Goal: Use online tool/utility: Utilize a website feature to perform a specific function

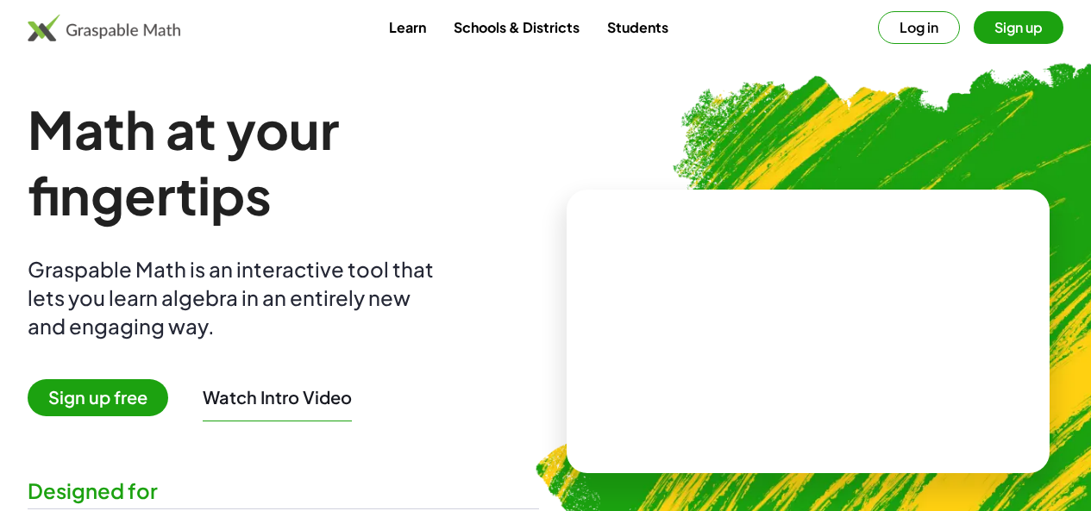
drag, startPoint x: 0, startPoint y: 0, endPoint x: 148, endPoint y: 399, distance: 425.8
click at [148, 399] on span "Sign up free" at bounding box center [98, 397] width 141 height 37
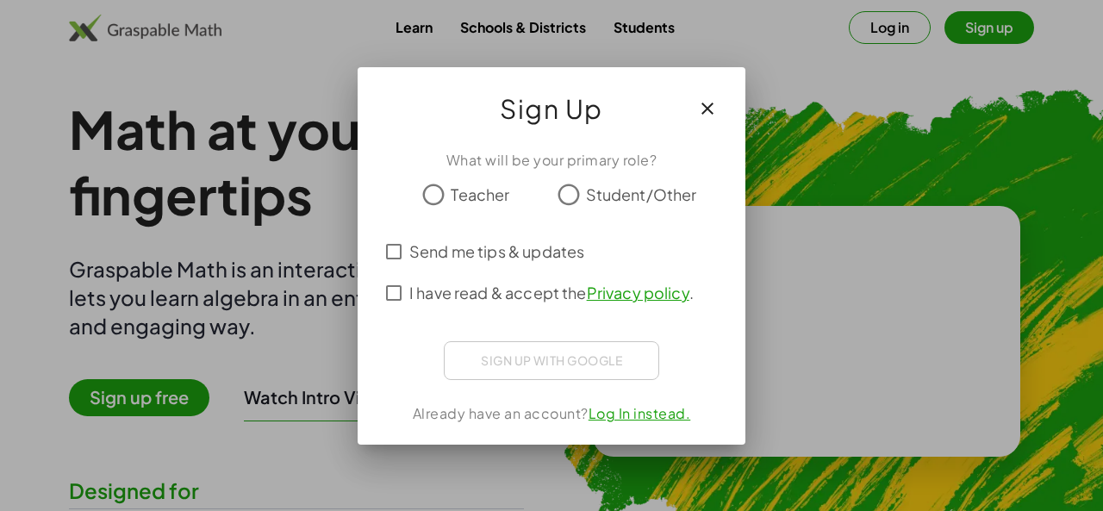
click at [466, 197] on span "Teacher" at bounding box center [480, 194] width 59 height 23
click at [710, 111] on icon "button" at bounding box center [707, 108] width 21 height 21
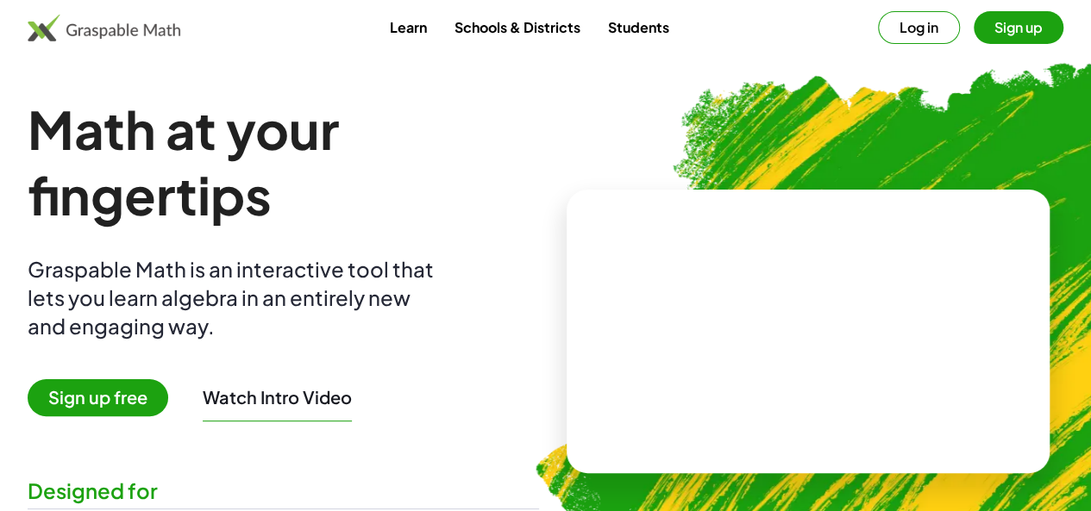
click at [973, 33] on button "Sign up" at bounding box center [1018, 27] width 90 height 33
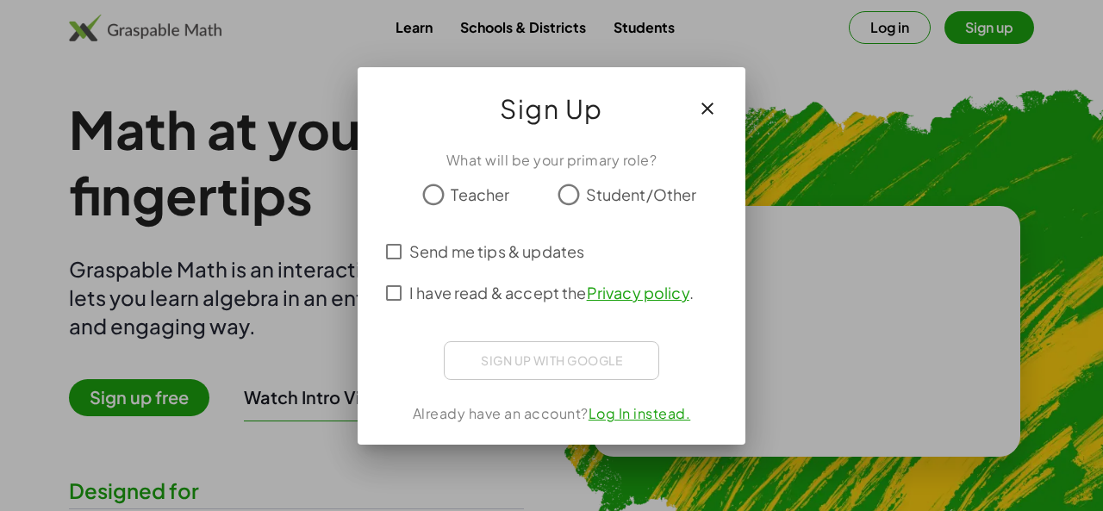
click at [703, 109] on icon "button" at bounding box center [707, 108] width 21 height 21
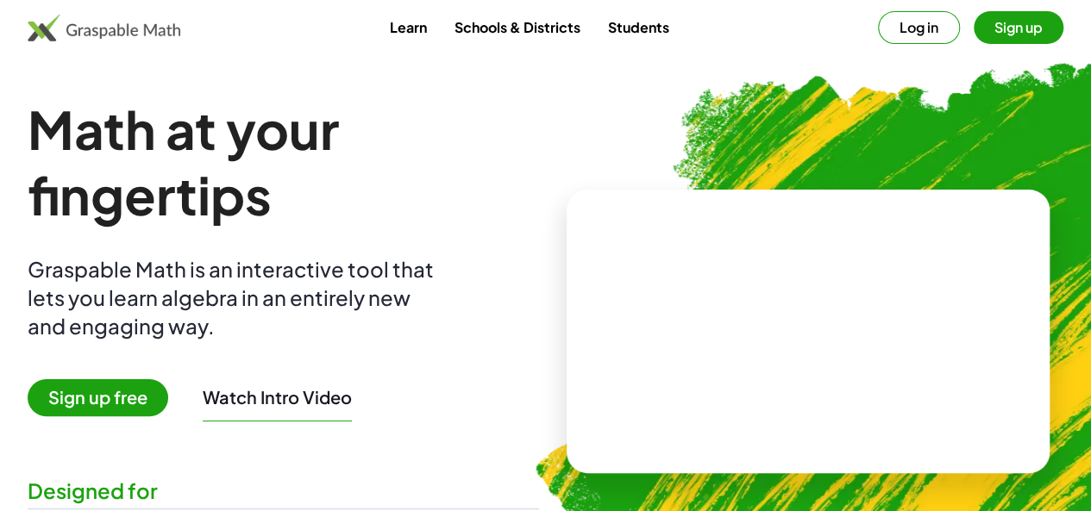
click at [878, 28] on button "Log in" at bounding box center [919, 27] width 82 height 33
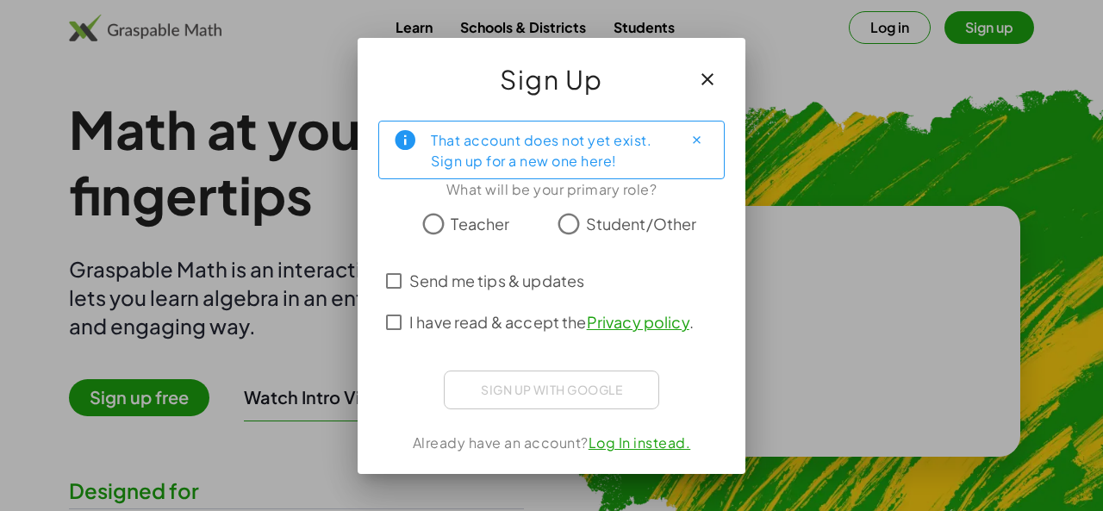
click at [467, 233] on span "Teacher" at bounding box center [480, 223] width 59 height 23
click at [414, 323] on span "I have read & accept the Privacy policy ." at bounding box center [551, 321] width 284 height 23
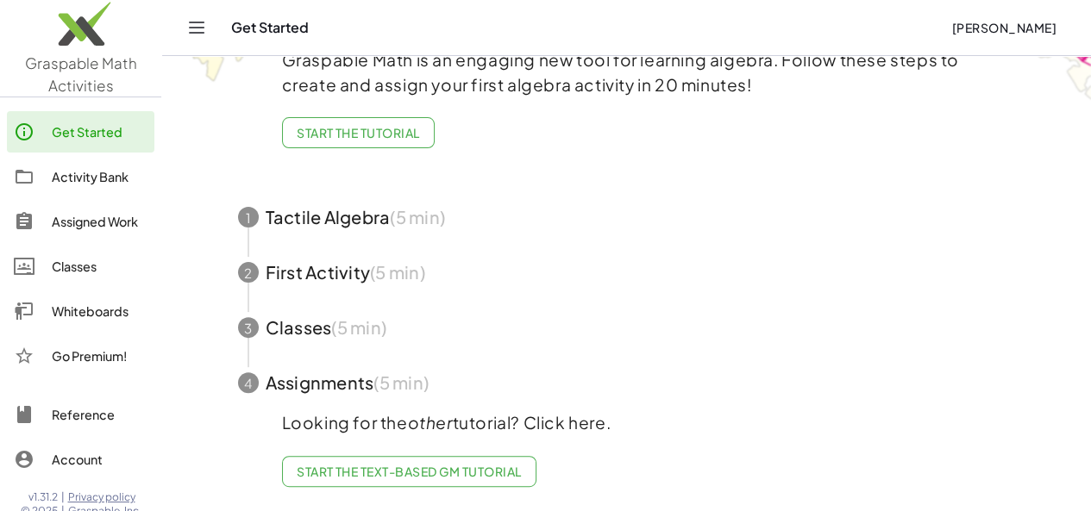
scroll to position [120, 0]
click at [74, 309] on div "Whiteboards" at bounding box center [100, 311] width 96 height 21
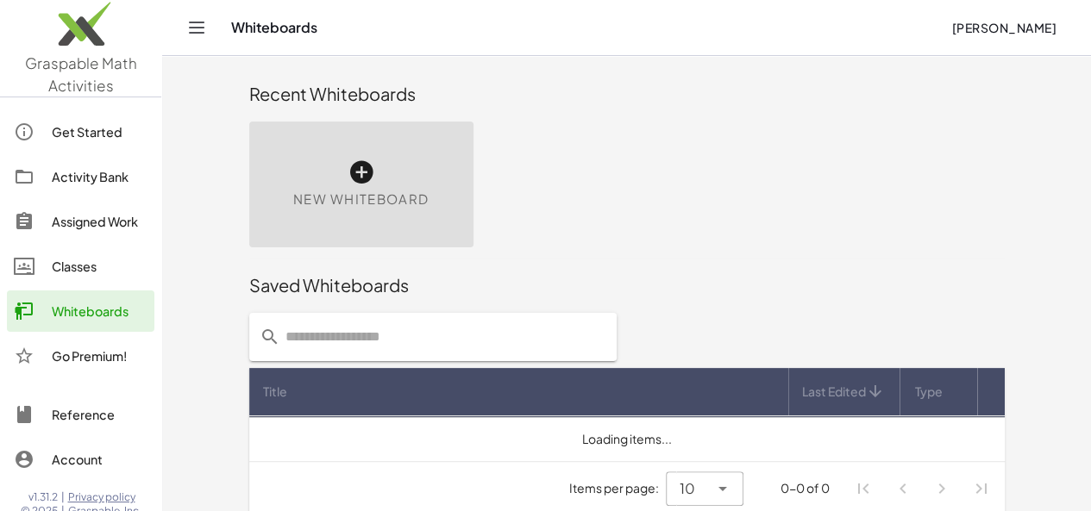
click at [294, 158] on div "New Whiteboard" at bounding box center [361, 185] width 224 height 126
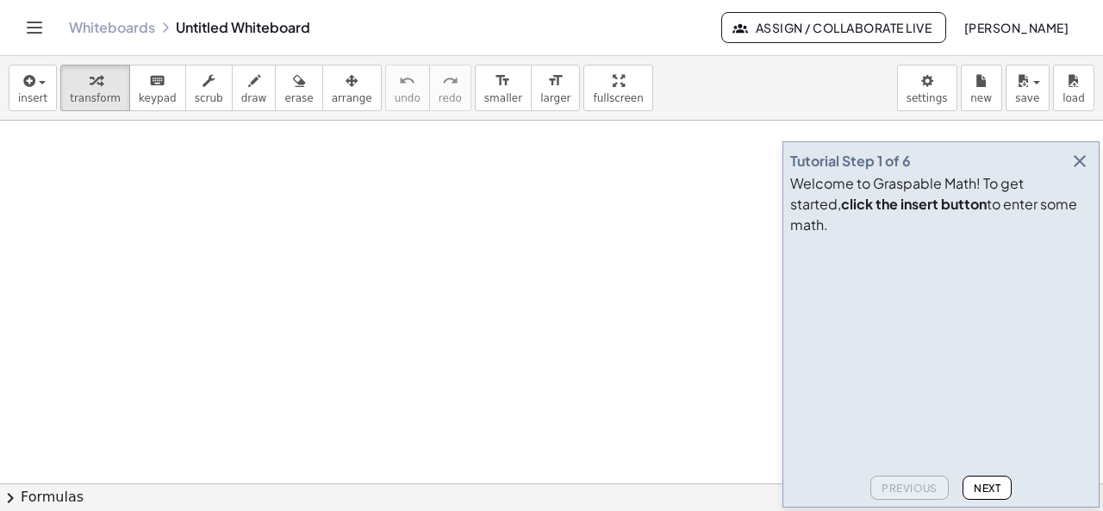
click at [281, 201] on div at bounding box center [551, 485] width 1103 height 728
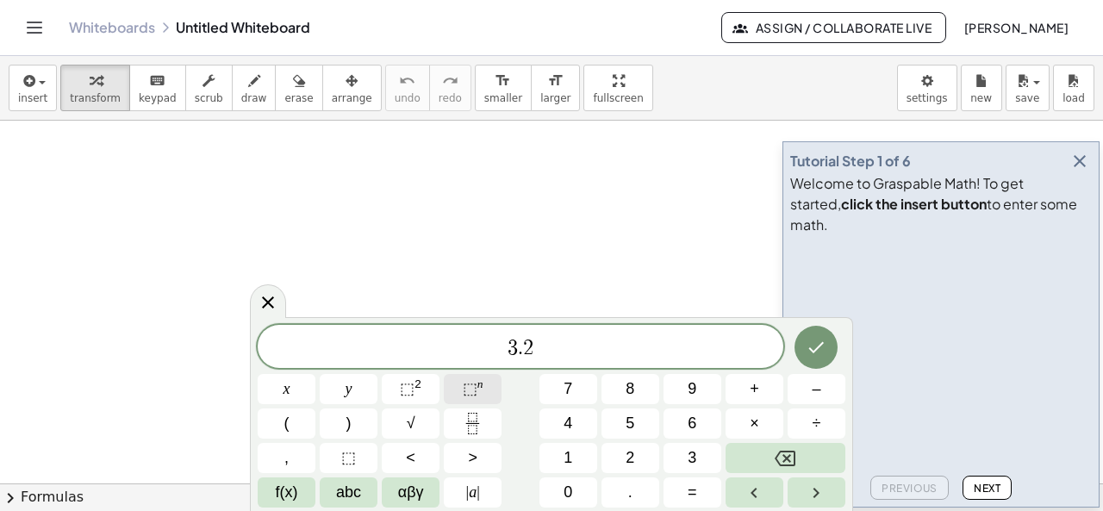
click at [473, 391] on span "⬚" at bounding box center [470, 388] width 15 height 17
click at [807, 393] on button "–" at bounding box center [817, 389] width 58 height 30
drag, startPoint x: 790, startPoint y: 320, endPoint x: 710, endPoint y: 196, distance: 147.3
click at [710, 196] on body "Graspable Math Activities Get Started Activity Bank Assigned Work Classes White…" at bounding box center [551, 255] width 1103 height 511
click at [553, 359] on span "3 . 2 3 ​" at bounding box center [521, 344] width 526 height 31
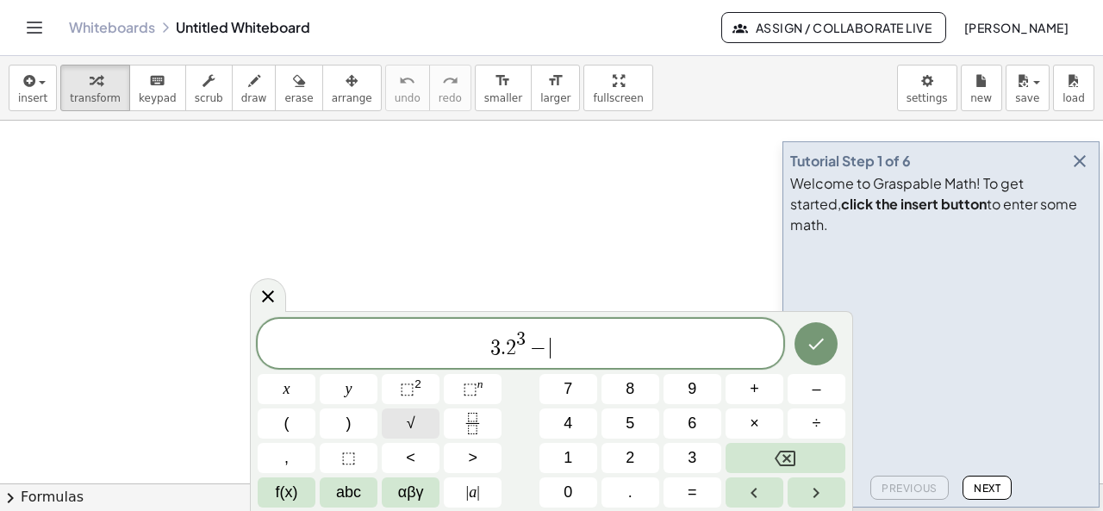
click at [426, 425] on button "√" at bounding box center [411, 424] width 58 height 30
click at [304, 428] on button "(" at bounding box center [287, 424] width 58 height 30
click at [410, 390] on span "⬚" at bounding box center [407, 388] width 15 height 17
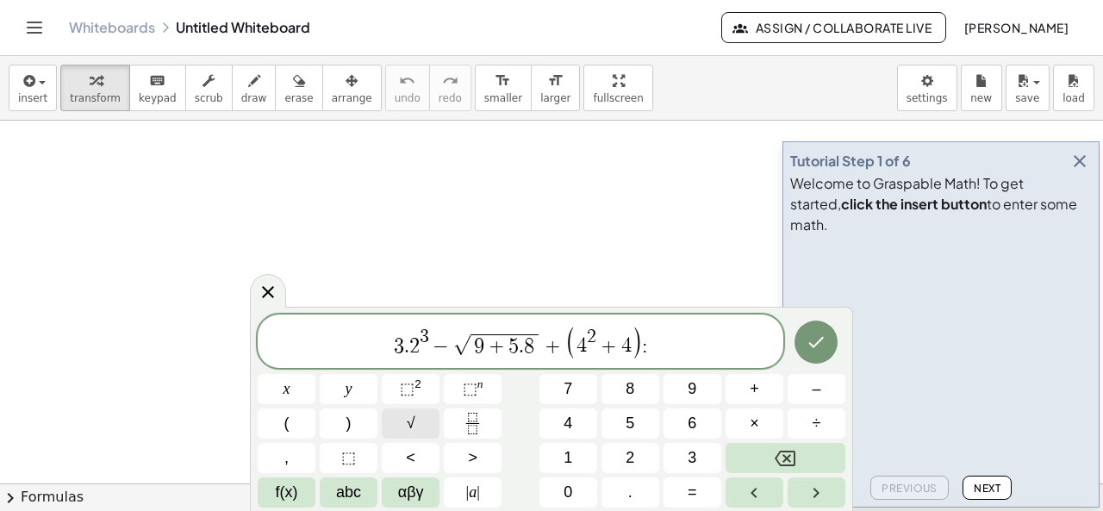
click at [414, 422] on span "√" at bounding box center [411, 423] width 9 height 23
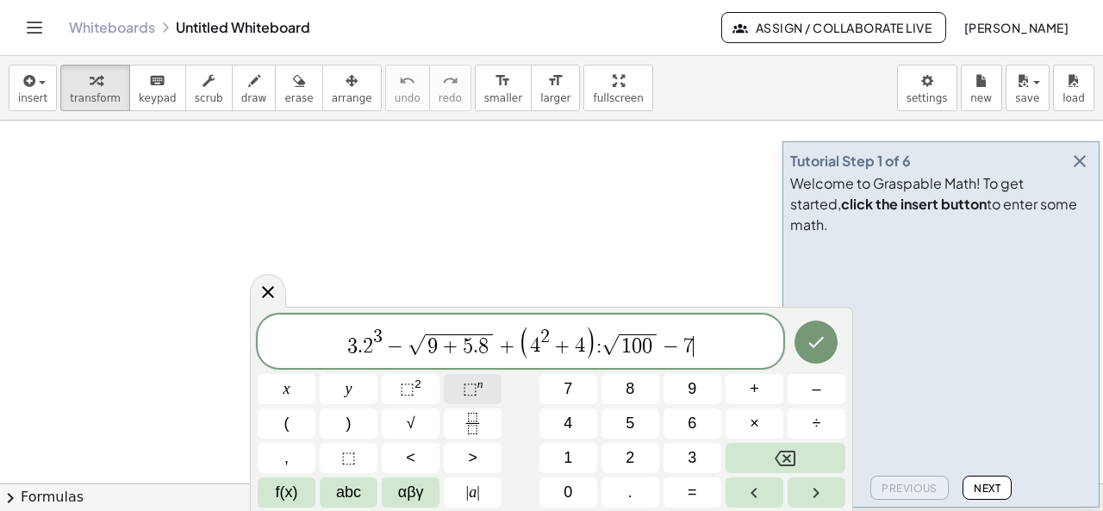
click at [471, 387] on span "⬚" at bounding box center [470, 388] width 15 height 17
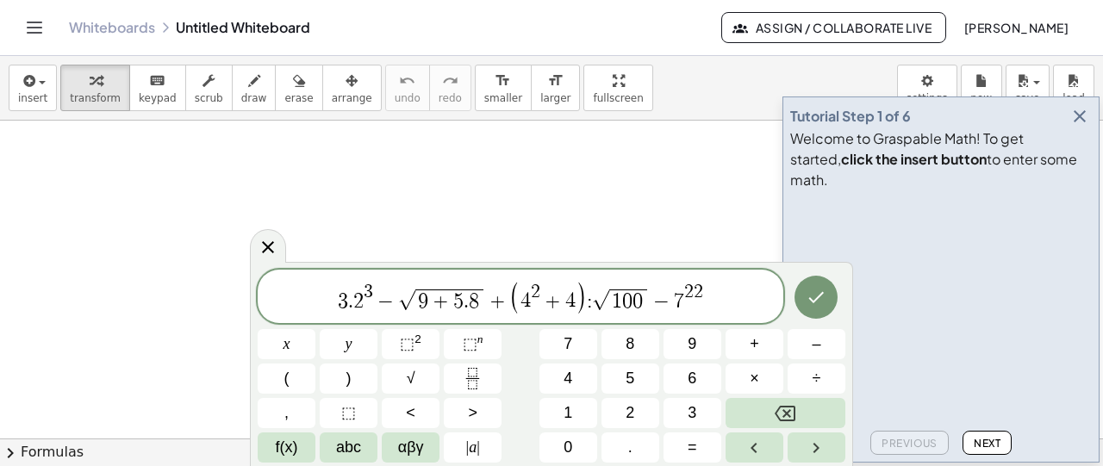
click at [1078, 127] on icon "button" at bounding box center [1080, 116] width 21 height 21
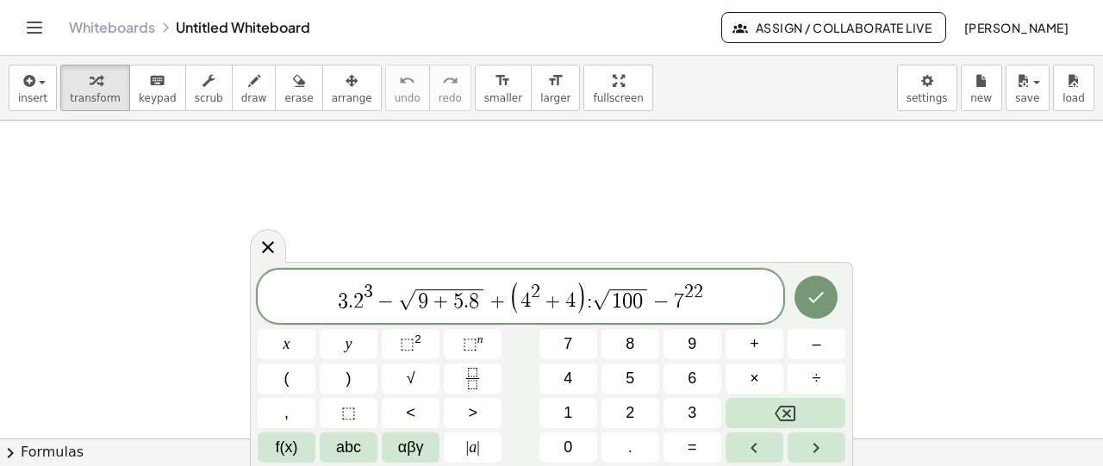
click at [405, 295] on span "√" at bounding box center [406, 301] width 17 height 20
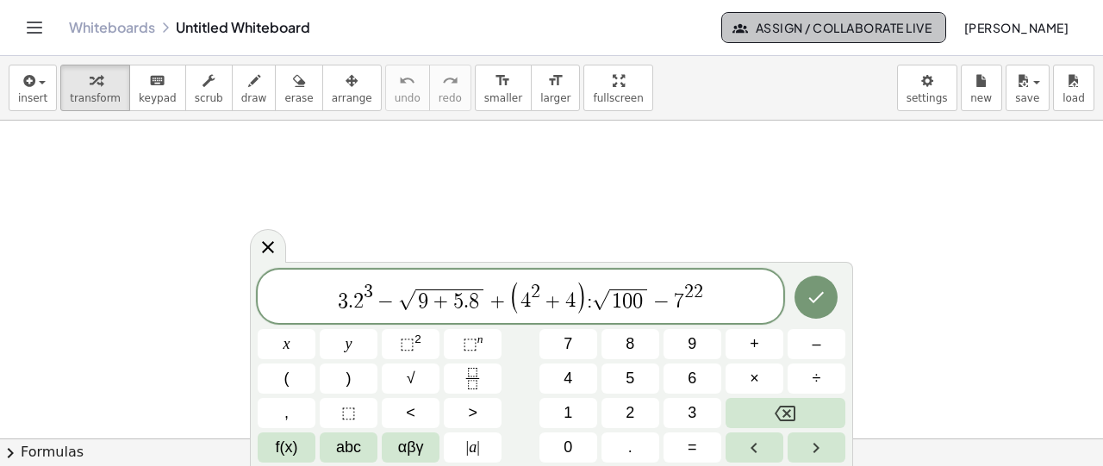
click at [752, 28] on span "Assign / Collaborate Live" at bounding box center [834, 28] width 196 height 16
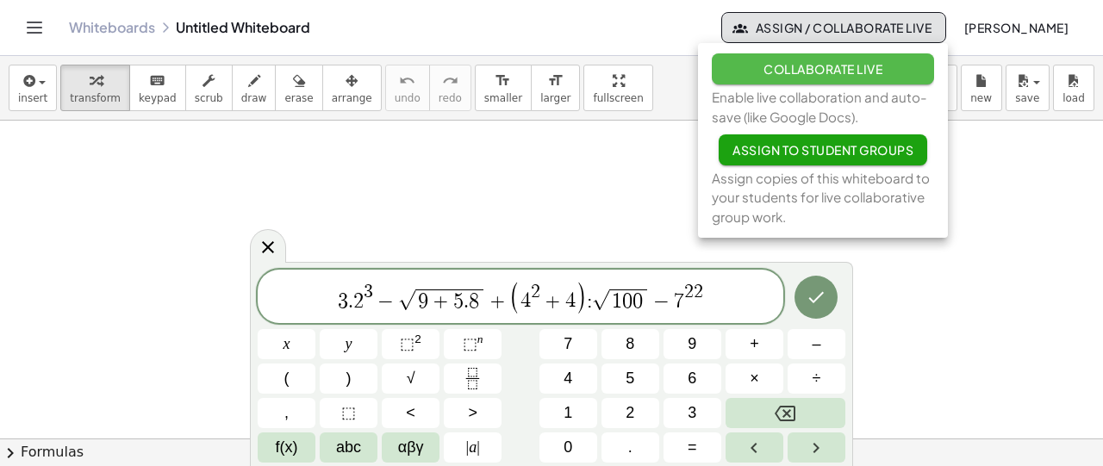
click at [748, 72] on button "Collaborate Live" at bounding box center [823, 68] width 222 height 31
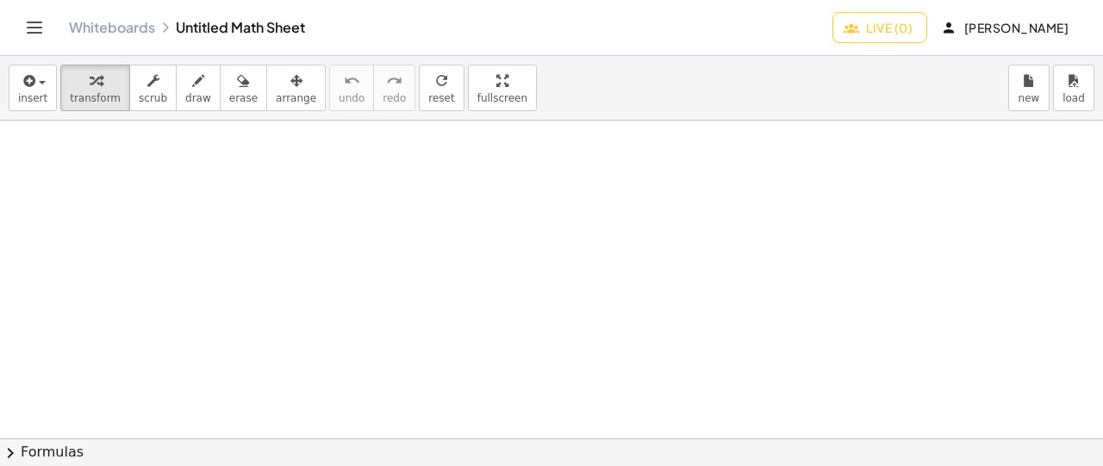
click at [850, 35] on button "Live (0)" at bounding box center [880, 27] width 95 height 31
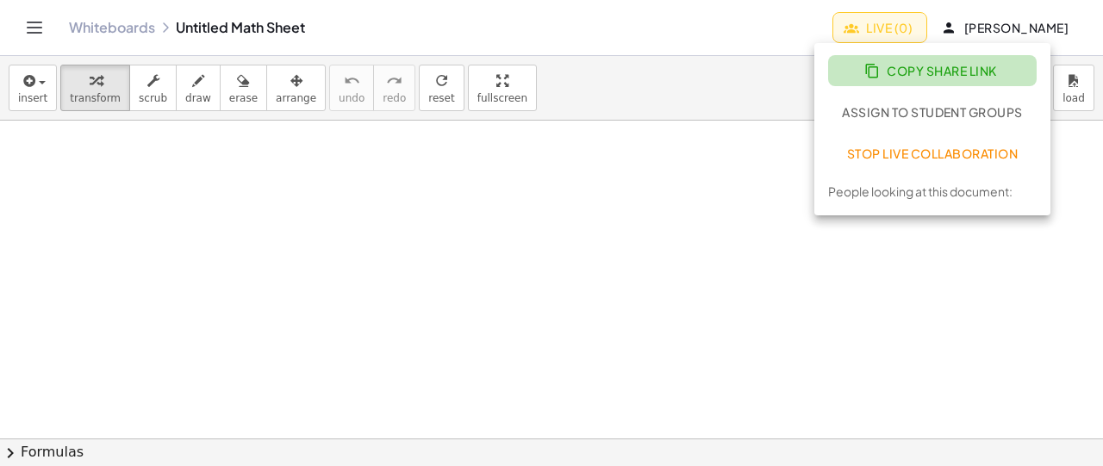
click at [899, 72] on span "Copy Share Link" at bounding box center [932, 71] width 129 height 16
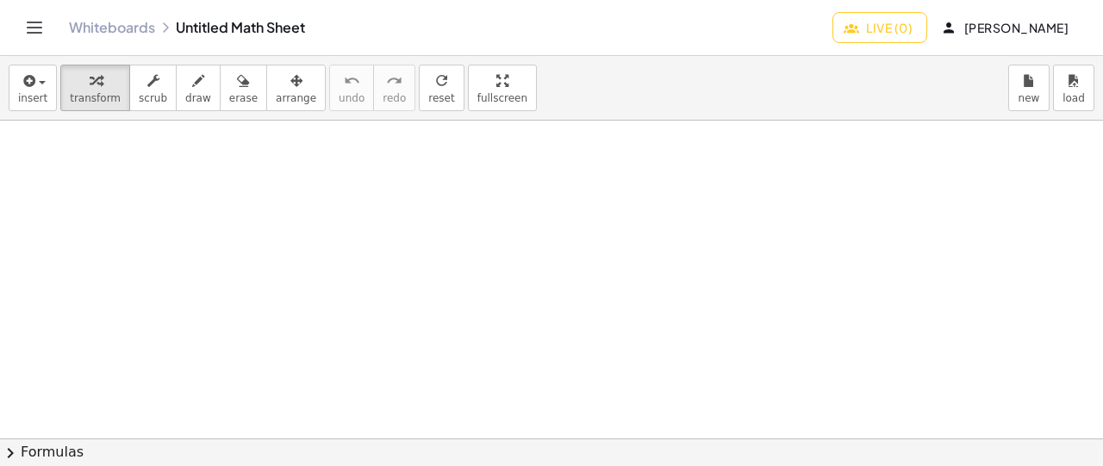
click at [343, 218] on div at bounding box center [551, 439] width 1103 height 637
click at [347, 241] on div at bounding box center [551, 439] width 1103 height 637
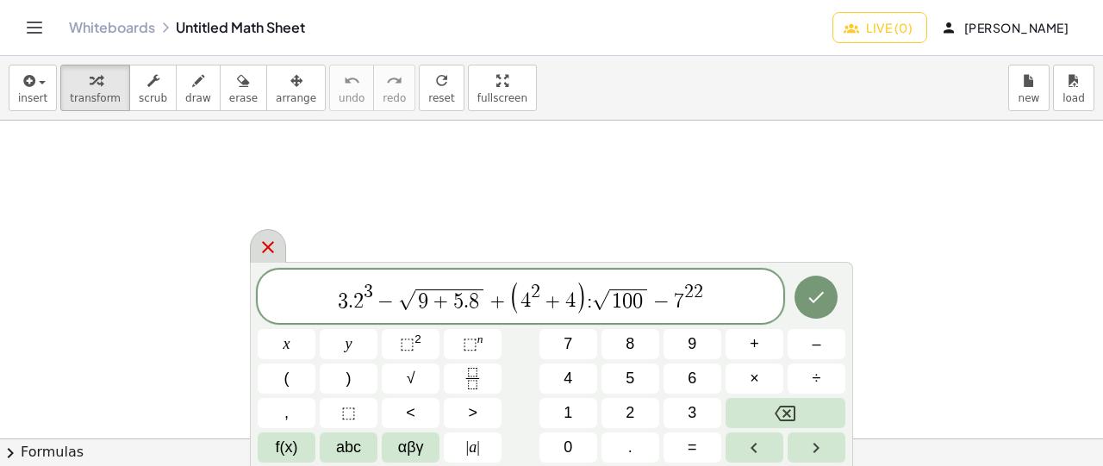
drag, startPoint x: 258, startPoint y: 270, endPoint x: 266, endPoint y: 228, distance: 42.1
click at [266, 262] on div "3 . 2 3 − √ 9 + 5 . 8 + ( 4 2 + 4 ) : √ 1 0 0 − 7 2 2 x y ⬚ 2 ⬚ n 7 8 9 + – ( )…" at bounding box center [551, 364] width 603 height 204
click at [733, 297] on span "3 . 2 3 − √ 9 + 5 . 8 + ( 4 2 + 4 ) : √ 1 0 0 − 7 2 2 ​" at bounding box center [521, 297] width 526 height 35
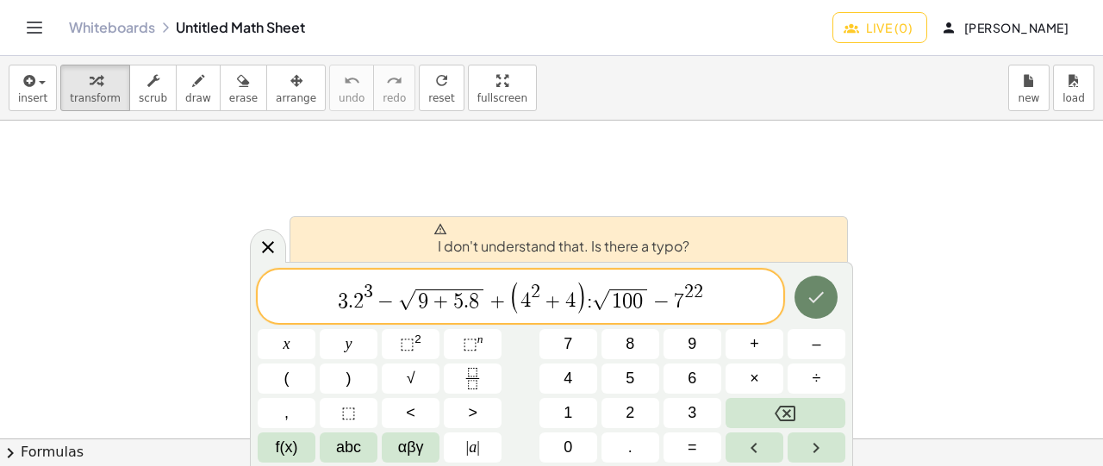
click at [820, 304] on icon "Done" at bounding box center [816, 297] width 21 height 21
click at [823, 303] on icon "Done" at bounding box center [816, 297] width 21 height 21
click at [355, 294] on span "2" at bounding box center [358, 301] width 10 height 21
click at [738, 295] on span "3 . 2 3 − √ 9 + 5 . 8 + ( 4 2 + 4 ) : √ 1 0 0 − 7 2 2 ​" at bounding box center [521, 297] width 526 height 35
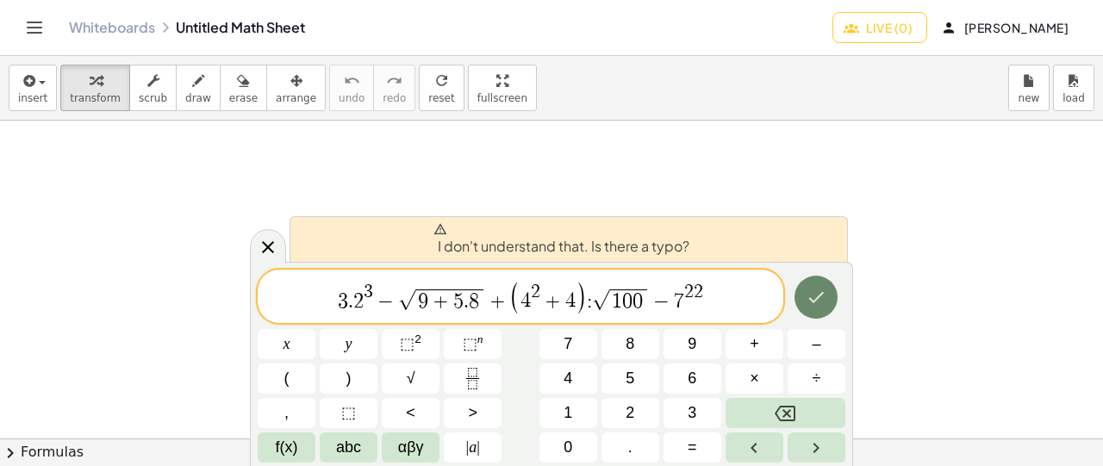
click at [812, 300] on icon "Done" at bounding box center [818, 296] width 16 height 11
click at [311, 295] on span "3 . 2 3 − √ 9 + 5 . 8 + ( 4 2 + 4 ) : √ 1 0 0 − 7 2 2 ​" at bounding box center [521, 297] width 526 height 35
click at [369, 303] on span "​ 3 . 2 3 − √ 9 + 5 . 8 + ( 4 2 + 4 ) : √ 1 0 0 − 7 2 2" at bounding box center [521, 297] width 526 height 35
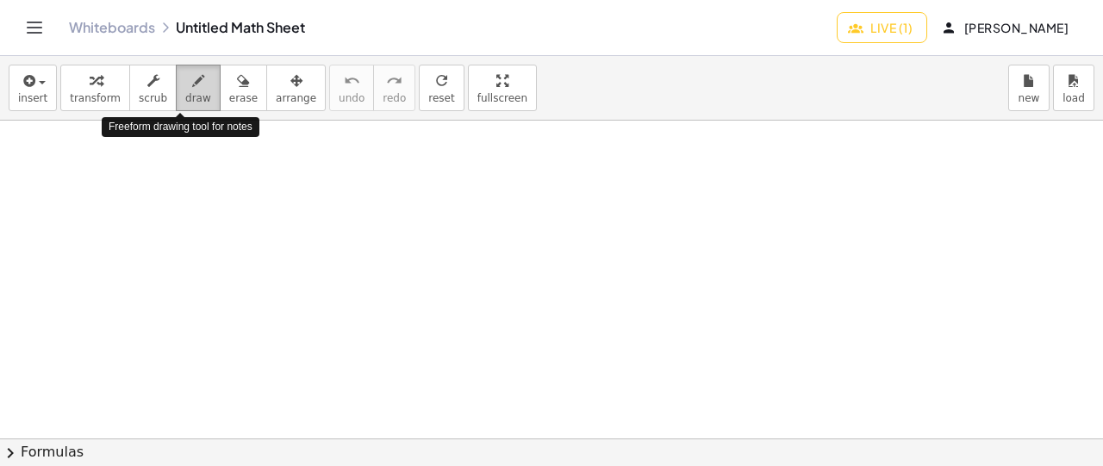
click at [190, 93] on span "draw" at bounding box center [198, 98] width 26 height 12
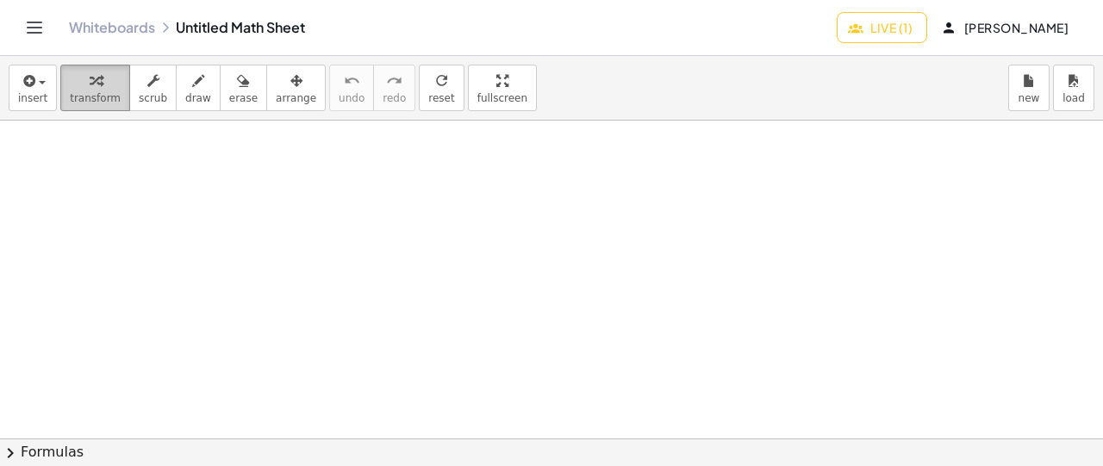
click at [90, 89] on icon "button" at bounding box center [96, 81] width 12 height 21
click at [400, 284] on div at bounding box center [551, 310] width 1103 height 637
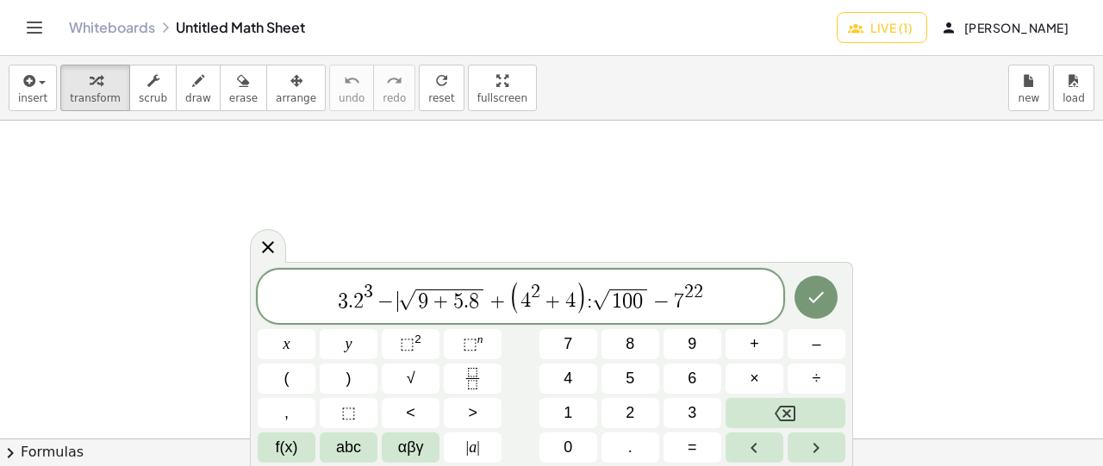
click at [398, 286] on span "3 . 2 3 − ​ √ 9 + 5 . 8 + ( 4 2 + 4 ) : √ 1 0 0 − 7 2 2" at bounding box center [521, 297] width 526 height 35
click at [877, 28] on span "Live (1)" at bounding box center [882, 28] width 61 height 16
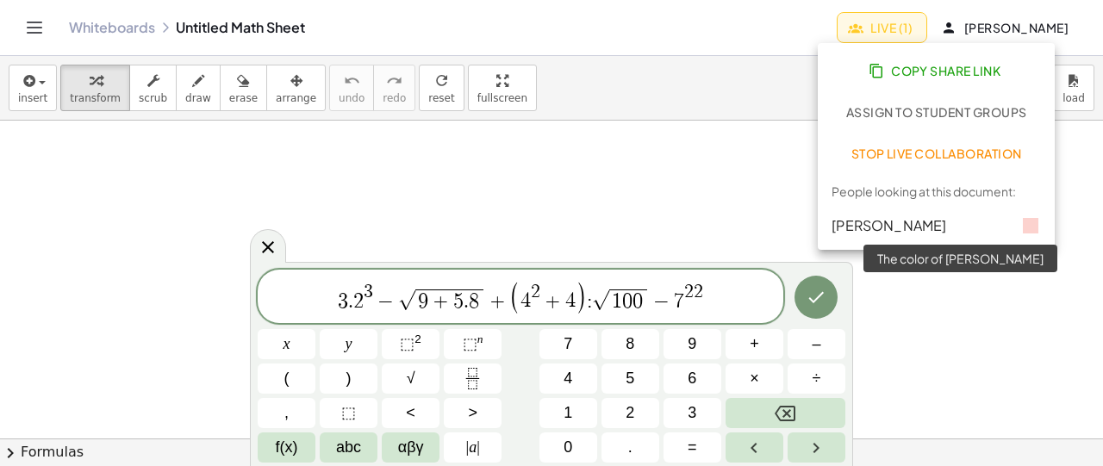
click at [1036, 229] on icon at bounding box center [1031, 226] width 21 height 21
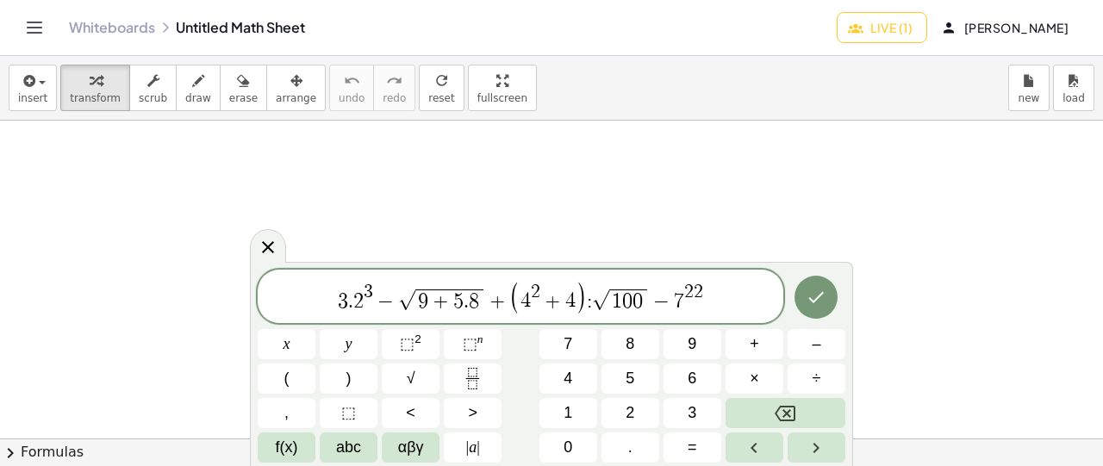
click at [717, 287] on span "3 . 2 3 − √ 9 + 5 . 8 + ( 4 2 + 4 ) : √ 1 0 0 − 7 2 2" at bounding box center [521, 297] width 526 height 35
click at [373, 294] on span "−" at bounding box center [385, 301] width 25 height 21
click at [14, 454] on span "chevron_right" at bounding box center [10, 453] width 21 height 21
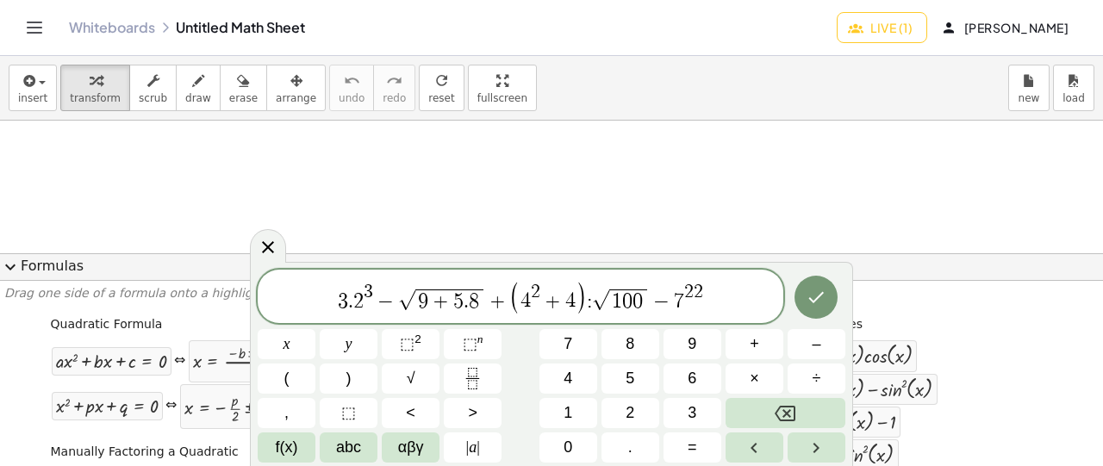
click at [10, 268] on span "expand_more" at bounding box center [10, 267] width 21 height 21
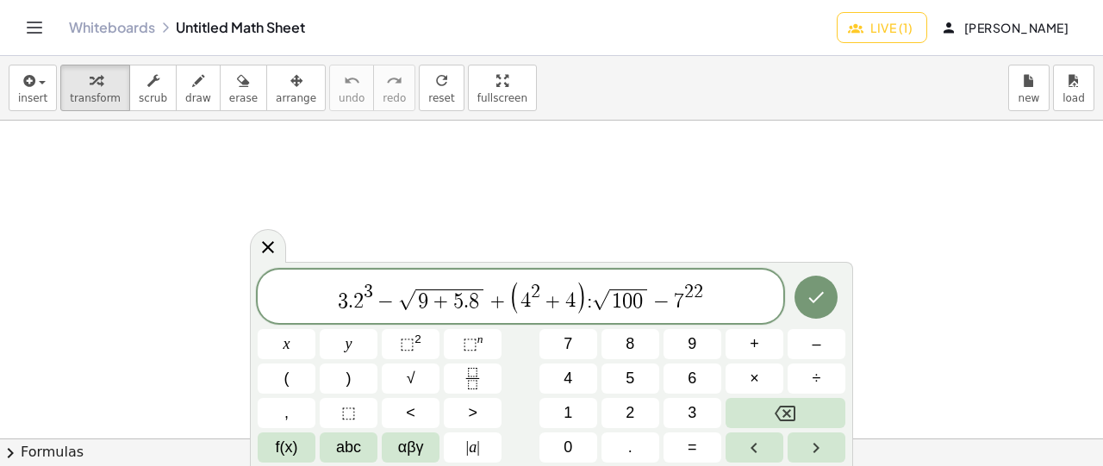
click at [181, 271] on div at bounding box center [551, 310] width 1103 height 637
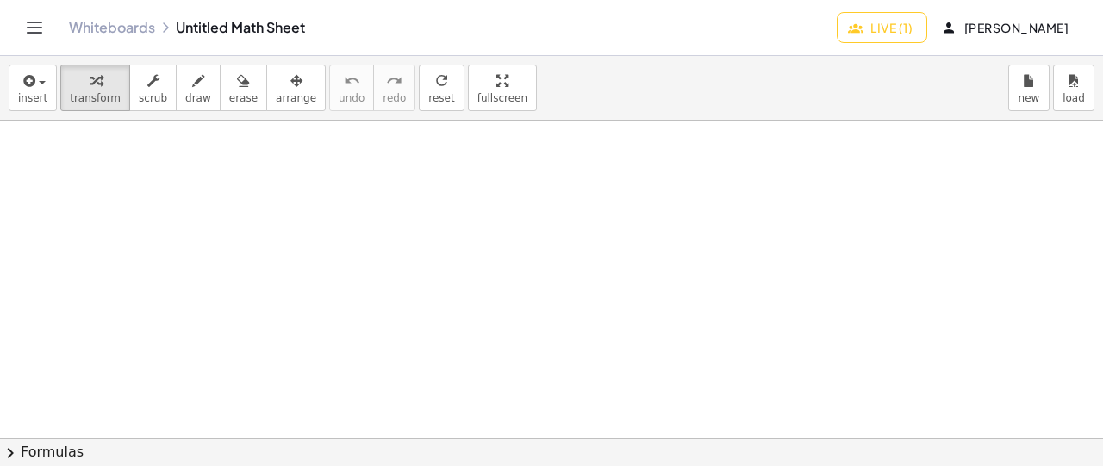
click at [411, 243] on div at bounding box center [551, 310] width 1103 height 637
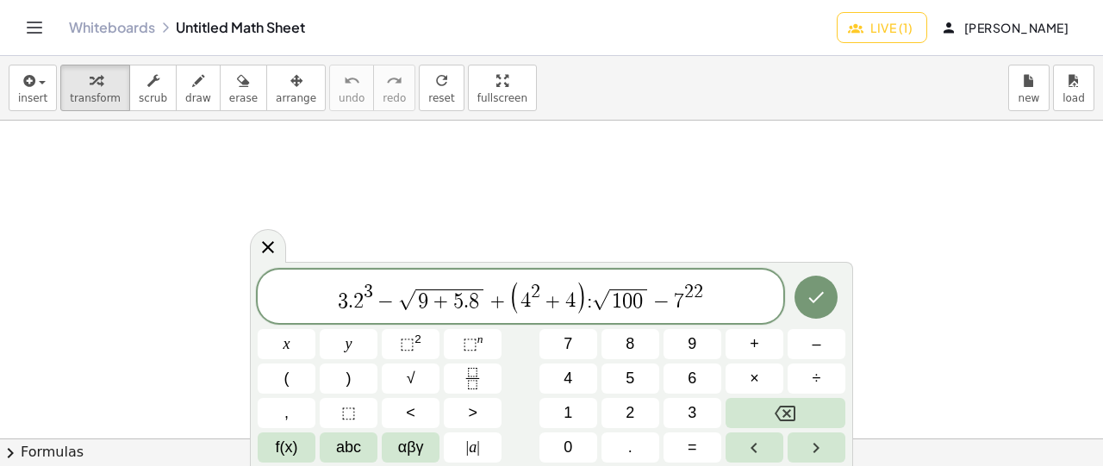
scroll to position [86, 0]
click at [813, 291] on icon "Done" at bounding box center [816, 297] width 21 height 21
click at [814, 300] on icon "Done" at bounding box center [816, 297] width 21 height 21
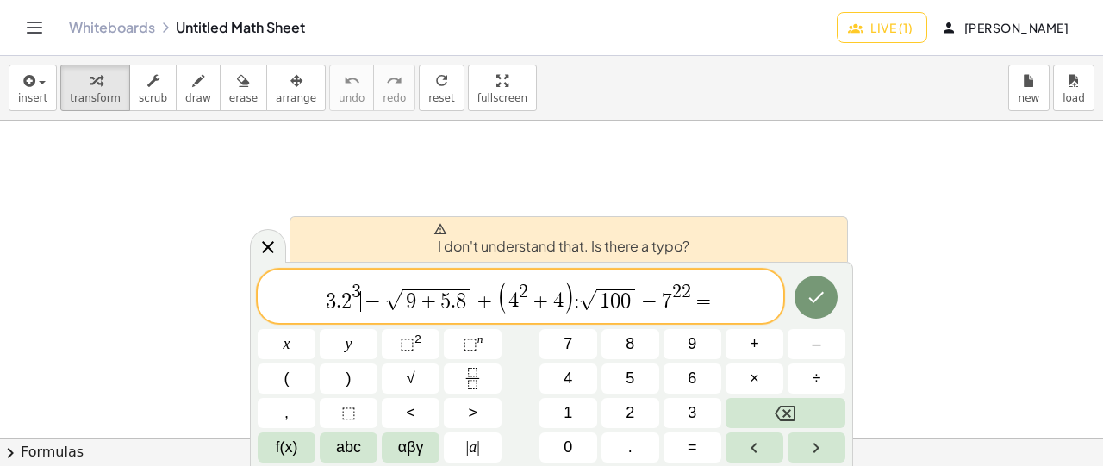
click at [364, 297] on span "−" at bounding box center [373, 301] width 25 height 21
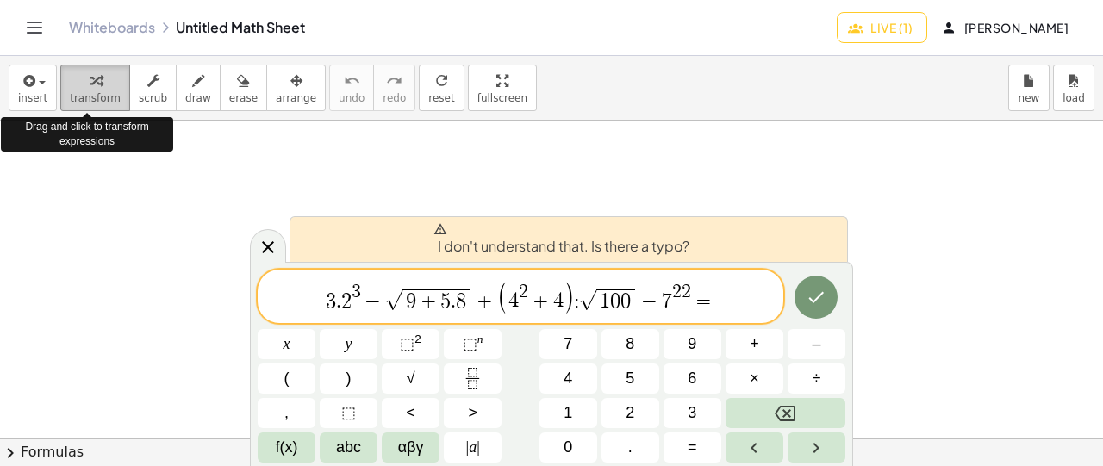
click at [90, 82] on icon "button" at bounding box center [96, 81] width 12 height 21
click at [42, 92] on span "insert" at bounding box center [32, 98] width 29 height 12
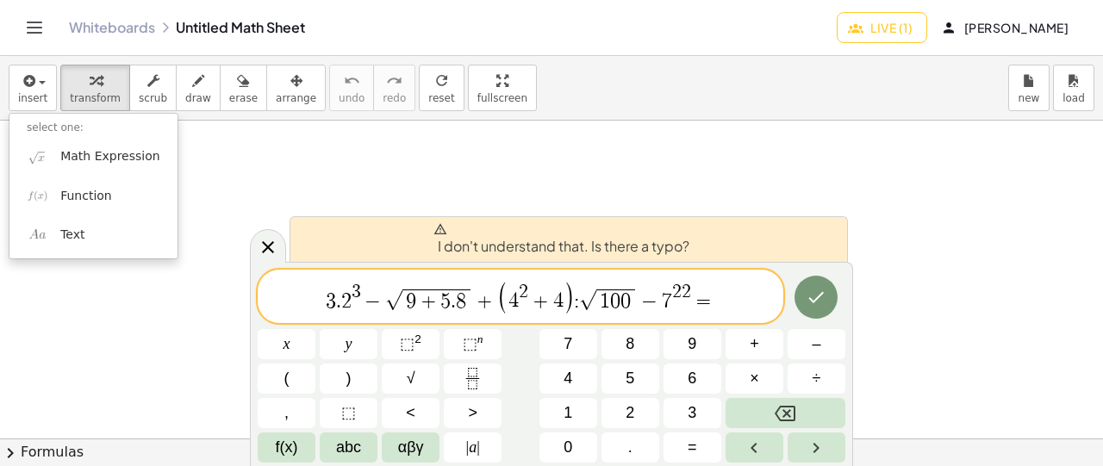
click at [726, 303] on span "3 . 2 3 − √ 9 + 5 . 8 + ( 4 2 + 4 ) : √ 1 0 0 − 7 2 2 =" at bounding box center [521, 297] width 526 height 35
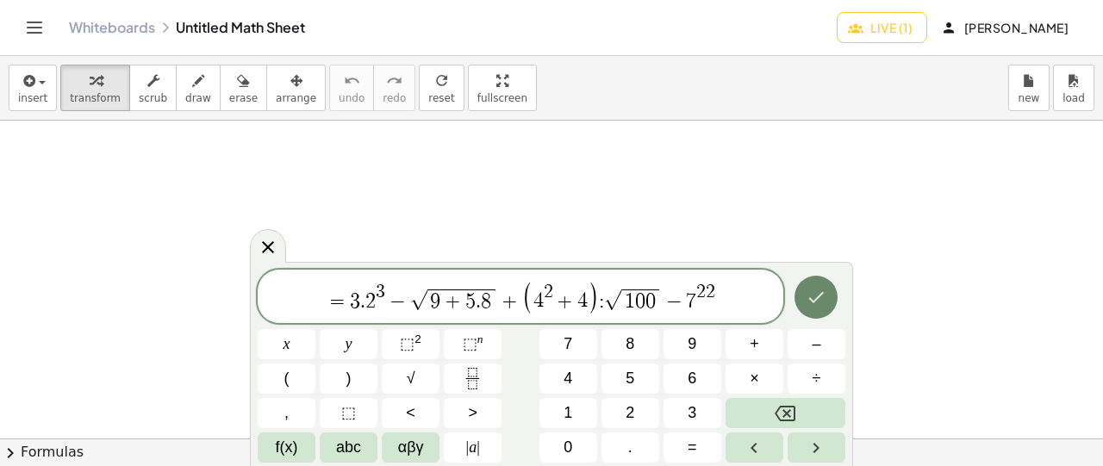
click at [819, 308] on button "Done" at bounding box center [816, 297] width 43 height 43
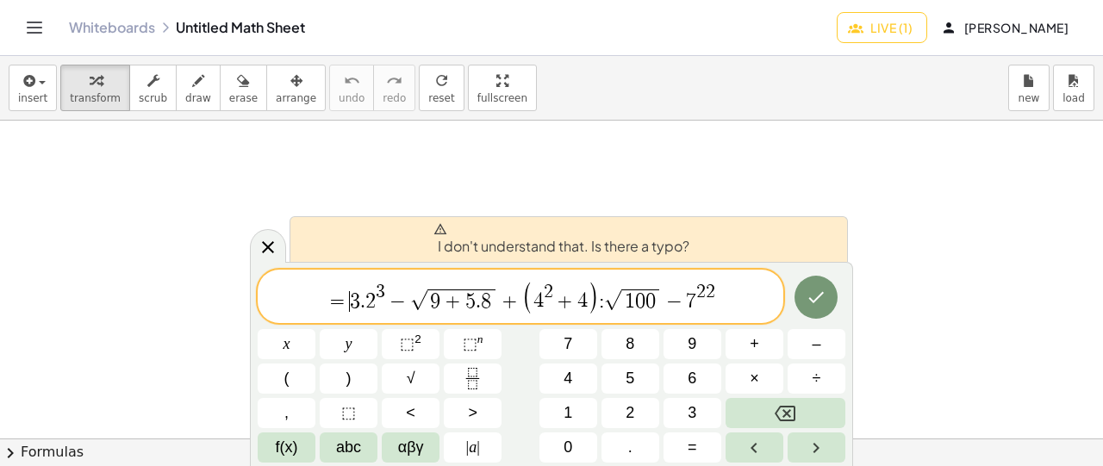
click at [633, 248] on span "I don't understand that. Is there a typo?" at bounding box center [562, 239] width 256 height 34
click at [347, 299] on span "=" at bounding box center [338, 301] width 25 height 21
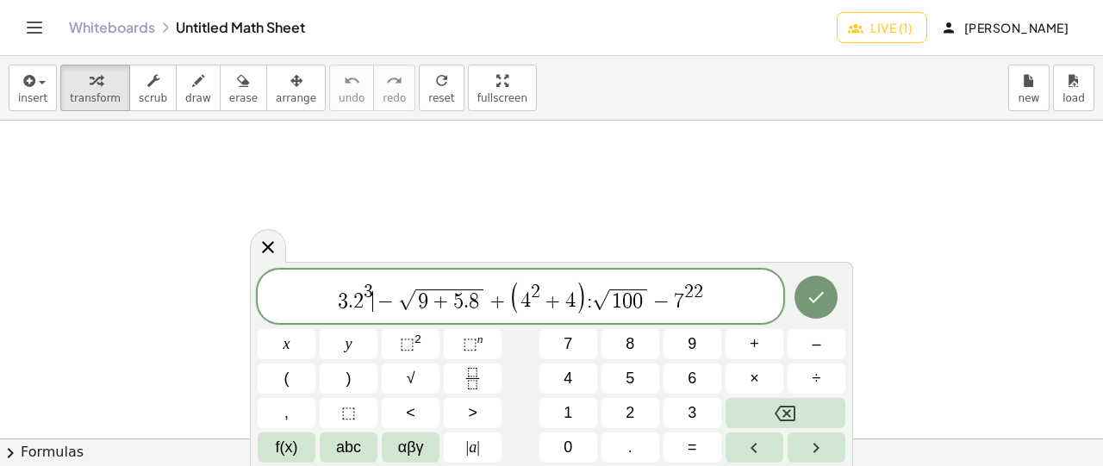
click at [378, 297] on span "−" at bounding box center [385, 301] width 25 height 21
click at [352, 304] on span "3 . ​ 2 3 − √ 9 + 5 . 8 + ( 4 2 + 4 ) : √ 1 0 0 − 7 2 2" at bounding box center [521, 297] width 526 height 35
drag, startPoint x: 360, startPoint y: 297, endPoint x: 371, endPoint y: 297, distance: 10.3
click at [371, 297] on span "3 . 2 3 − √ 9 + 5 . 8 + ( 4 2 + 4 ) : √ 1 0 0 − 7 2 2" at bounding box center [521, 297] width 526 height 35
drag, startPoint x: 354, startPoint y: 297, endPoint x: 371, endPoint y: 297, distance: 16.4
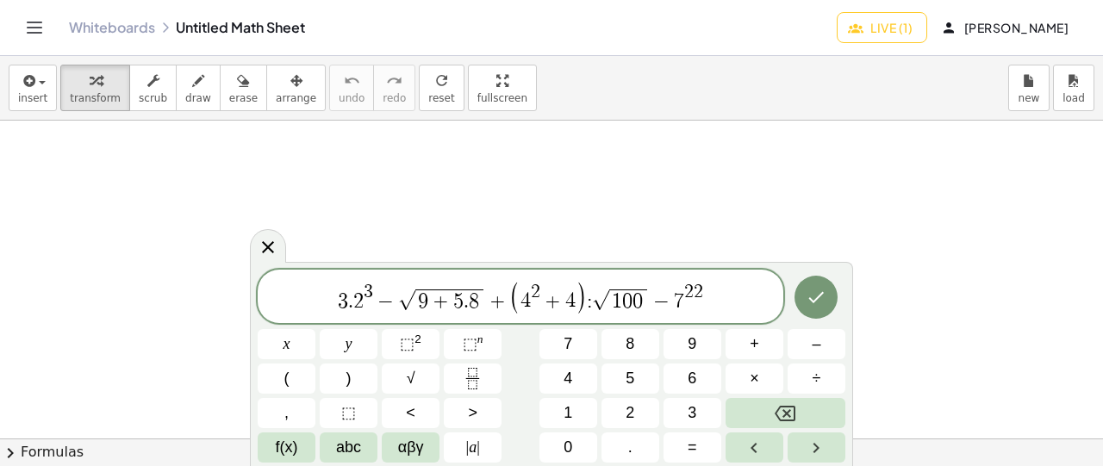
click at [373, 298] on span "−" at bounding box center [385, 301] width 25 height 21
drag, startPoint x: 372, startPoint y: 298, endPoint x: 358, endPoint y: 300, distance: 13.9
click at [352, 303] on span "." at bounding box center [350, 301] width 5 height 21
click at [474, 296] on span "9 + 5 . 8" at bounding box center [442, 301] width 68 height 22
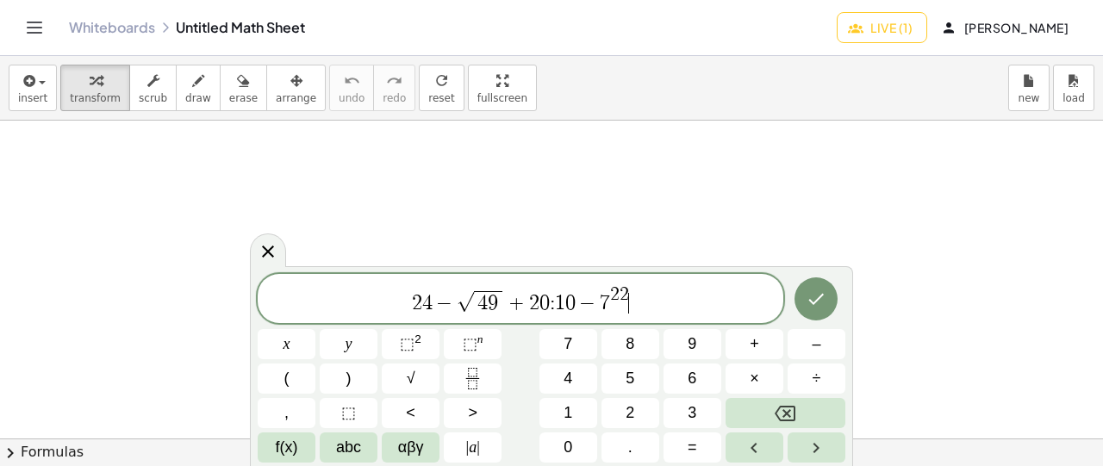
click at [654, 297] on span "2 4 − √ 4 9 + 2 0 : 1 0 − 7 2 2 ​" at bounding box center [521, 299] width 526 height 31
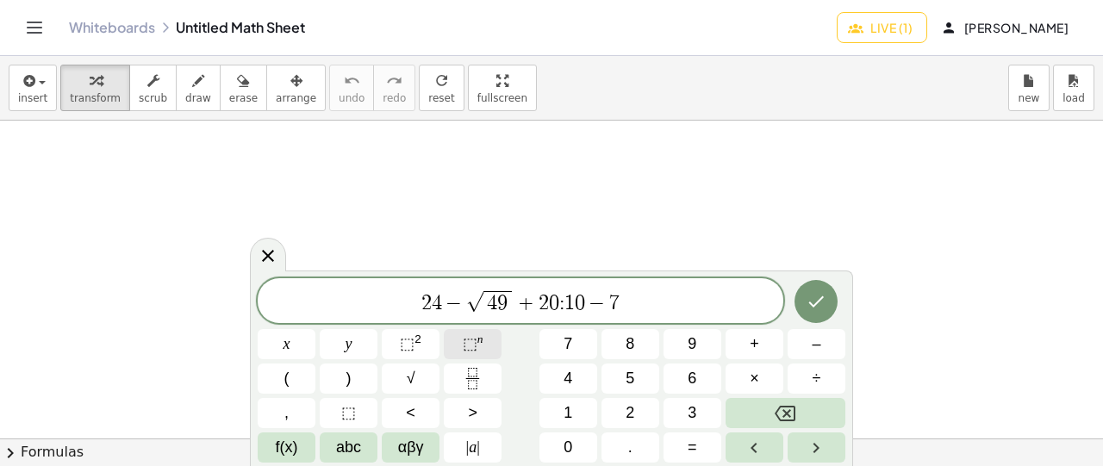
click at [466, 338] on span "⬚" at bounding box center [470, 343] width 15 height 17
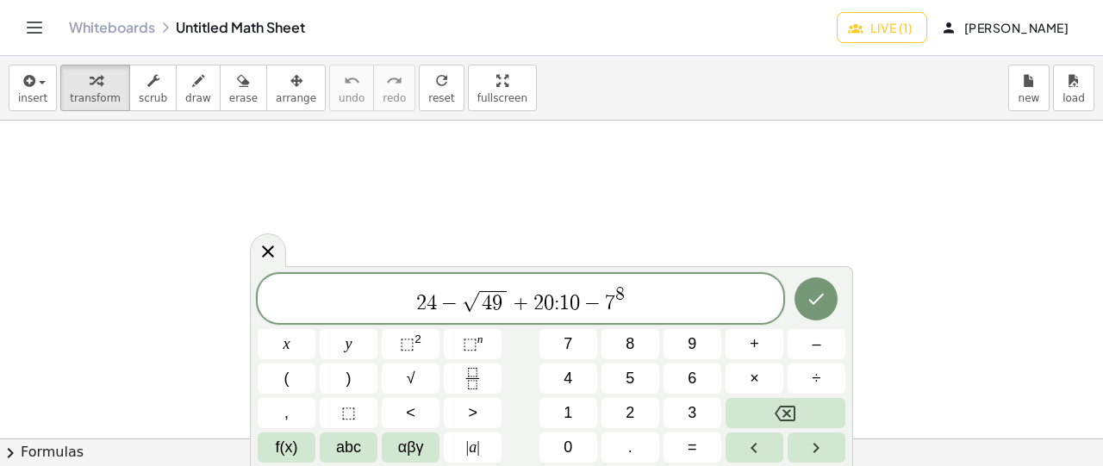
click at [631, 294] on span "2 4 − √ 4 9 + 2 0 : 1 0 − 7 8 ​" at bounding box center [521, 299] width 526 height 31
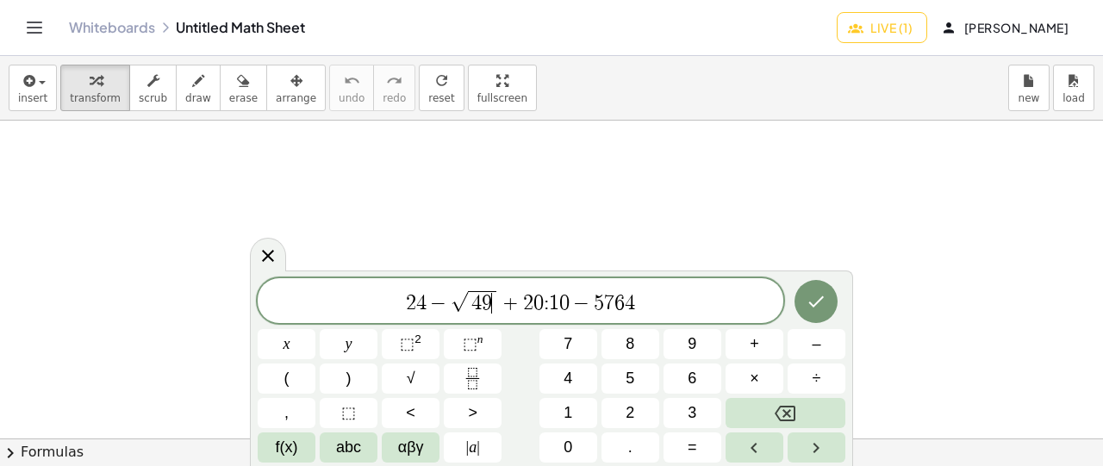
click at [491, 297] on span "4 9 ​" at bounding box center [482, 302] width 28 height 22
click at [489, 303] on span "​ − 5 7 6 4" at bounding box center [521, 303] width 526 height 24
click at [539, 300] on span "4" at bounding box center [544, 303] width 10 height 21
click at [291, 380] on button "(" at bounding box center [287, 379] width 58 height 30
click at [548, 303] on span "( 1 5 − 8 ) . 3 =" at bounding box center [521, 301] width 526 height 28
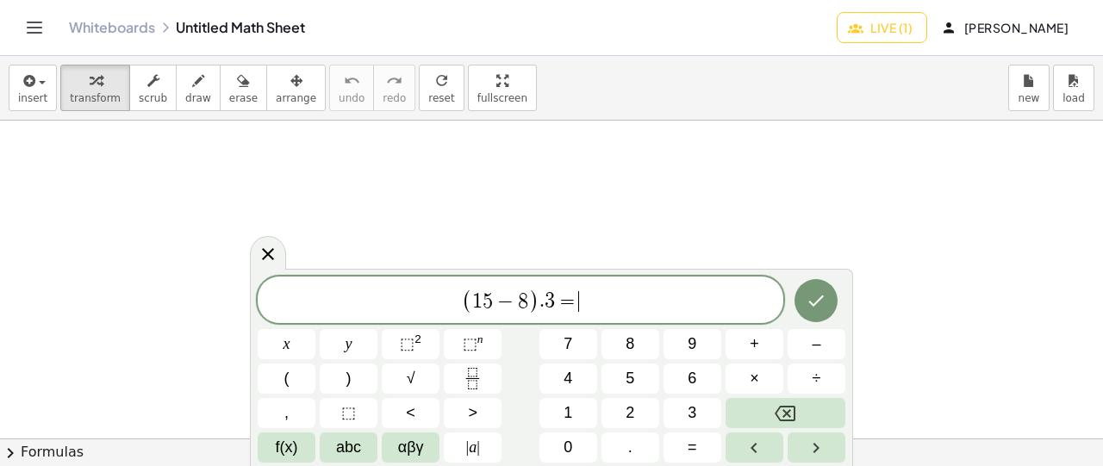
click at [574, 303] on span "=" at bounding box center [567, 301] width 25 height 21
drag, startPoint x: 510, startPoint y: 298, endPoint x: 498, endPoint y: 297, distance: 12.1
drag, startPoint x: 445, startPoint y: 300, endPoint x: 432, endPoint y: 301, distance: 13.0
drag, startPoint x: 472, startPoint y: 297, endPoint x: 486, endPoint y: 302, distance: 15.5
click at [486, 302] on span "( 1 5 − 8 )" at bounding box center [457, 301] width 78 height 25
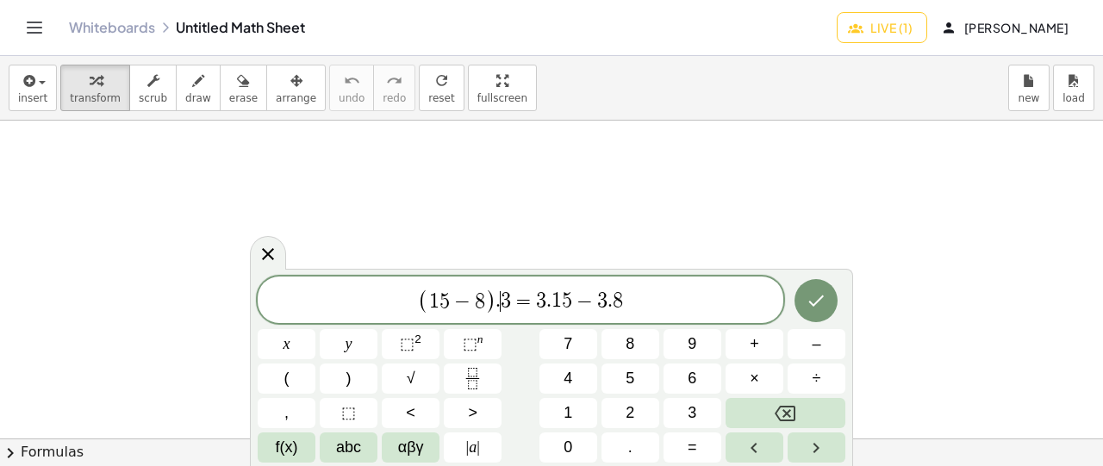
click at [504, 303] on span "3" at bounding box center [506, 301] width 10 height 21
click at [625, 299] on span "( 1 5 − 8 ) . 3 = 3 . 1 5 − 3 . 8 ​" at bounding box center [521, 301] width 526 height 28
click at [459, 302] on span "3" at bounding box center [461, 301] width 10 height 21
click at [506, 303] on span "1" at bounding box center [511, 301] width 10 height 21
click at [571, 297] on span "8" at bounding box center [572, 301] width 10 height 21
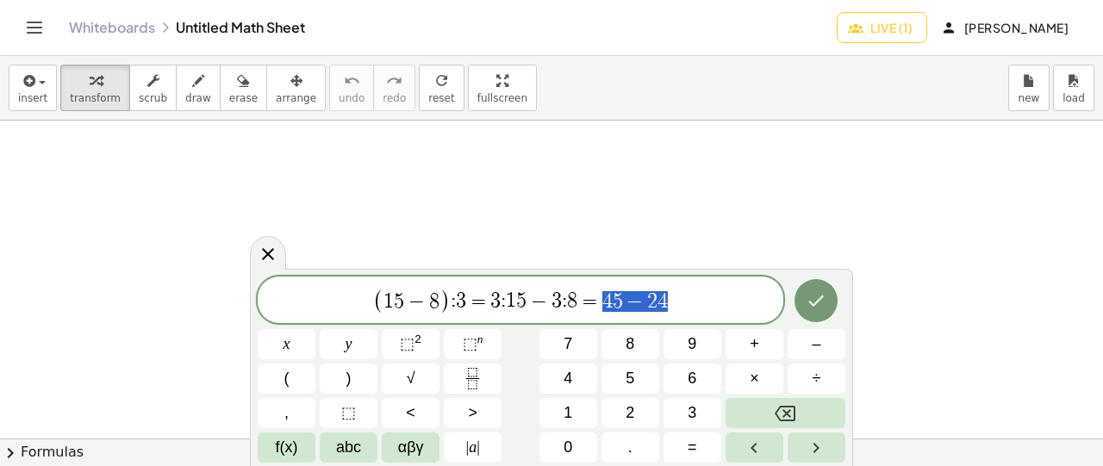
drag, startPoint x: 607, startPoint y: 295, endPoint x: 690, endPoint y: 293, distance: 82.8
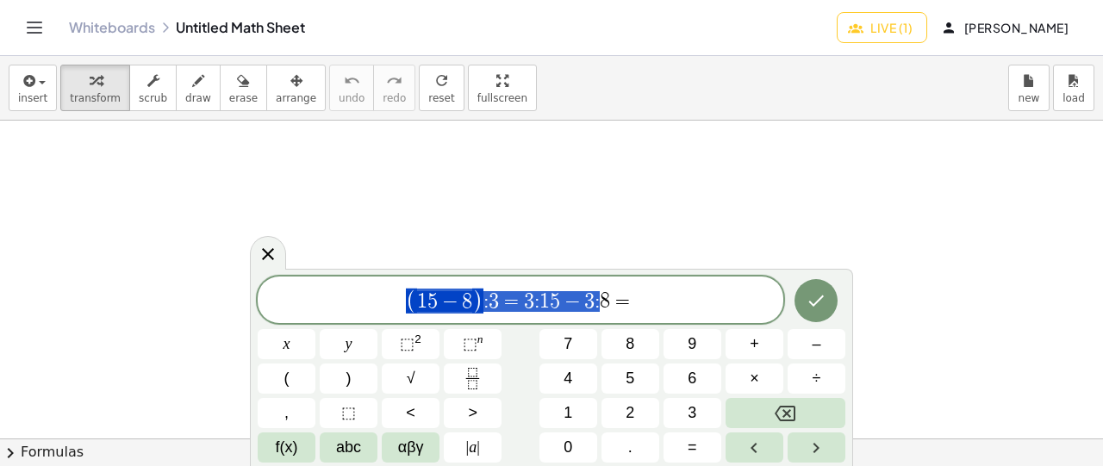
drag, startPoint x: 407, startPoint y: 297, endPoint x: 609, endPoint y: 304, distance: 201.8
click at [496, 299] on span "( 1 5 − 8 ) : 3 = 3 : 1 5 − 3 : 8 =" at bounding box center [521, 301] width 526 height 28
drag, startPoint x: 416, startPoint y: 299, endPoint x: 463, endPoint y: 302, distance: 47.5
click at [463, 302] on span "( 1 5 − 8 )" at bounding box center [445, 301] width 78 height 25
drag, startPoint x: 522, startPoint y: 300, endPoint x: 562, endPoint y: 303, distance: 40.6
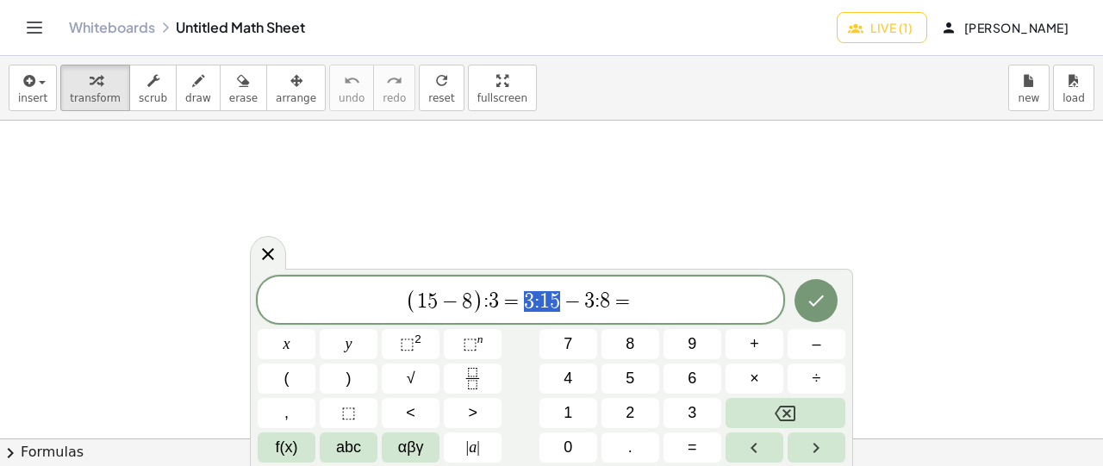
click at [562, 303] on span "( 1 5 − 8 ) : 3 = 3 : 1 5 − 3 : 8 =" at bounding box center [521, 301] width 526 height 28
drag, startPoint x: 581, startPoint y: 301, endPoint x: 608, endPoint y: 303, distance: 26.8
click at [608, 303] on span "( 1 5 − 8 ) : 3 = 3 : 1 5 − 3 : 8 =" at bounding box center [521, 301] width 526 height 28
drag, startPoint x: 522, startPoint y: 303, endPoint x: 563, endPoint y: 299, distance: 41.5
click at [563, 299] on span "( 1 5 − 8 ) : 3 = 3 : 1 5 − 3 : 8 =" at bounding box center [521, 301] width 526 height 28
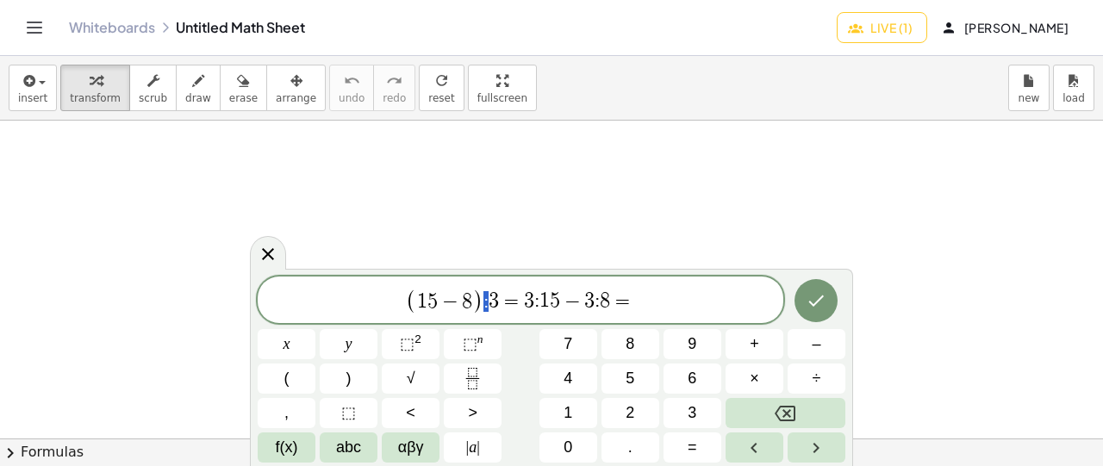
click at [483, 304] on span "( 1 5 − 8 ) : 3 = 3 : 1 5 − 3 : 8 =" at bounding box center [521, 301] width 526 height 28
click at [491, 301] on span "3" at bounding box center [494, 301] width 10 height 21
drag, startPoint x: 445, startPoint y: 301, endPoint x: 460, endPoint y: 303, distance: 15.6
drag, startPoint x: 566, startPoint y: 304, endPoint x: 584, endPoint y: 299, distance: 18.0
click at [448, 297] on span "−" at bounding box center [450, 301] width 25 height 21
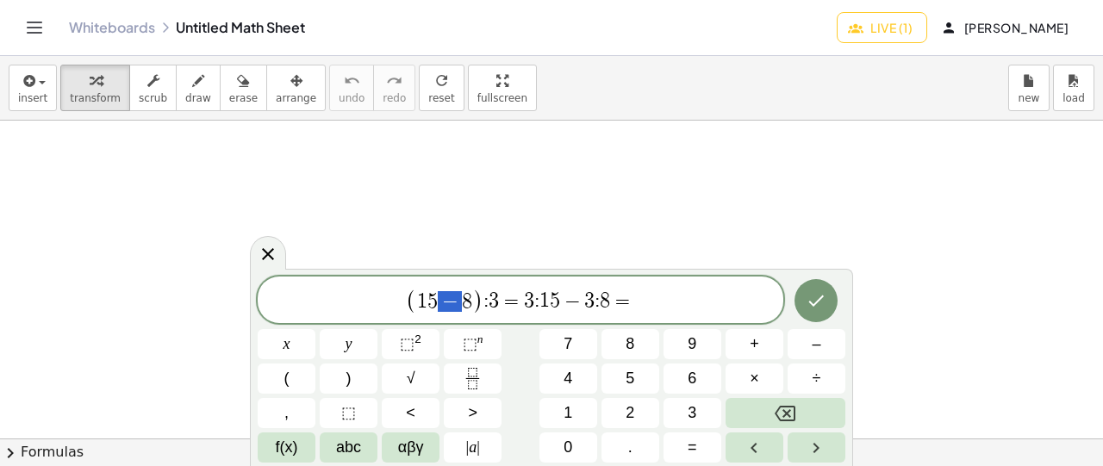
drag, startPoint x: 440, startPoint y: 297, endPoint x: 458, endPoint y: 297, distance: 18.1
drag, startPoint x: 419, startPoint y: 301, endPoint x: 476, endPoint y: 299, distance: 56.9
click at [476, 299] on span "( 1 5 − 8 )" at bounding box center [445, 301] width 78 height 25
drag, startPoint x: 459, startPoint y: 300, endPoint x: 494, endPoint y: 298, distance: 34.5
click at [498, 299] on span "( 1 5 − 8 ) : 3 ​ = 3 : 1 5 − 3 : 8 =" at bounding box center [521, 301] width 526 height 28
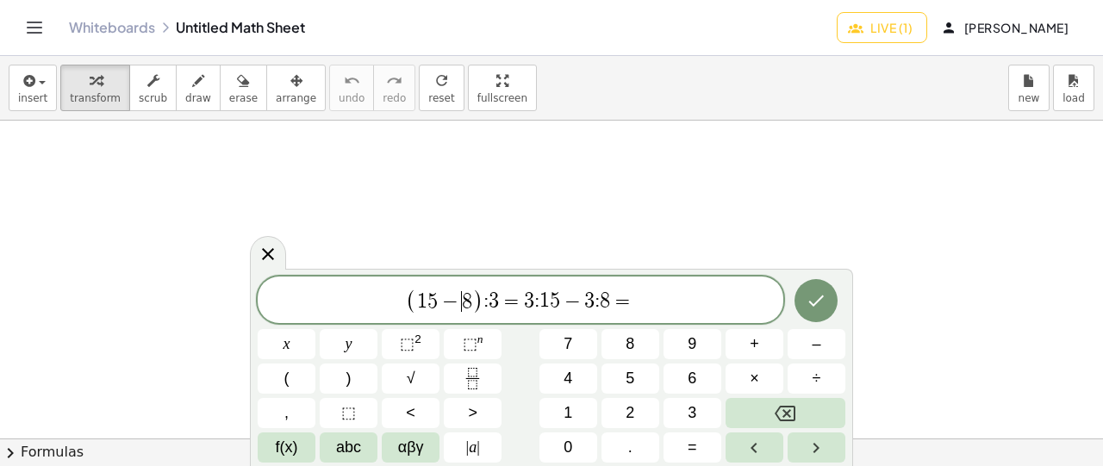
click at [459, 299] on span "−" at bounding box center [450, 301] width 25 height 21
drag, startPoint x: 427, startPoint y: 303, endPoint x: 464, endPoint y: 306, distance: 37.2
drag, startPoint x: 470, startPoint y: 304, endPoint x: 490, endPoint y: 307, distance: 20.0
click at [490, 307] on span "( 1 5 . 8 ) : 3 = 3 : 1 5 − 3 : 8 =" at bounding box center [521, 301] width 526 height 28
drag, startPoint x: 513, startPoint y: 300, endPoint x: 615, endPoint y: 297, distance: 101.8
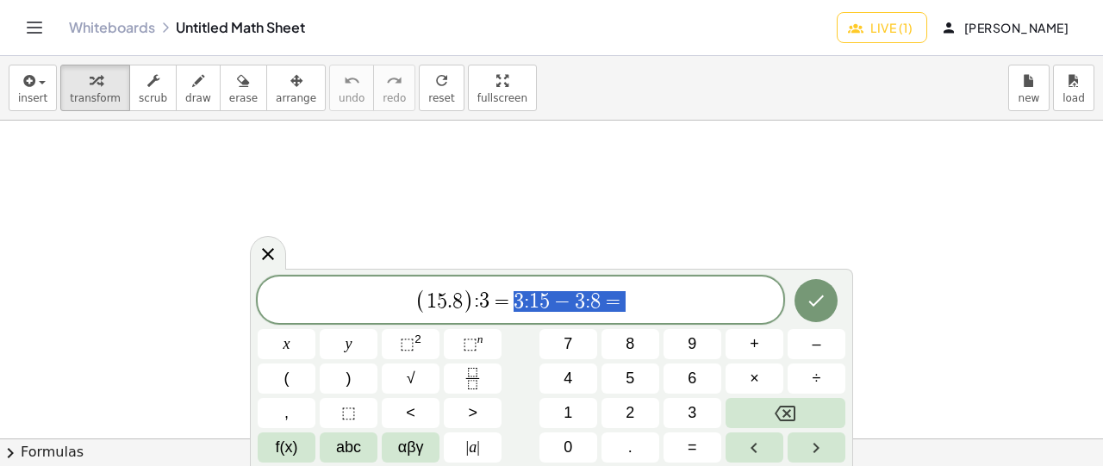
click at [615, 297] on span "( 1 5 . 8 ) : 3 = 3 : 1 5 − 3 : 8 =" at bounding box center [521, 301] width 526 height 28
click at [510, 297] on span "8" at bounding box center [514, 301] width 10 height 21
drag, startPoint x: 578, startPoint y: 299, endPoint x: 476, endPoint y: 300, distance: 102.6
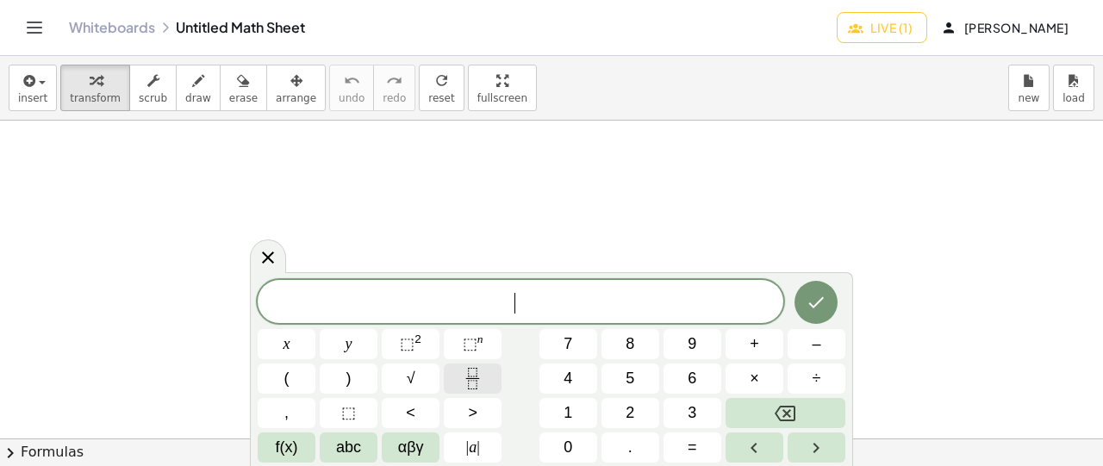
click at [472, 382] on icon "Fraction" at bounding box center [473, 379] width 22 height 22
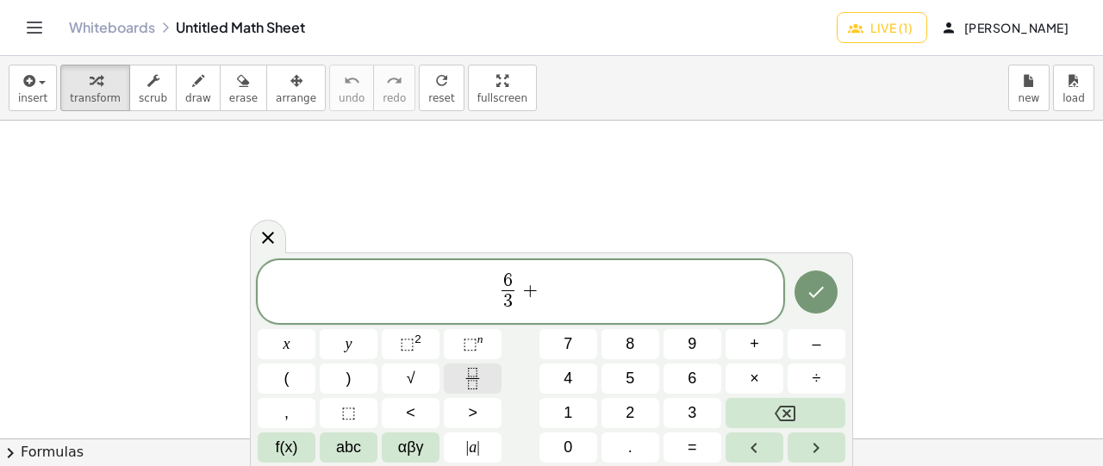
click at [472, 382] on icon "Fraction" at bounding box center [473, 379] width 22 height 22
click at [567, 297] on span "6 3 ​ + 4 5 ​ ​" at bounding box center [521, 294] width 526 height 46
click at [472, 378] on icon "Fraction" at bounding box center [473, 379] width 22 height 22
click at [696, 450] on span "=" at bounding box center [692, 447] width 9 height 23
click at [469, 381] on icon "Fraction" at bounding box center [472, 384] width 9 height 9
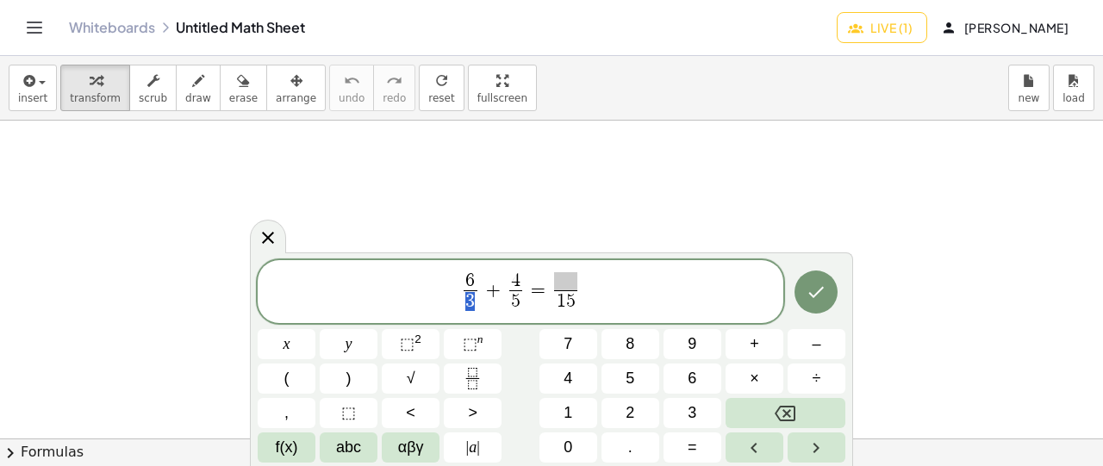
drag, startPoint x: 468, startPoint y: 303, endPoint x: 478, endPoint y: 301, distance: 9.6
click at [569, 303] on span "5" at bounding box center [570, 301] width 9 height 19
click at [569, 284] on span "​" at bounding box center [565, 281] width 22 height 19
click at [598, 294] on span "6 3 ​ + 4 5 ​ = 3 0 1 5 ​ ​" at bounding box center [521, 294] width 526 height 46
click at [476, 379] on icon "Fraction" at bounding box center [473, 379] width 22 height 22
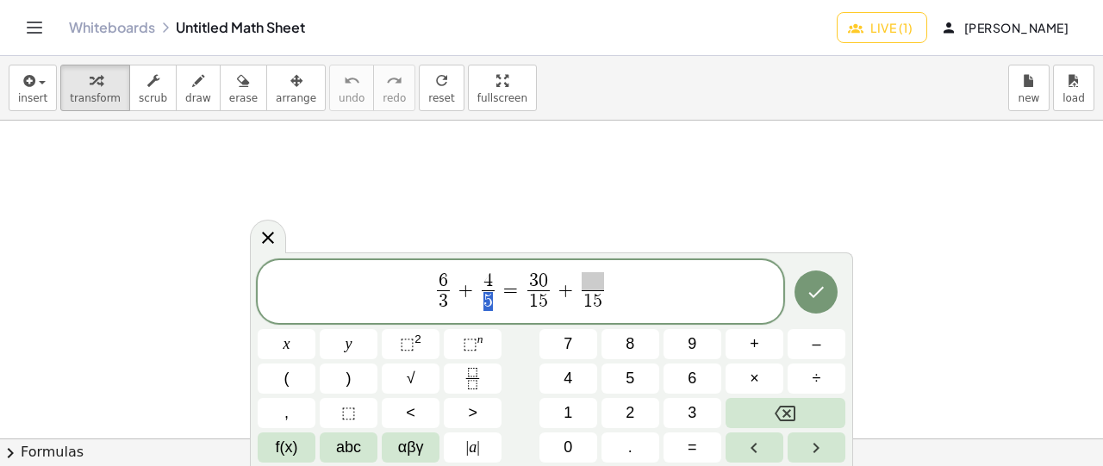
drag, startPoint x: 483, startPoint y: 303, endPoint x: 497, endPoint y: 302, distance: 13.8
click at [484, 282] on span "4" at bounding box center [488, 281] width 9 height 19
drag, startPoint x: 487, startPoint y: 282, endPoint x: 497, endPoint y: 278, distance: 10.1
click at [493, 277] on span "4 ​" at bounding box center [488, 281] width 13 height 19
click at [595, 280] on span "​" at bounding box center [593, 281] width 22 height 19
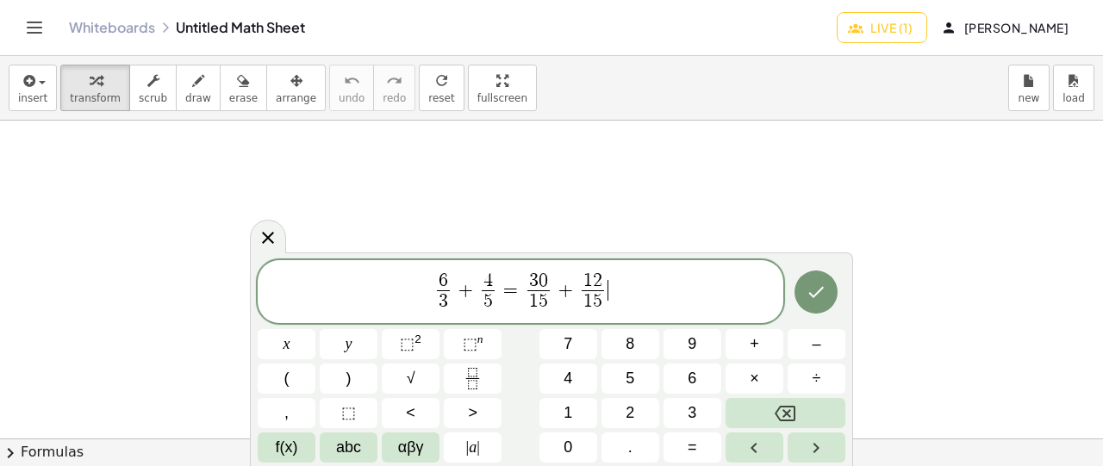
click at [627, 292] on span "6 3 ​ + 4 5 ​ = 3 0 1 5 ​ + 1 2 1 5 ​ ​" at bounding box center [521, 294] width 526 height 46
click at [693, 434] on button "=" at bounding box center [693, 448] width 58 height 30
drag, startPoint x: 516, startPoint y: 281, endPoint x: 535, endPoint y: 299, distance: 26.8
click at [628, 284] on span "6 3 ​ + 4 5 ​ = 3 0 1 5 ​ + 1 2 1 5 ​ = ​" at bounding box center [521, 294] width 526 height 46
click at [472, 372] on icon "Fraction" at bounding box center [473, 379] width 22 height 22
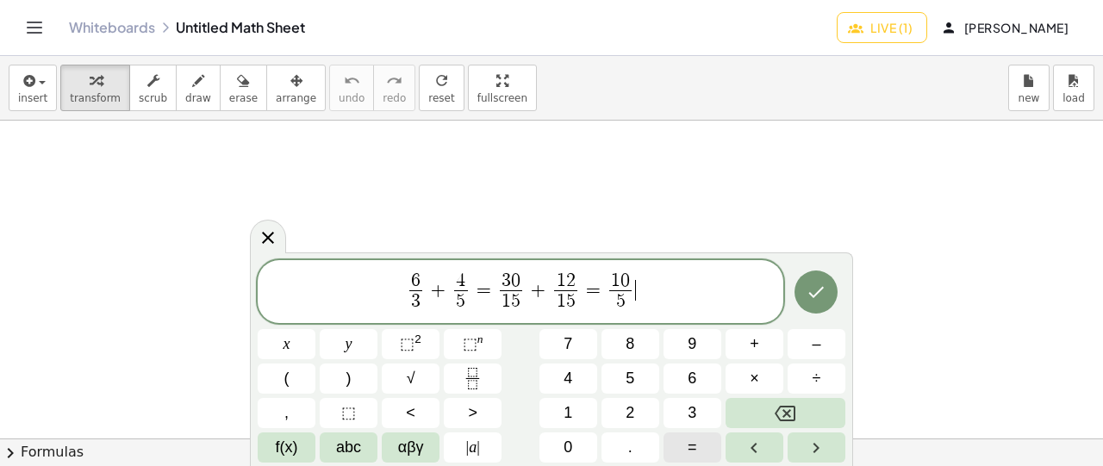
click at [689, 439] on span "=" at bounding box center [692, 447] width 9 height 23
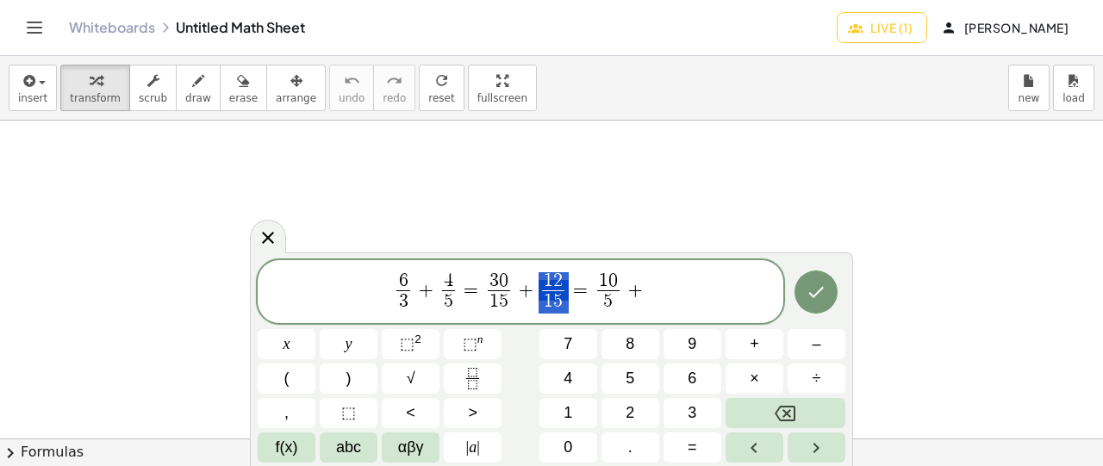
drag, startPoint x: 545, startPoint y: 282, endPoint x: 559, endPoint y: 300, distance: 23.3
click at [652, 289] on span "6 3 ​ + 4 5 ​ = 3 0 1 5 ​ + 1 2 1 5 ​ = 1 0 5 ​ + ​" at bounding box center [521, 294] width 526 height 46
click at [477, 378] on icon "Fraction" at bounding box center [473, 379] width 22 height 22
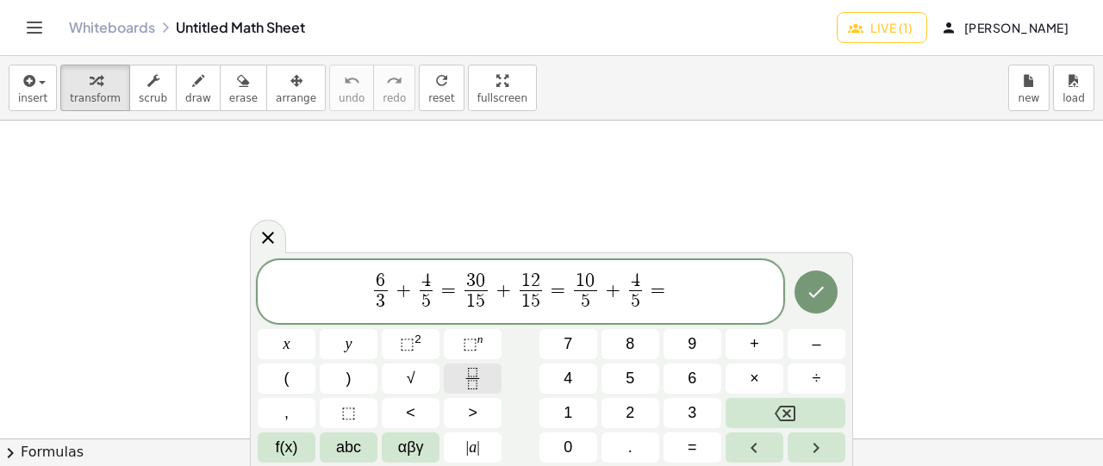
click at [482, 375] on icon "Fraction" at bounding box center [473, 379] width 22 height 22
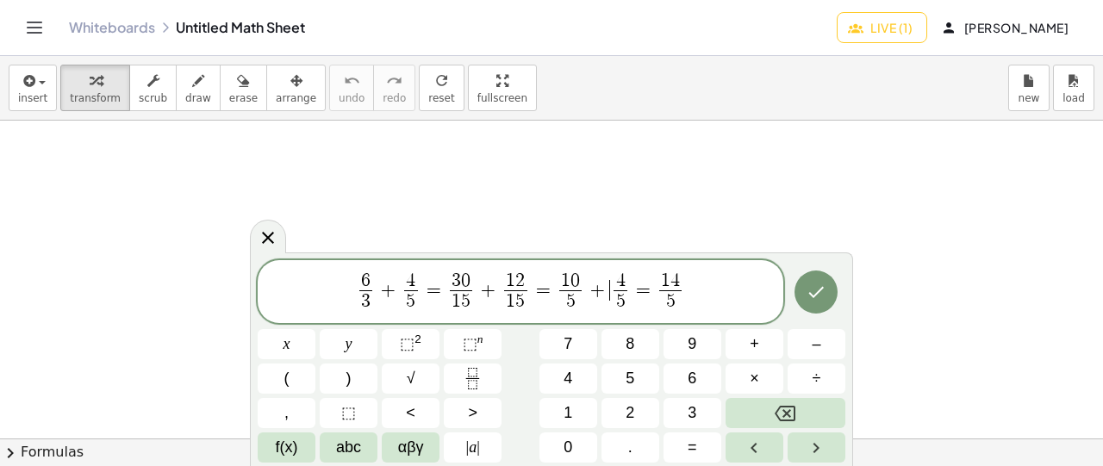
click at [606, 291] on span "+" at bounding box center [597, 290] width 25 height 21
click at [688, 296] on span "6 3 ​ + 4 5 ​ = 3 0 1 5 ​ + 1 2 1 5 ​ = 1 0 5 ​ + 4 5 ​ = 1 4 5 ​ ​" at bounding box center [521, 294] width 526 height 46
click at [602, 285] on span "+" at bounding box center [597, 290] width 25 height 21
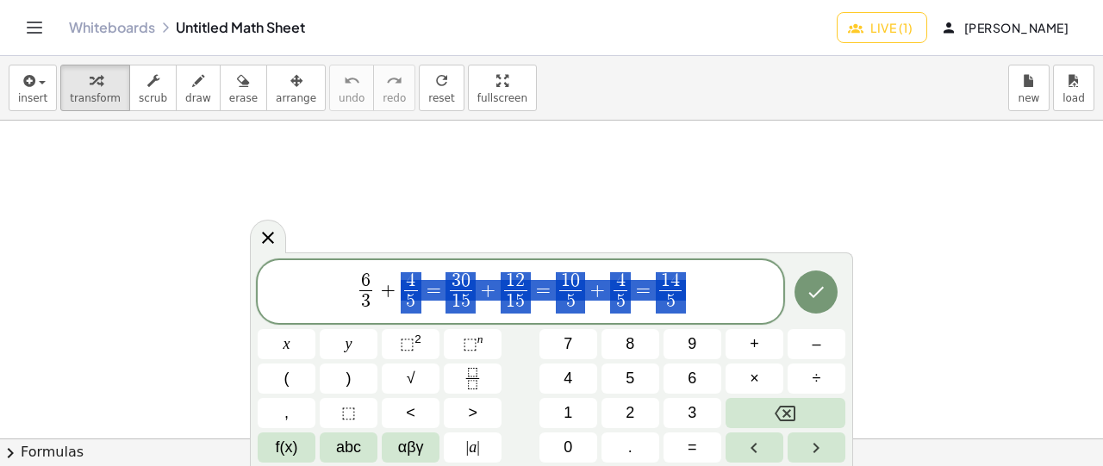
drag, startPoint x: 685, startPoint y: 287, endPoint x: 417, endPoint y: 289, distance: 267.3
drag, startPoint x: 426, startPoint y: 289, endPoint x: 751, endPoint y: 270, distance: 325.6
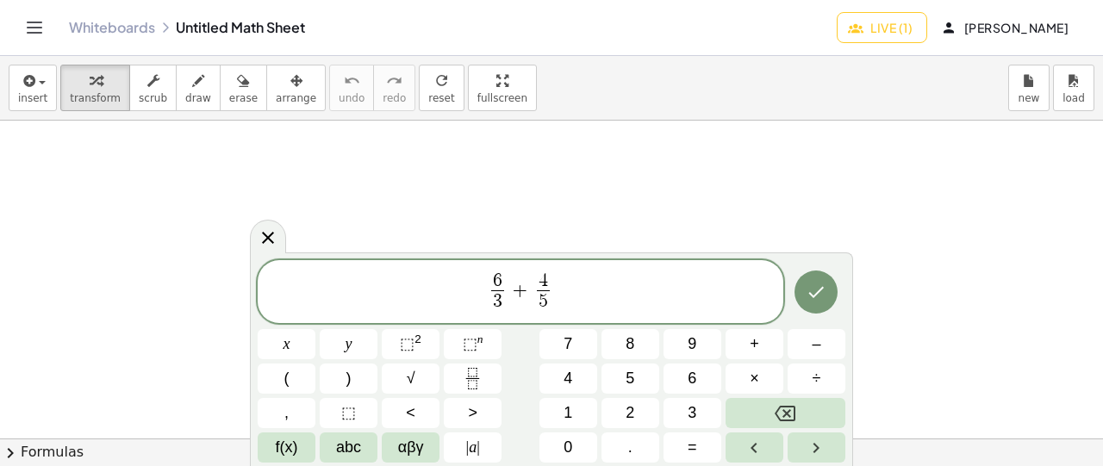
click at [528, 289] on span "+" at bounding box center [521, 290] width 25 height 21
click at [554, 286] on span "6 3 ​ . 4 5 ​ ​" at bounding box center [521, 294] width 526 height 46
click at [465, 389] on icon "Fraction" at bounding box center [473, 379] width 22 height 22
click at [478, 387] on icon "Fraction" at bounding box center [473, 379] width 22 height 22
click at [479, 375] on icon "Fraction" at bounding box center [473, 379] width 22 height 22
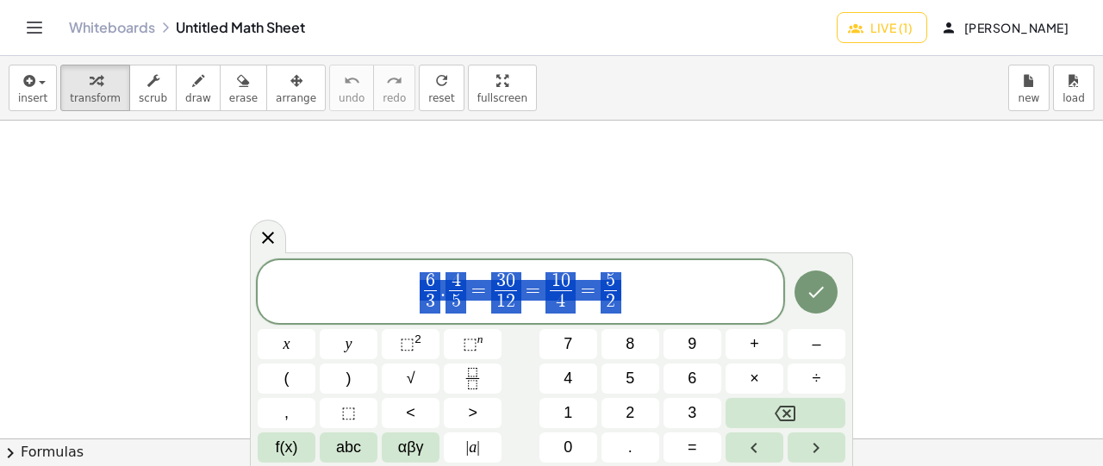
drag, startPoint x: 631, startPoint y: 291, endPoint x: 412, endPoint y: 292, distance: 219.0
click at [412, 292] on span "6 3 ​ . 4 5 ​ = 3 0 1 2 ​ = 1 0 4 ​ = 5 2 ​" at bounding box center [521, 294] width 526 height 46
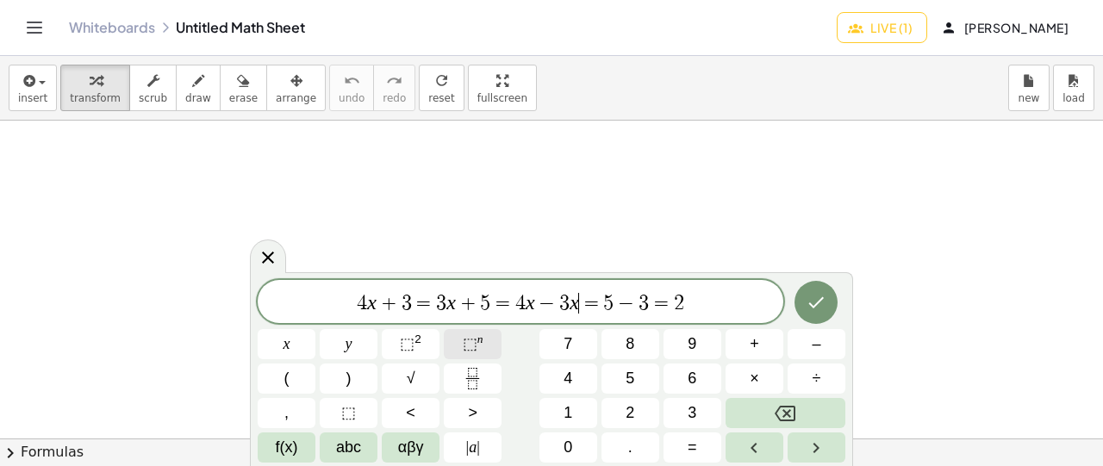
click at [471, 339] on span "⬚" at bounding box center [470, 343] width 15 height 17
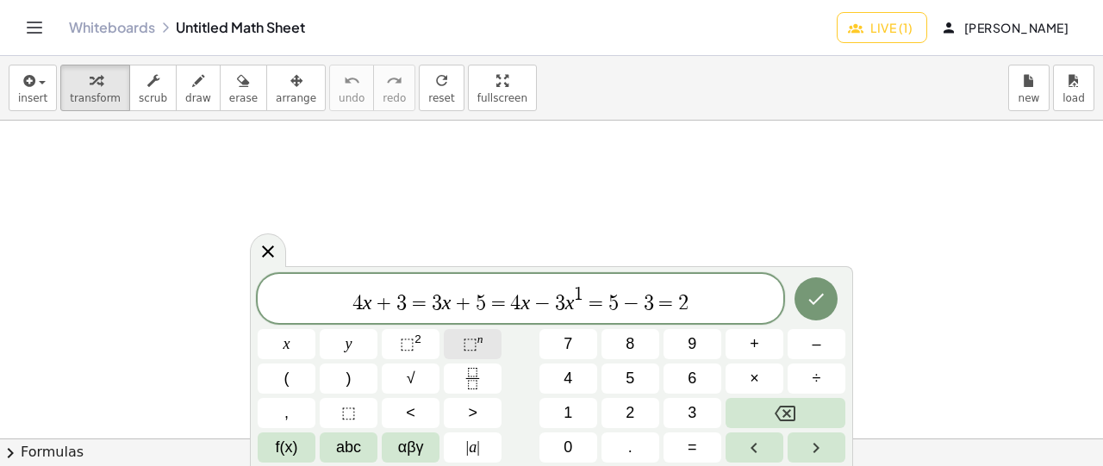
click at [475, 342] on span "⬚" at bounding box center [470, 343] width 15 height 17
drag, startPoint x: 526, startPoint y: 292, endPoint x: 538, endPoint y: 294, distance: 12.2
drag, startPoint x: 580, startPoint y: 294, endPoint x: 591, endPoint y: 294, distance: 11.2
click at [522, 300] on var "x" at bounding box center [520, 302] width 9 height 22
drag, startPoint x: 578, startPoint y: 291, endPoint x: 586, endPoint y: 291, distance: 8.7
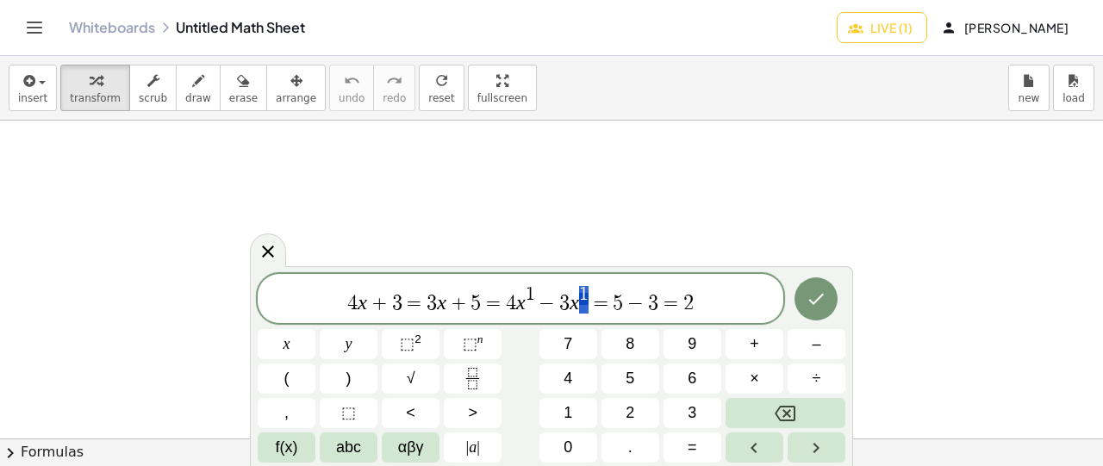
click at [586, 291] on span "4 x + 3 = 3 x + 5 = 4 x 1 − 3 x 1 = 5 − 3 = 2" at bounding box center [521, 299] width 526 height 31
click at [512, 306] on span "4" at bounding box center [511, 303] width 10 height 21
click at [584, 289] on span "1" at bounding box center [583, 294] width 9 height 19
drag, startPoint x: 507, startPoint y: 304, endPoint x: 580, endPoint y: 304, distance: 73.3
drag, startPoint x: 579, startPoint y: 298, endPoint x: 588, endPoint y: 297, distance: 8.8
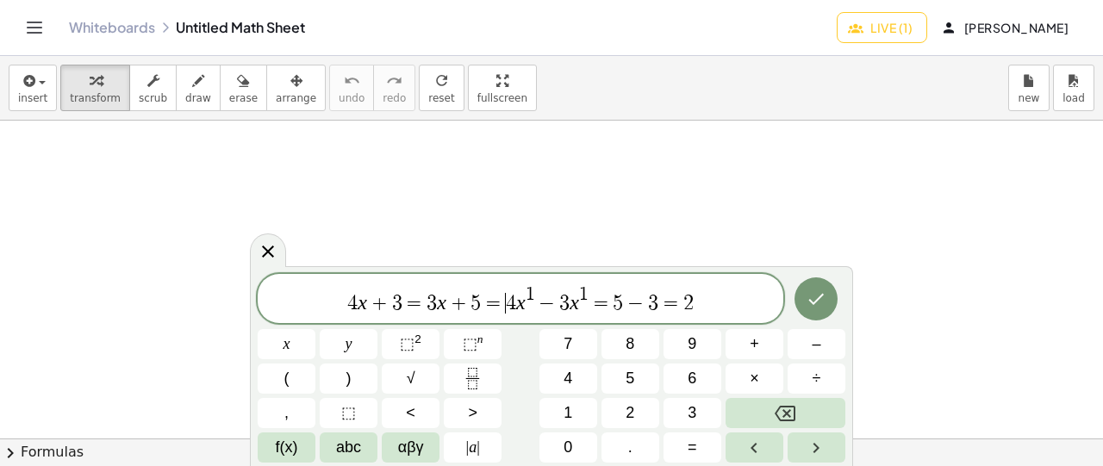
click at [509, 304] on span "4" at bounding box center [511, 303] width 10 height 21
click at [679, 296] on span "=" at bounding box center [671, 303] width 25 height 21
drag, startPoint x: 490, startPoint y: 306, endPoint x: 522, endPoint y: 303, distance: 32.9
drag, startPoint x: 510, startPoint y: 291, endPoint x: 519, endPoint y: 292, distance: 8.8
drag, startPoint x: 566, startPoint y: 288, endPoint x: 574, endPoint y: 293, distance: 10.1
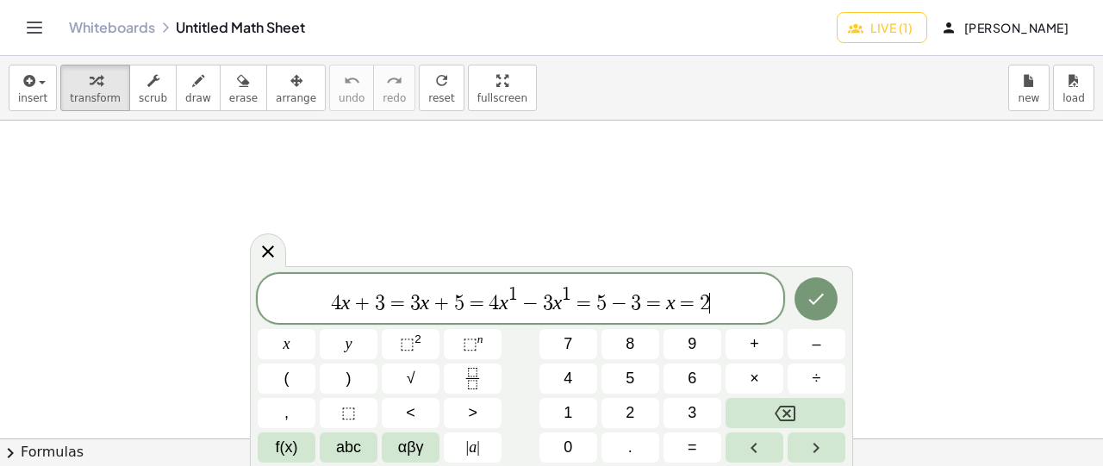
click at [719, 303] on span "4 x + 3 = 3 x + 5 = 4 x 1 − 3 x 1 = 5 − 3 = x = 2 ​" at bounding box center [521, 299] width 526 height 31
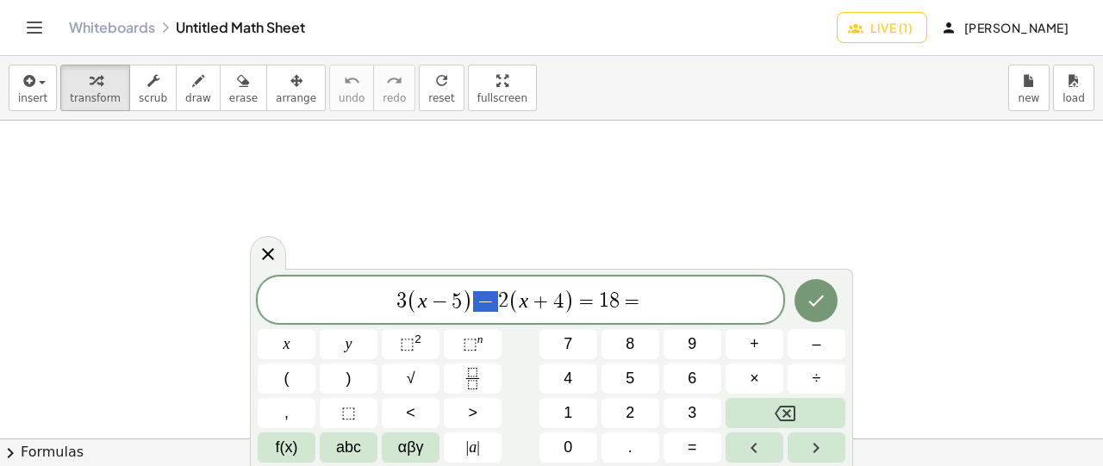
drag, startPoint x: 478, startPoint y: 299, endPoint x: 493, endPoint y: 300, distance: 15.5
drag, startPoint x: 395, startPoint y: 300, endPoint x: 467, endPoint y: 303, distance: 72.5
click at [467, 303] on span "3 ( x − 5 ) − 2 ( x + 4 ) = 1 8 =" at bounding box center [521, 301] width 526 height 28
click at [685, 301] on span "3 ( x − 5 ) − 2 ( x + 4 ) = 1 8 = ​" at bounding box center [521, 301] width 526 height 28
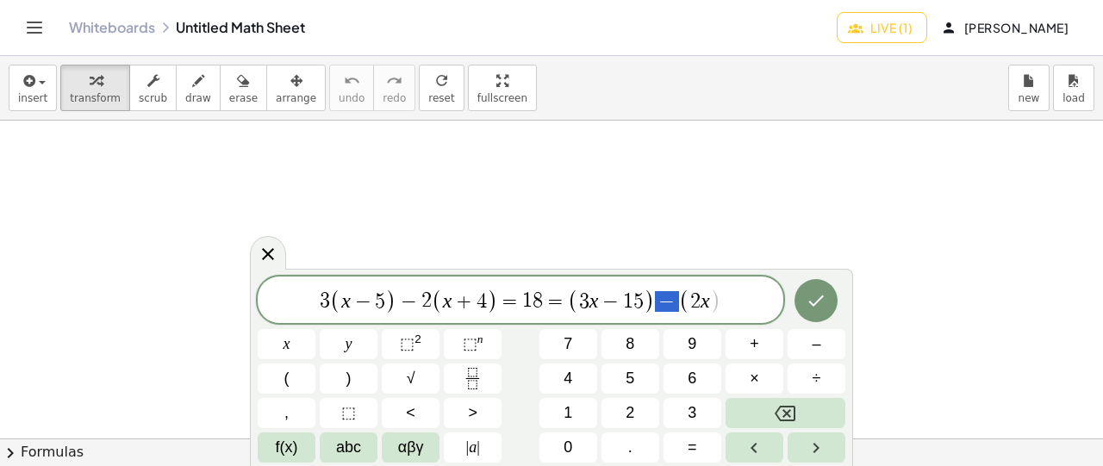
drag, startPoint x: 659, startPoint y: 302, endPoint x: 674, endPoint y: 301, distance: 15.5
drag, startPoint x: 684, startPoint y: 297, endPoint x: 721, endPoint y: 301, distance: 37.3
drag, startPoint x: 459, startPoint y: 301, endPoint x: 487, endPoint y: 301, distance: 28.4
click at [720, 304] on span "3 ( x − 5 ) − 2 ( x + 4 ) = 1 8 = ( 3 x − 1 5 ) − ( 2 x )" at bounding box center [521, 301] width 526 height 28
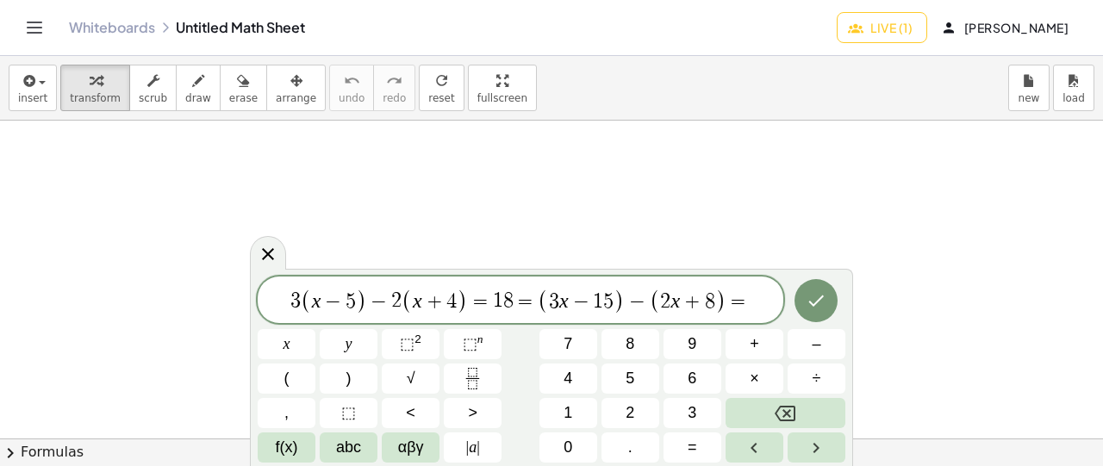
click at [637, 317] on div "3 ( x − 5 ) − 2 ( x + 4 ) = 1 8 = ( 3 x − 1 5 ) − ( 2 x + 8 ) = ​" at bounding box center [521, 300] width 526 height 47
drag, startPoint x: 629, startPoint y: 299, endPoint x: 706, endPoint y: 289, distance: 77.4
drag, startPoint x: 662, startPoint y: 302, endPoint x: 681, endPoint y: 302, distance: 19.0
click at [757, 303] on span "3 ( x − 5 ) − 2 ( x + 4 ) = 1 8 = ( 3 x − 1 5 ) − ( 2 x + 8 ) = ​" at bounding box center [521, 301] width 526 height 28
drag, startPoint x: 655, startPoint y: 304, endPoint x: 671, endPoint y: 301, distance: 15.9
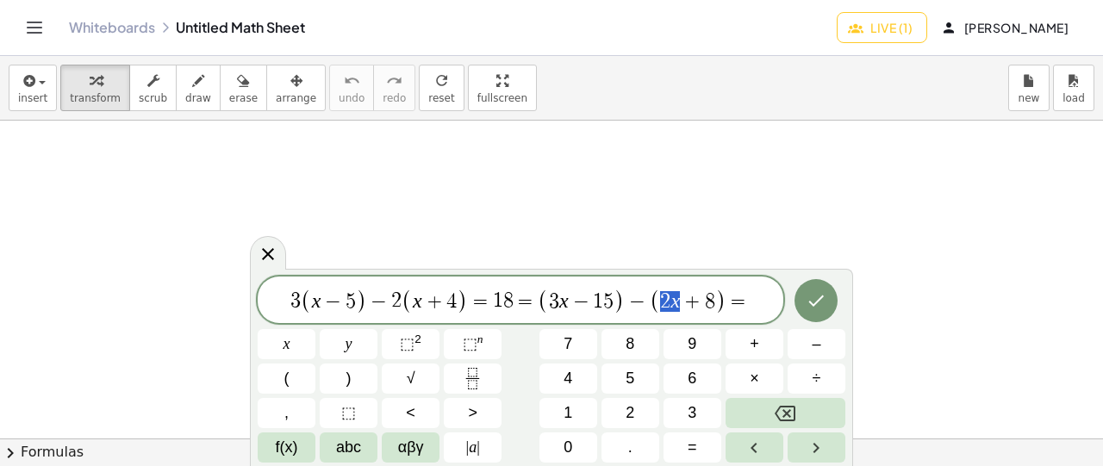
drag, startPoint x: 661, startPoint y: 301, endPoint x: 684, endPoint y: 301, distance: 22.4
click at [752, 303] on span "3 ( x − 5 ) − 2 ( x + 4 ) = 1 8 = ( 3 x − 1 5 ) − ( 2 x + 8 ) = ​" at bounding box center [521, 301] width 526 height 28
click at [656, 301] on span "(" at bounding box center [655, 301] width 11 height 25
click at [551, 299] on span "( ​ 3 x − 1 5 )" at bounding box center [581, 301] width 87 height 25
drag, startPoint x: 755, startPoint y: 299, endPoint x: 754, endPoint y: 308, distance: 8.7
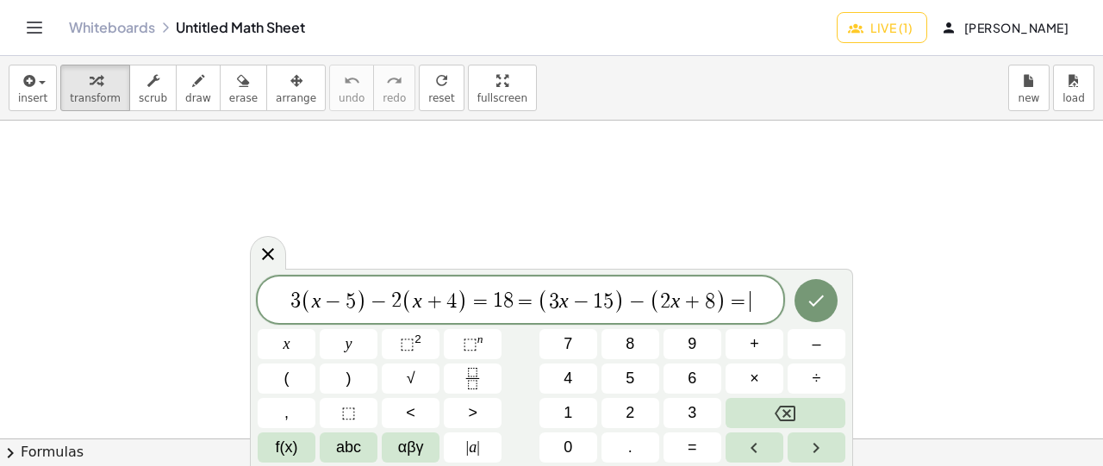
click at [753, 299] on span "3 ( x − 5 ) − 2 ( x + 4 ) = 1 8 = ( 3 x − 1 5 ) − ( 2 x + 8 ) = ​" at bounding box center [521, 301] width 526 height 28
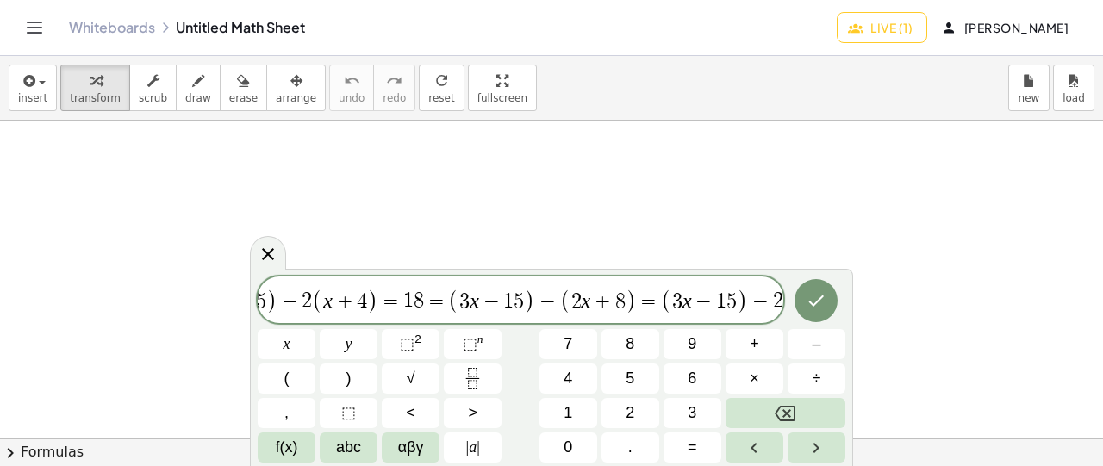
scroll to position [0, 67]
drag, startPoint x: 529, startPoint y: 299, endPoint x: 544, endPoint y: 300, distance: 14.7
click at [759, 303] on span "−" at bounding box center [752, 301] width 25 height 21
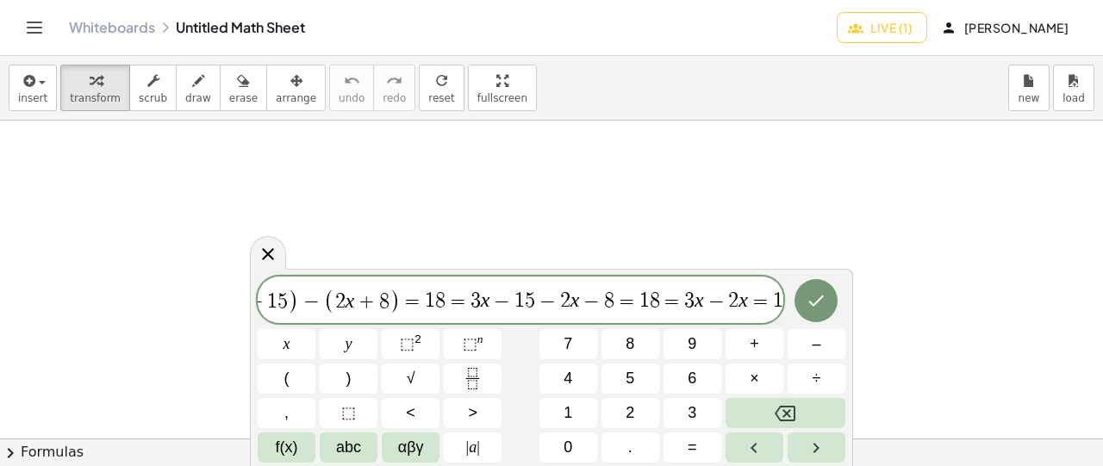
scroll to position [0, 305]
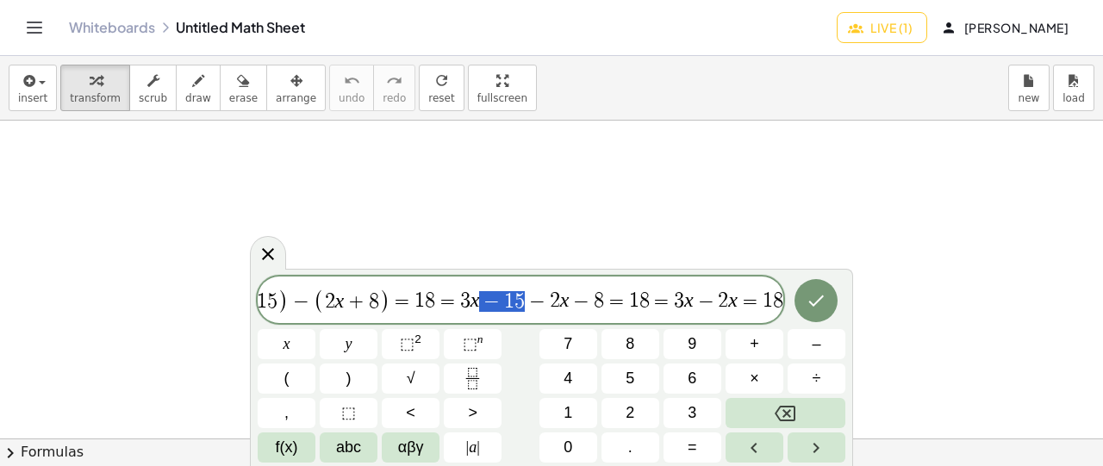
drag, startPoint x: 478, startPoint y: 304, endPoint x: 522, endPoint y: 292, distance: 45.6
click at [780, 296] on span "8" at bounding box center [778, 301] width 10 height 21
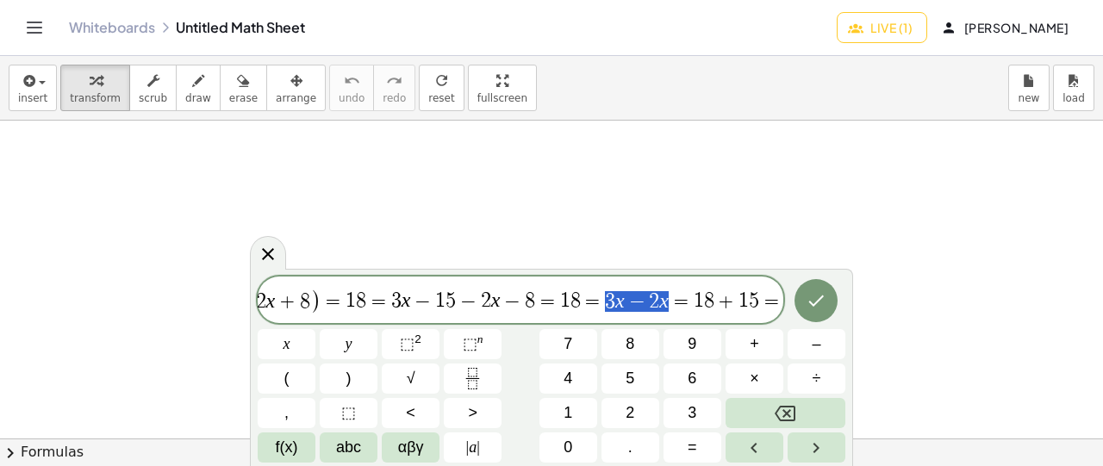
drag, startPoint x: 597, startPoint y: 302, endPoint x: 673, endPoint y: 296, distance: 77.0
click at [673, 296] on span "3 ( x − 5 ) − 2 ( x + 4 ) = 1 8 = ( 3 x − 1 5 ) − ( 2 x + 8 ) = 1 8 = 3 x − 1 5…" at bounding box center [521, 301] width 526 height 28
click at [778, 303] on span "=" at bounding box center [772, 301] width 25 height 21
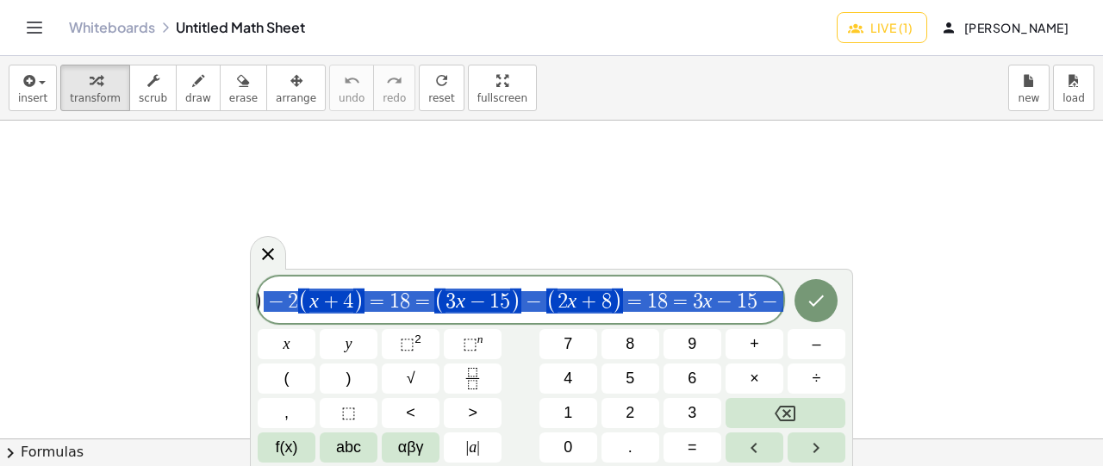
scroll to position [0, 0]
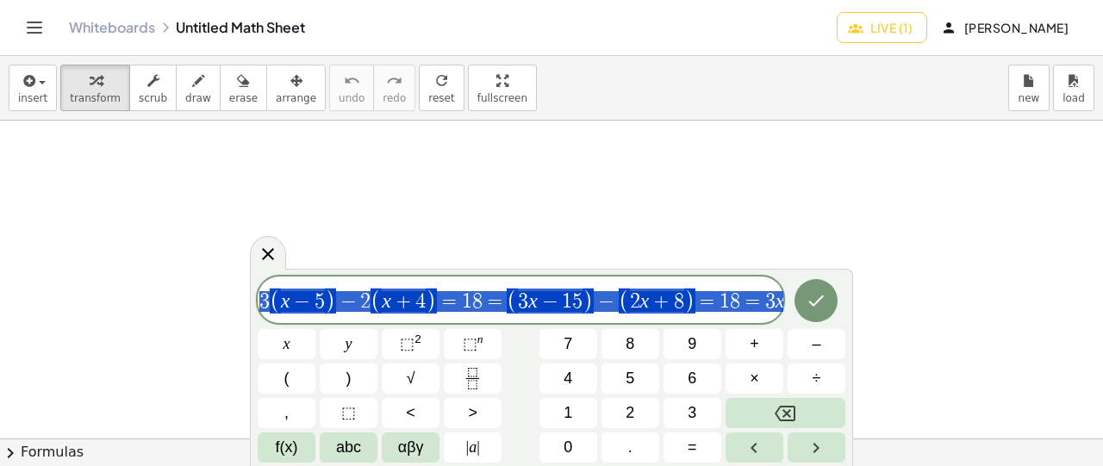
drag, startPoint x: 775, startPoint y: 300, endPoint x: 233, endPoint y: 294, distance: 542.3
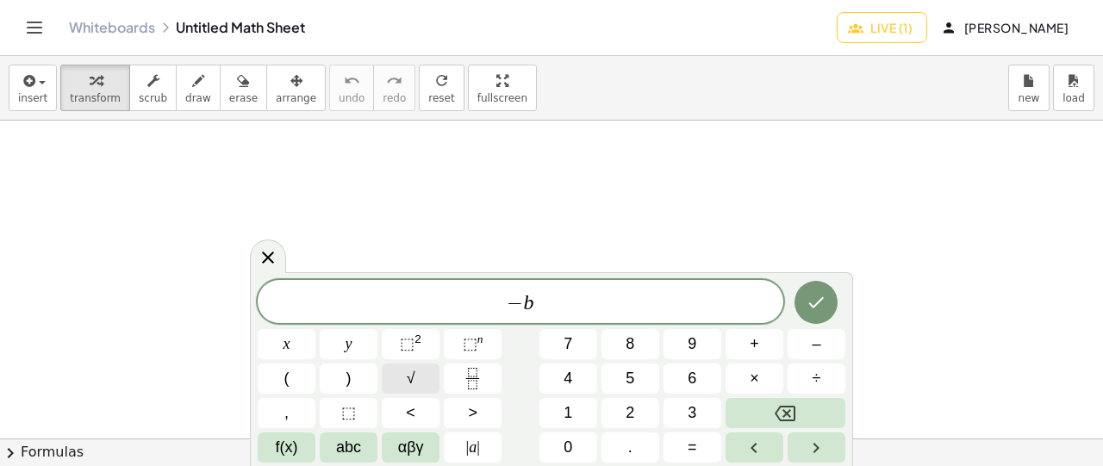
click at [412, 378] on span "√" at bounding box center [411, 378] width 9 height 23
click at [516, 308] on span "√" at bounding box center [524, 302] width 17 height 20
click at [413, 348] on span "⬚" at bounding box center [407, 343] width 15 height 17
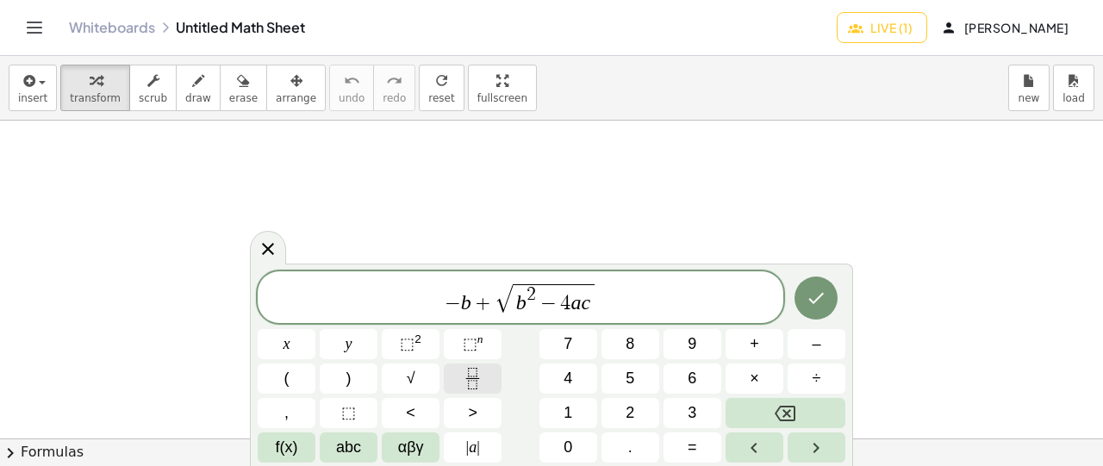
click at [464, 378] on icon "Fraction" at bounding box center [473, 379] width 22 height 22
click at [447, 301] on span "−" at bounding box center [453, 303] width 16 height 21
click at [470, 384] on icon "Fraction" at bounding box center [473, 379] width 22 height 22
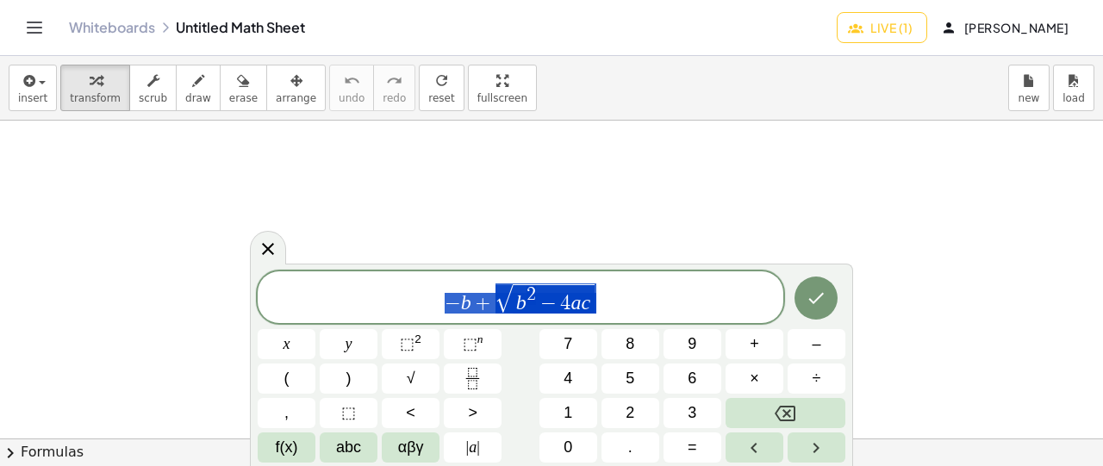
drag, startPoint x: 592, startPoint y: 301, endPoint x: 440, endPoint y: 331, distance: 155.5
click at [464, 378] on icon "Fraction" at bounding box center [473, 379] width 22 height 22
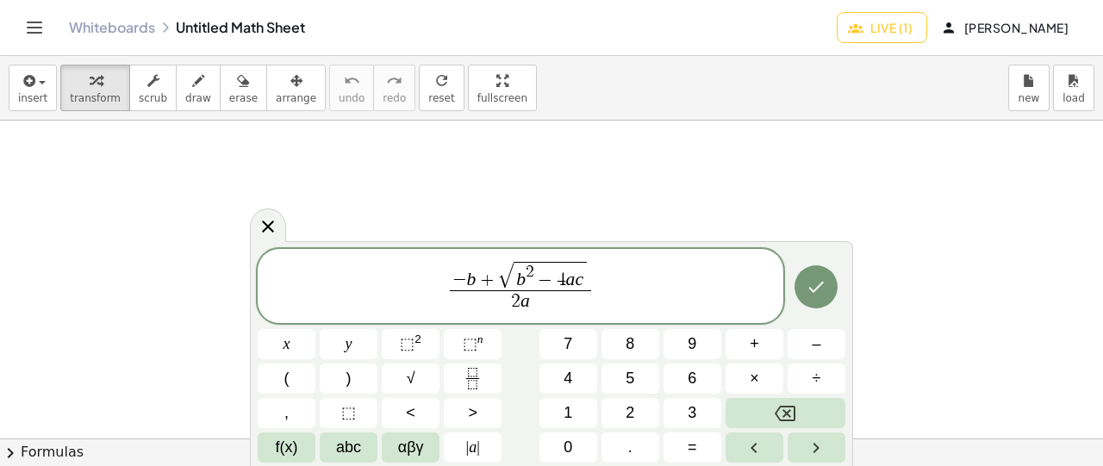
click at [478, 290] on span "+" at bounding box center [487, 281] width 22 height 19
drag, startPoint x: 488, startPoint y: 279, endPoint x: 478, endPoint y: 279, distance: 10.3
drag, startPoint x: 494, startPoint y: 281, endPoint x: 479, endPoint y: 280, distance: 14.7
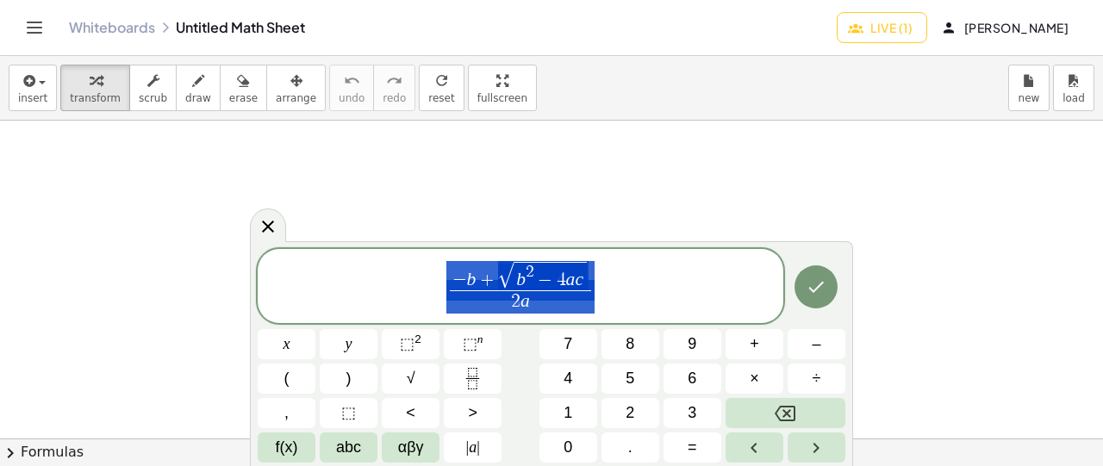
drag, startPoint x: 547, startPoint y: 304, endPoint x: 448, endPoint y: 278, distance: 101.6
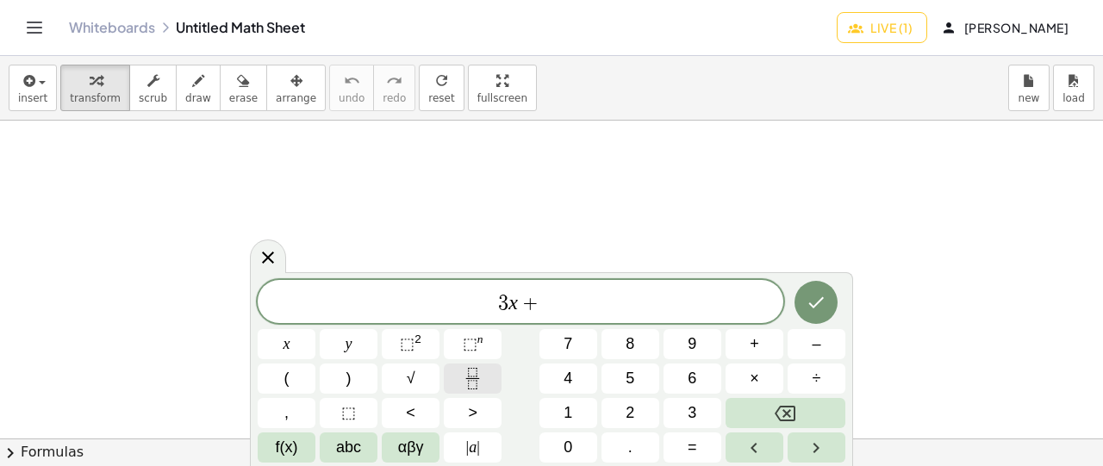
click at [480, 380] on icon "Fraction" at bounding box center [473, 379] width 22 height 22
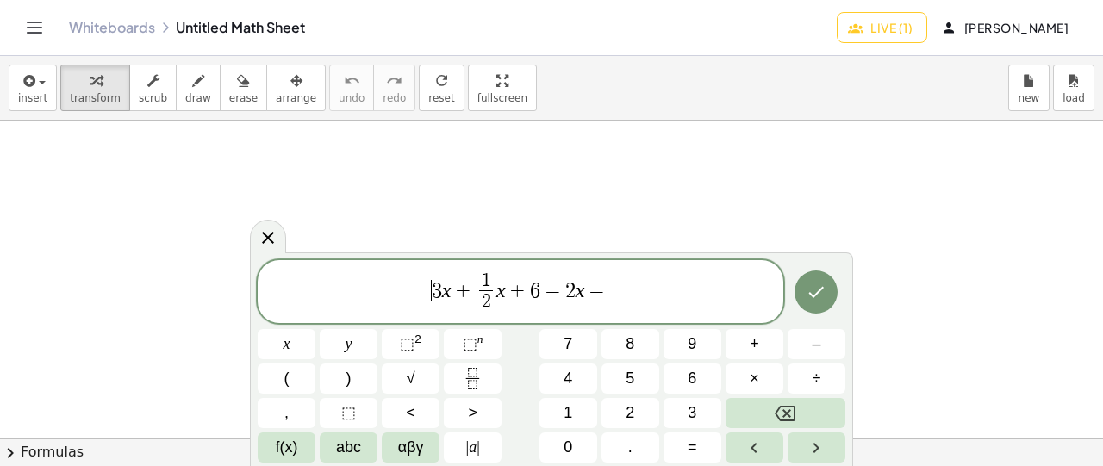
click at [436, 291] on span "3" at bounding box center [437, 290] width 10 height 21
click at [500, 292] on var "x" at bounding box center [501, 289] width 9 height 22
click at [609, 293] on span "3 x + 1 2 ​ ​ x + 6 = 2 x =" at bounding box center [521, 294] width 526 height 46
click at [476, 373] on icon "Fraction" at bounding box center [473, 379] width 22 height 22
drag, startPoint x: 527, startPoint y: 291, endPoint x: 547, endPoint y: 288, distance: 20.9
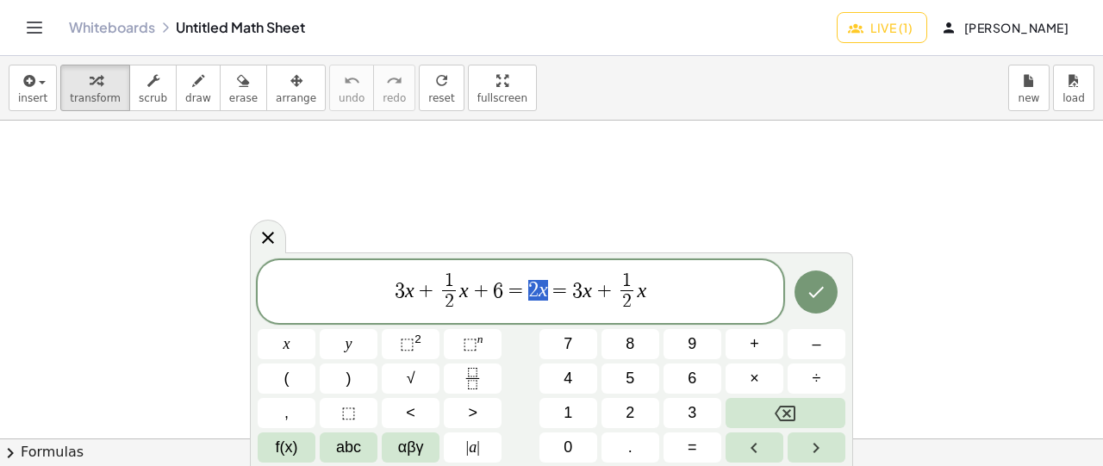
click at [547, 288] on span "3 x + 1 2 ​ x + 6 = 2 x = 3 x + 1 2 ​ x" at bounding box center [521, 294] width 526 height 46
click at [668, 287] on span "3 x + 1 2 ​ x + 6 = 2 x = 3 x + 1 2 ​ x ​" at bounding box center [521, 294] width 526 height 46
drag, startPoint x: 467, startPoint y: 288, endPoint x: 458, endPoint y: 287, distance: 9.5
click at [716, 289] on span "3 x + 1 2 ​ x + 6 = 2 x = 3 x + 1 2 ​ x − 2 x = ​" at bounding box center [521, 294] width 526 height 46
drag, startPoint x: 512, startPoint y: 292, endPoint x: 528, endPoint y: 294, distance: 15.6
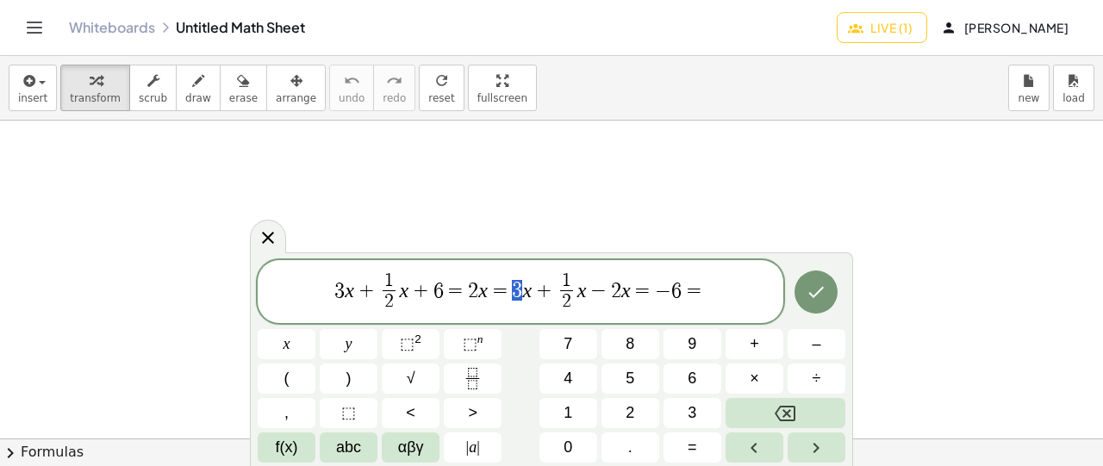
click at [528, 294] on span "3 x + 1 2 ​ x + 6 = 2 x = 3 x + 1 2 ​ x − 2 x = − 6 =" at bounding box center [521, 294] width 526 height 46
drag, startPoint x: 613, startPoint y: 291, endPoint x: 627, endPoint y: 289, distance: 14.0
click at [716, 286] on span "3 x + 1 2 ​ x + 6 = 2 x = 3 x + 1 2 ​ x − 2 x = − 6 = ​" at bounding box center [521, 294] width 526 height 46
click at [479, 375] on icon "Fraction" at bounding box center [473, 379] width 22 height 22
click at [516, 290] on span "3" at bounding box center [512, 290] width 10 height 21
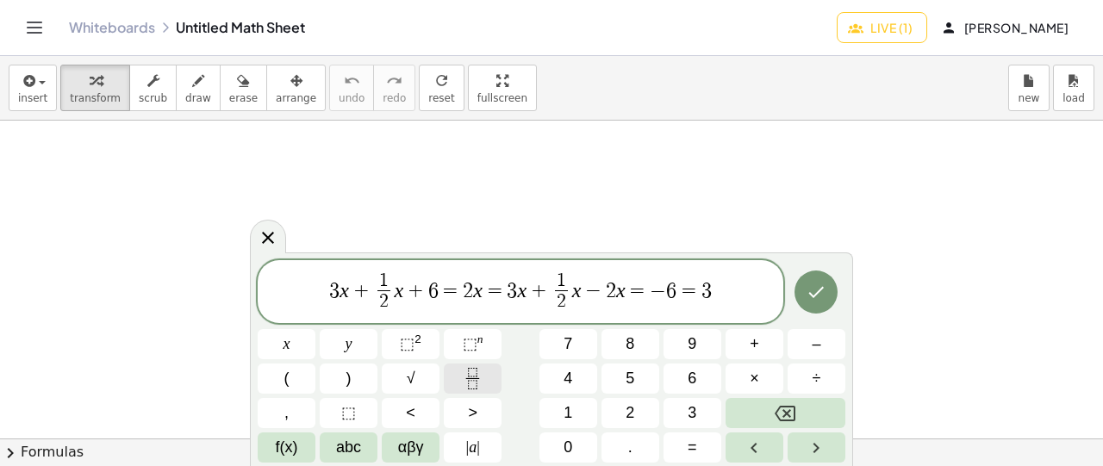
click at [466, 376] on icon "Fraction" at bounding box center [473, 379] width 22 height 22
click at [621, 291] on span "3 x + 1 2 ​ x + 6 = 2 x = 3 1 ​ x + 1 2 ​ x − 2 ​ x = − 6 = 3" at bounding box center [521, 294] width 526 height 46
click at [490, 377] on button "Fraction" at bounding box center [473, 379] width 58 height 30
click at [545, 285] on span "+" at bounding box center [539, 290] width 25 height 21
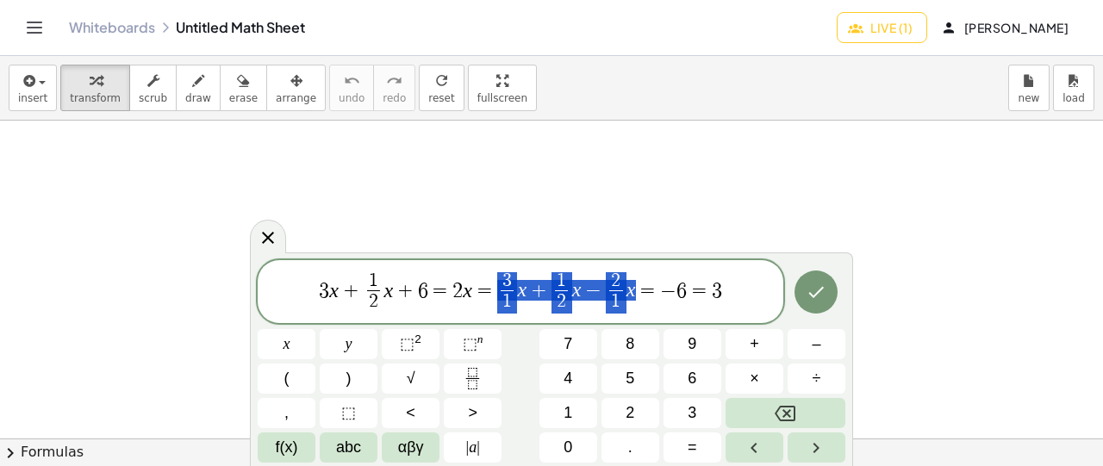
drag, startPoint x: 495, startPoint y: 290, endPoint x: 633, endPoint y: 285, distance: 138.0
click at [633, 285] on span "3 x + 1 2 ​ x + 6 = 2 x = 3 1 ​ x + 1 2 ​ x − 2 1 ​ x = − 6 = 3" at bounding box center [521, 294] width 526 height 46
click at [718, 299] on span "3" at bounding box center [717, 290] width 10 height 21
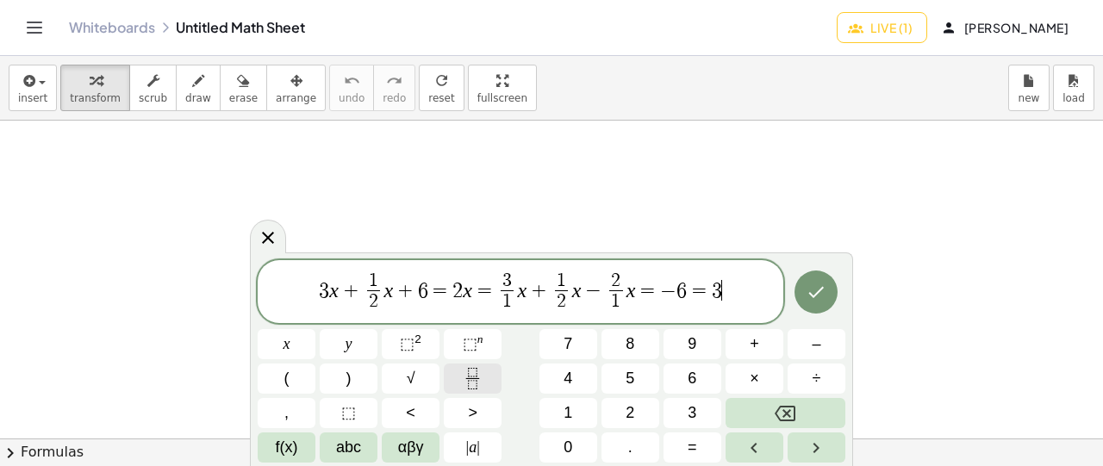
click at [474, 378] on icon "Fraction" at bounding box center [473, 379] width 22 height 22
click at [721, 278] on span "3 ​" at bounding box center [716, 281] width 13 height 19
drag, startPoint x: 528, startPoint y: 289, endPoint x: 537, endPoint y: 287, distance: 9.6
click at [735, 278] on span "3 x + 1 2 ​ x + 6 = 2 x = 3 1 ​ x + 1 2 ​ x − 2 1 ​ x = − 6 = 3 2 ​ ​" at bounding box center [521, 294] width 526 height 46
click at [729, 276] on span "3 x + 1 2 ​ x + 6 = 2 x = 3 1 ​ x + 1 2 ​ x − 2 1 ​ x = − 6 = 3 2 ​ ​" at bounding box center [521, 294] width 526 height 46
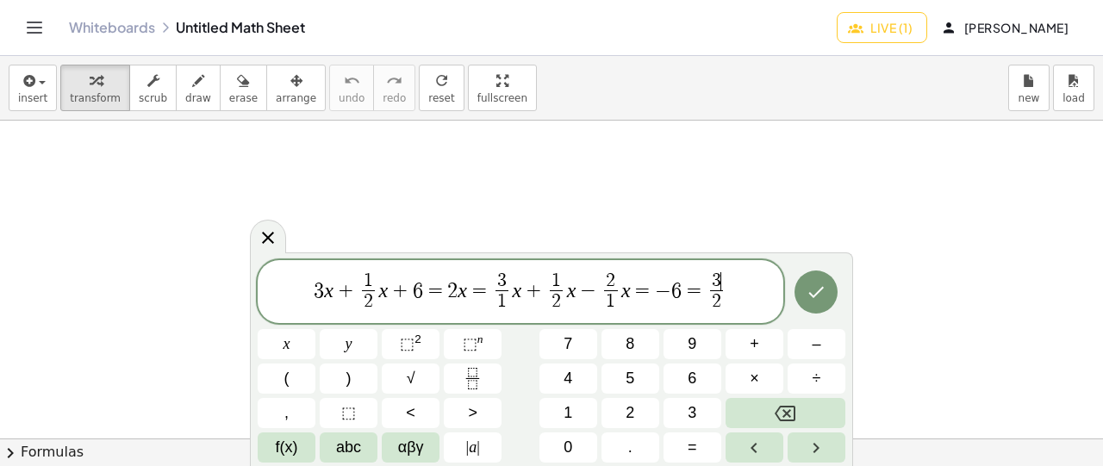
click at [718, 280] on span "3" at bounding box center [716, 281] width 9 height 19
drag, startPoint x: 577, startPoint y: 289, endPoint x: 593, endPoint y: 290, distance: 16.4
click at [613, 283] on span "2" at bounding box center [610, 281] width 9 height 19
click at [709, 278] on span "​ 2 ​" at bounding box center [717, 293] width 21 height 42
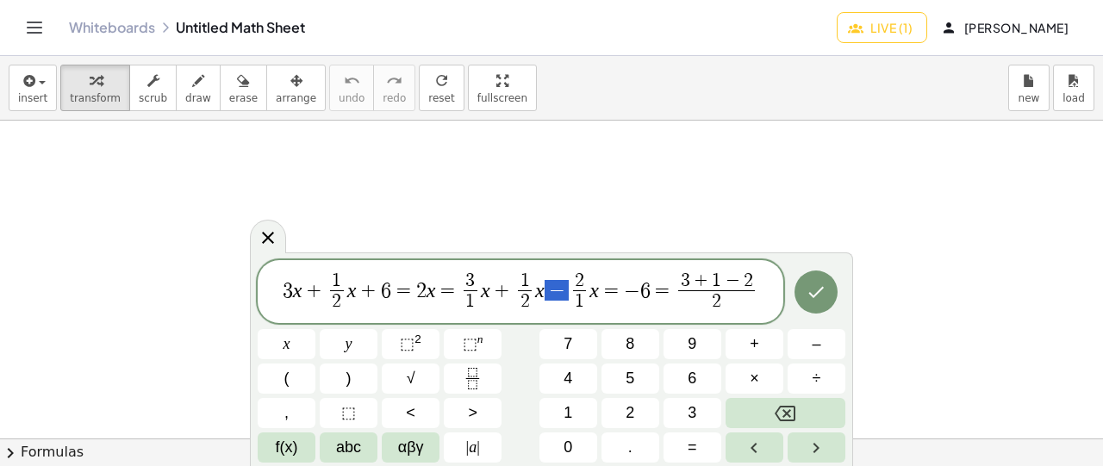
drag, startPoint x: 547, startPoint y: 292, endPoint x: 559, endPoint y: 291, distance: 12.2
drag, startPoint x: 495, startPoint y: 288, endPoint x: 506, endPoint y: 288, distance: 11.2
drag, startPoint x: 463, startPoint y: 277, endPoint x: 504, endPoint y: 289, distance: 43.1
click at [498, 292] on span "+" at bounding box center [503, 290] width 25 height 21
drag, startPoint x: 493, startPoint y: 292, endPoint x: 509, endPoint y: 293, distance: 15.5
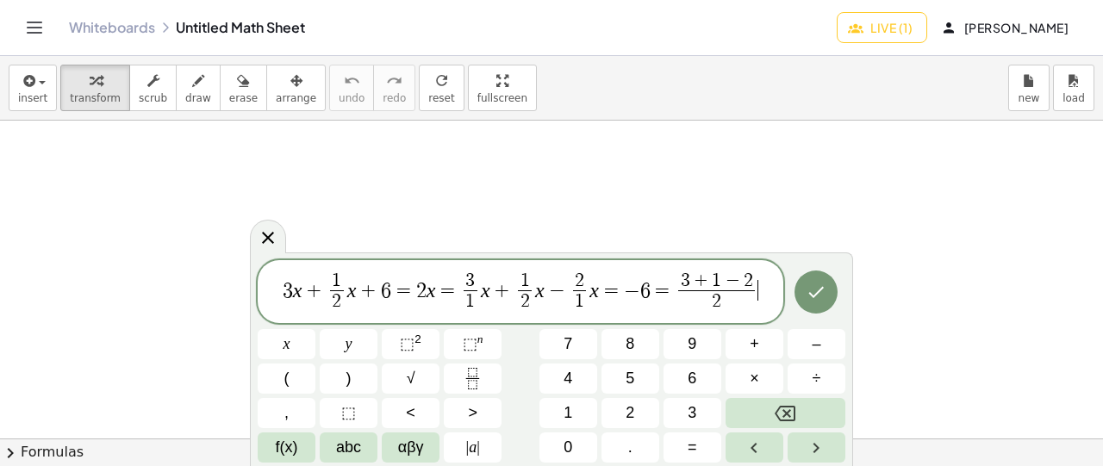
click at [757, 284] on span "3 x + 1 2 ​ x + 6 = 2 x = 3 1 ​ x + 1 2 ​ x − 2 1 ​ x = − 6 = 3 + 1 − 2 2 ​ ​" at bounding box center [521, 294] width 526 height 46
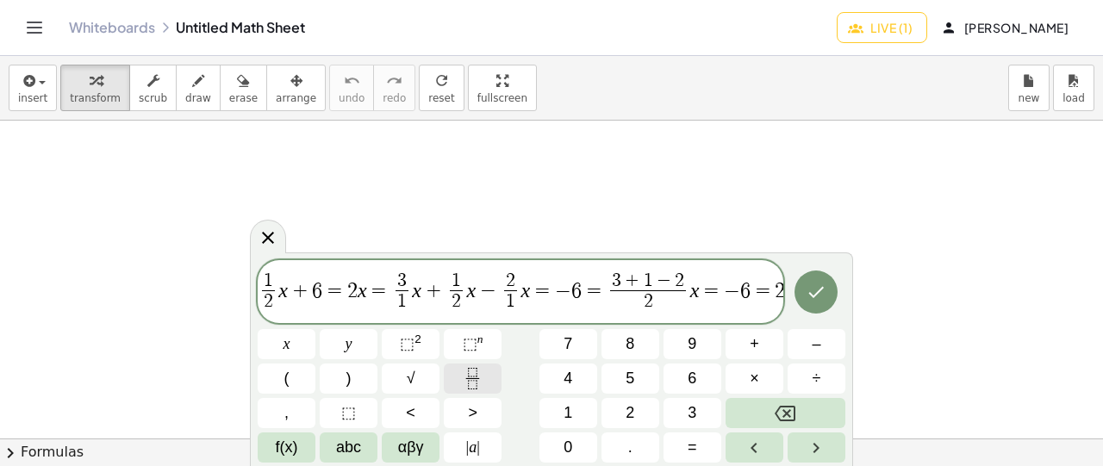
click at [466, 380] on icon "Fraction" at bounding box center [473, 379] width 22 height 22
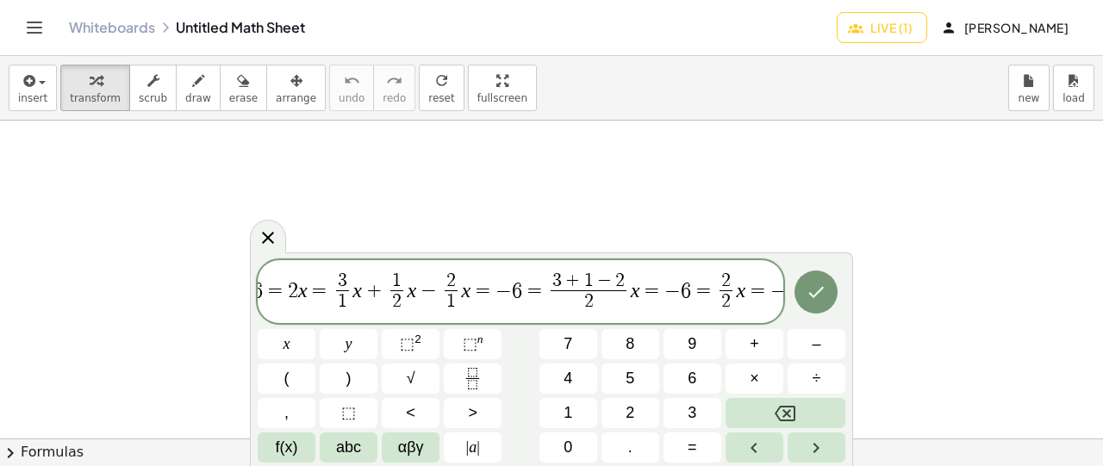
scroll to position [0, 116]
drag, startPoint x: 540, startPoint y: 281, endPoint x: 574, endPoint y: 277, distance: 34.8
click at [713, 278] on span "2" at bounding box center [716, 281] width 13 height 19
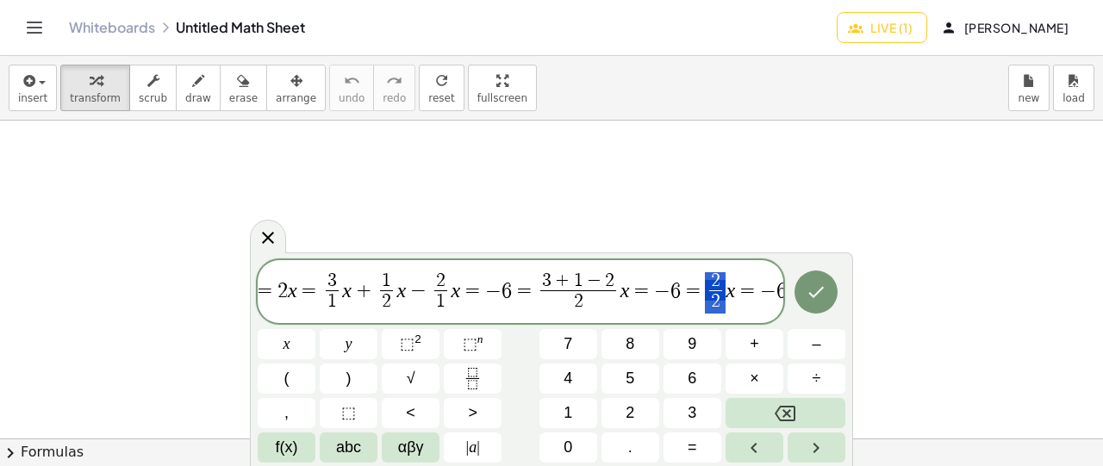
drag, startPoint x: 706, startPoint y: 278, endPoint x: 716, endPoint y: 308, distance: 31.6
click at [722, 296] on span "3 x + 1 2 ​ x + 6 = 2 x = 3 1 ​ x + 1 2 ​ x − 2 1 ​ x = − 6 = 3 + 1 − 2 2 ​ x =…" at bounding box center [521, 294] width 526 height 46
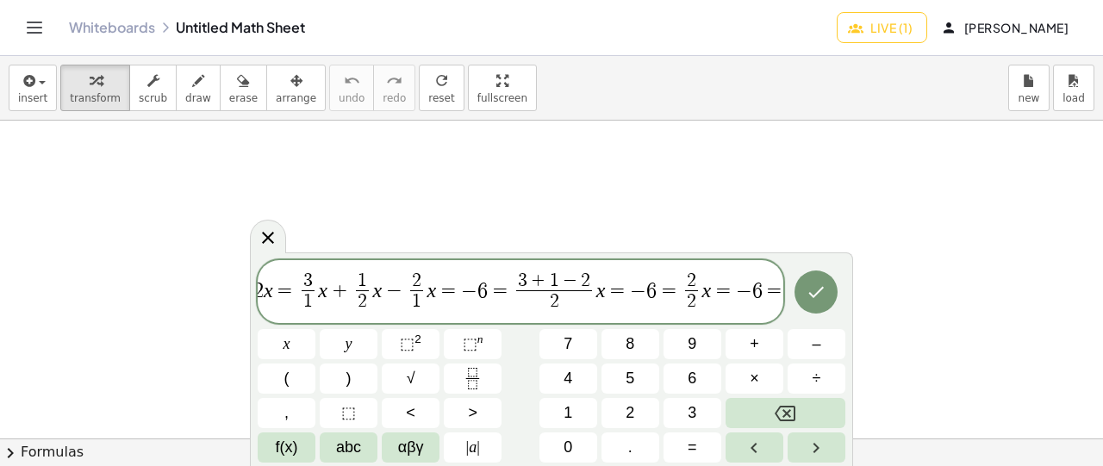
scroll to position [0, 151]
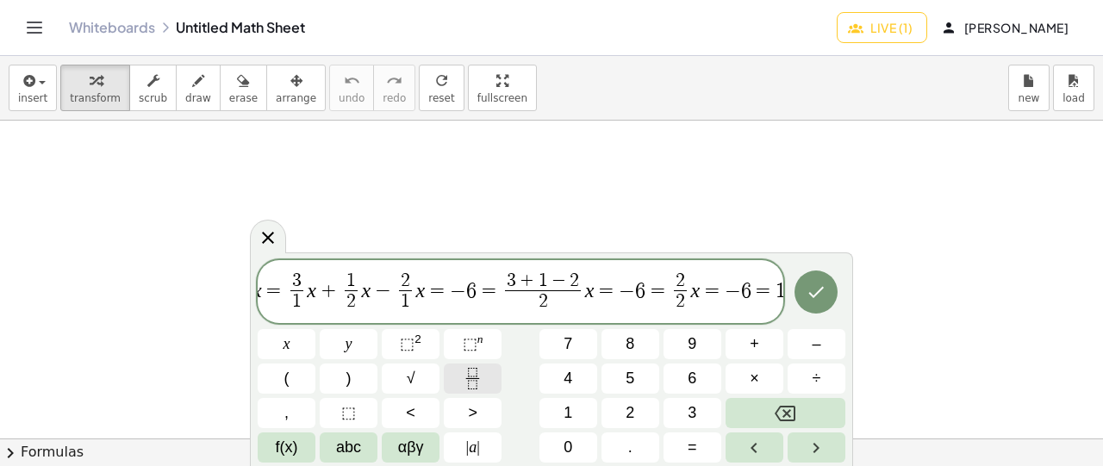
click at [466, 386] on icon "Fraction" at bounding box center [473, 379] width 22 height 22
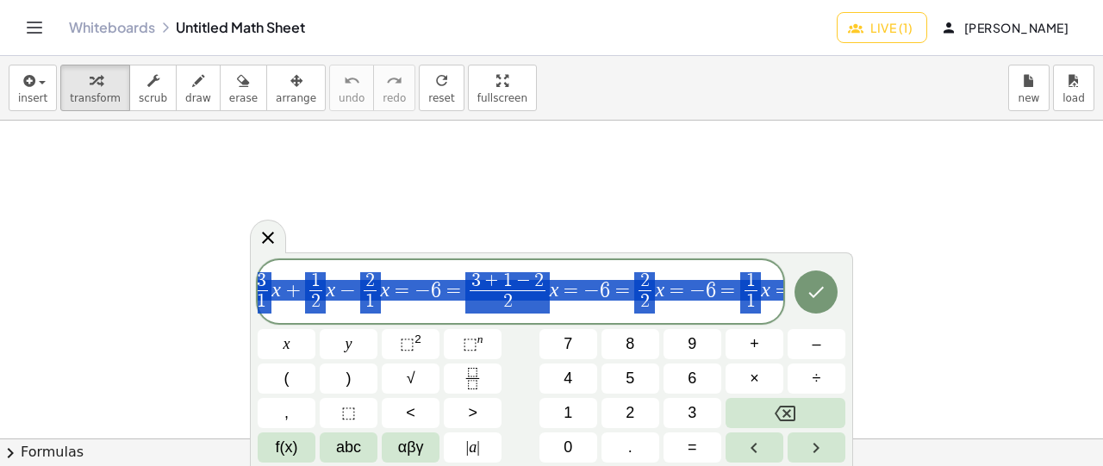
scroll to position [0, 141]
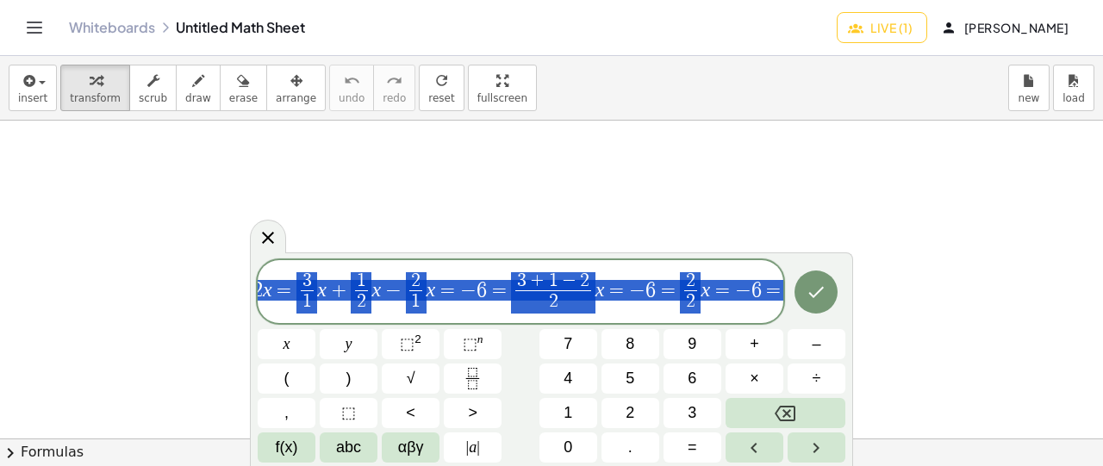
drag, startPoint x: 779, startPoint y: 289, endPoint x: 164, endPoint y: 305, distance: 615.8
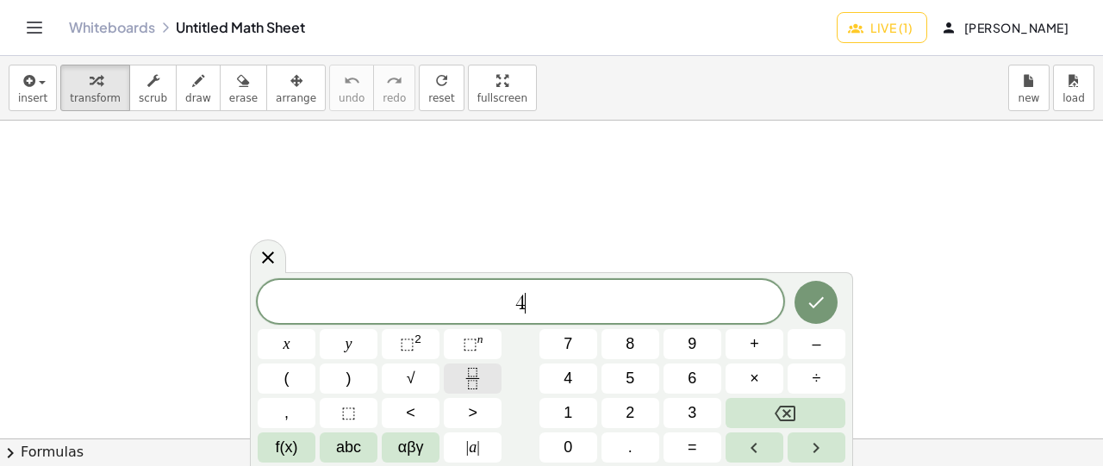
click at [466, 377] on icon "Fraction" at bounding box center [473, 379] width 22 height 22
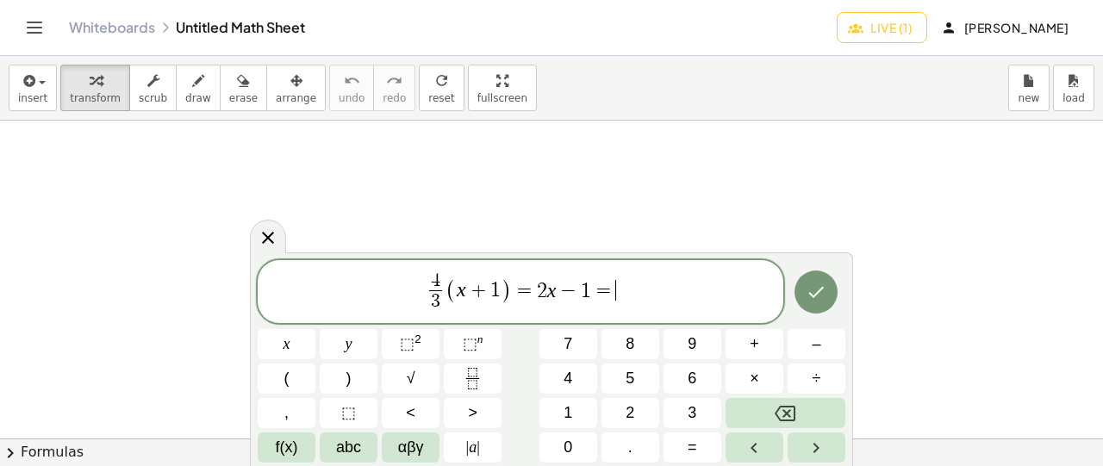
click at [453, 287] on span "(" at bounding box center [451, 290] width 11 height 25
drag, startPoint x: 431, startPoint y: 280, endPoint x: 444, endPoint y: 280, distance: 12.9
drag, startPoint x: 431, startPoint y: 297, endPoint x: 440, endPoint y: 299, distance: 8.8
click at [440, 299] on span "3" at bounding box center [435, 302] width 13 height 23
click at [623, 291] on span "4 3 ​ ( x + 1 ) = 2 x − 1 =" at bounding box center [521, 294] width 526 height 46
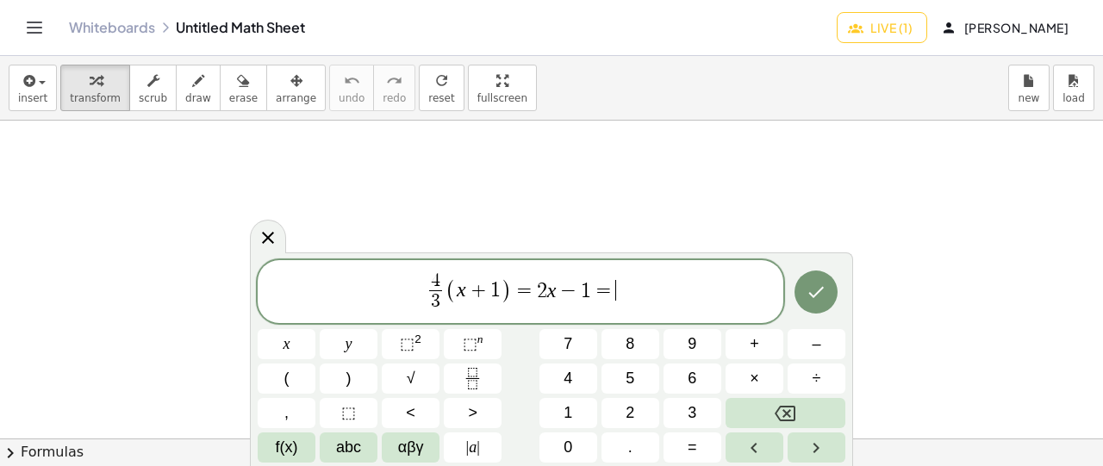
click at [457, 290] on span "( x + 1 )" at bounding box center [479, 290] width 66 height 25
click at [481, 382] on icon "Fraction" at bounding box center [473, 379] width 22 height 22
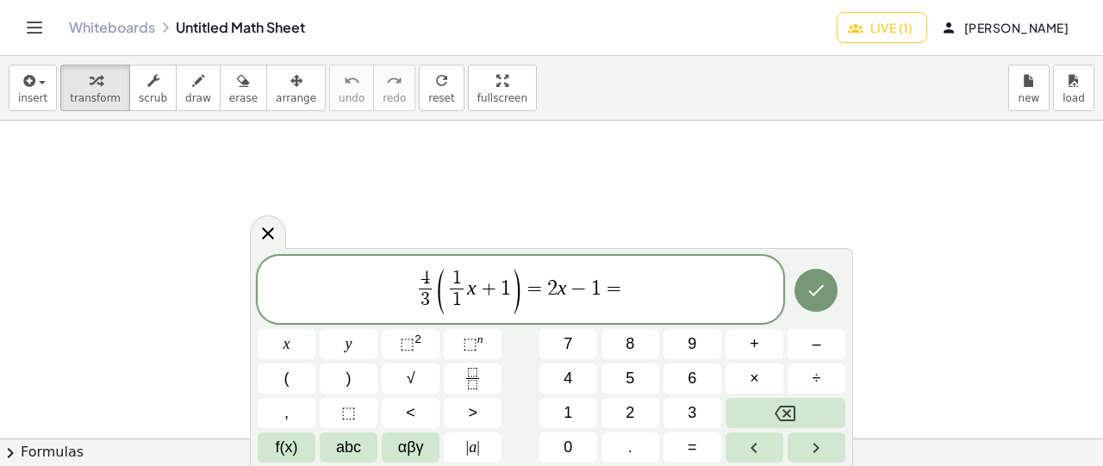
click at [503, 287] on span "1" at bounding box center [506, 288] width 10 height 21
drag, startPoint x: 509, startPoint y: 284, endPoint x: 481, endPoint y: 384, distance: 103.7
click at [502, 285] on span "( 1 1 ​ x + 1 )" at bounding box center [478, 291] width 87 height 46
click at [479, 382] on icon "Fraction" at bounding box center [473, 379] width 22 height 22
click at [642, 292] on span "4 3 ​ ( 1 1 ​ x + 1 1 ​ ​ ) = 2 x − 1 =" at bounding box center [521, 290] width 526 height 49
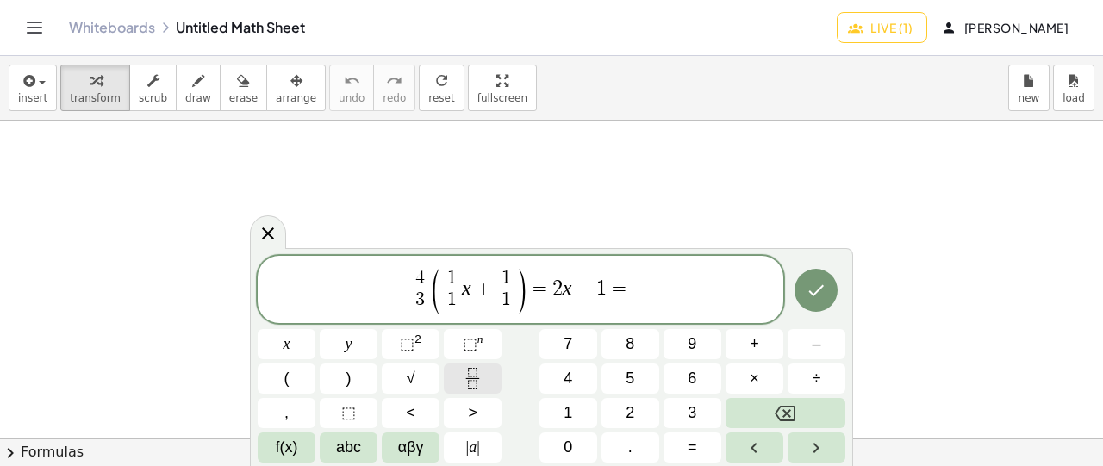
click at [474, 373] on icon "Fraction" at bounding box center [473, 379] width 22 height 22
click at [628, 284] on span "​" at bounding box center [631, 279] width 13 height 19
click at [447, 297] on span "1 ​" at bounding box center [441, 300] width 13 height 23
drag, startPoint x: 437, startPoint y: 280, endPoint x: 459, endPoint y: 294, distance: 25.6
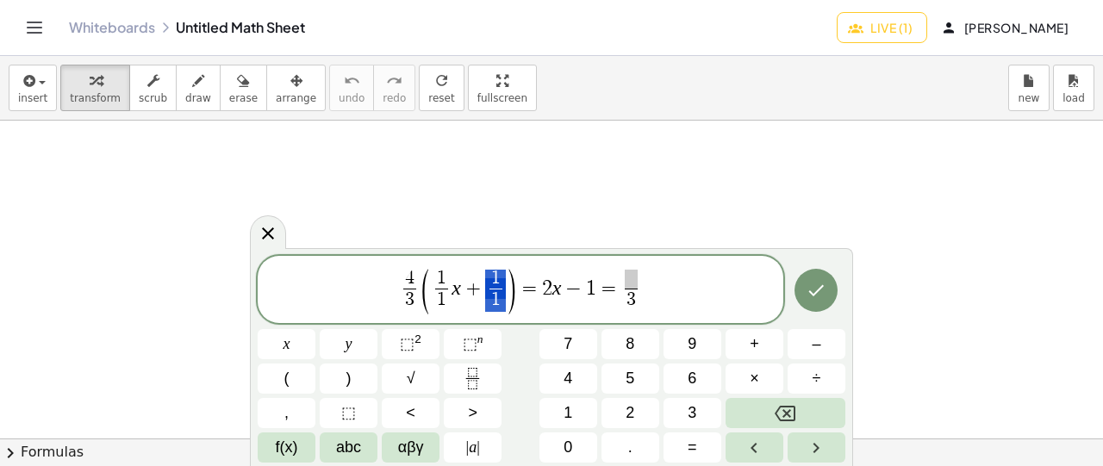
drag, startPoint x: 491, startPoint y: 285, endPoint x: 503, endPoint y: 306, distance: 24.0
click at [630, 280] on span "​" at bounding box center [631, 279] width 13 height 19
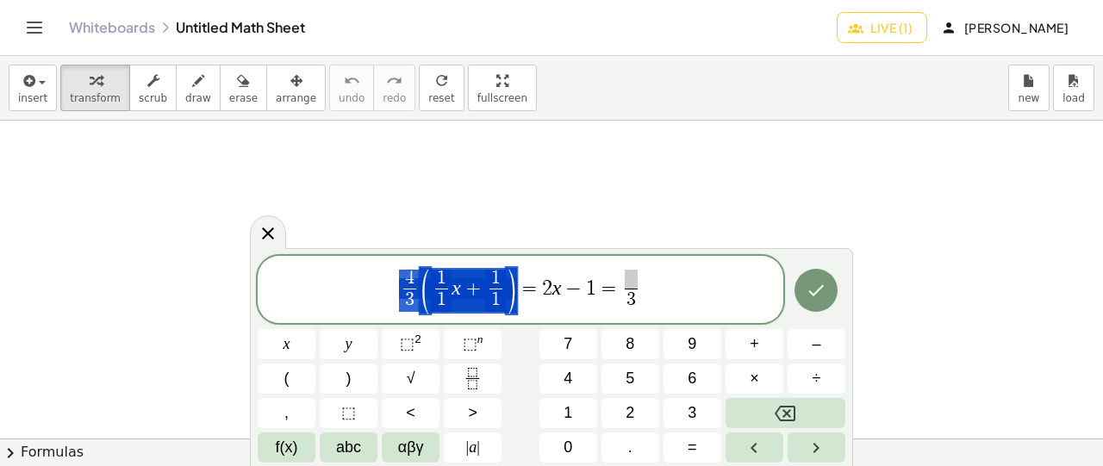
drag, startPoint x: 405, startPoint y: 280, endPoint x: 446, endPoint y: 274, distance: 41.0
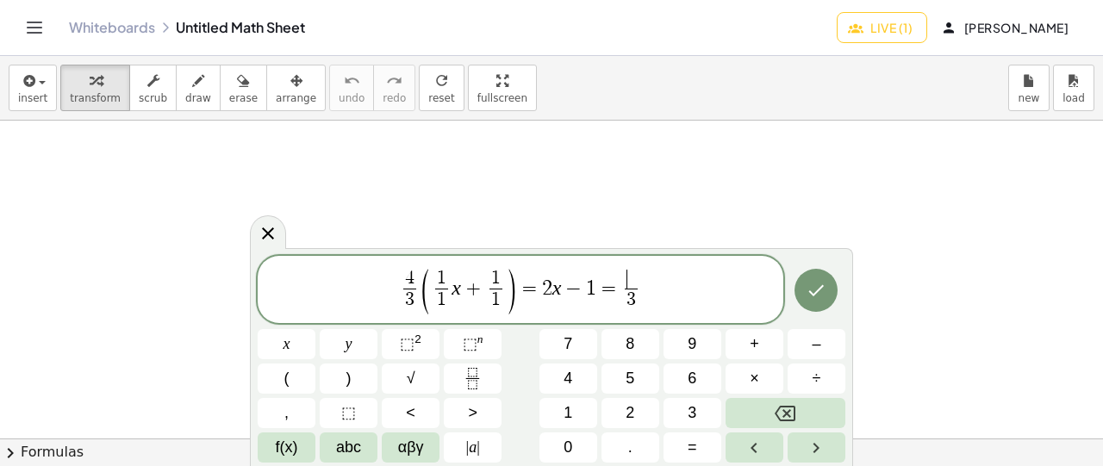
click at [628, 282] on span "​" at bounding box center [631, 279] width 13 height 19
click at [653, 285] on span "4 3 ​ ( 1 1 ​ x + 1 1 ​ ) = 2 x − 1 = 4 ​ 3 ​" at bounding box center [521, 290] width 526 height 49
drag, startPoint x: 443, startPoint y: 289, endPoint x: 459, endPoint y: 292, distance: 15.9
click at [659, 294] on span "4 3 ​ ( 1 1 ​ x + 1 1 ​ ) = 2 x − 1 = 4 3 ​ x ​" at bounding box center [521, 290] width 526 height 49
drag, startPoint x: 451, startPoint y: 289, endPoint x: 464, endPoint y: 288, distance: 13.0
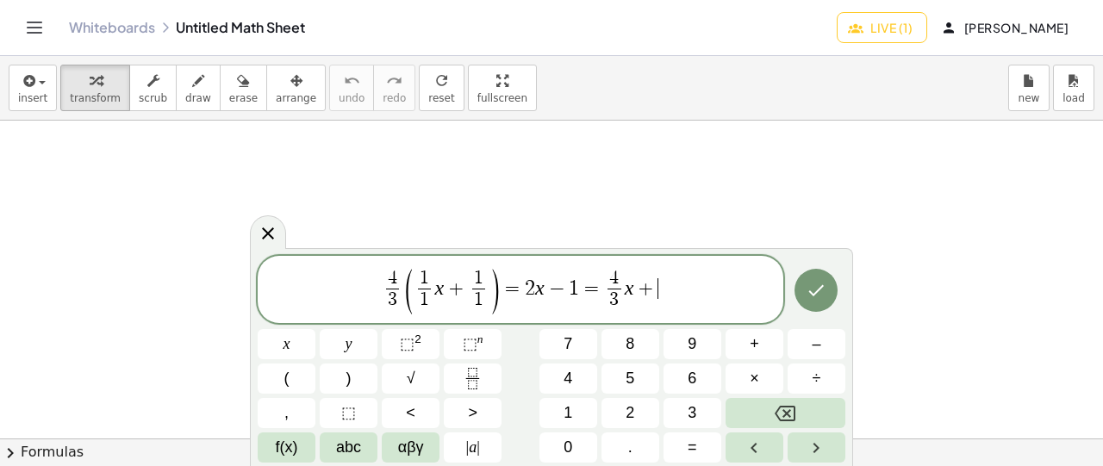
click at [665, 289] on span "4 3 ​ ( 1 1 ​ x + 1 1 ​ ) = 2 x − 1 = 4 3 ​ x + ​" at bounding box center [521, 290] width 526 height 49
click at [478, 380] on icon "Fraction" at bounding box center [473, 379] width 22 height 22
drag, startPoint x: 459, startPoint y: 268, endPoint x: 478, endPoint y: 308, distance: 44.0
click at [479, 307] on span "( 1 1 ​ x + 1 1 ​ )" at bounding box center [441, 291] width 97 height 46
drag, startPoint x: 381, startPoint y: 282, endPoint x: 393, endPoint y: 282, distance: 12.1
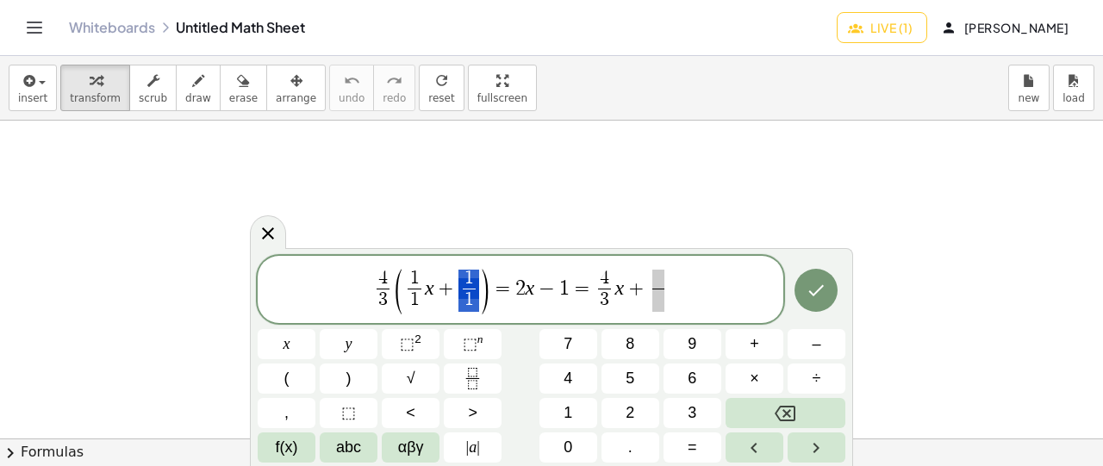
drag, startPoint x: 460, startPoint y: 282, endPoint x: 469, endPoint y: 284, distance: 9.0
click at [660, 276] on span "​" at bounding box center [659, 279] width 12 height 19
click at [656, 303] on span "​" at bounding box center [658, 300] width 13 height 23
click at [678, 295] on span "4 3 ​ ( 1 1 ​ x + 1 1 ​ ) = 2 x − 1 = 4 3 ​ x + 4 3 ​ ​" at bounding box center [521, 290] width 526 height 49
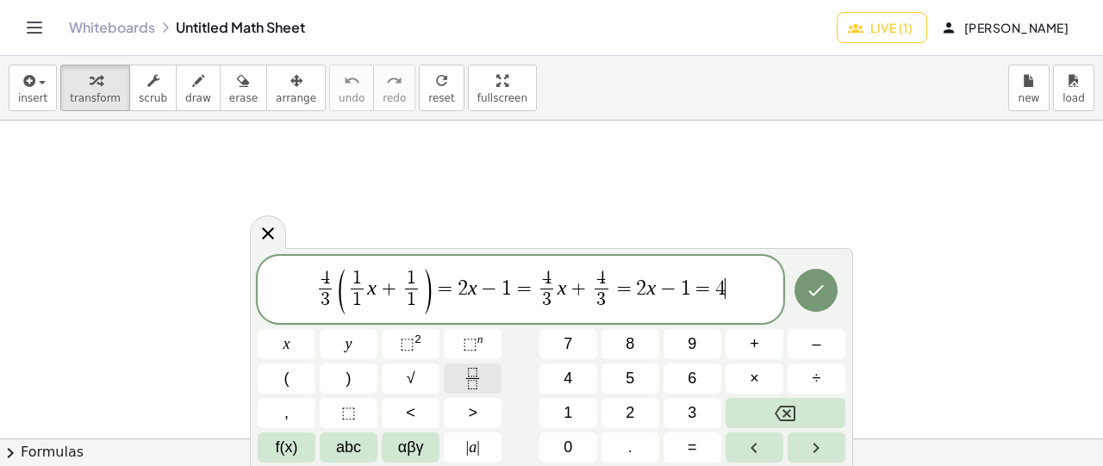
click at [469, 384] on icon "Fraction" at bounding box center [473, 379] width 22 height 22
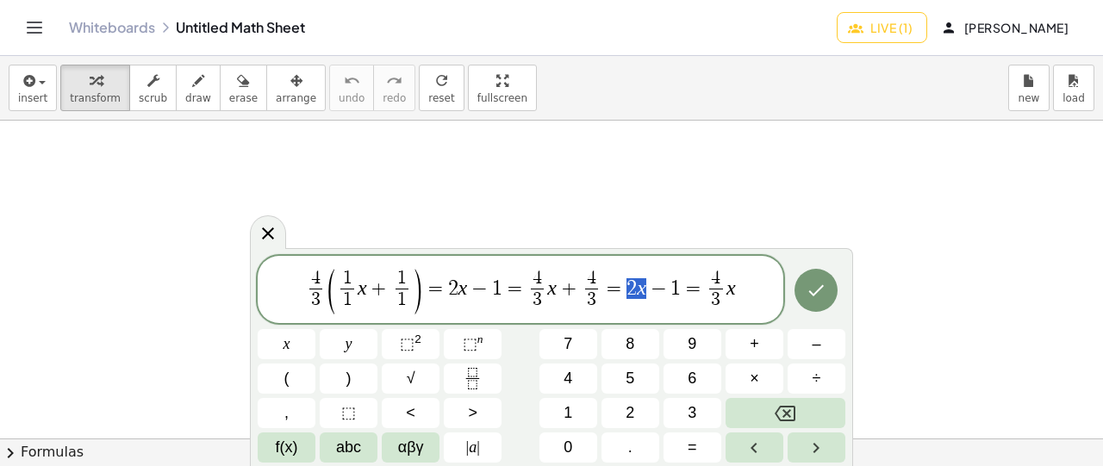
drag, startPoint x: 626, startPoint y: 286, endPoint x: 647, endPoint y: 283, distance: 21.0
click at [756, 282] on span "4 3 ​ ( 1 1 ​ x + 1 1 ​ ) = 2 x − 1 = 4 3 ​ x + 4 3 ​ = 2 x − 1 = 4 3 ​ x" at bounding box center [521, 290] width 526 height 49
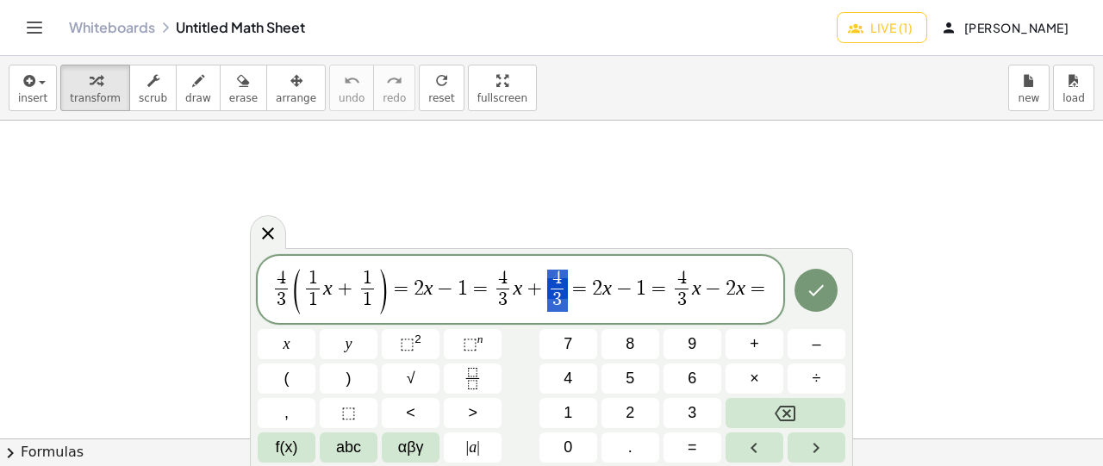
drag, startPoint x: 547, startPoint y: 278, endPoint x: 564, endPoint y: 303, distance: 30.4
click at [564, 303] on span "4 3 ​ ( 1 1 ​ x + 1 1 ​ ) = 2 x − 1 = 4 3 ​ x + 4 3 ​ = 2 x − 1 = 4 3 ​ x − 2 x…" at bounding box center [521, 290] width 526 height 49
drag, startPoint x: 526, startPoint y: 287, endPoint x: 562, endPoint y: 303, distance: 39.4
click at [772, 284] on span "4 3 ​ ( 1 1 ​ x + 1 1 ​ ) = 2 x − 1 = 4 3 ​ x + 4 3 ​ = 2 x − 1 = 4 3 ​ x − 2 x…" at bounding box center [521, 290] width 526 height 49
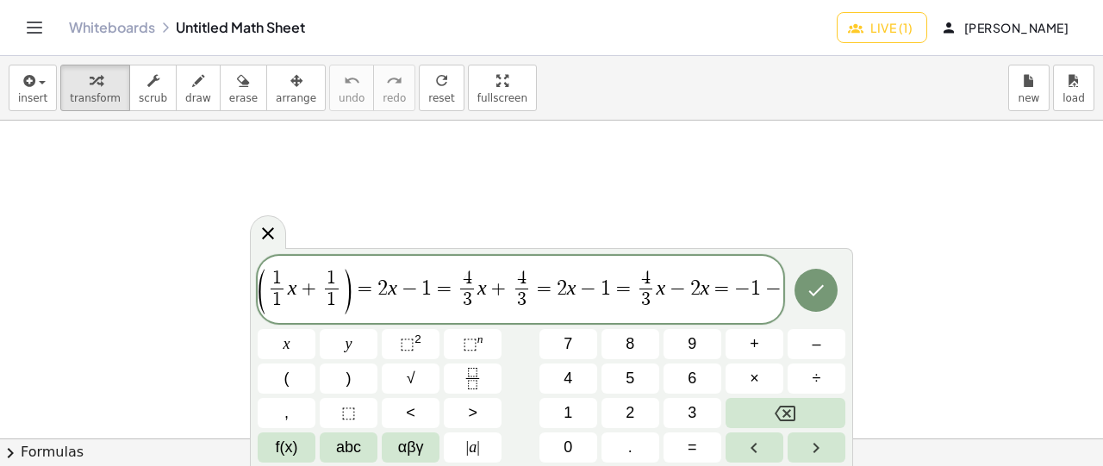
scroll to position [0, 34]
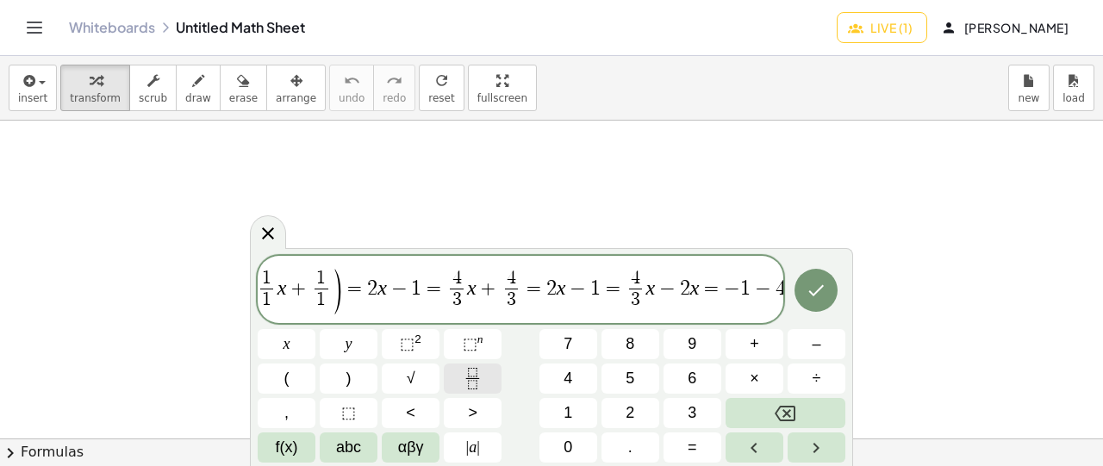
click at [472, 381] on icon "Fraction" at bounding box center [472, 384] width 9 height 9
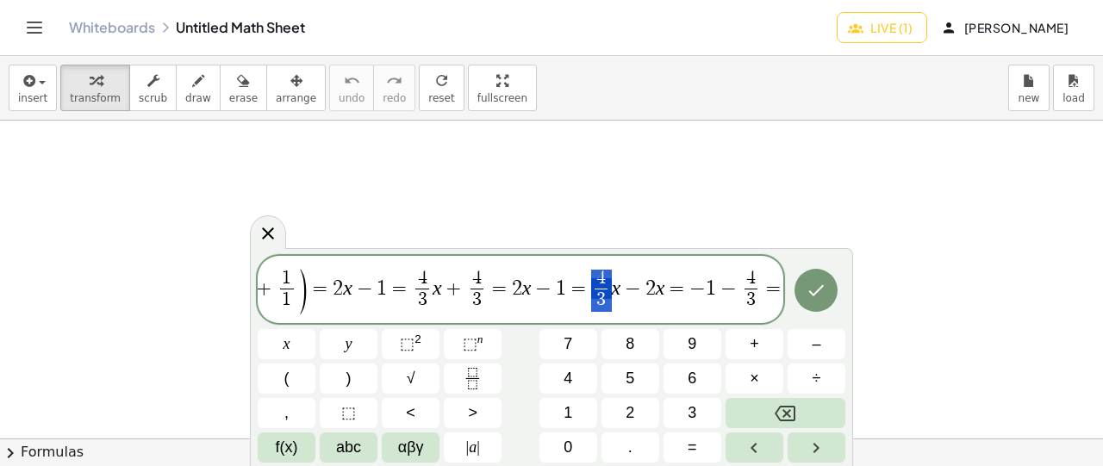
drag, startPoint x: 586, startPoint y: 277, endPoint x: 603, endPoint y: 308, distance: 35.5
click at [602, 309] on span "4 3 ​ ( 1 1 ​ x + 1 1 ​ ) = 2 x − 1 = 4 3 ​ x + 4 3 ​ = 2 x − 1 = 4 3 ​ x − 2 x…" at bounding box center [521, 290] width 526 height 49
click at [778, 284] on span "=" at bounding box center [774, 288] width 25 height 21
click at [641, 290] on span "4 3 ​ ( 1 1 ​ x + 1 1 ​ ) = 2 x − 1 = 4 3 ​ x + 4 3 ​ = 2 x − 1 = 4 3 ​ x − ​ 2…" at bounding box center [521, 290] width 526 height 49
click at [479, 370] on icon "Fraction" at bounding box center [473, 379] width 22 height 22
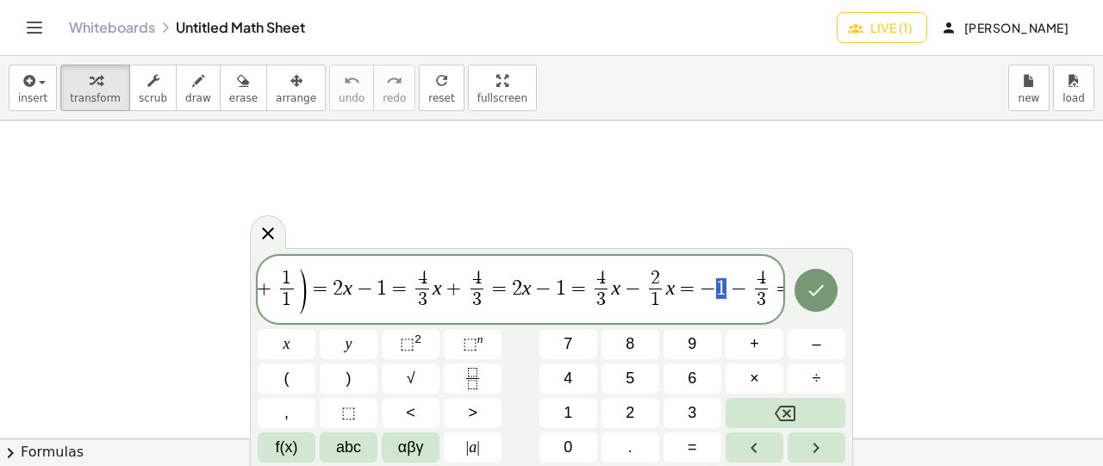
click at [717, 289] on span "4 3 ​ ( 1 1 ​ x + 1 1 ​ ) = 2 x − 1 = 4 3 ​ x + 4 3 ​ = 2 x − 1 = 4 3 ​ x − 2 1…" at bounding box center [521, 290] width 526 height 49
click at [471, 378] on rect "Fraction" at bounding box center [472, 378] width 13 height 1
click at [752, 284] on span "−" at bounding box center [749, 288] width 25 height 21
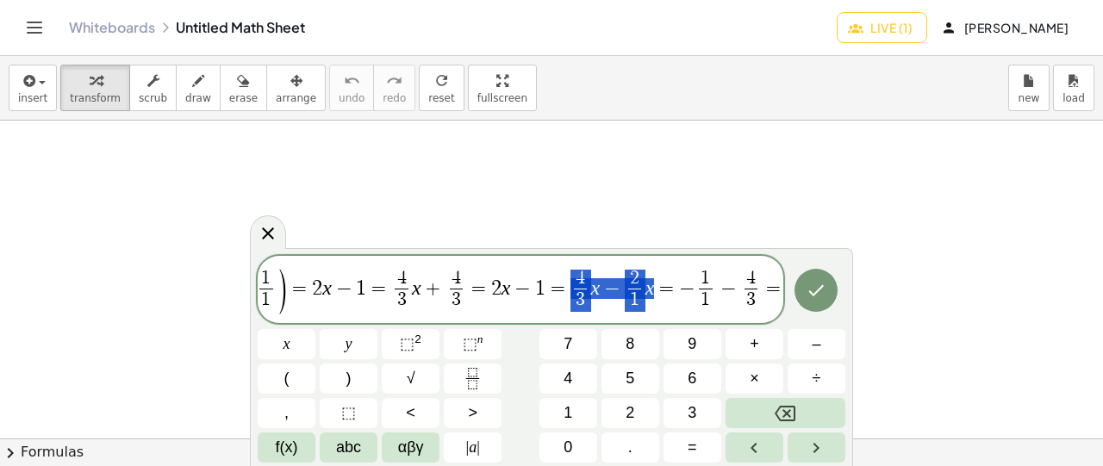
drag, startPoint x: 572, startPoint y: 282, endPoint x: 652, endPoint y: 280, distance: 79.3
click at [779, 288] on span "=" at bounding box center [773, 288] width 25 height 21
click at [474, 376] on icon "Fraction" at bounding box center [473, 379] width 22 height 22
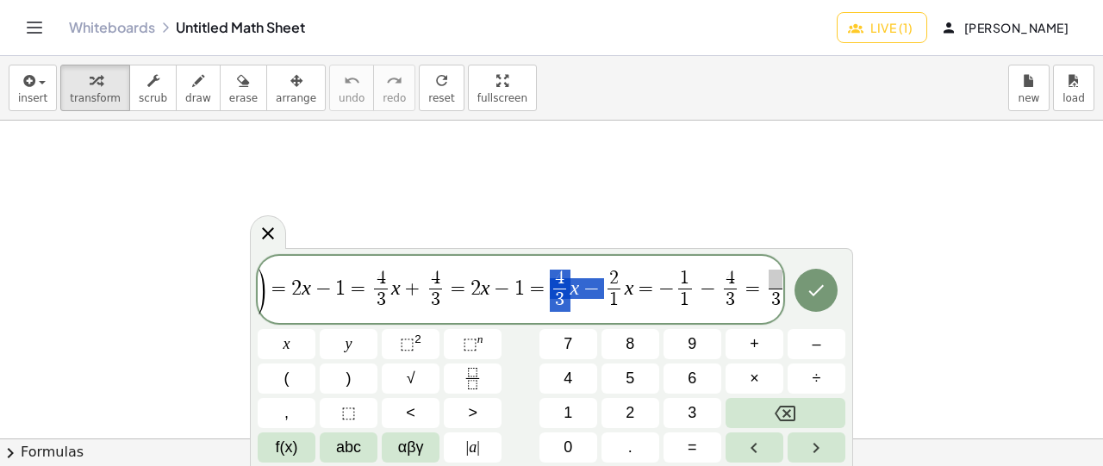
scroll to position [0, 110]
drag, startPoint x: 557, startPoint y: 283, endPoint x: 628, endPoint y: 281, distance: 70.7
click at [774, 273] on span at bounding box center [775, 279] width 13 height 19
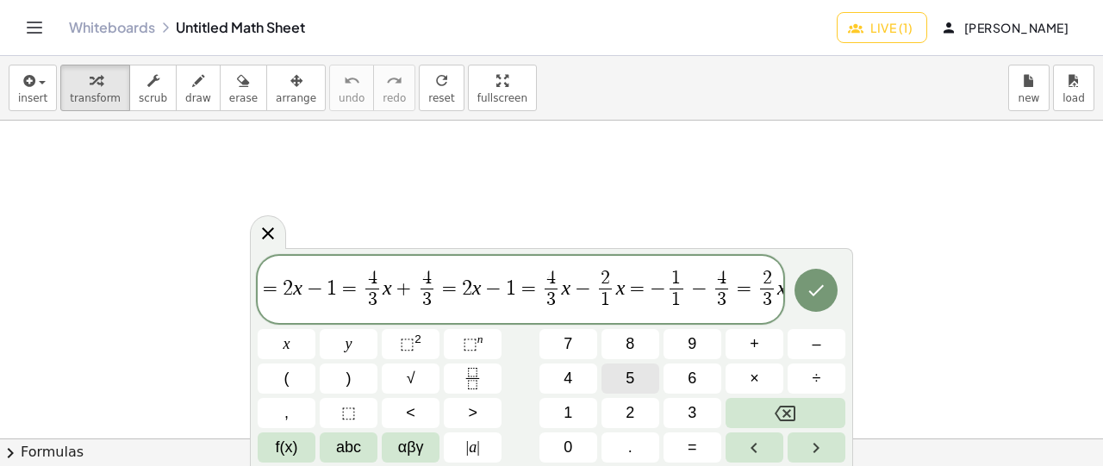
scroll to position [0, 144]
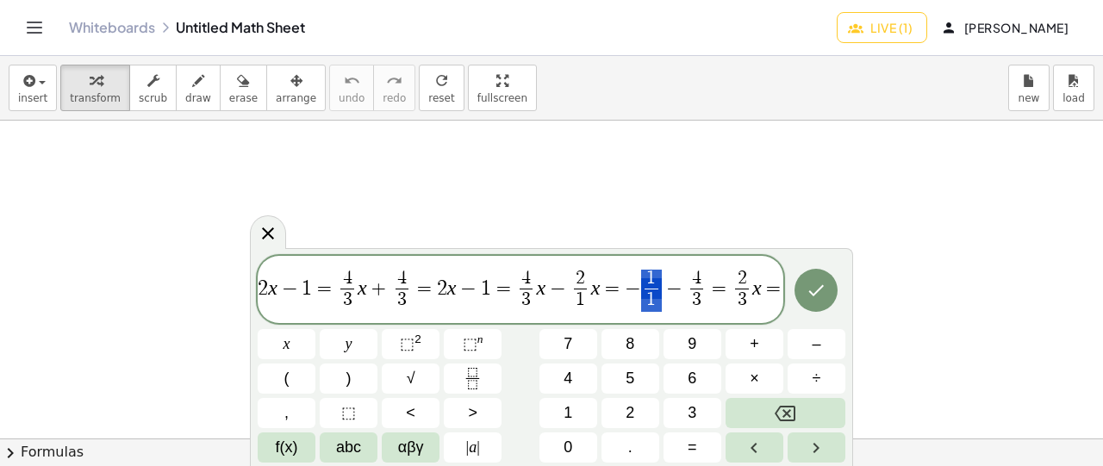
drag, startPoint x: 634, startPoint y: 278, endPoint x: 612, endPoint y: 277, distance: 22.5
click at [648, 278] on span "4 3 ​ ( 1 1 ​ x + 1 1 ​ ) = 2 x − 1 = 4 3 ​ x + 4 3 ​ = 2 x − 1 = 4 3 ​ x − 2 1…" at bounding box center [521, 290] width 526 height 49
drag, startPoint x: 622, startPoint y: 278, endPoint x: 668, endPoint y: 328, distance: 67.7
click at [696, 278] on span "4 3 ​ ( 1 1 ​ x + 1 1 ​ ) = 2 x − 1 = 4 3 ​ x + 4 3 ​ = 2 x − 1 = 4 3 ​ x − 2 1…" at bounding box center [521, 290] width 526 height 49
drag, startPoint x: 655, startPoint y: 304, endPoint x: 694, endPoint y: 303, distance: 38.8
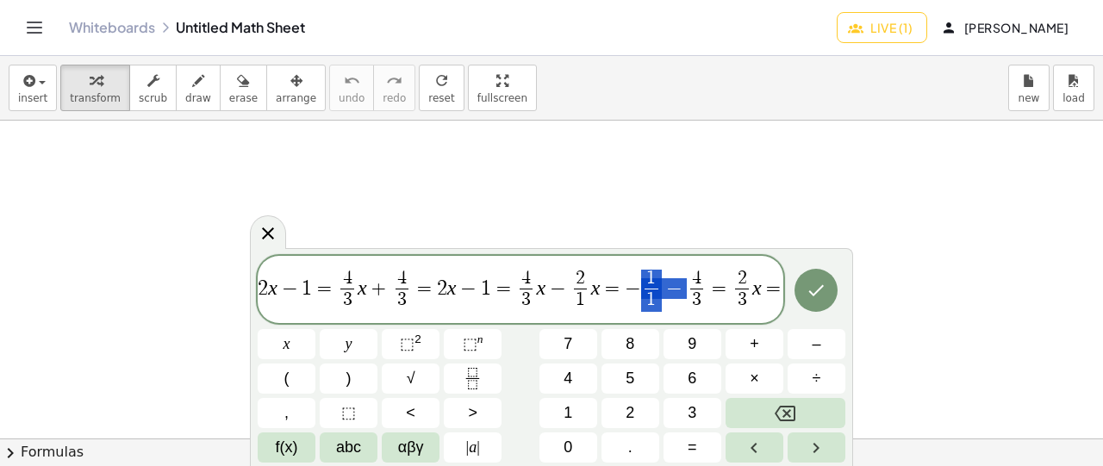
drag, startPoint x: 641, startPoint y: 299, endPoint x: 684, endPoint y: 297, distance: 42.3
click at [692, 297] on span "3" at bounding box center [696, 300] width 9 height 19
drag, startPoint x: 645, startPoint y: 284, endPoint x: 685, endPoint y: 292, distance: 41.4
click at [778, 291] on span "=" at bounding box center [774, 288] width 25 height 21
click at [476, 372] on icon "Fraction" at bounding box center [473, 379] width 22 height 22
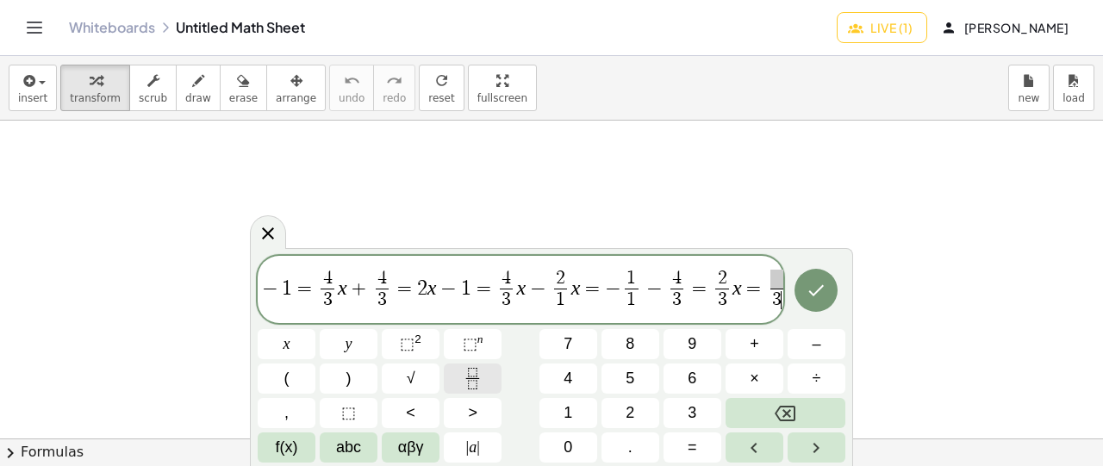
scroll to position [0, 165]
click at [772, 273] on span "​" at bounding box center [776, 279] width 13 height 19
drag, startPoint x: 609, startPoint y: 288, endPoint x: 676, endPoint y: 284, distance: 66.5
click at [770, 278] on span at bounding box center [776, 279] width 13 height 19
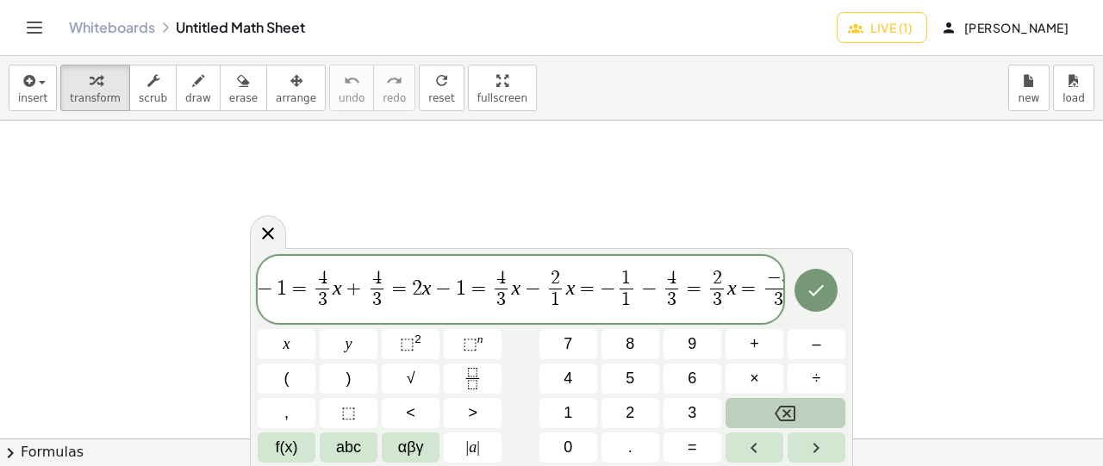
scroll to position [0, 179]
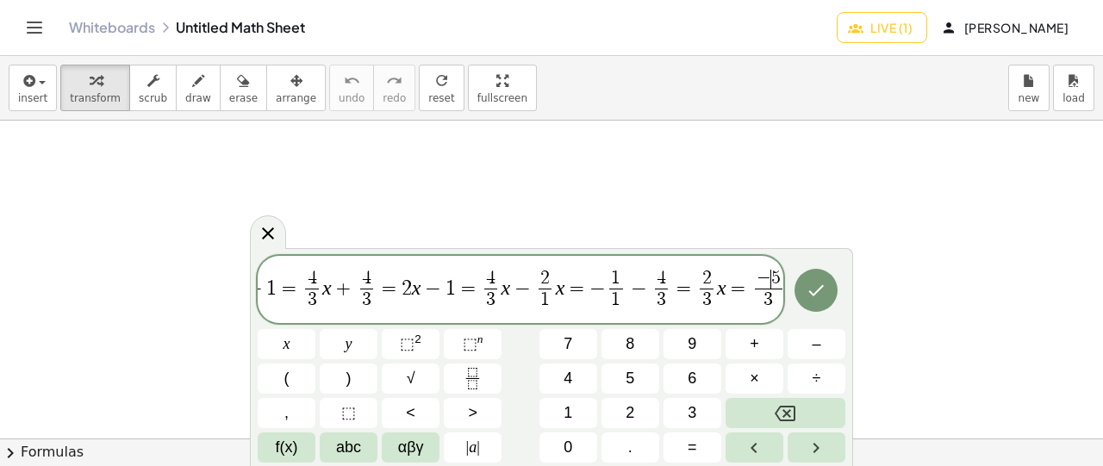
click at [772, 281] on span "5" at bounding box center [776, 278] width 9 height 19
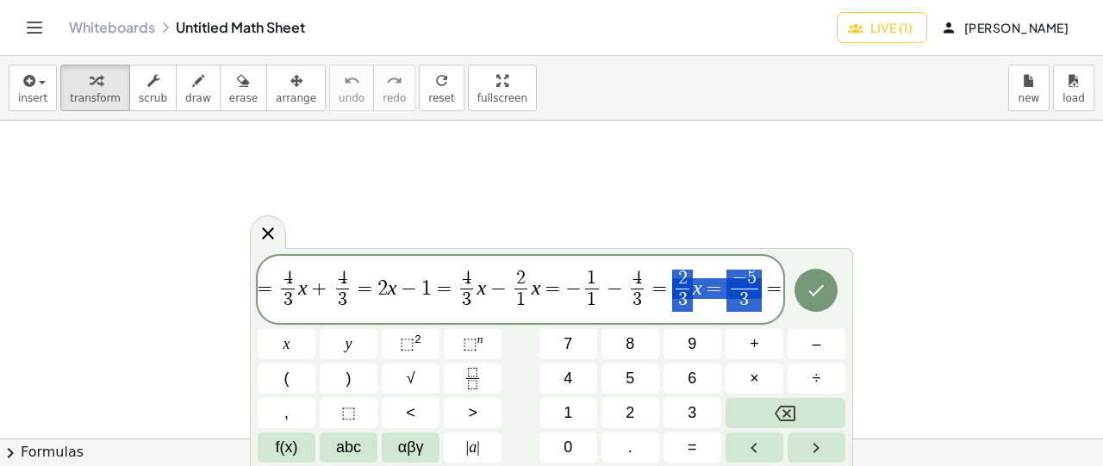
drag, startPoint x: 674, startPoint y: 272, endPoint x: 757, endPoint y: 295, distance: 86.0
click at [778, 289] on span "=" at bounding box center [774, 288] width 25 height 21
drag, startPoint x: 728, startPoint y: 277, endPoint x: 743, endPoint y: 282, distance: 16.4
click at [743, 282] on span "− 5" at bounding box center [745, 279] width 28 height 19
drag, startPoint x: 729, startPoint y: 278, endPoint x: 746, endPoint y: 278, distance: 16.4
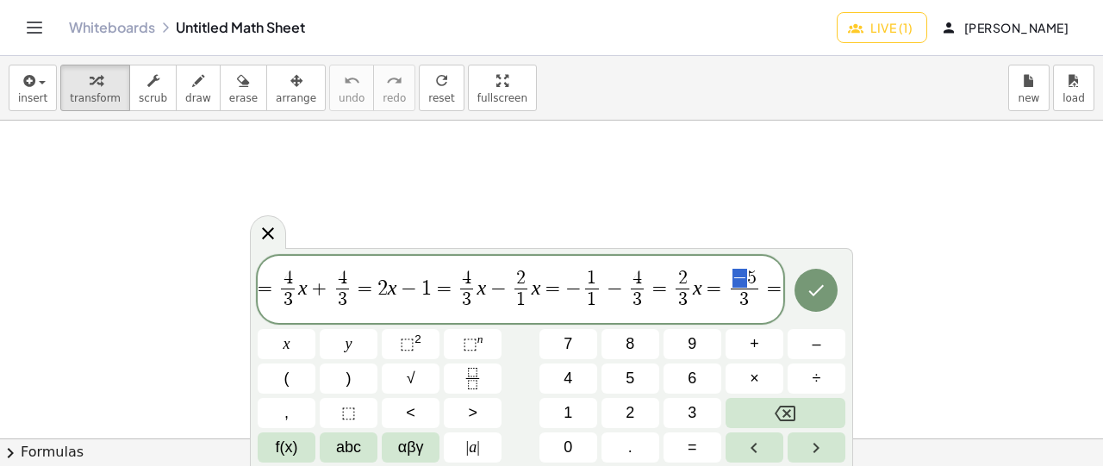
drag, startPoint x: 728, startPoint y: 278, endPoint x: 741, endPoint y: 279, distance: 13.8
click at [778, 291] on span "=" at bounding box center [774, 288] width 25 height 21
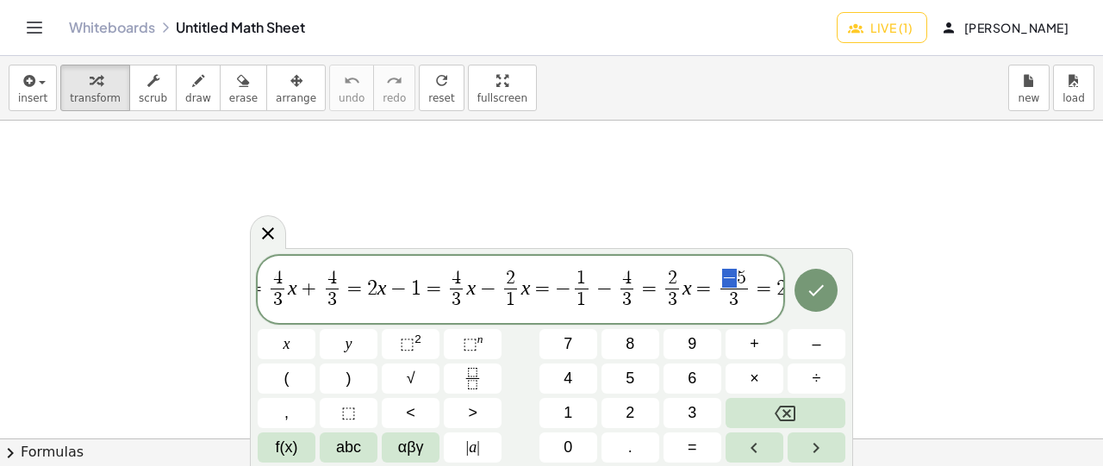
drag, startPoint x: 717, startPoint y: 278, endPoint x: 738, endPoint y: 276, distance: 20.8
drag, startPoint x: 720, startPoint y: 280, endPoint x: 730, endPoint y: 280, distance: 10.3
click at [777, 284] on span "2" at bounding box center [782, 288] width 10 height 21
click at [478, 377] on icon "Fraction" at bounding box center [473, 379] width 22 height 22
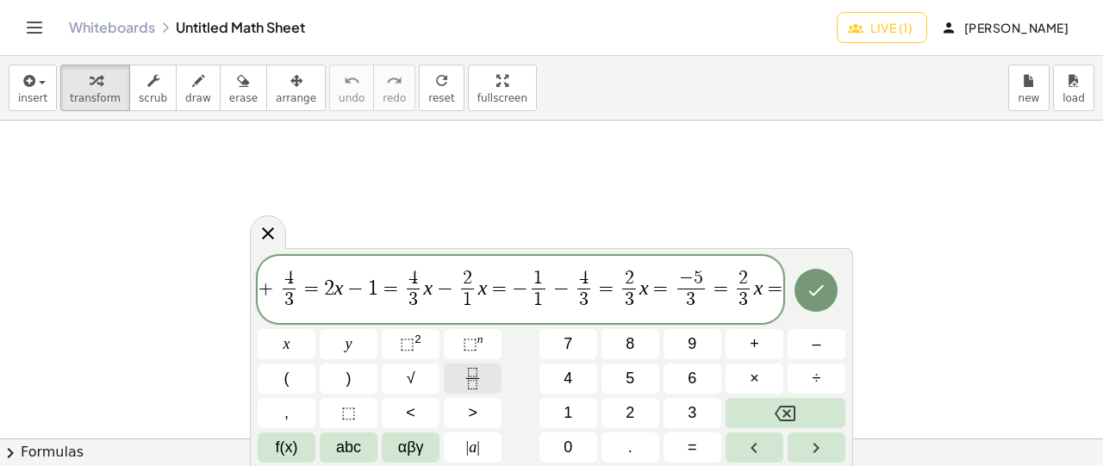
scroll to position [0, 273]
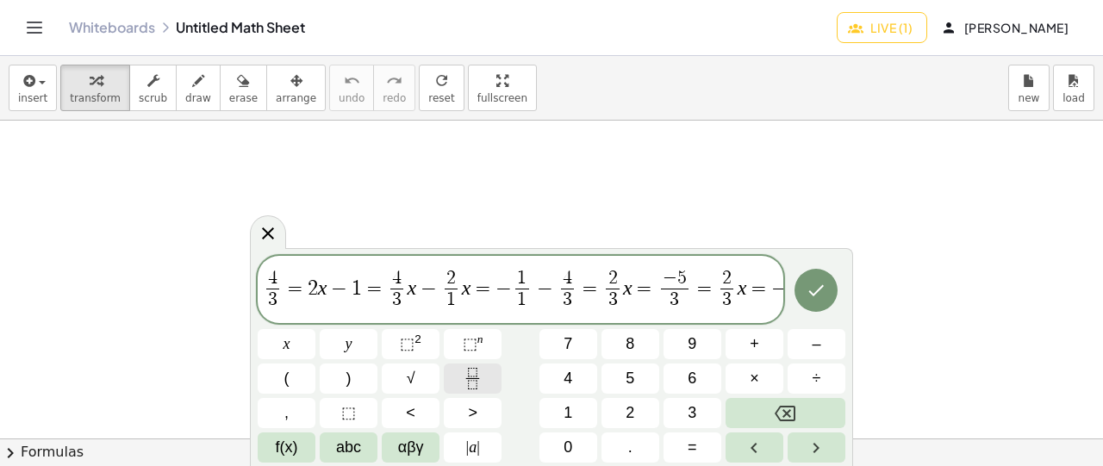
click at [477, 375] on icon "Fraction" at bounding box center [473, 379] width 22 height 22
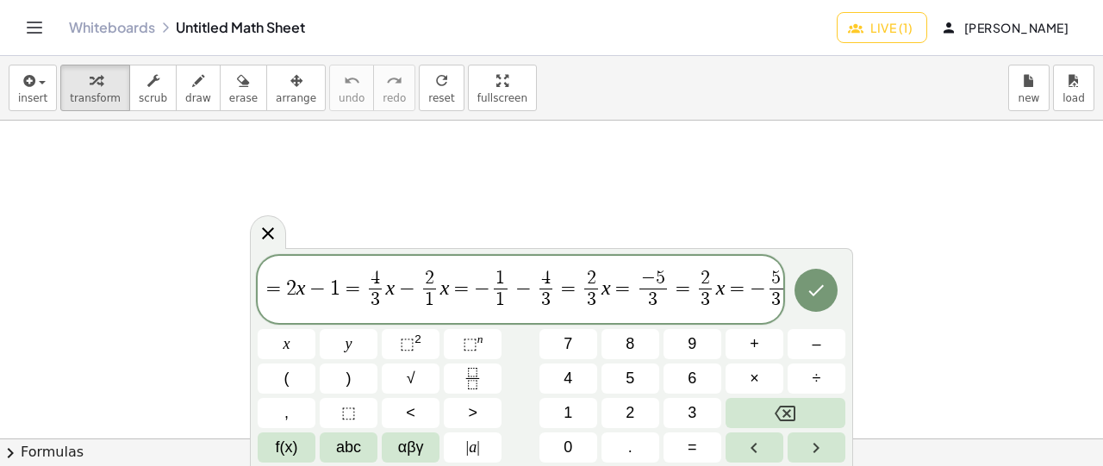
scroll to position [0, 294]
click at [781, 286] on span "4 3 ​ ( 1 1 ​ x + 1 1 ​ ) = 2 x − 1 = 4 3 ​ x + 4 3 ​ = 2 x − 1 = 4 3 ​ x − 2 1…" at bounding box center [521, 290] width 526 height 49
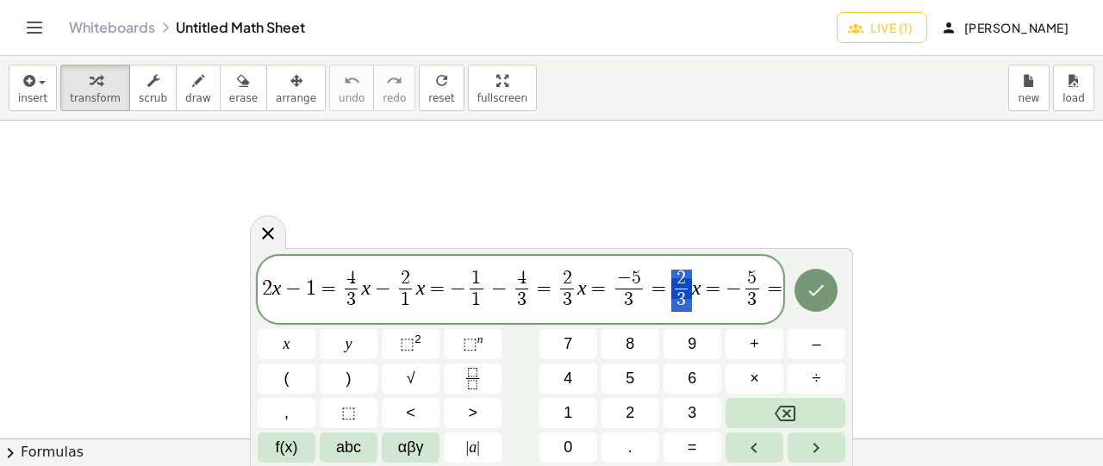
drag, startPoint x: 671, startPoint y: 284, endPoint x: 686, endPoint y: 285, distance: 15.6
drag, startPoint x: 681, startPoint y: 291, endPoint x: 675, endPoint y: 282, distance: 10.5
drag, startPoint x: 671, startPoint y: 280, endPoint x: 685, endPoint y: 275, distance: 14.7
click at [682, 284] on span "2" at bounding box center [681, 279] width 13 height 19
drag, startPoint x: 671, startPoint y: 280, endPoint x: 678, endPoint y: 301, distance: 21.8
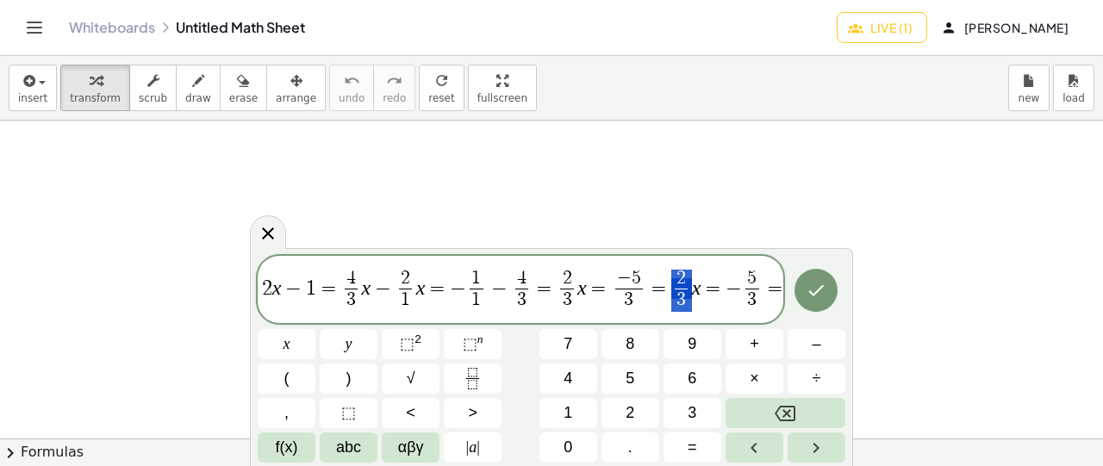
drag, startPoint x: 669, startPoint y: 277, endPoint x: 682, endPoint y: 304, distance: 30.5
drag, startPoint x: 674, startPoint y: 275, endPoint x: 679, endPoint y: 292, distance: 18.0
click at [693, 289] on var "x" at bounding box center [696, 288] width 9 height 22
drag, startPoint x: 672, startPoint y: 270, endPoint x: 678, endPoint y: 299, distance: 29.9
click at [776, 291] on span "=" at bounding box center [775, 288] width 25 height 21
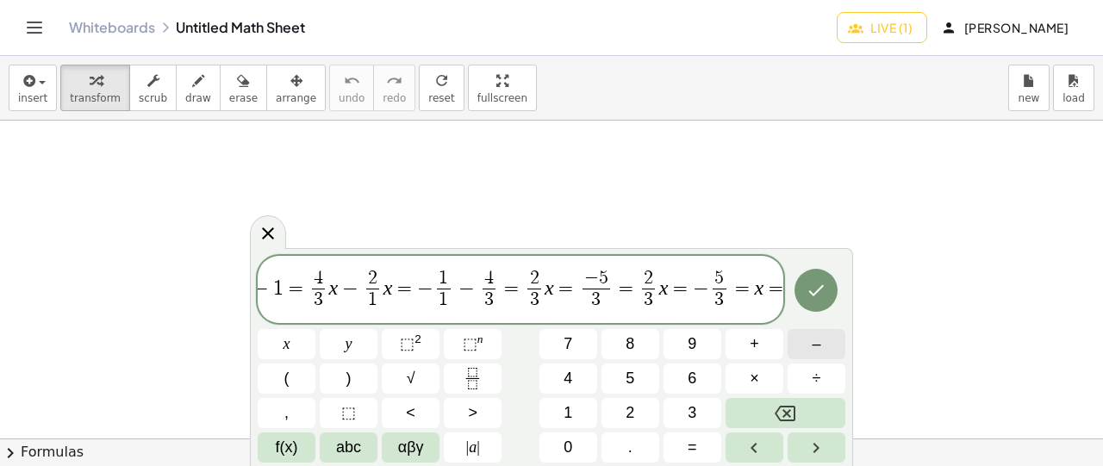
scroll to position [0, 368]
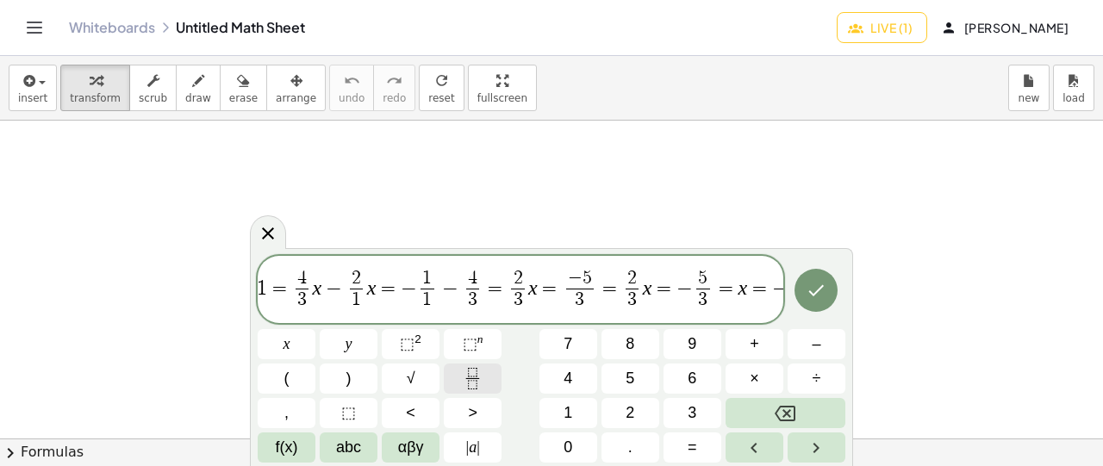
click at [460, 384] on button "Fraction" at bounding box center [473, 379] width 58 height 30
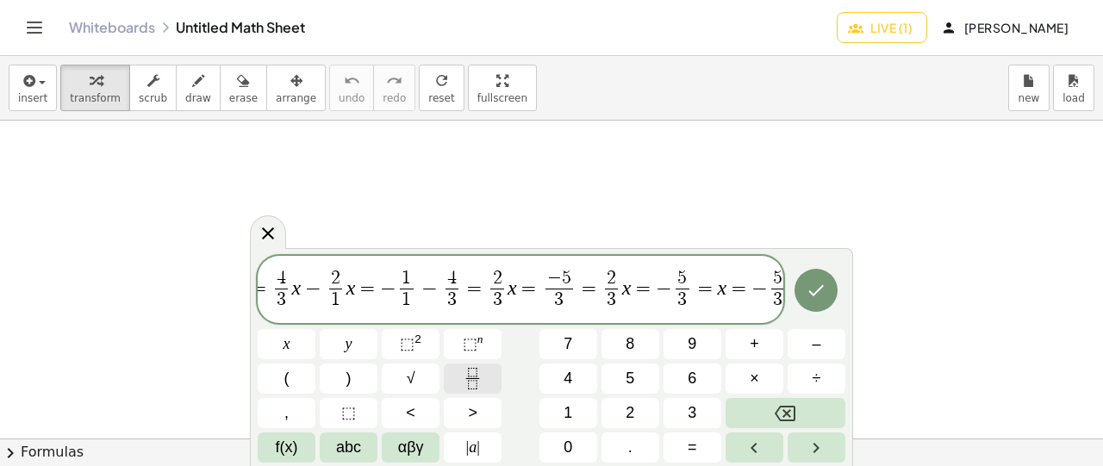
scroll to position [0, 395]
click at [469, 376] on icon "Fraction" at bounding box center [473, 379] width 22 height 22
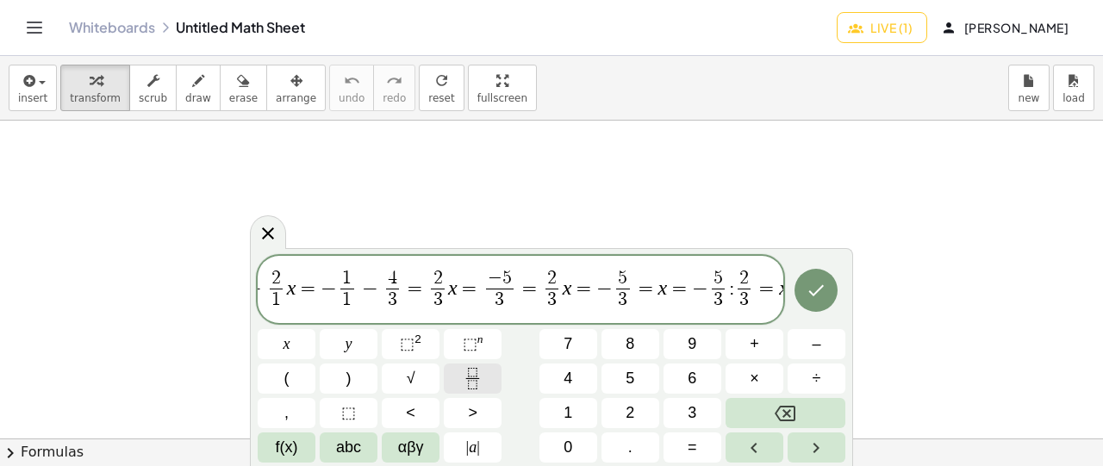
scroll to position [0, 472]
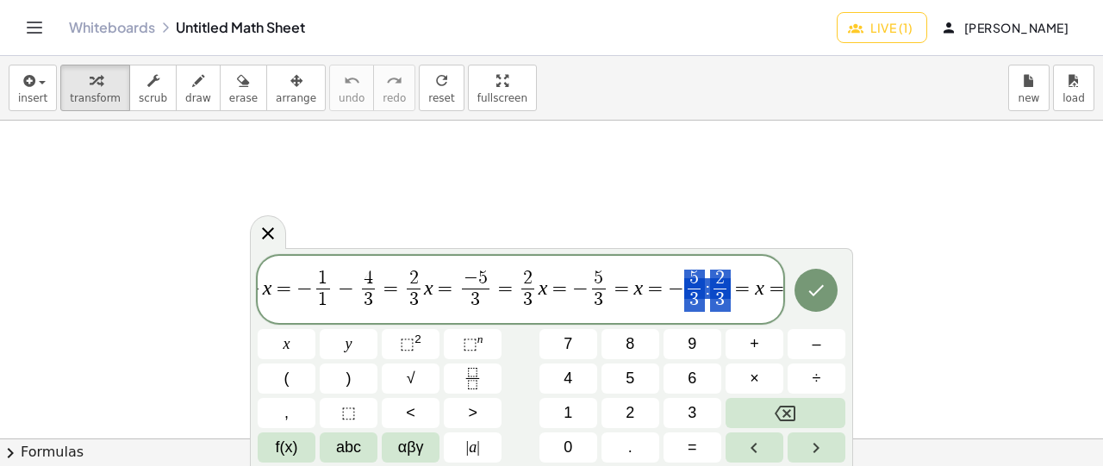
drag, startPoint x: 679, startPoint y: 284, endPoint x: 716, endPoint y: 285, distance: 36.2
drag, startPoint x: 683, startPoint y: 273, endPoint x: 706, endPoint y: 291, distance: 29.0
drag, startPoint x: 700, startPoint y: 291, endPoint x: 710, endPoint y: 291, distance: 10.3
drag, startPoint x: 680, startPoint y: 278, endPoint x: 717, endPoint y: 297, distance: 41.6
click at [776, 287] on span "=" at bounding box center [777, 288] width 25 height 21
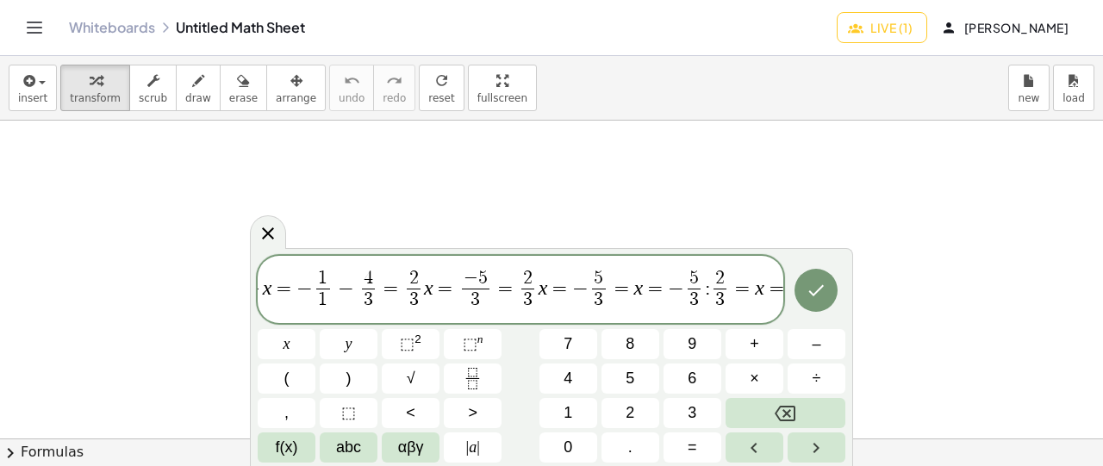
scroll to position [0, 489]
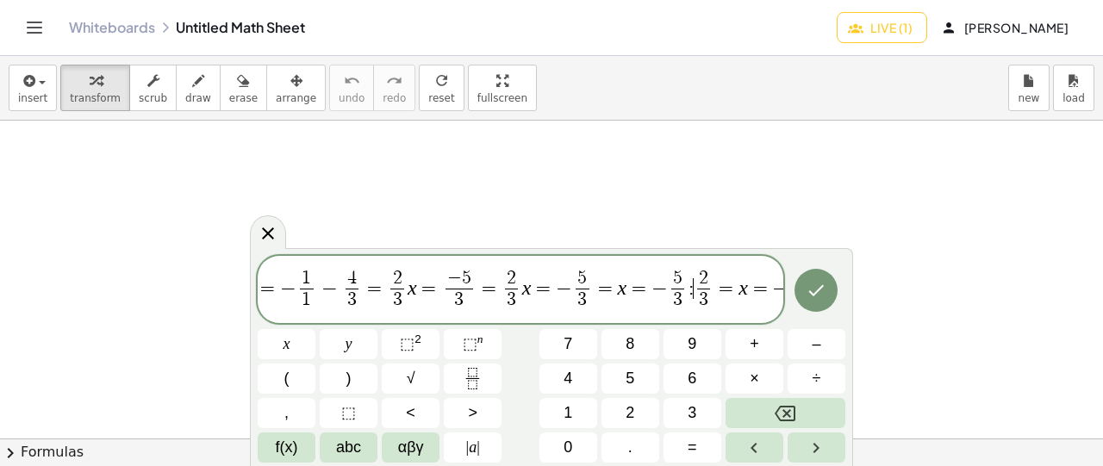
click at [686, 282] on span "4 3 ​ ( 1 1 ​ x + 1 1 ​ ) = 2 x − 1 = 4 3 ​ x + 4 3 ​ = 2 x − 1 = 4 3 ​ x − 2 1…" at bounding box center [521, 290] width 526 height 49
drag, startPoint x: 691, startPoint y: 279, endPoint x: 700, endPoint y: 299, distance: 21.6
drag, startPoint x: 691, startPoint y: 279, endPoint x: 705, endPoint y: 304, distance: 29.0
click at [778, 288] on span "−" at bounding box center [780, 288] width 16 height 21
click at [478, 380] on icon "Fraction" at bounding box center [473, 379] width 22 height 22
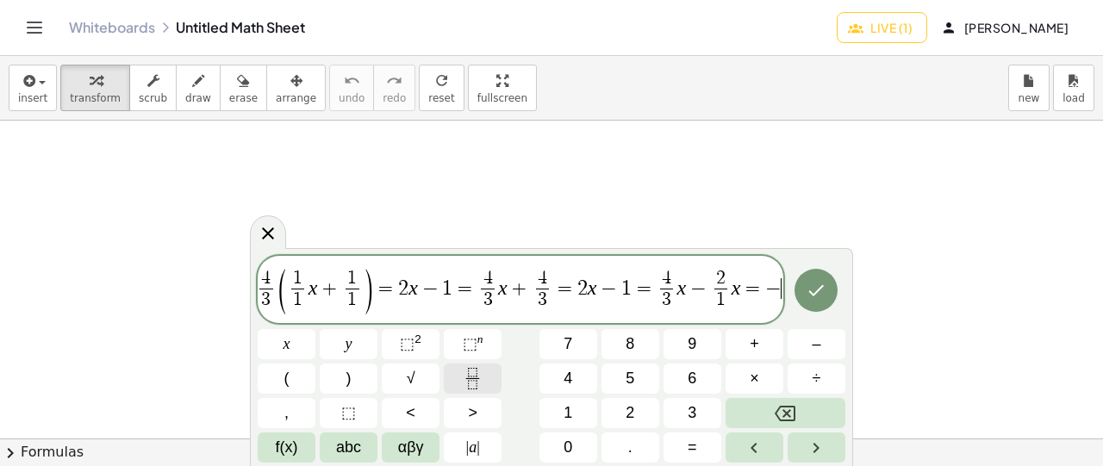
scroll to position [0, 0]
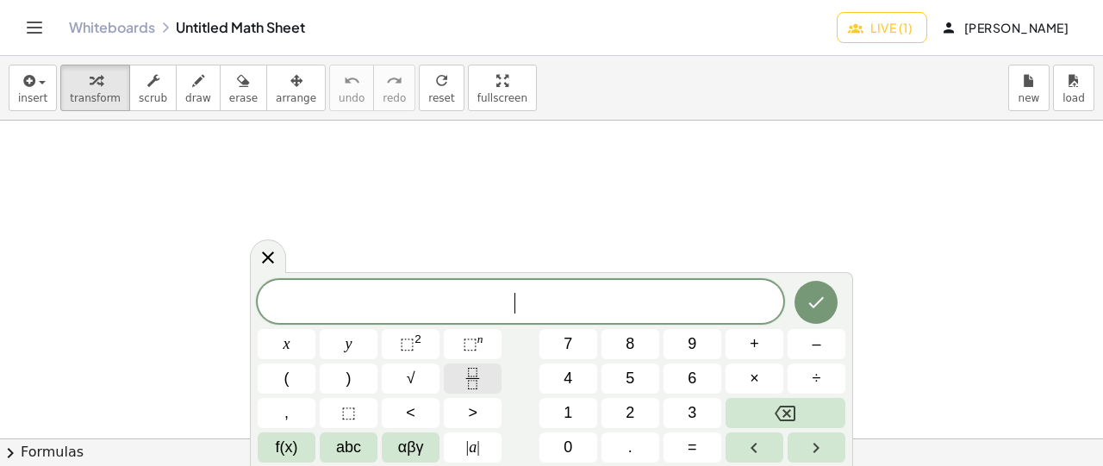
click at [469, 378] on icon "Fraction" at bounding box center [473, 379] width 22 height 22
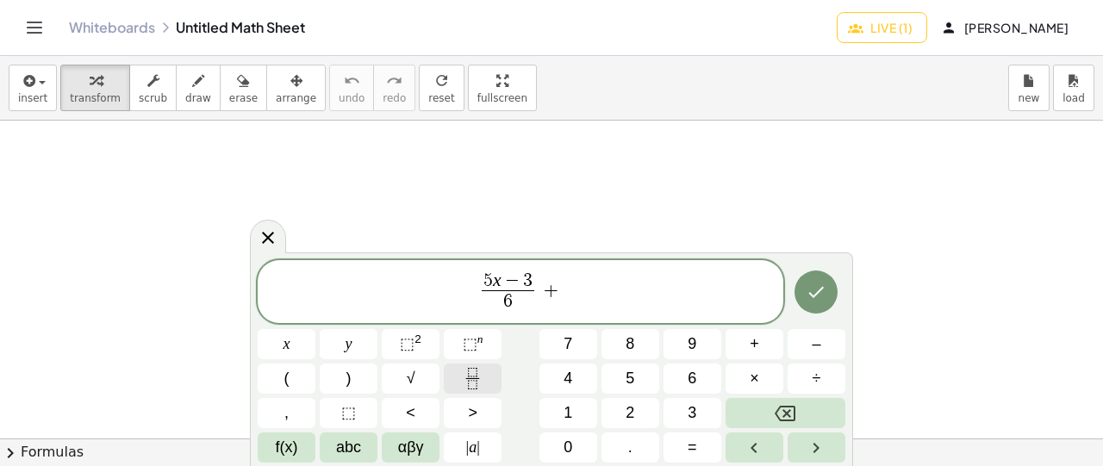
click at [466, 384] on icon "Fraction" at bounding box center [473, 379] width 22 height 22
click at [745, 446] on icon "Left arrow" at bounding box center [754, 448] width 21 height 21
click at [613, 291] on span "5 x − 3 6 ​ + x − 5 1 8 ​ ​" at bounding box center [521, 294] width 526 height 46
click at [475, 378] on icon "Fraction" at bounding box center [473, 379] width 22 height 22
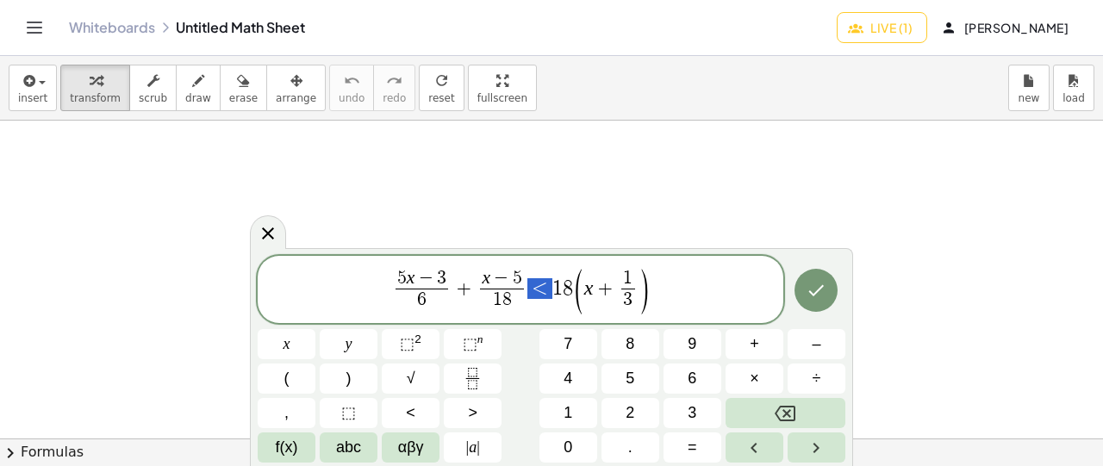
drag, startPoint x: 534, startPoint y: 292, endPoint x: 543, endPoint y: 291, distance: 8.8
click at [540, 290] on span "<" at bounding box center [540, 288] width 25 height 21
drag, startPoint x: 531, startPoint y: 291, endPoint x: 544, endPoint y: 289, distance: 13.0
drag, startPoint x: 533, startPoint y: 289, endPoint x: 542, endPoint y: 287, distance: 9.6
drag, startPoint x: 533, startPoint y: 295, endPoint x: 547, endPoint y: 287, distance: 15.8
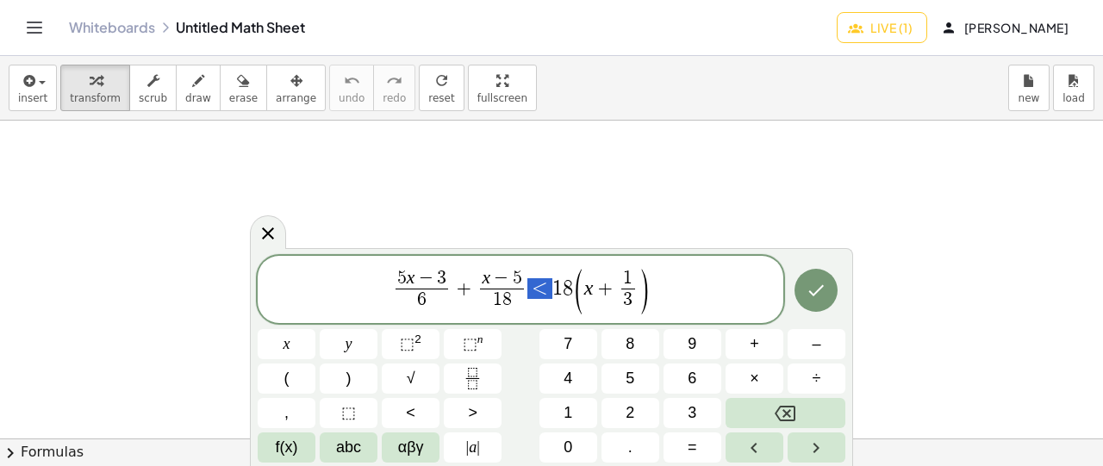
drag, startPoint x: 534, startPoint y: 293, endPoint x: 552, endPoint y: 296, distance: 17.4
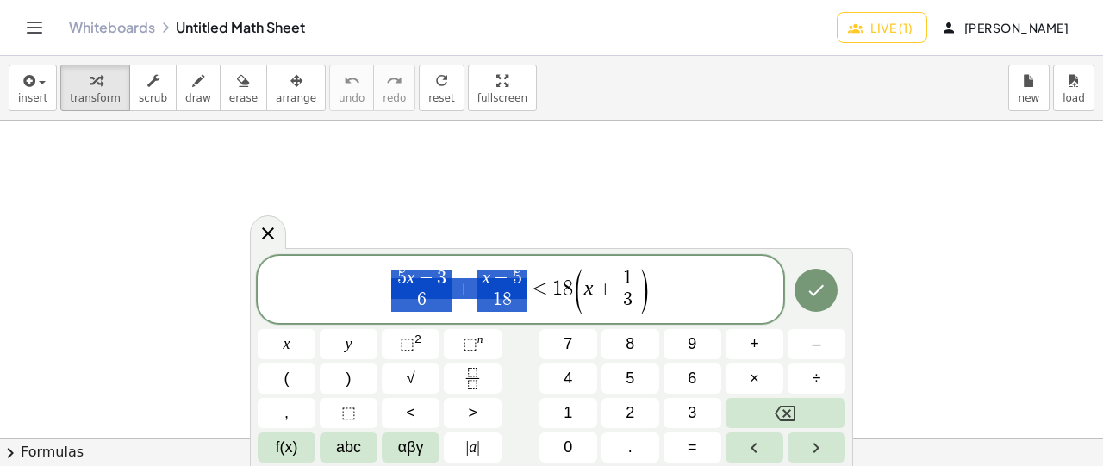
drag, startPoint x: 404, startPoint y: 285, endPoint x: 509, endPoint y: 286, distance: 104.3
click at [551, 292] on span "5 x − 3 6 ​ + x − 5 1 8 ​ < 1 8 ( x + 1 3 ​ )" at bounding box center [521, 290] width 526 height 49
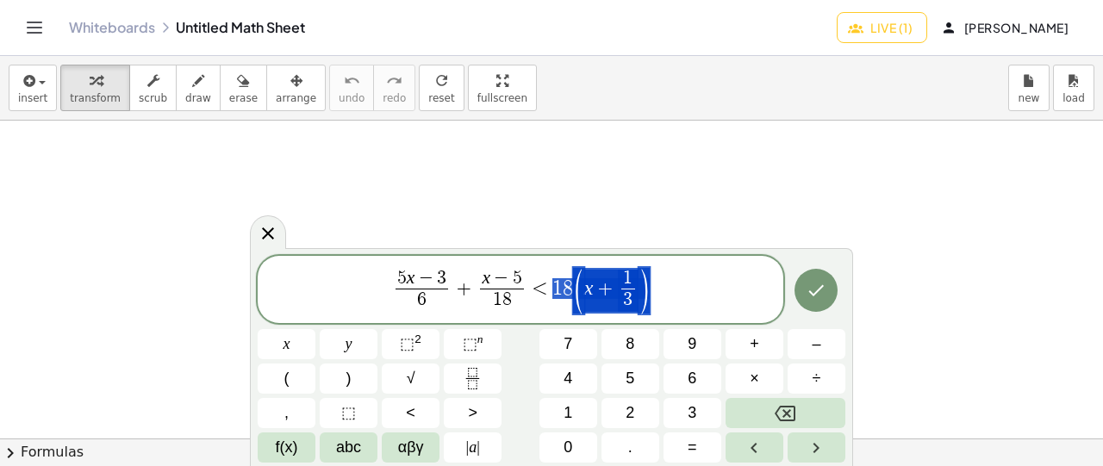
drag, startPoint x: 557, startPoint y: 291, endPoint x: 641, endPoint y: 296, distance: 83.8
click at [423, 295] on span "6" at bounding box center [421, 300] width 9 height 19
click at [538, 284] on span "<" at bounding box center [540, 288] width 25 height 21
click at [669, 297] on span "5 x − 3 6 ​ + x − 5 1 8 ​ < 1 8 ( x + 1 3 ​ ) ​" at bounding box center [521, 290] width 526 height 49
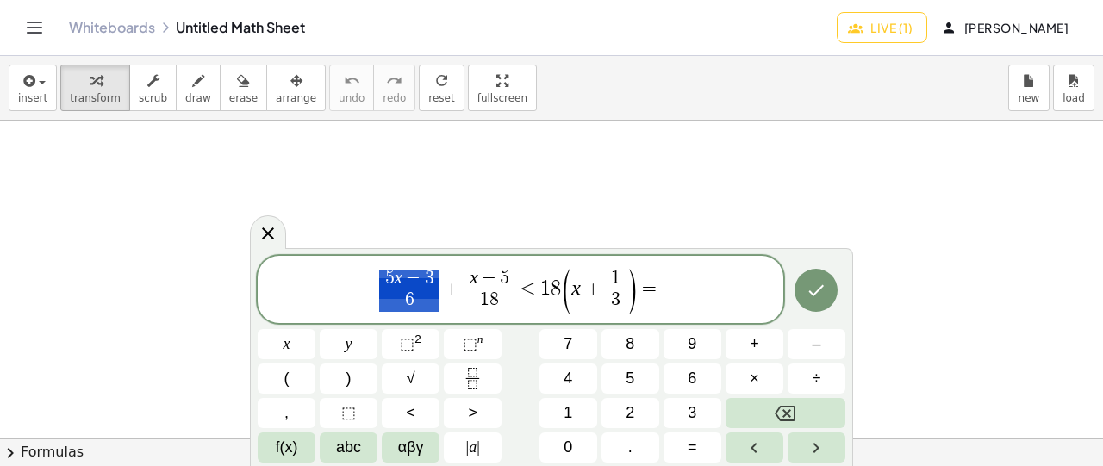
drag, startPoint x: 390, startPoint y: 287, endPoint x: 431, endPoint y: 296, distance: 42.3
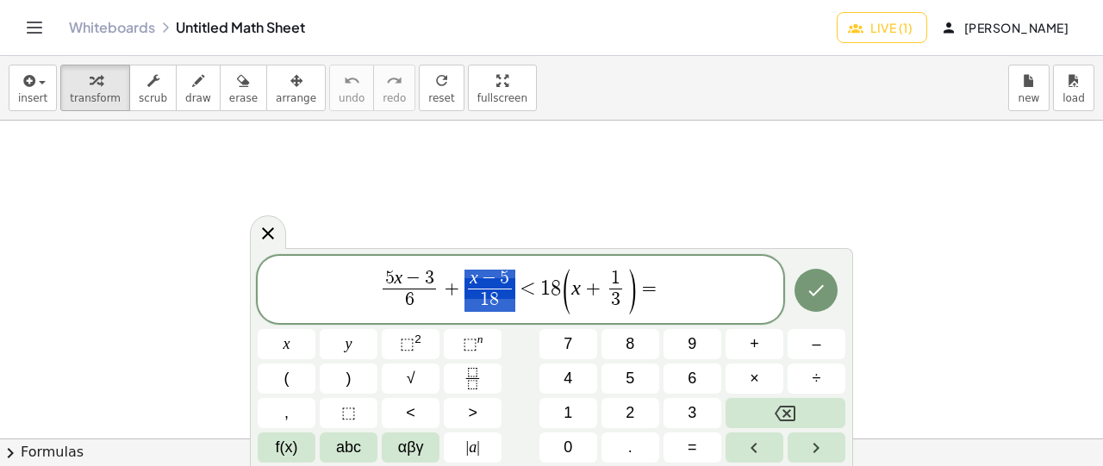
drag, startPoint x: 468, startPoint y: 284, endPoint x: 507, endPoint y: 300, distance: 42.1
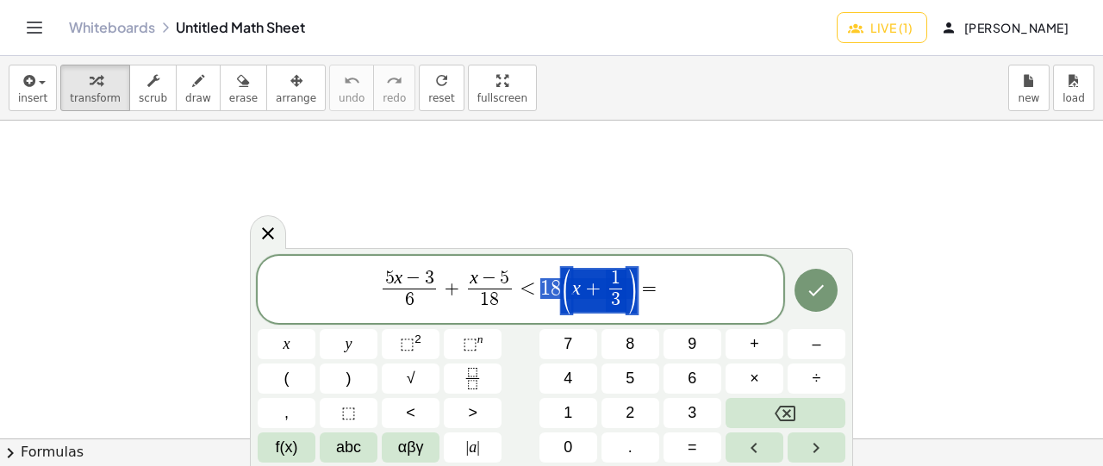
drag, startPoint x: 541, startPoint y: 287, endPoint x: 616, endPoint y: 289, distance: 75.0
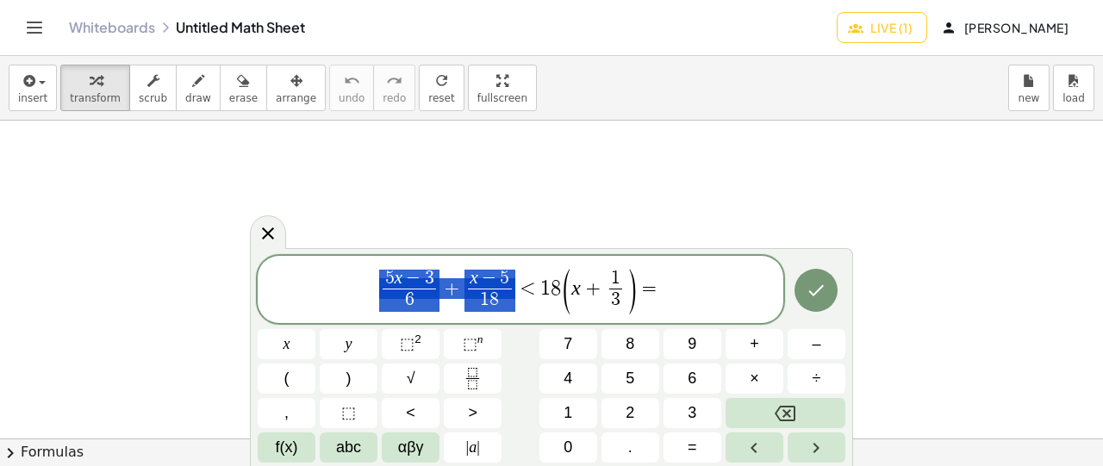
drag, startPoint x: 522, startPoint y: 288, endPoint x: 357, endPoint y: 318, distance: 168.2
click at [357, 318] on div "**********" at bounding box center [521, 289] width 526 height 67
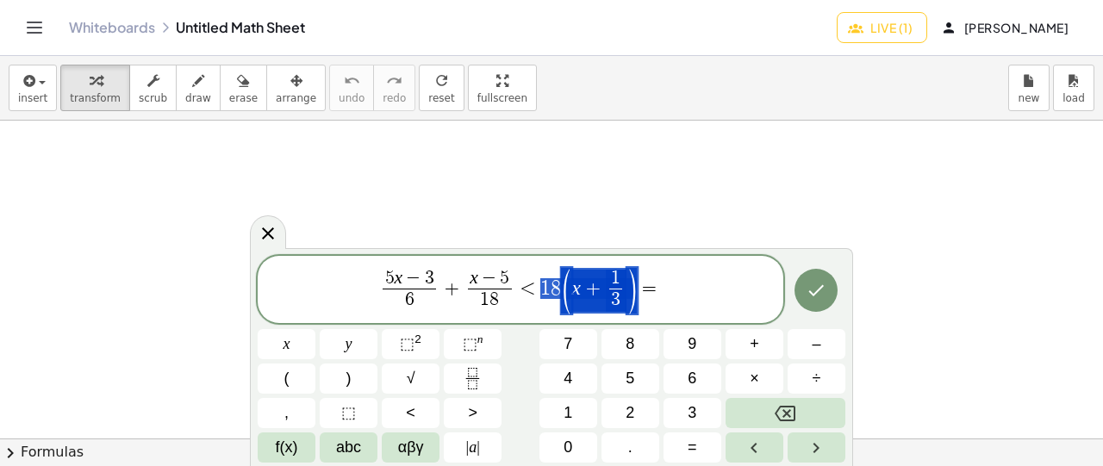
drag, startPoint x: 536, startPoint y: 286, endPoint x: 638, endPoint y: 292, distance: 101.9
click at [638, 292] on span "5 x − 3 6 ​ + x − 5 1 8 ​ < 1 8 ( x + 1 3 ​ ) =" at bounding box center [521, 290] width 526 height 49
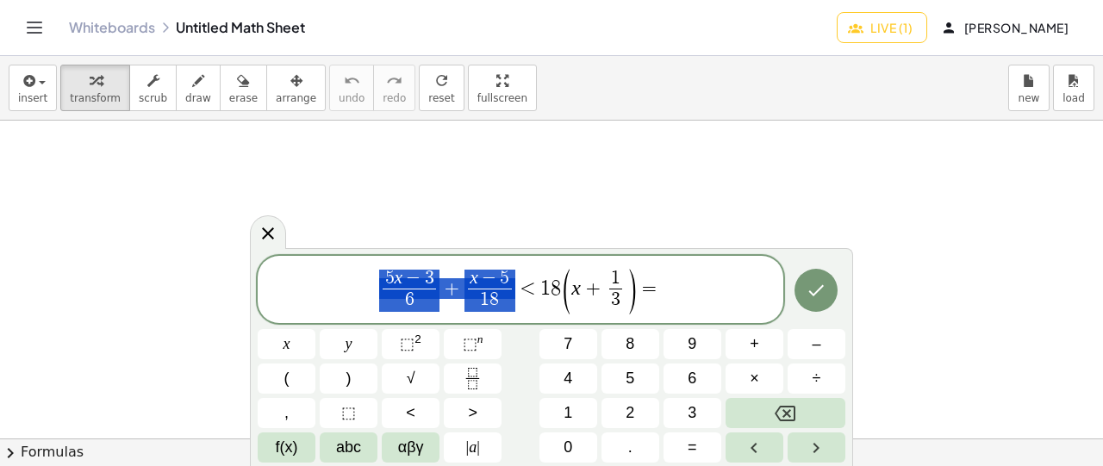
drag, startPoint x: 404, startPoint y: 287, endPoint x: 499, endPoint y: 280, distance: 95.1
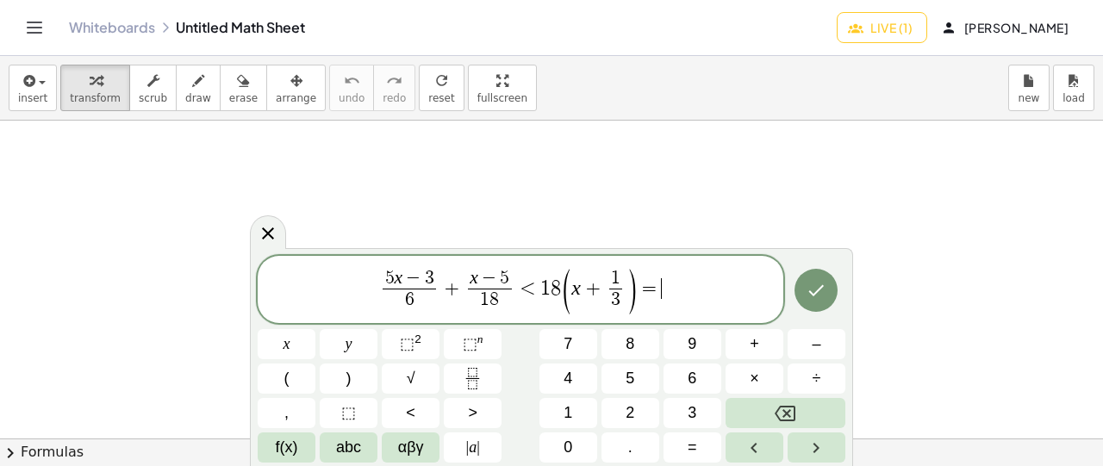
click at [682, 291] on span "5 x − 3 6 ​ + x − 5 1 8 ​ < 1 8 ( x + 1 3 ​ ) = ​" at bounding box center [521, 290] width 526 height 49
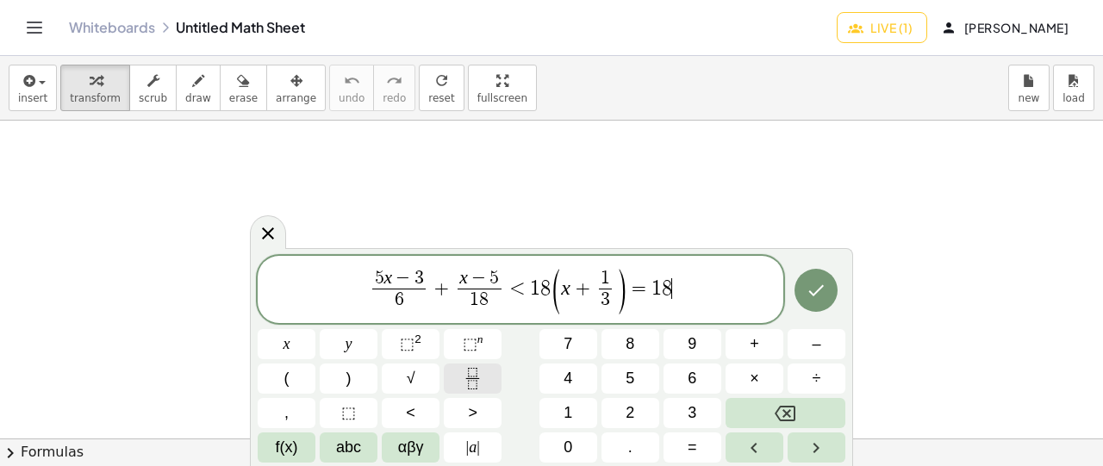
click at [466, 373] on icon "Fraction" at bounding box center [473, 379] width 22 height 22
drag, startPoint x: 671, startPoint y: 277, endPoint x: 651, endPoint y: 278, distance: 19.8
click at [651, 278] on span "1 8" at bounding box center [662, 279] width 22 height 19
click at [659, 283] on span "​" at bounding box center [662, 279] width 22 height 19
click at [374, 276] on span "5" at bounding box center [374, 278] width 9 height 19
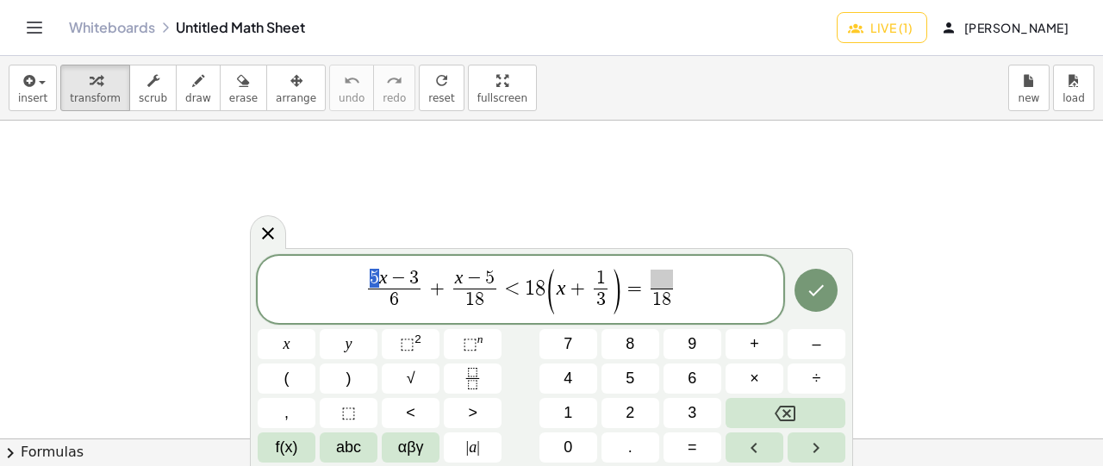
click at [377, 278] on span "5 x − 3" at bounding box center [394, 279] width 53 height 19
click at [656, 278] on span at bounding box center [662, 279] width 22 height 19
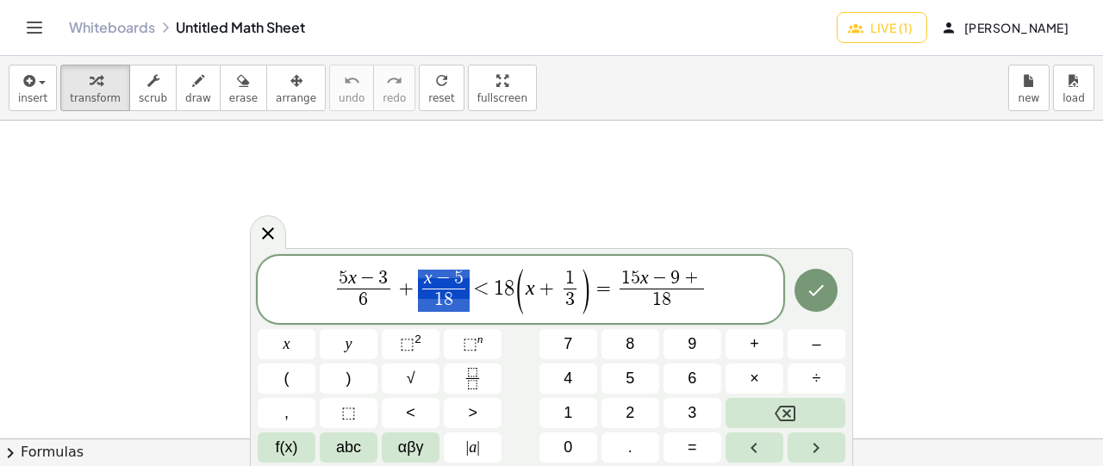
drag, startPoint x: 415, startPoint y: 291, endPoint x: 453, endPoint y: 279, distance: 39.6
click at [453, 279] on span "5 x − 3 6 ​ + x − 5 1 8 ​ < 1 8 ( x + 1 3 ​ ) = 1 5 x − 9 + 1 8 ​" at bounding box center [521, 290] width 526 height 49
drag, startPoint x: 419, startPoint y: 280, endPoint x: 454, endPoint y: 284, distance: 35.5
drag, startPoint x: 648, startPoint y: 301, endPoint x: 580, endPoint y: 305, distance: 68.2
click at [681, 299] on span "1 8" at bounding box center [662, 300] width 84 height 23
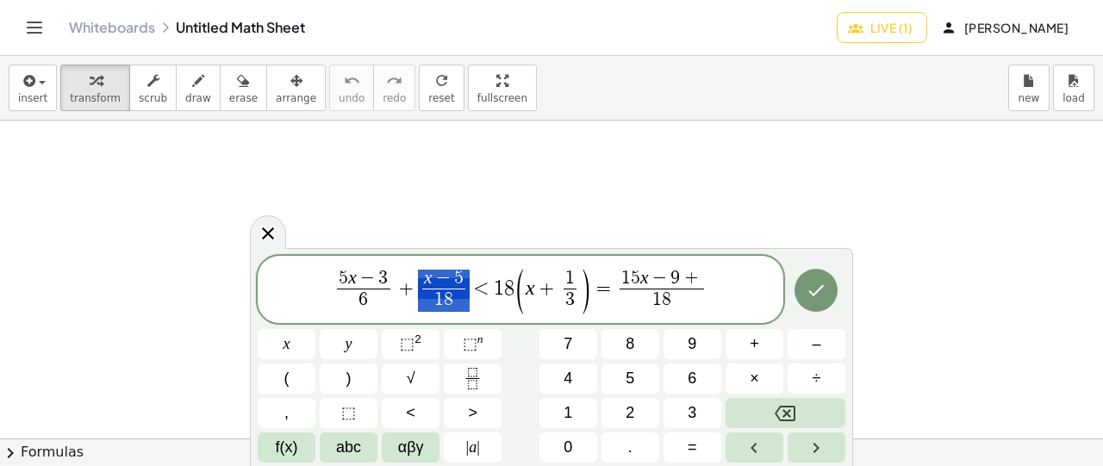
drag, startPoint x: 445, startPoint y: 277, endPoint x: 474, endPoint y: 276, distance: 29.3
drag, startPoint x: 651, startPoint y: 302, endPoint x: 674, endPoint y: 302, distance: 23.3
click at [674, 302] on span "1 8" at bounding box center [662, 300] width 84 height 23
drag, startPoint x: 434, startPoint y: 297, endPoint x: 454, endPoint y: 303, distance: 21.6
click at [454, 303] on span "1 8" at bounding box center [444, 300] width 44 height 23
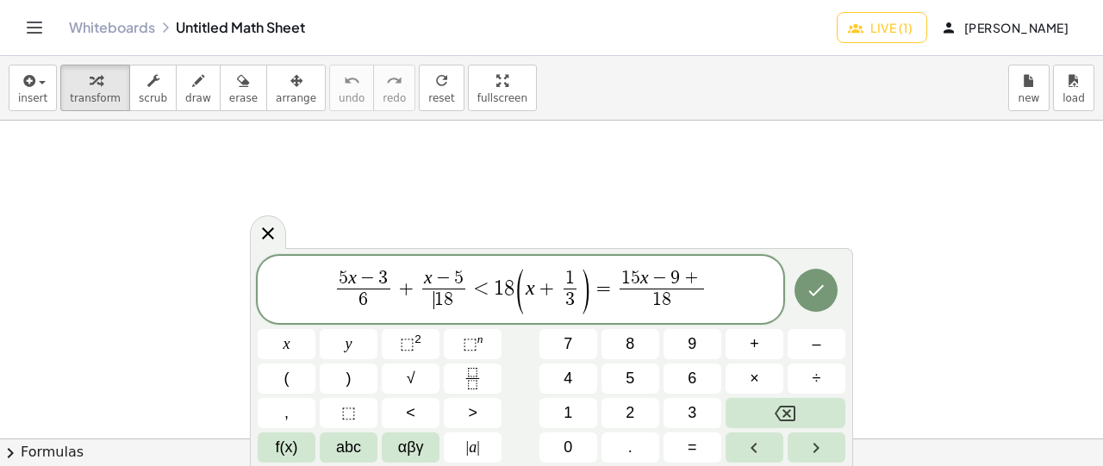
click at [434, 299] on span "​ 1 8" at bounding box center [444, 300] width 44 height 23
click at [431, 278] on span "x − 5" at bounding box center [444, 279] width 44 height 19
click at [704, 283] on span "1 5 x − 9 + 1 8 ​ ​" at bounding box center [662, 291] width 92 height 42
click at [700, 278] on span "1 5 x − 9 + ​" at bounding box center [662, 279] width 84 height 19
click at [421, 280] on span "x − 5 1 8 ​" at bounding box center [443, 291] width 51 height 42
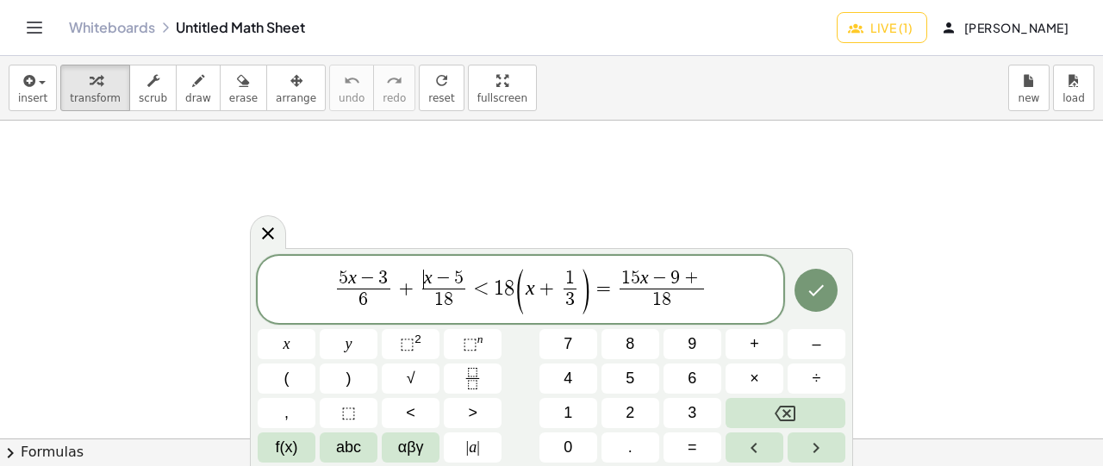
click at [428, 280] on span "​ x − 5" at bounding box center [444, 279] width 44 height 19
click at [712, 282] on span "5 x − 3 6 ​ + 1 ​ x − 5 1 8 ​ < 1 8 ( x + 1 3 ​ ) = 1 5 x − 9 + 1 8 ​" at bounding box center [521, 290] width 526 height 49
click at [707, 279] on span "1 5 x − 9 +" at bounding box center [666, 279] width 84 height 19
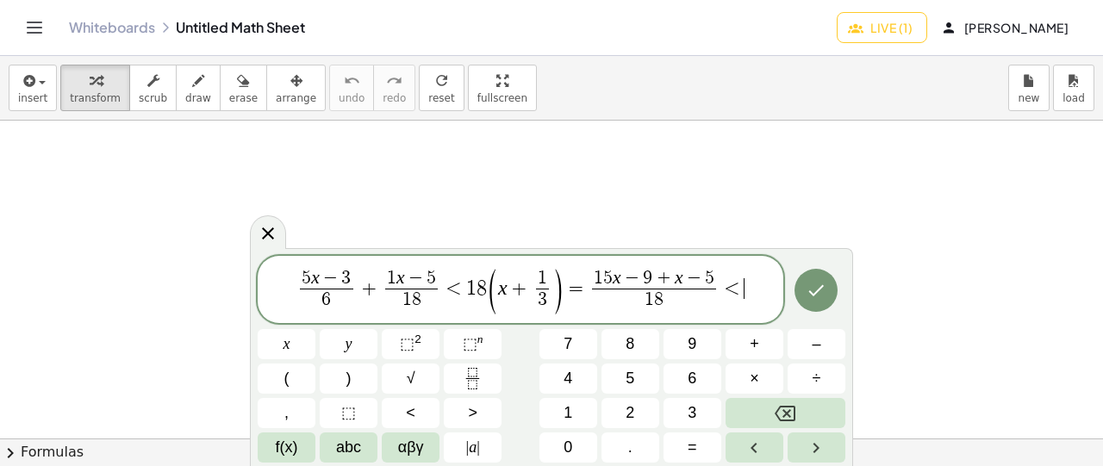
click at [502, 285] on var "x" at bounding box center [502, 288] width 9 height 22
click at [478, 377] on icon "Fraction" at bounding box center [473, 379] width 22 height 22
click at [472, 288] on span "8" at bounding box center [471, 288] width 10 height 21
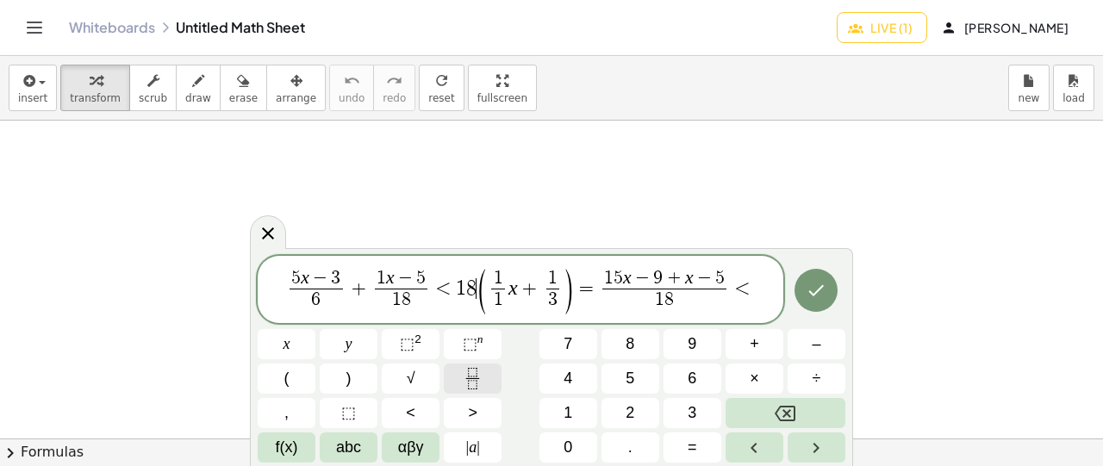
click at [479, 378] on icon "Fraction" at bounding box center [473, 379] width 22 height 22
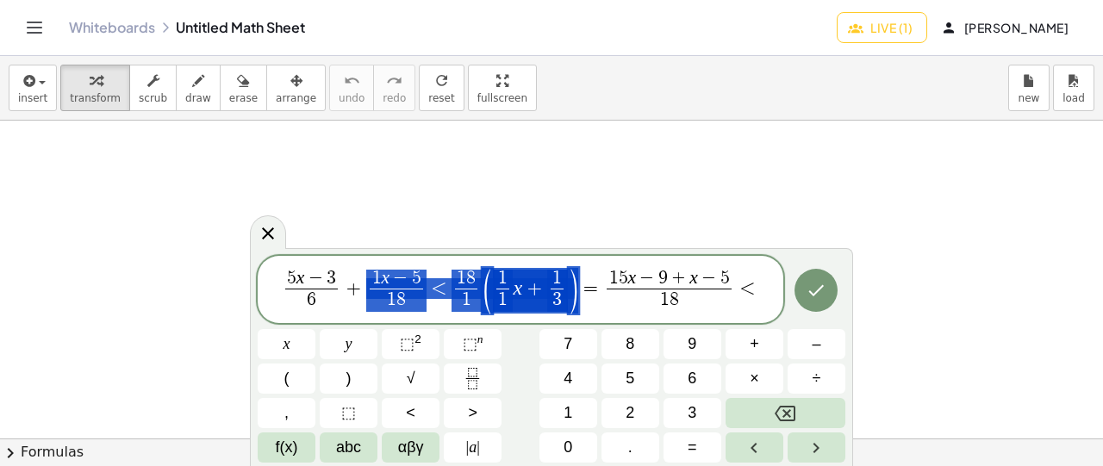
drag, startPoint x: 570, startPoint y: 296, endPoint x: 445, endPoint y: 301, distance: 125.1
drag, startPoint x: 464, startPoint y: 300, endPoint x: 537, endPoint y: 299, distance: 73.3
click at [766, 293] on span "5 x − 3 6 ​ + 1 x − 5 1 8 ​ < 1 8 1 ​ ( 1 1 ​ x + 1 3 ​ ) = 1 5 x − 9 + x − 5 1…" at bounding box center [521, 290] width 526 height 49
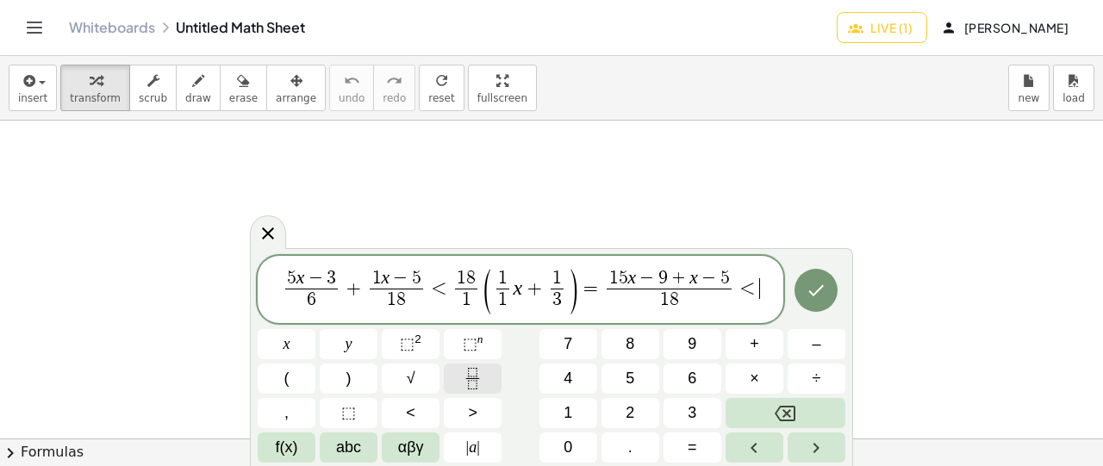
click at [467, 382] on icon "Fraction" at bounding box center [473, 379] width 22 height 22
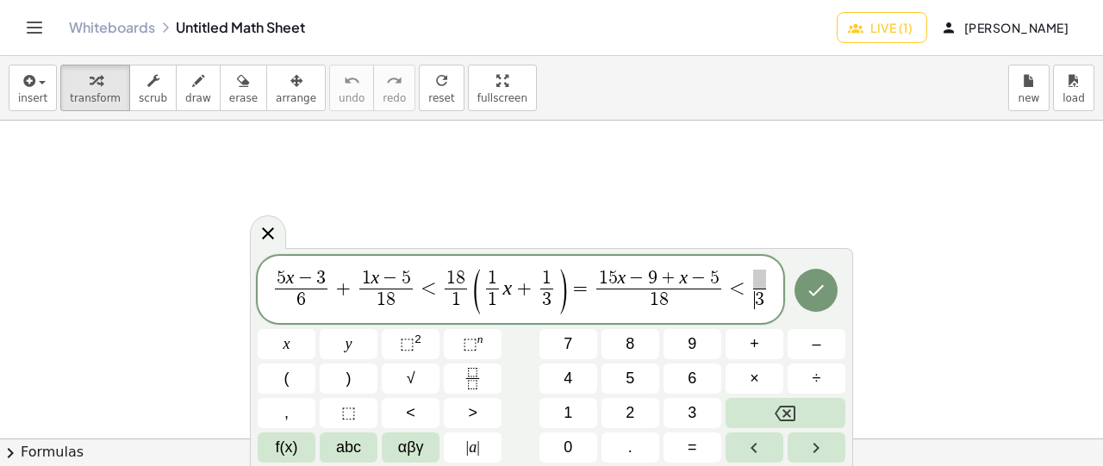
click at [757, 300] on span "3" at bounding box center [759, 300] width 9 height 19
drag, startPoint x: 460, startPoint y: 301, endPoint x: 451, endPoint y: 280, distance: 22.8
click at [760, 299] on span "3" at bounding box center [759, 300] width 9 height 19
click at [757, 278] on span at bounding box center [759, 279] width 13 height 19
drag, startPoint x: 448, startPoint y: 279, endPoint x: 464, endPoint y: 278, distance: 15.5
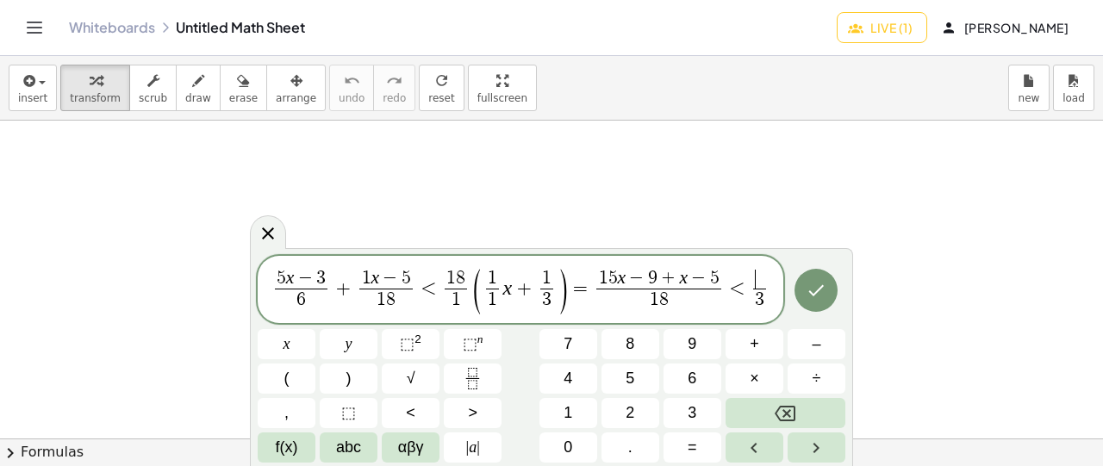
click at [758, 280] on span "​" at bounding box center [759, 279] width 13 height 19
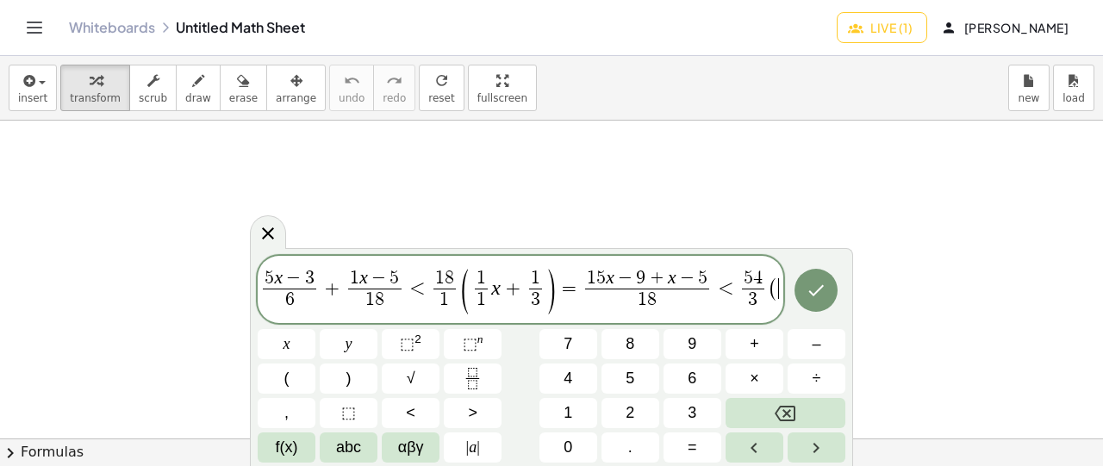
scroll to position [0, 9]
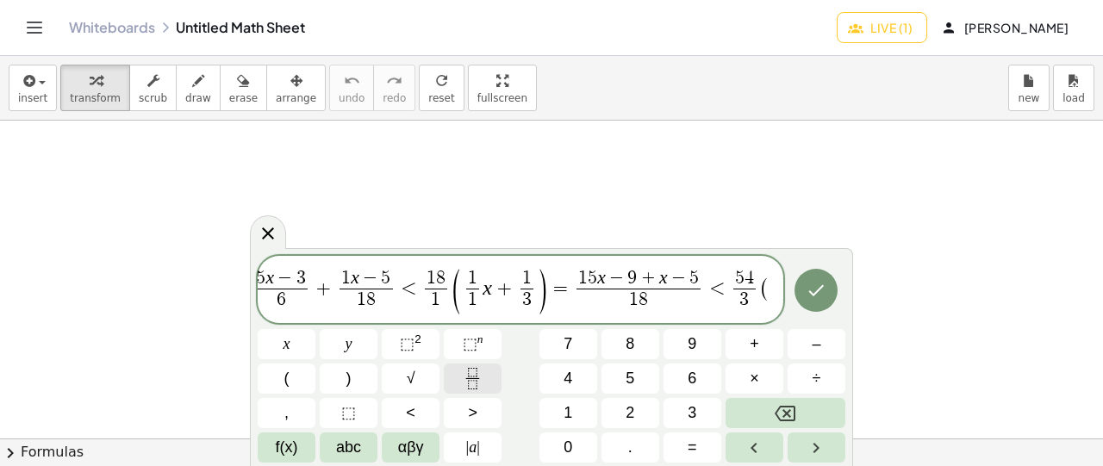
click at [477, 382] on icon "Fraction" at bounding box center [473, 379] width 22 height 22
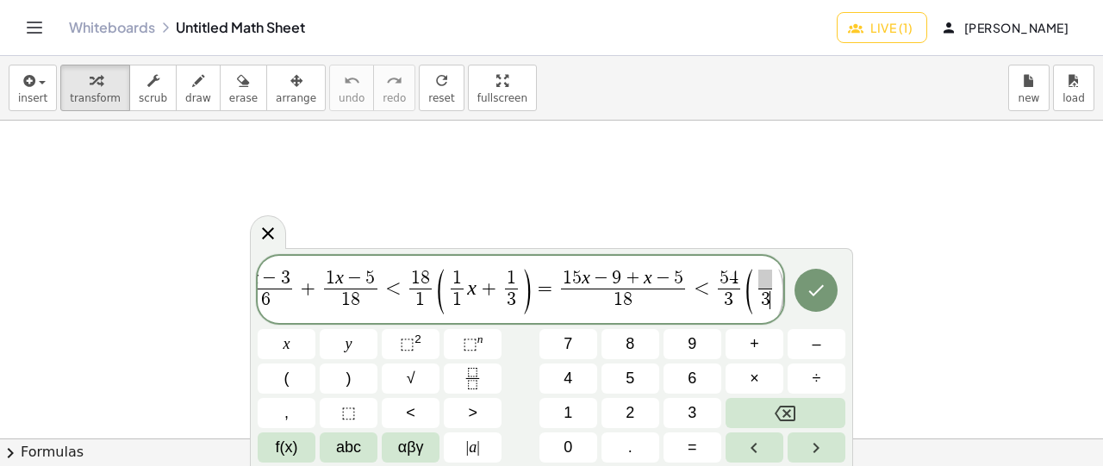
click at [762, 280] on span at bounding box center [765, 279] width 13 height 19
drag, startPoint x: 447, startPoint y: 278, endPoint x: 461, endPoint y: 301, distance: 27.5
click at [759, 280] on span "​" at bounding box center [765, 279] width 13 height 19
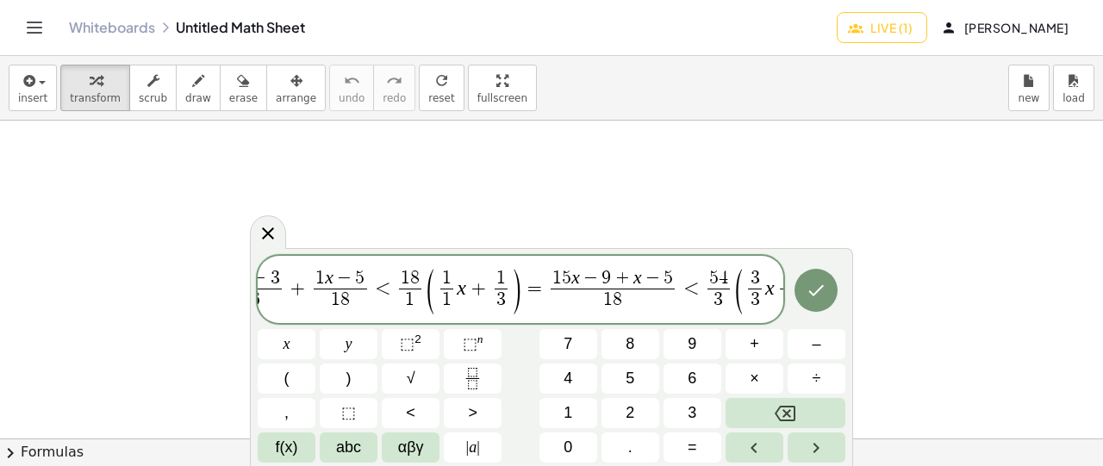
scroll to position [0, 59]
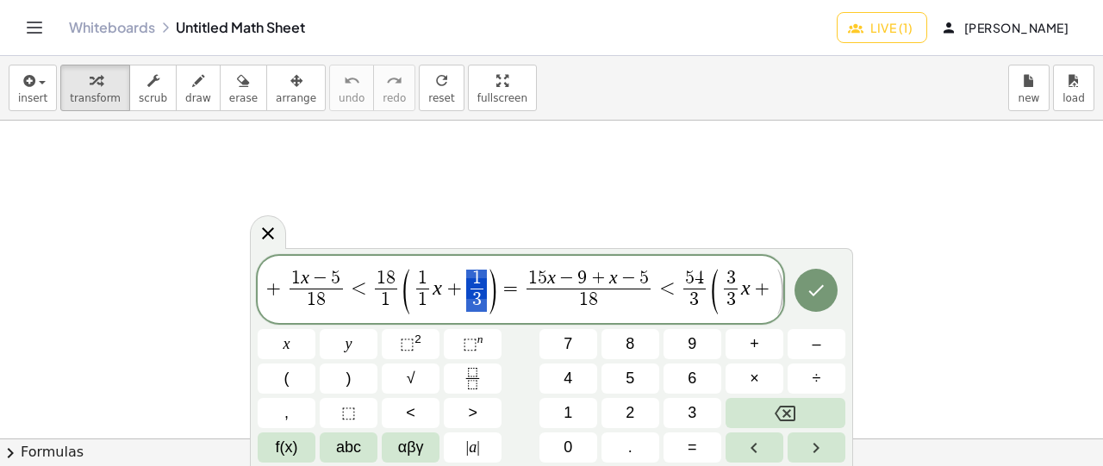
drag, startPoint x: 466, startPoint y: 277, endPoint x: 480, endPoint y: 296, distance: 23.5
click at [769, 289] on span "+" at bounding box center [763, 288] width 25 height 21
click at [469, 382] on icon "Fraction" at bounding box center [473, 379] width 22 height 22
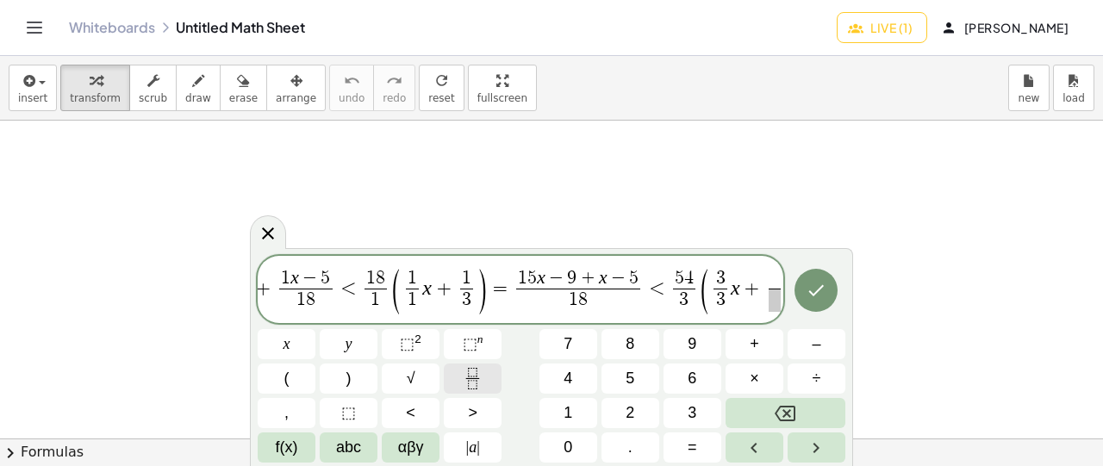
scroll to position [0, 78]
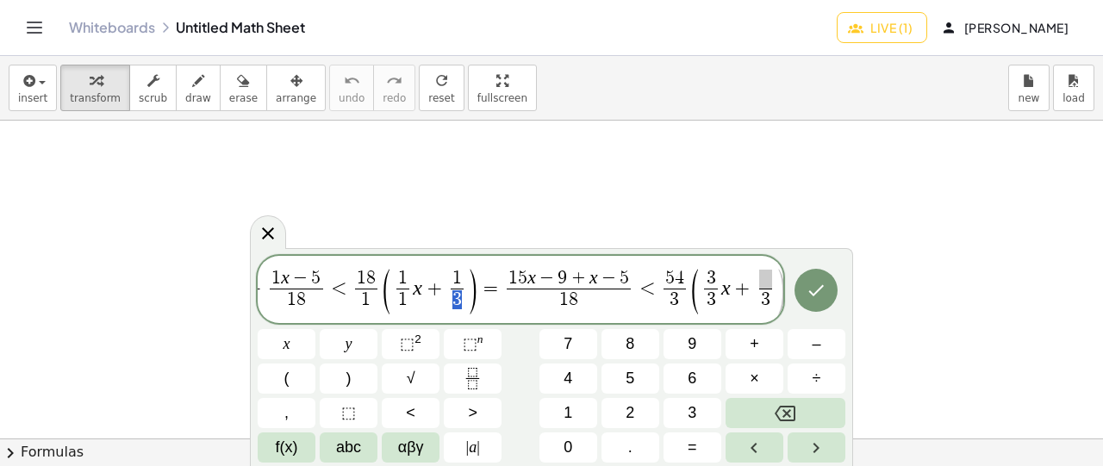
drag, startPoint x: 452, startPoint y: 300, endPoint x: 460, endPoint y: 301, distance: 8.7
click at [760, 279] on span "​" at bounding box center [766, 279] width 13 height 19
click at [780, 286] on span ")" at bounding box center [780, 291] width 13 height 50
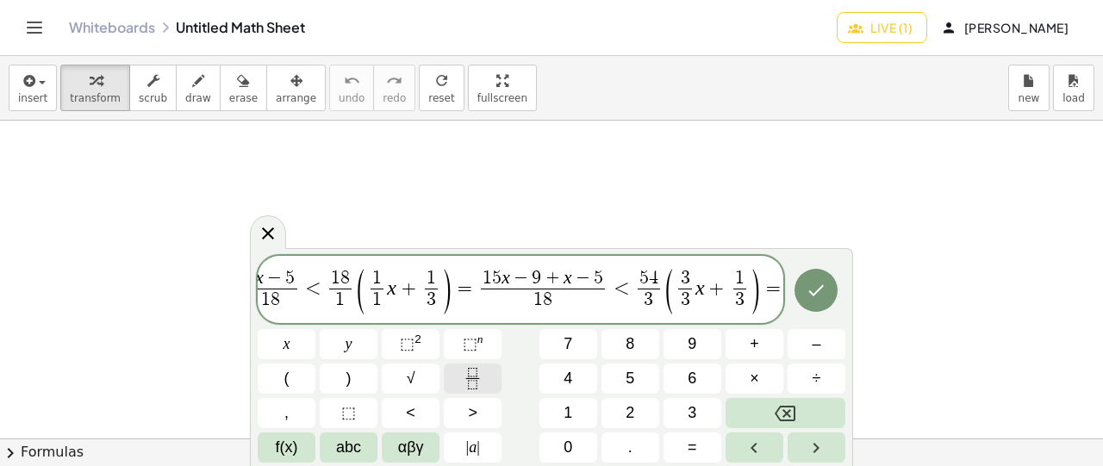
click at [474, 381] on icon "Fraction" at bounding box center [473, 379] width 22 height 22
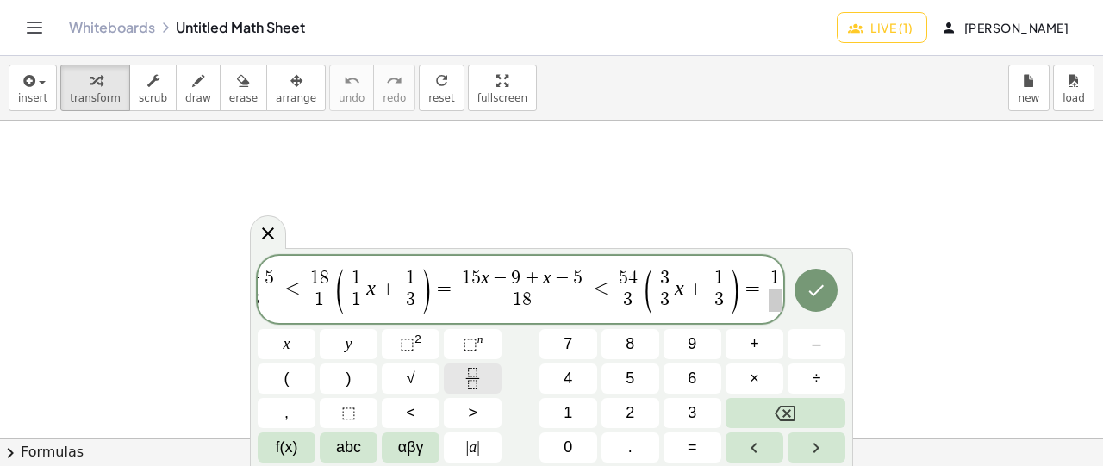
scroll to position [0, 124]
drag, startPoint x: 487, startPoint y: 281, endPoint x: 462, endPoint y: 278, distance: 25.2
click at [519, 278] on span "1 5 x − 9 + x − 5" at bounding box center [523, 279] width 124 height 19
drag, startPoint x: 510, startPoint y: 281, endPoint x: 521, endPoint y: 280, distance: 10.4
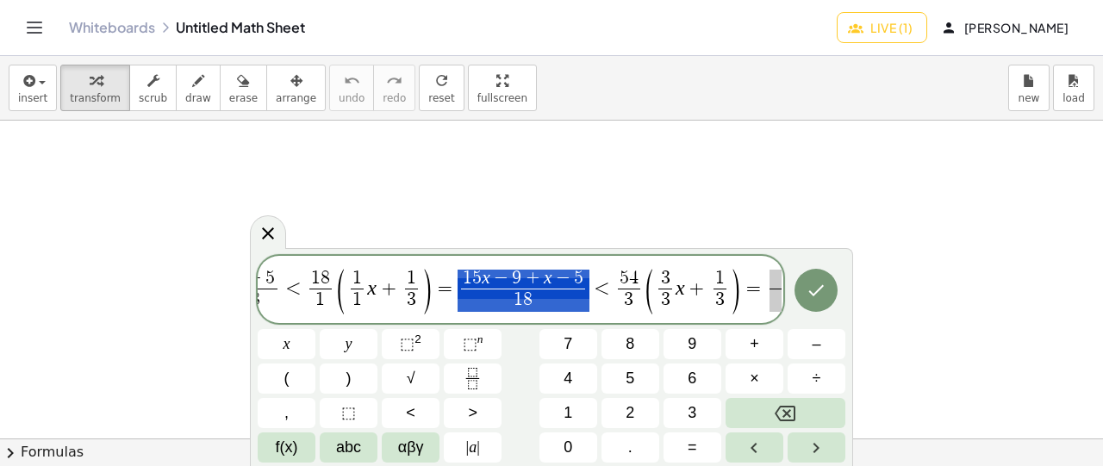
drag, startPoint x: 569, startPoint y: 281, endPoint x: 553, endPoint y: 284, distance: 15.7
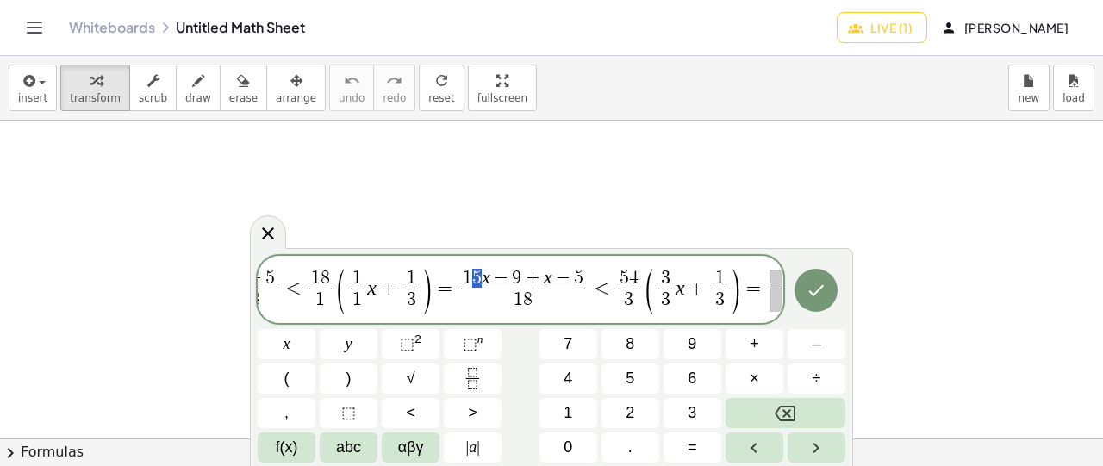
click at [471, 279] on span "1 5 x − 9 + x − 5" at bounding box center [523, 279] width 124 height 19
click at [485, 280] on var "x" at bounding box center [486, 277] width 9 height 21
click at [479, 288] on span "1 5 x ​ − 9 + x − 5" at bounding box center [523, 279] width 124 height 19
drag, startPoint x: 524, startPoint y: 278, endPoint x: 537, endPoint y: 275, distance: 13.2
drag, startPoint x: 509, startPoint y: 273, endPoint x: 547, endPoint y: 268, distance: 38.3
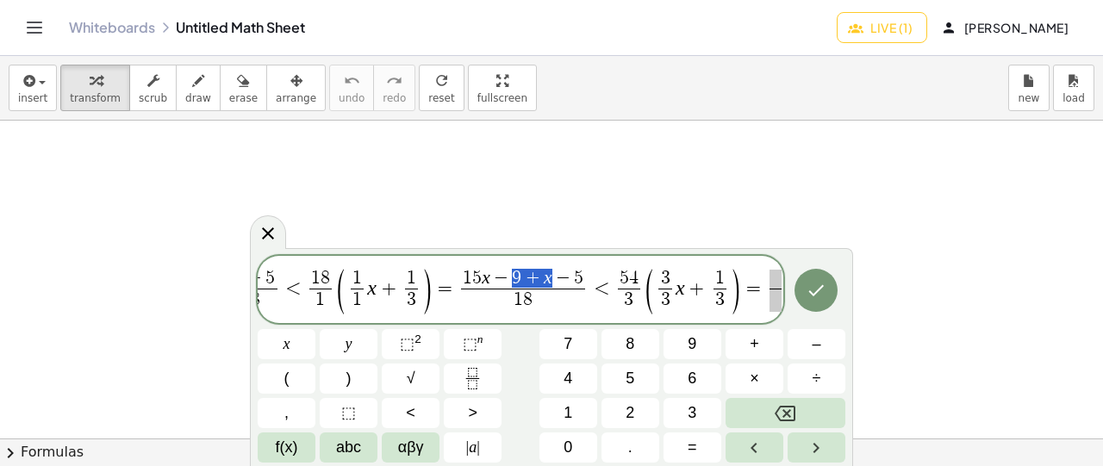
click at [547, 270] on span "1 5 x − 9 + x − 5" at bounding box center [523, 279] width 124 height 19
drag, startPoint x: 460, startPoint y: 278, endPoint x: 485, endPoint y: 278, distance: 25.0
drag, startPoint x: 462, startPoint y: 282, endPoint x: 540, endPoint y: 279, distance: 77.6
drag, startPoint x: 462, startPoint y: 280, endPoint x: 578, endPoint y: 276, distance: 115.6
drag, startPoint x: 460, startPoint y: 277, endPoint x: 488, endPoint y: 276, distance: 27.6
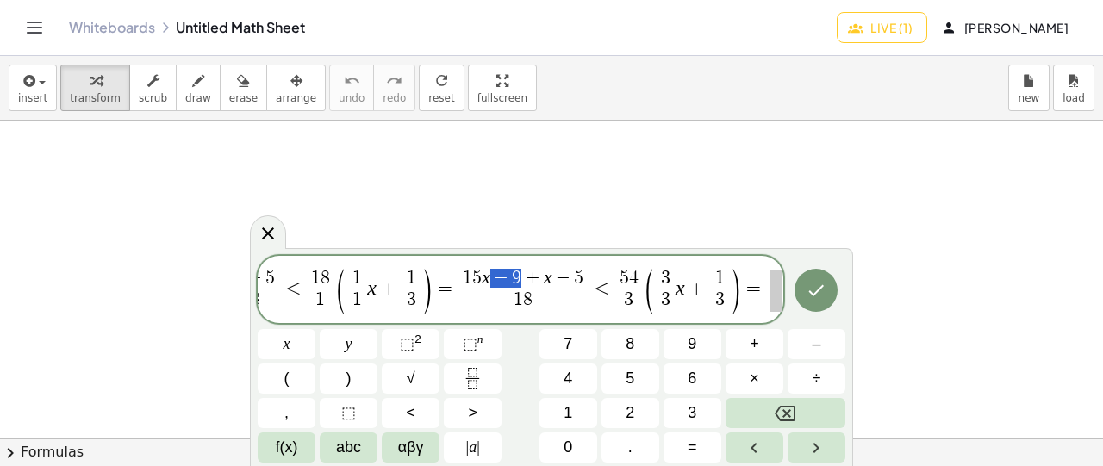
drag, startPoint x: 491, startPoint y: 276, endPoint x: 521, endPoint y: 276, distance: 29.3
drag, startPoint x: 528, startPoint y: 277, endPoint x: 543, endPoint y: 277, distance: 14.7
drag, startPoint x: 579, startPoint y: 277, endPoint x: 591, endPoint y: 274, distance: 12.3
drag, startPoint x: 460, startPoint y: 274, endPoint x: 514, endPoint y: 274, distance: 53.4
click at [547, 272] on span "1 5 x − 9 + 1 x − 5" at bounding box center [528, 279] width 134 height 19
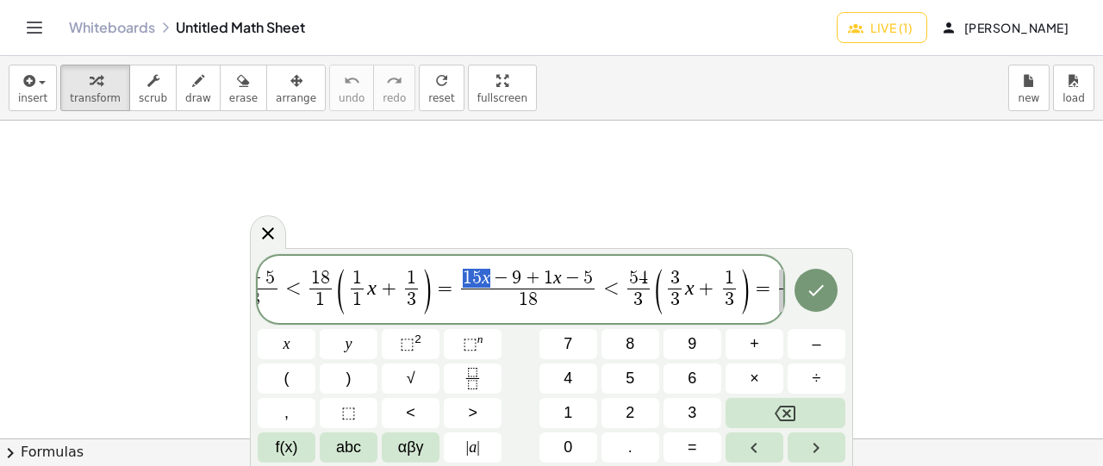
drag, startPoint x: 461, startPoint y: 275, endPoint x: 485, endPoint y: 275, distance: 24.1
drag, startPoint x: 526, startPoint y: 273, endPoint x: 555, endPoint y: 275, distance: 29.4
drag, startPoint x: 491, startPoint y: 284, endPoint x: 478, endPoint y: 284, distance: 12.9
click at [478, 284] on span "1 5 x − 9 + 1 x − 5" at bounding box center [528, 279] width 134 height 19
click at [559, 278] on span "1 5 x − 9 + 1 x − 5" at bounding box center [528, 279] width 134 height 19
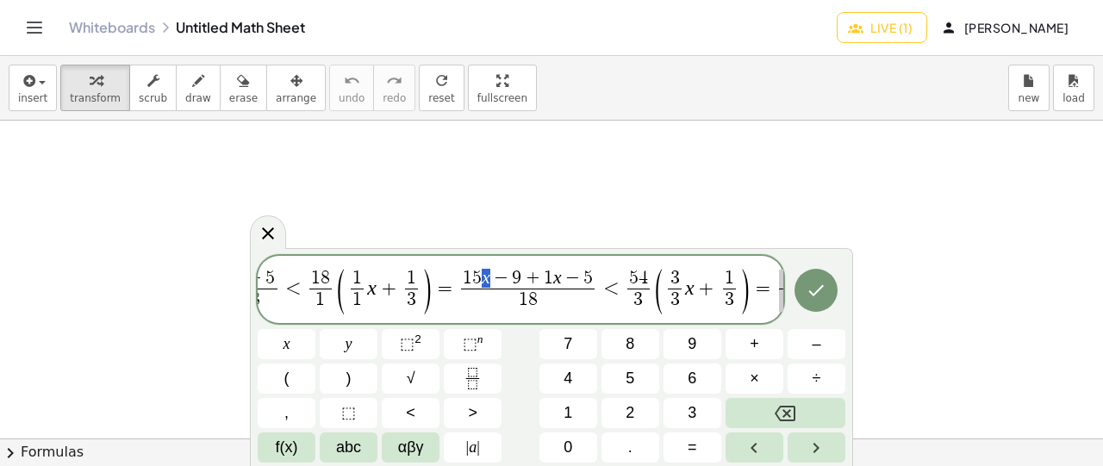
drag, startPoint x: 481, startPoint y: 278, endPoint x: 494, endPoint y: 277, distance: 13.0
click at [493, 272] on span "−" at bounding box center [502, 279] width 22 height 19
click at [491, 276] on span "−" at bounding box center [502, 279] width 22 height 19
drag, startPoint x: 461, startPoint y: 278, endPoint x: 488, endPoint y: 284, distance: 27.2
drag, startPoint x: 542, startPoint y: 281, endPoint x: 559, endPoint y: 282, distance: 16.4
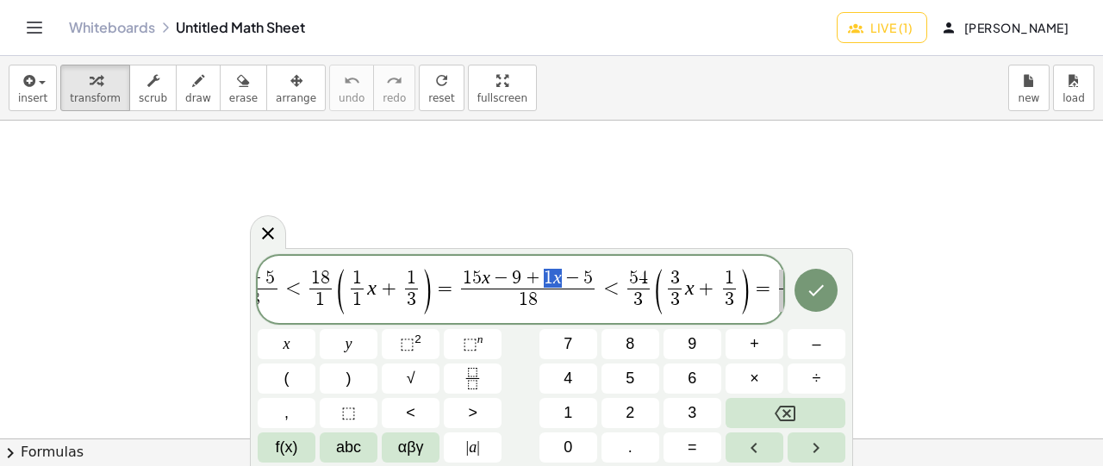
scroll to position [0, 134]
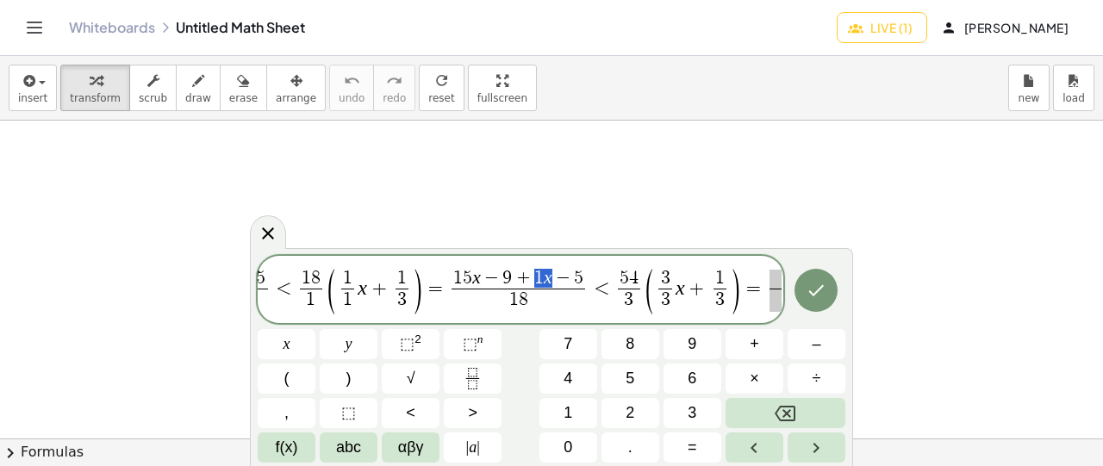
click at [777, 285] on span at bounding box center [776, 279] width 12 height 19
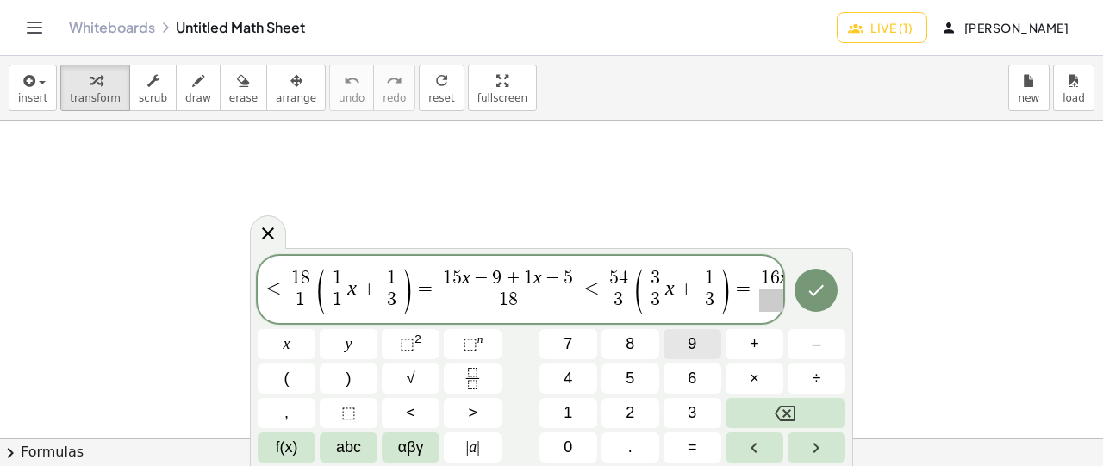
scroll to position [0, 152]
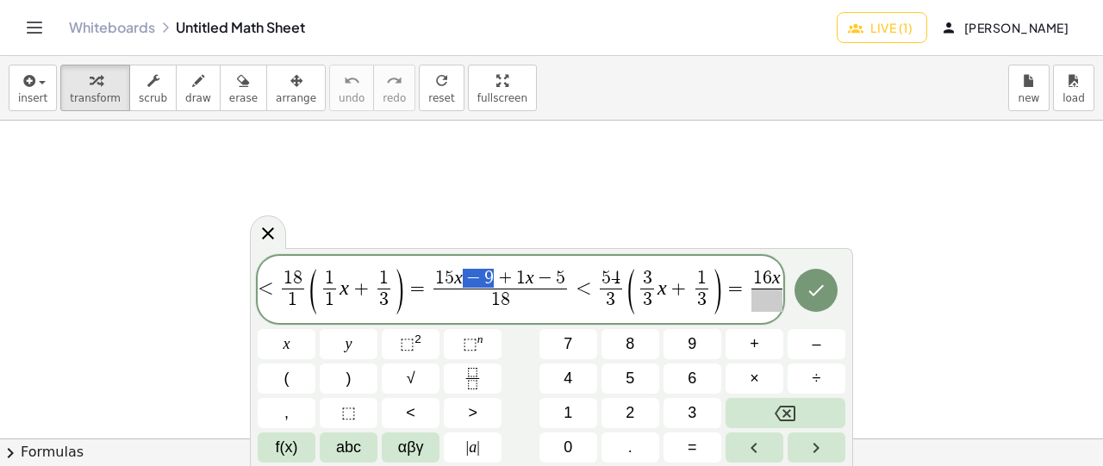
drag, startPoint x: 464, startPoint y: 280, endPoint x: 495, endPoint y: 285, distance: 31.5
drag, startPoint x: 533, startPoint y: 272, endPoint x: 559, endPoint y: 273, distance: 26.8
drag, startPoint x: 777, startPoint y: 278, endPoint x: 773, endPoint y: 291, distance: 12.6
click at [777, 278] on span "1 6 x ​" at bounding box center [767, 279] width 31 height 19
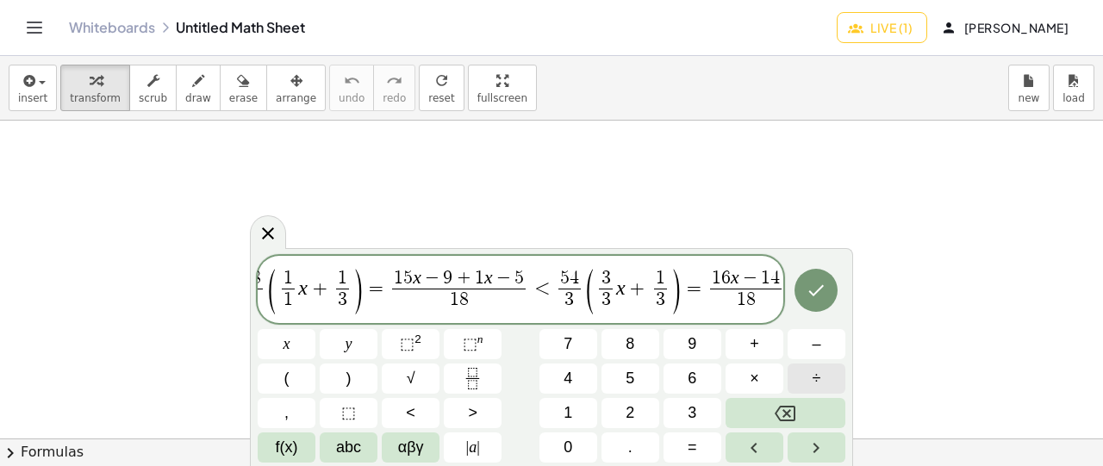
scroll to position [0, 217]
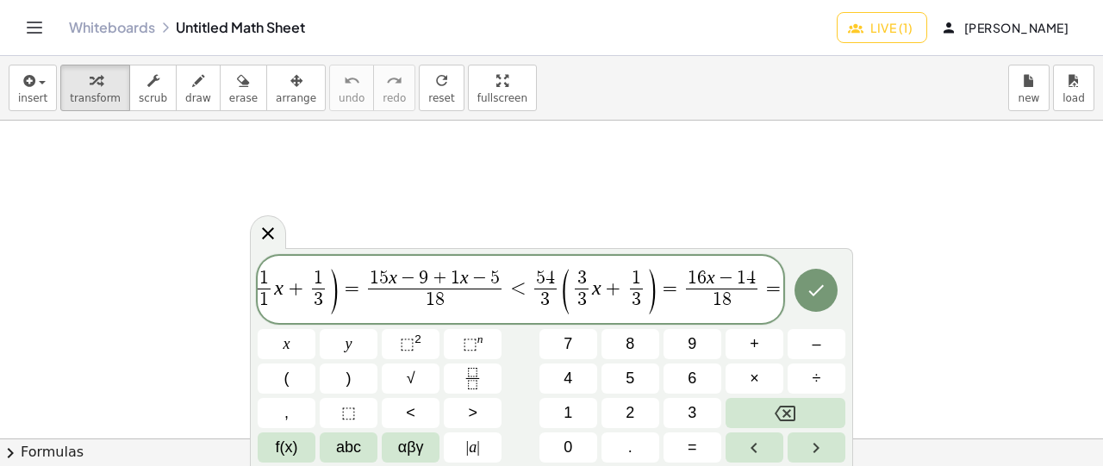
click at [557, 286] on span "5 x − 3 6 ​ + 1 x − 5 1 8 ​ < 1 8 1 ​ ( 1 1 ​ x + 1 3 ​ ) = 1 5 x − 9 + 1 x − 5…" at bounding box center [521, 290] width 526 height 49
drag, startPoint x: 531, startPoint y: 278, endPoint x: 566, endPoint y: 280, distance: 34.5
click at [583, 285] on span "3" at bounding box center [587, 278] width 9 height 19
click at [773, 288] on span "=" at bounding box center [779, 288] width 25 height 21
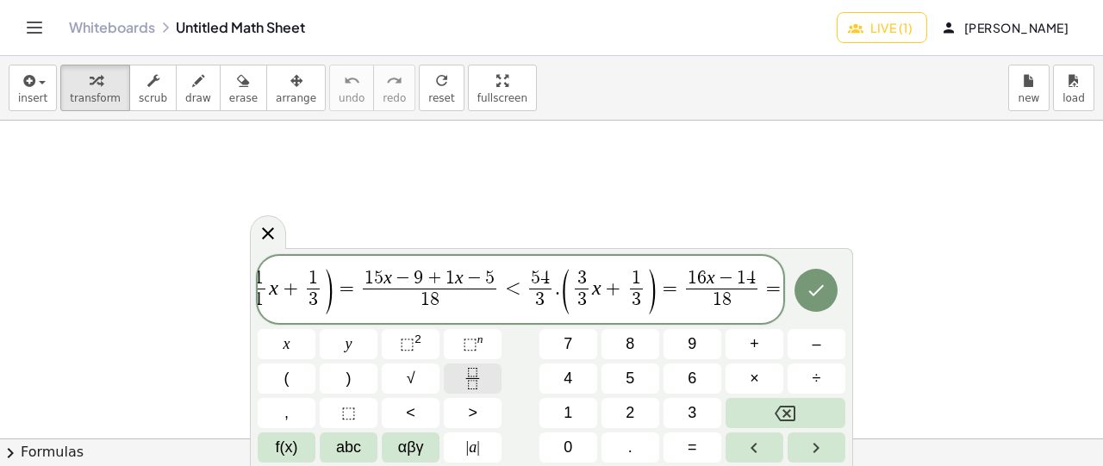
click at [466, 380] on icon "Fraction" at bounding box center [473, 379] width 22 height 22
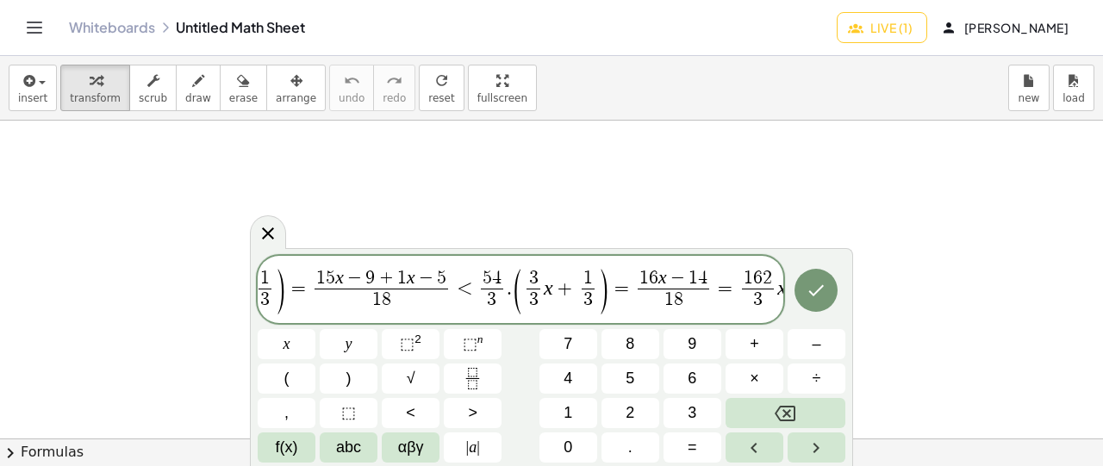
scroll to position [0, 296]
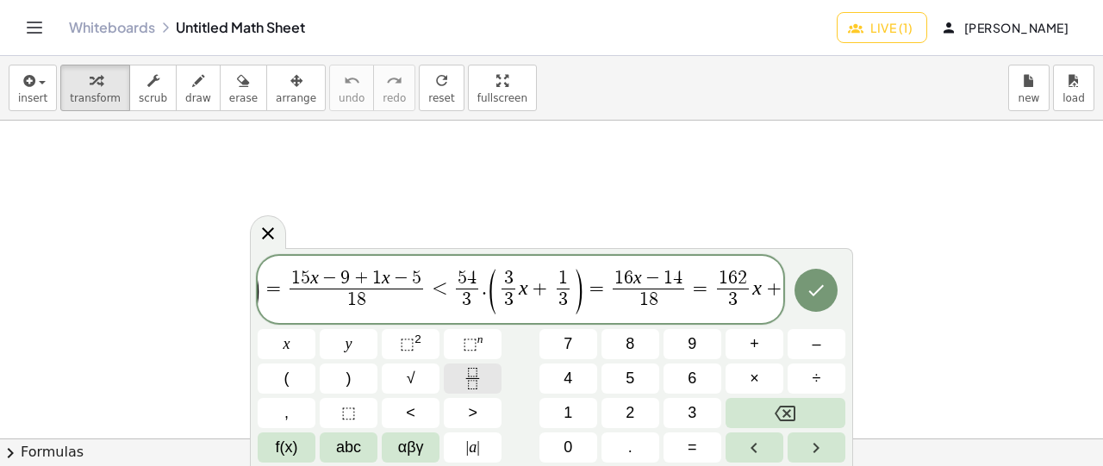
click at [477, 380] on icon "Fraction" at bounding box center [473, 379] width 22 height 22
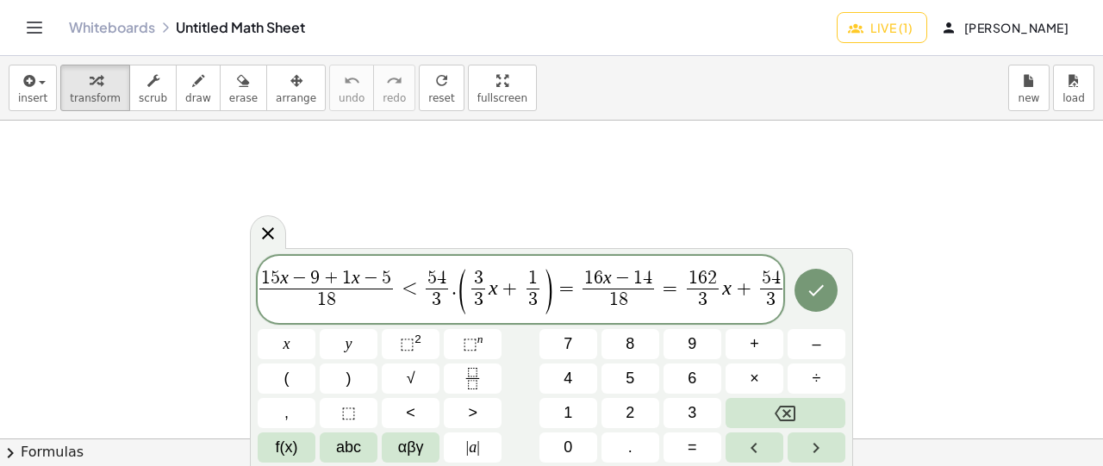
scroll to position [0, 326]
drag, startPoint x: 531, startPoint y: 285, endPoint x: 545, endPoint y: 285, distance: 13.8
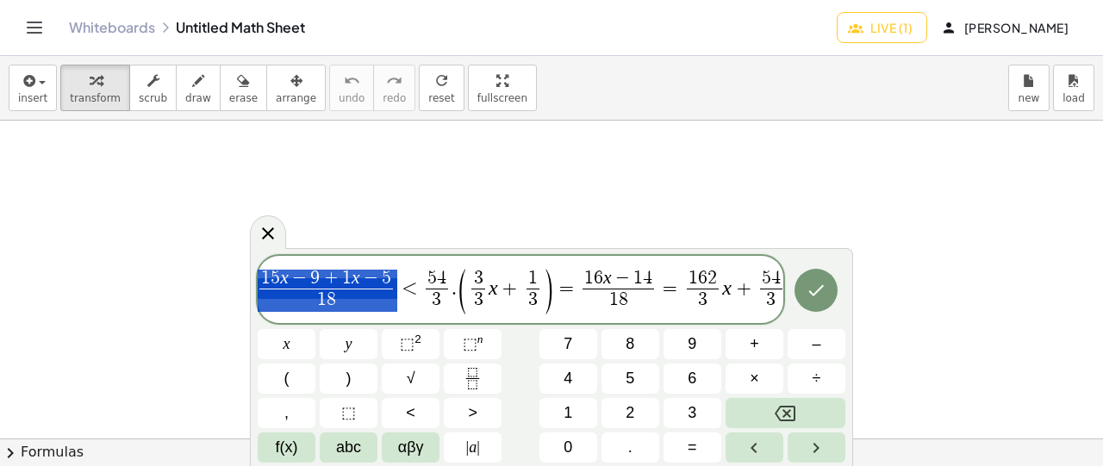
drag, startPoint x: 391, startPoint y: 279, endPoint x: 314, endPoint y: 280, distance: 77.6
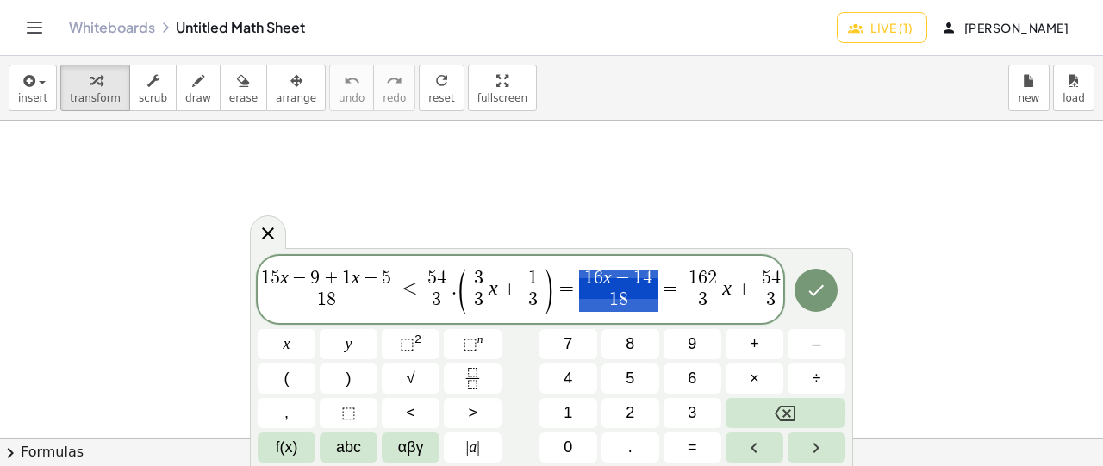
drag, startPoint x: 603, startPoint y: 285, endPoint x: 628, endPoint y: 282, distance: 25.2
click at [781, 289] on span "5 x − 3 6 ​ + 1 x − 5 1 8 ​ < 1 8 1 ​ ( 1 1 ​ x + 1 3 ​ ) = 1 5 x − 9 + 1 x − 5…" at bounding box center [521, 290] width 526 height 49
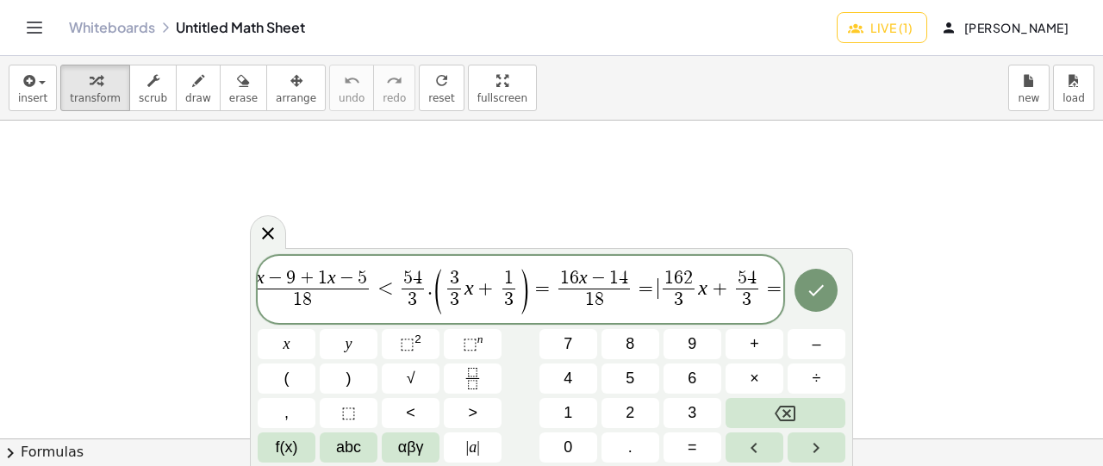
click at [647, 296] on span "=" at bounding box center [646, 288] width 25 height 21
drag, startPoint x: 634, startPoint y: 287, endPoint x: 652, endPoint y: 287, distance: 17.2
click at [776, 278] on span "5 x − 3 6 ​ + 1 x − 5 1 8 ​ < 1 8 1 ​ ( 1 1 ​ x + 1 3 ​ ) = 1 5 x − 9 + 1 x − 5…" at bounding box center [521, 290] width 526 height 49
drag, startPoint x: 706, startPoint y: 289, endPoint x: 668, endPoint y: 288, distance: 37.9
click at [668, 288] on span "5 x − 3 6 ​ + 1 x − 5 1 8 ​ < 1 8 1 ​ ( 1 1 ​ x + 1 3 ​ ) = 1 5 x − 9 + 1 x − 5…" at bounding box center [521, 290] width 526 height 49
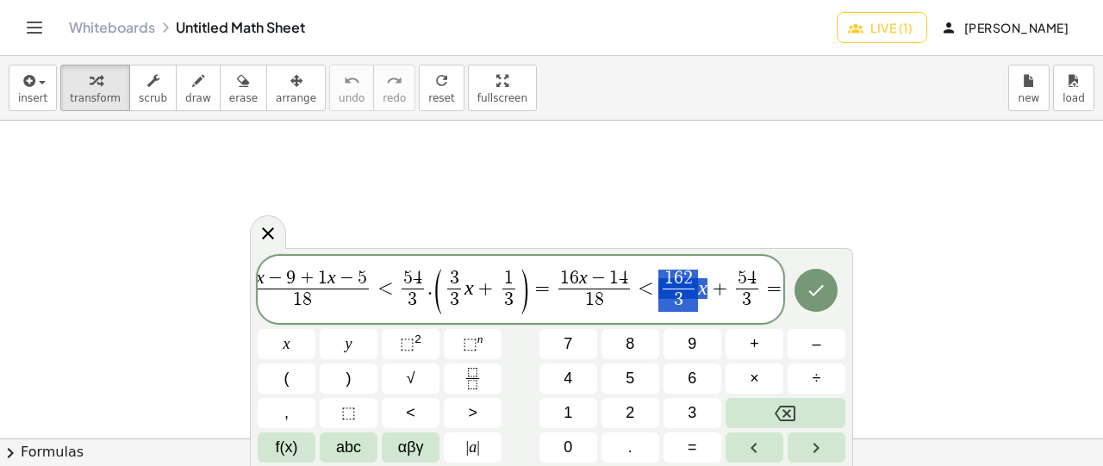
drag, startPoint x: 705, startPoint y: 286, endPoint x: 676, endPoint y: 285, distance: 29.3
click at [676, 285] on span "5 x − 3 6 ​ + 1 x − 5 1 8 ​ < 1 8 1 ​ ( 1 1 ​ x + 1 3 ​ ) = 1 5 x − 9 + 1 x − 5…" at bounding box center [521, 290] width 526 height 49
drag, startPoint x: 573, startPoint y: 272, endPoint x: 584, endPoint y: 277, distance: 11.6
click at [584, 277] on span "1 6 x − 1 4" at bounding box center [595, 279] width 72 height 19
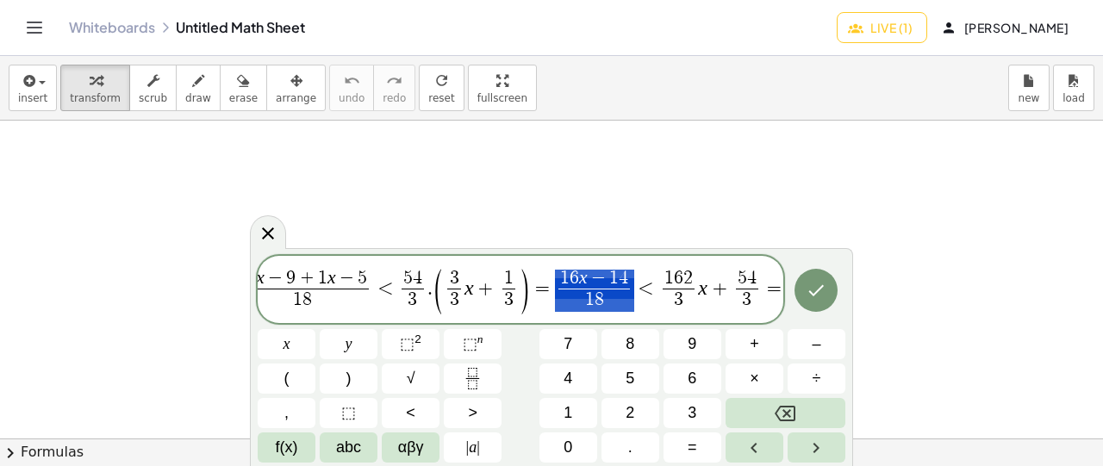
drag, startPoint x: 615, startPoint y: 299, endPoint x: 548, endPoint y: 276, distance: 70.3
drag, startPoint x: 609, startPoint y: 301, endPoint x: 579, endPoint y: 297, distance: 29.6
click at [579, 297] on span "1 8" at bounding box center [595, 300] width 72 height 23
drag, startPoint x: 604, startPoint y: 303, endPoint x: 568, endPoint y: 302, distance: 36.2
click at [568, 302] on span "1 8" at bounding box center [595, 300] width 72 height 23
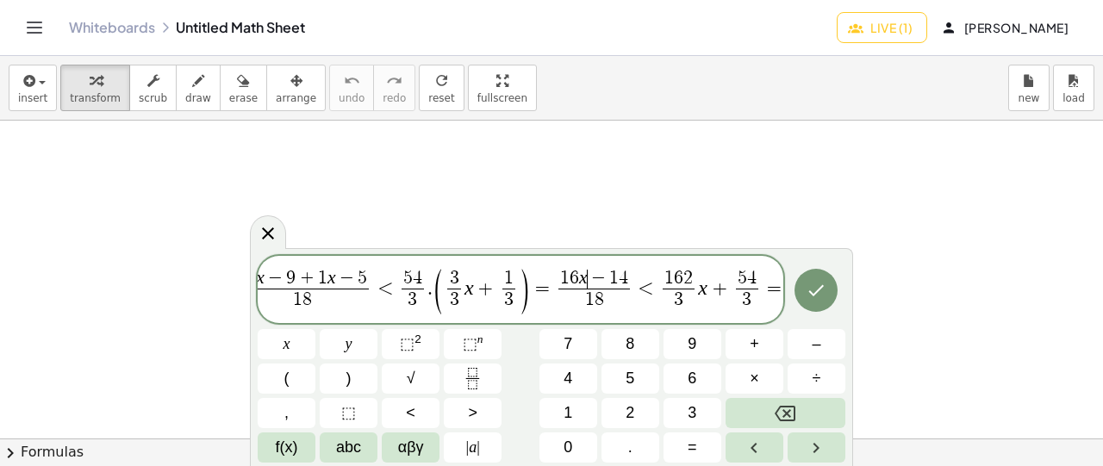
click at [588, 282] on span "−" at bounding box center [599, 279] width 22 height 19
click at [572, 278] on span "6" at bounding box center [574, 278] width 9 height 19
click at [606, 302] on span "1 8" at bounding box center [595, 300] width 72 height 23
click at [572, 290] on span "6" at bounding box center [574, 288] width 10 height 21
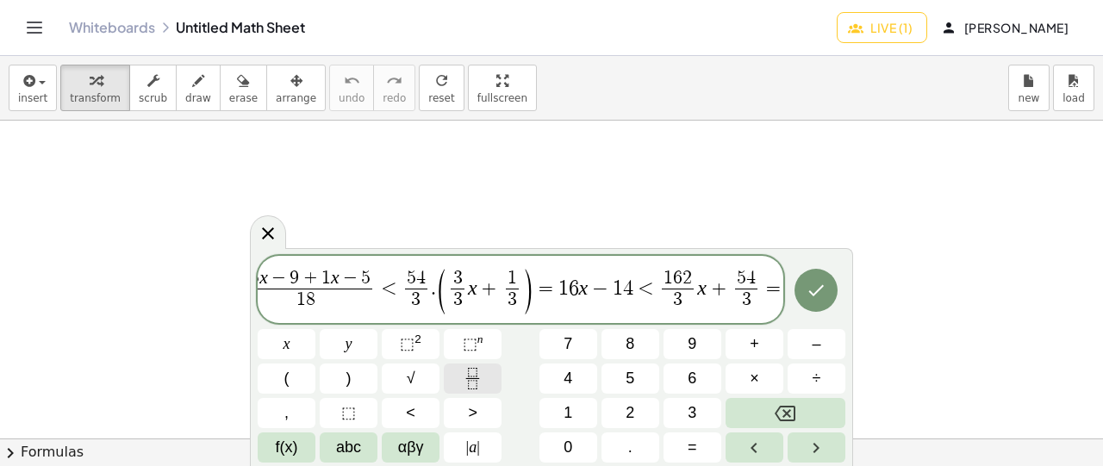
click at [472, 375] on icon "Fraction" at bounding box center [473, 379] width 22 height 22
click at [635, 282] on span "4" at bounding box center [638, 288] width 10 height 21
click at [474, 381] on icon "Fraction" at bounding box center [473, 379] width 22 height 22
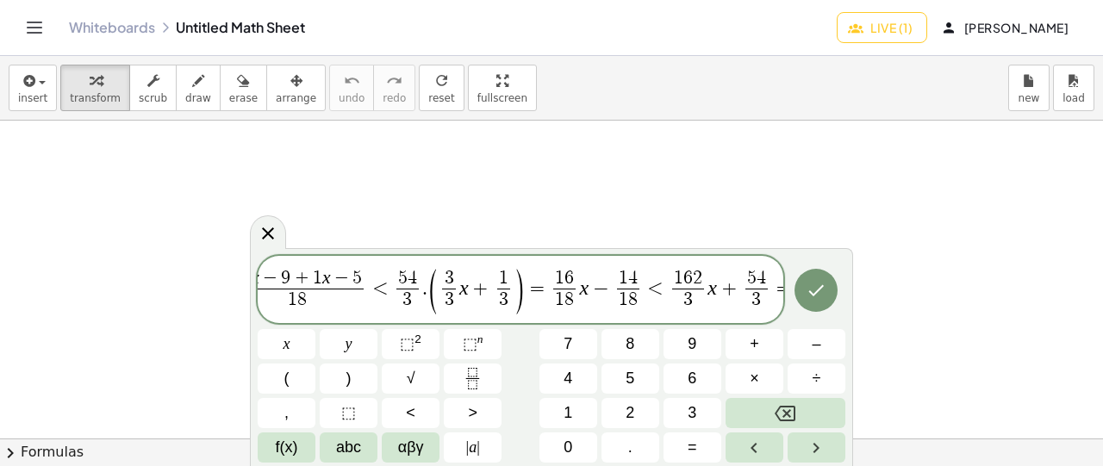
scroll to position [0, 365]
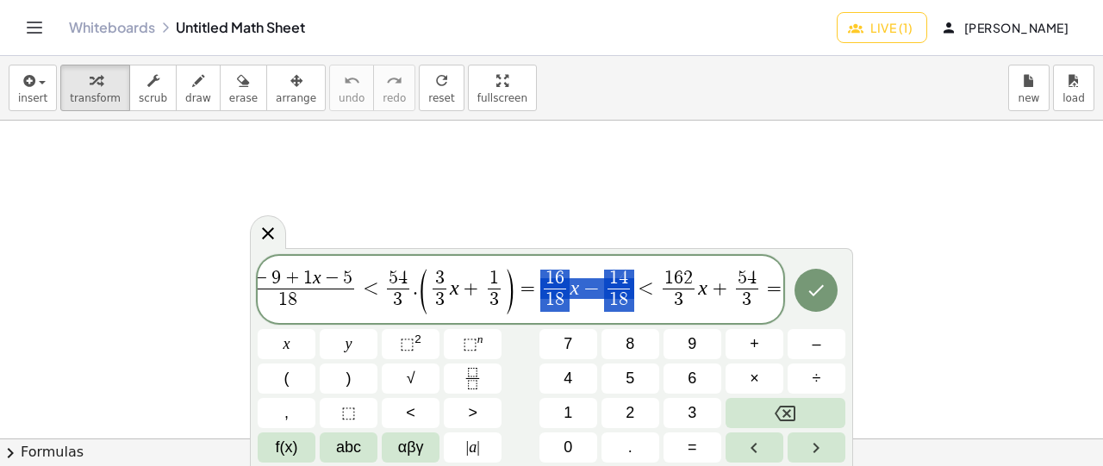
drag, startPoint x: 564, startPoint y: 298, endPoint x: 622, endPoint y: 300, distance: 58.6
drag, startPoint x: 541, startPoint y: 294, endPoint x: 613, endPoint y: 294, distance: 71.6
click at [596, 303] on span "5 x − 3 6 ​ + 1 x − 5 1 8 ​ < 1 8 1 ​ ( 1 1 ​ x + 1 3 ​ ) = 1 5 x − 9 + 1 x − 5…" at bounding box center [521, 290] width 526 height 49
drag, startPoint x: 544, startPoint y: 283, endPoint x: 577, endPoint y: 286, distance: 32.9
drag, startPoint x: 535, startPoint y: 284, endPoint x: 572, endPoint y: 284, distance: 37.1
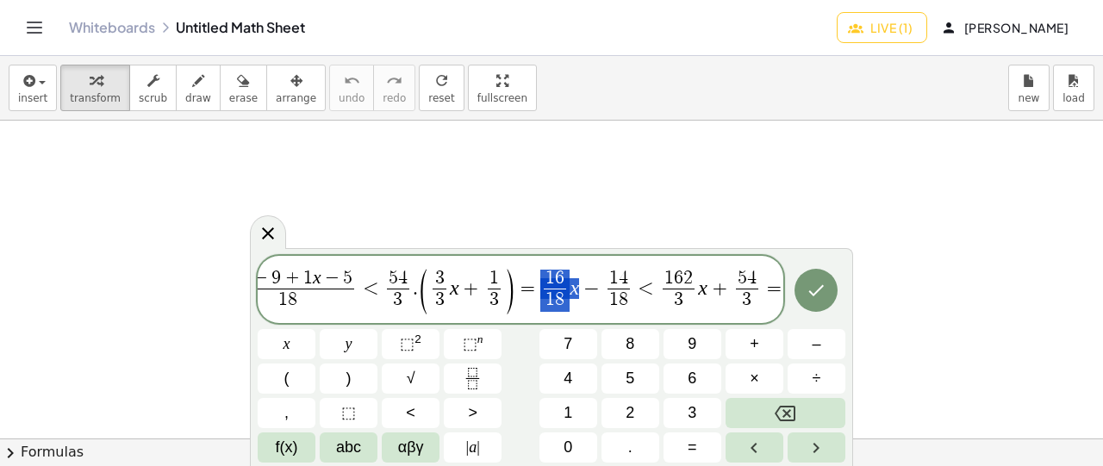
click at [572, 284] on span "5 x − 3 6 ​ + 1 x − 5 1 8 ​ < 1 8 1 ​ ( 1 1 ​ x + 1 3 ​ ) = 1 5 x − 9 + 1 x − 5…" at bounding box center [521, 290] width 526 height 49
drag, startPoint x: 581, startPoint y: 291, endPoint x: 598, endPoint y: 291, distance: 17.2
click at [611, 294] on span "1" at bounding box center [613, 300] width 9 height 19
drag, startPoint x: 581, startPoint y: 286, endPoint x: 628, endPoint y: 288, distance: 46.6
drag, startPoint x: 748, startPoint y: 284, endPoint x: 758, endPoint y: 284, distance: 9.5
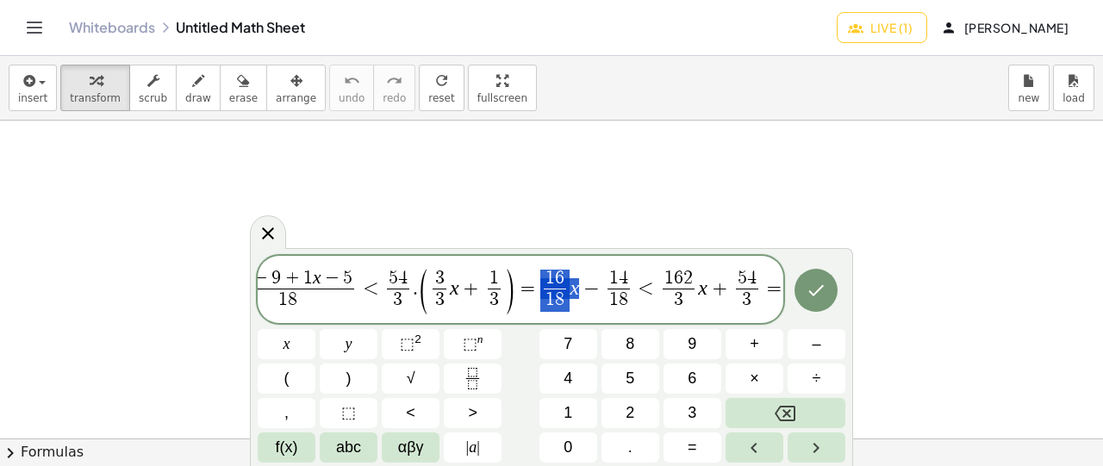
drag, startPoint x: 575, startPoint y: 284, endPoint x: 544, endPoint y: 272, distance: 33.6
click at [776, 288] on span "=" at bounding box center [774, 288] width 25 height 21
drag, startPoint x: 548, startPoint y: 260, endPoint x: 553, endPoint y: 306, distance: 46.0
click at [553, 306] on div "5 x − 3 6 ​ + 1 x − 5 1 8 ​ < 1 8 1 ​ ( 1 1 ​ x + 1 3 ​ ) = 1 5 x − 9 + 1 x − 5…" at bounding box center [521, 289] width 526 height 67
drag, startPoint x: 541, startPoint y: 272, endPoint x: 567, endPoint y: 301, distance: 38.4
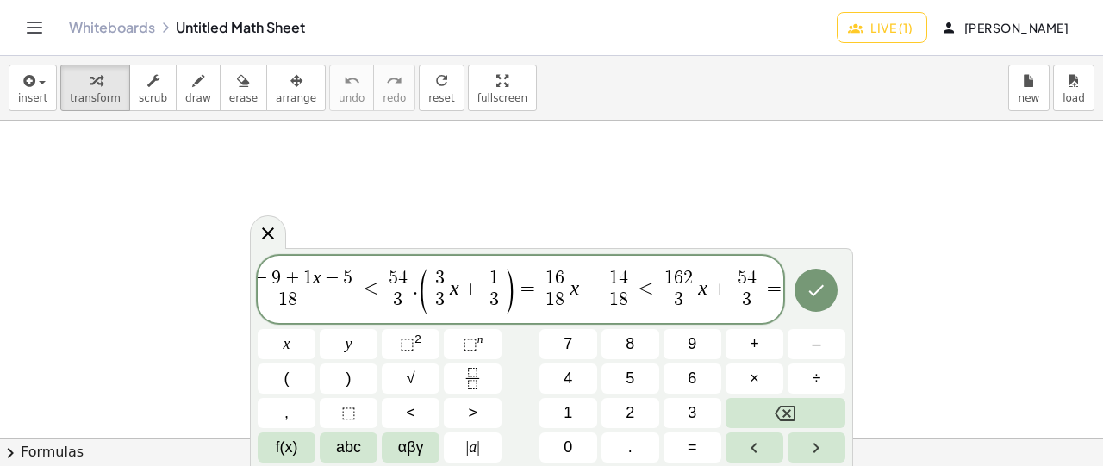
click at [777, 289] on span "=" at bounding box center [774, 288] width 25 height 21
drag, startPoint x: 545, startPoint y: 267, endPoint x: 561, endPoint y: 295, distance: 32.1
click at [561, 295] on span "5 x − 3 6 ​ + 1 x − 5 1 8 ​ < 1 8 1 ​ ( 1 1 ​ x + 1 3 ​ ) = 1 5 x − 9 + 1 x − 5…" at bounding box center [521, 290] width 526 height 49
click at [779, 289] on span "=" at bounding box center [774, 288] width 25 height 21
click at [550, 278] on span "1 6" at bounding box center [555, 279] width 22 height 19
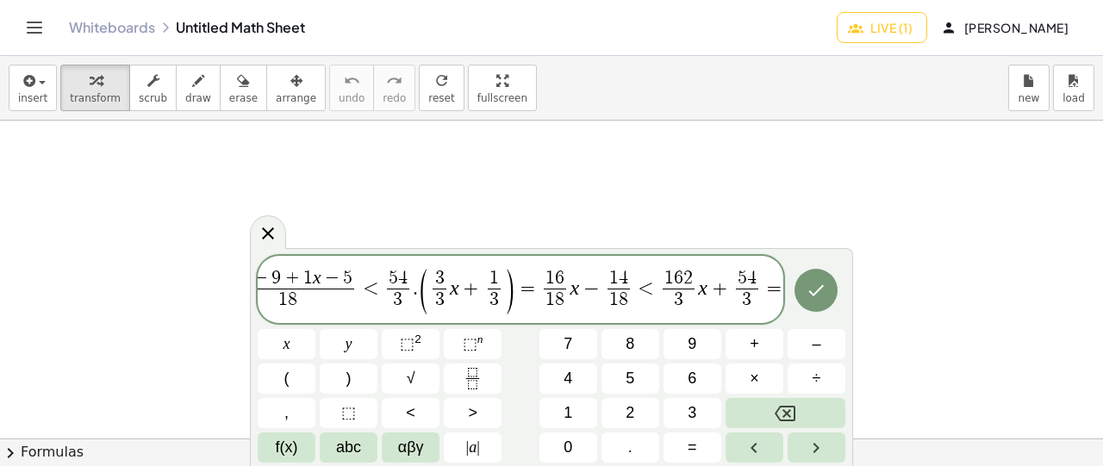
click at [781, 290] on span "5 x − 3 6 ​ + 1 x − 5 1 8 ​ < 1 8 1 ​ ( 1 1 ​ x + 1 3 ​ ) = 1 5 x − 9 + 1 x − 5…" at bounding box center [521, 290] width 526 height 49
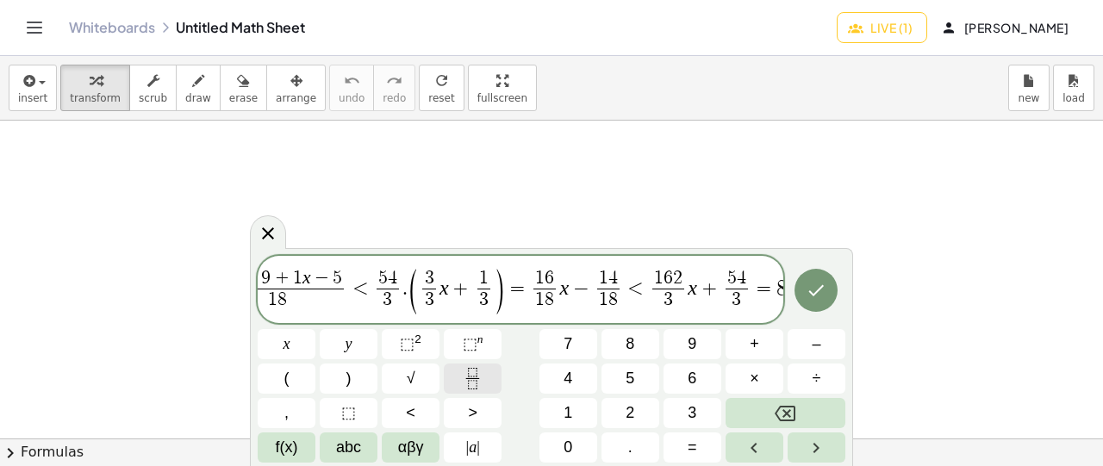
click at [468, 375] on icon "Fraction" at bounding box center [473, 379] width 22 height 22
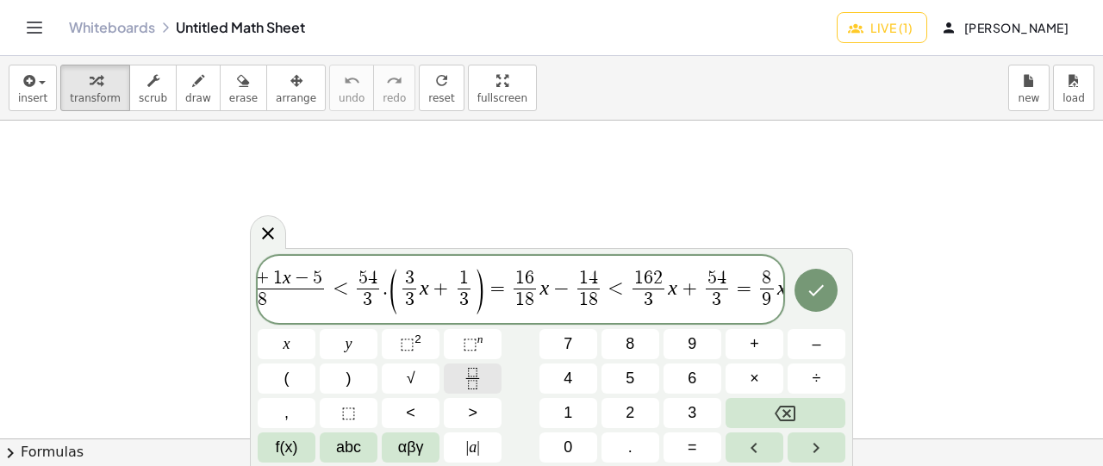
scroll to position [0, 419]
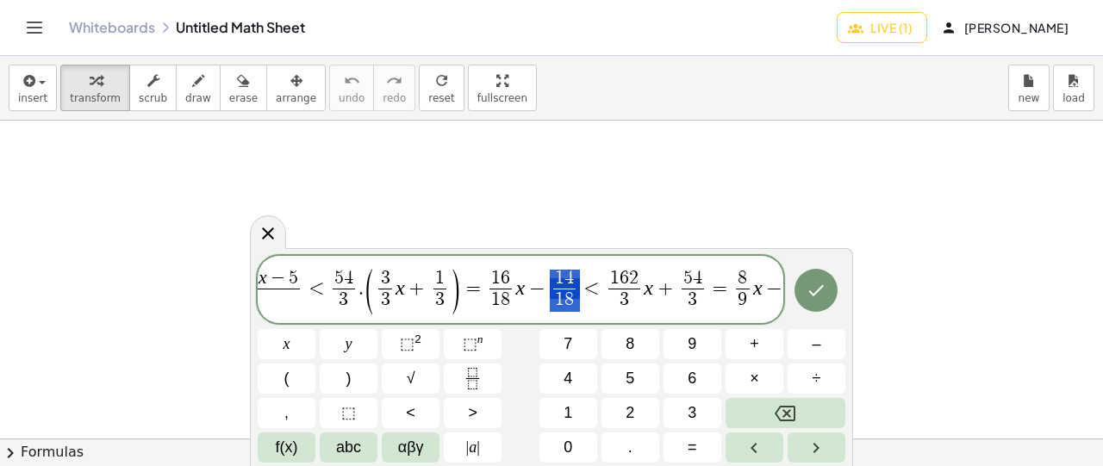
drag, startPoint x: 546, startPoint y: 272, endPoint x: 571, endPoint y: 291, distance: 31.9
click at [778, 290] on span "−" at bounding box center [775, 288] width 25 height 21
click at [479, 377] on icon "Fraction" at bounding box center [473, 379] width 22 height 22
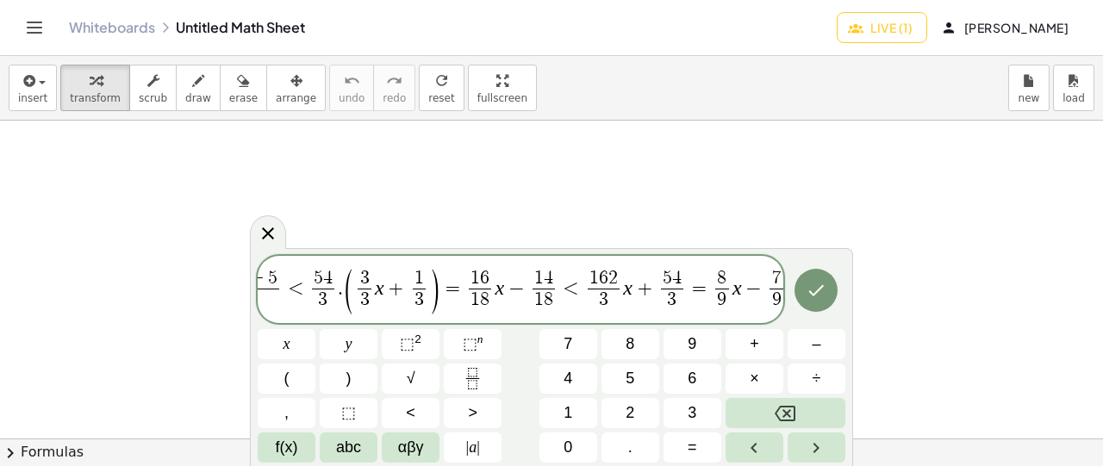
scroll to position [0, 464]
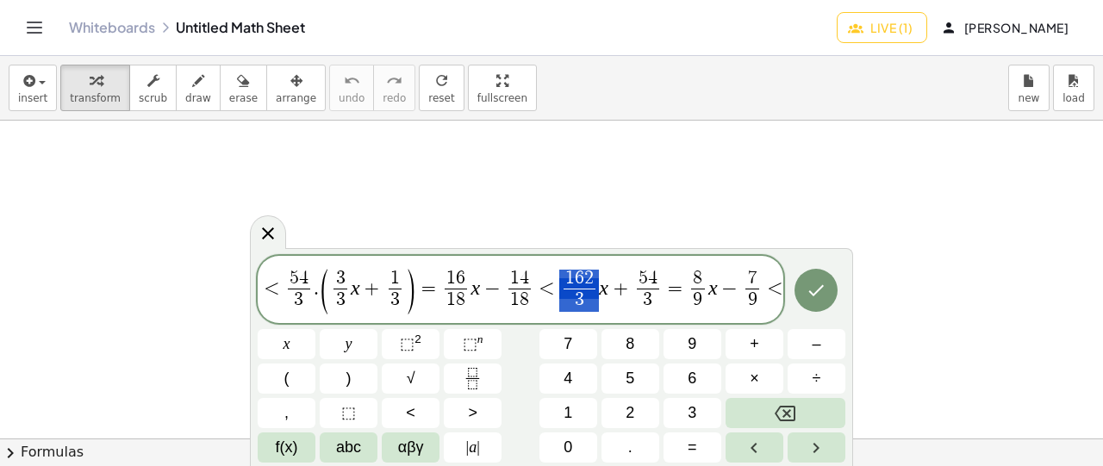
drag, startPoint x: 564, startPoint y: 278, endPoint x: 596, endPoint y: 298, distance: 38.0
drag, startPoint x: 582, startPoint y: 300, endPoint x: 572, endPoint y: 300, distance: 10.3
click at [572, 300] on span "3" at bounding box center [580, 300] width 32 height 23
drag, startPoint x: 565, startPoint y: 273, endPoint x: 591, endPoint y: 272, distance: 25.9
click at [782, 289] on span "5 x − 3 6 ​ + 1 x − 5 1 8 ​ < 1 8 1 ​ ( 1 1 ​ x + 1 3 ​ ) = 1 5 x − 9 + 1 x − 5…" at bounding box center [521, 290] width 526 height 49
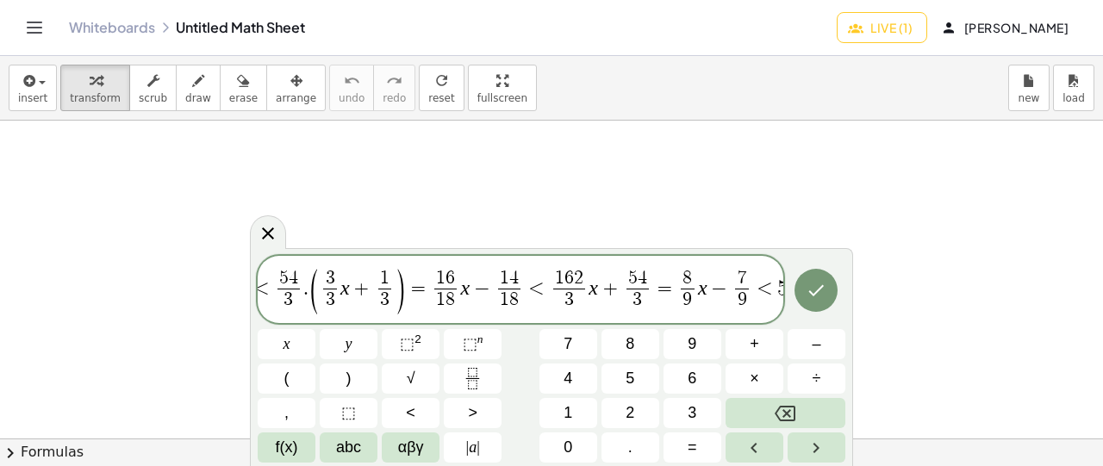
scroll to position [0, 484]
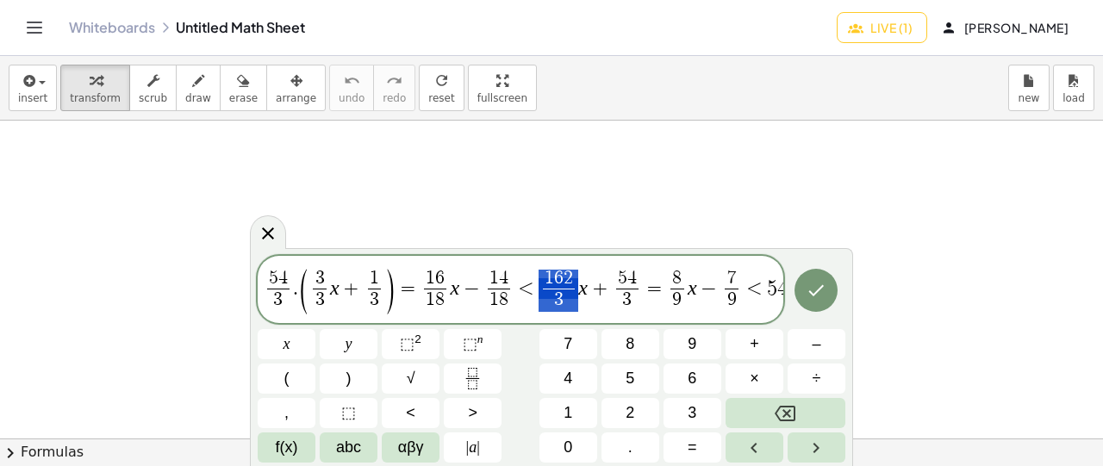
drag, startPoint x: 547, startPoint y: 277, endPoint x: 559, endPoint y: 293, distance: 20.3
drag, startPoint x: 536, startPoint y: 278, endPoint x: 561, endPoint y: 275, distance: 25.1
drag, startPoint x: 542, startPoint y: 281, endPoint x: 552, endPoint y: 293, distance: 15.3
drag, startPoint x: 551, startPoint y: 303, endPoint x: 559, endPoint y: 296, distance: 10.4
drag, startPoint x: 541, startPoint y: 278, endPoint x: 571, endPoint y: 272, distance: 29.8
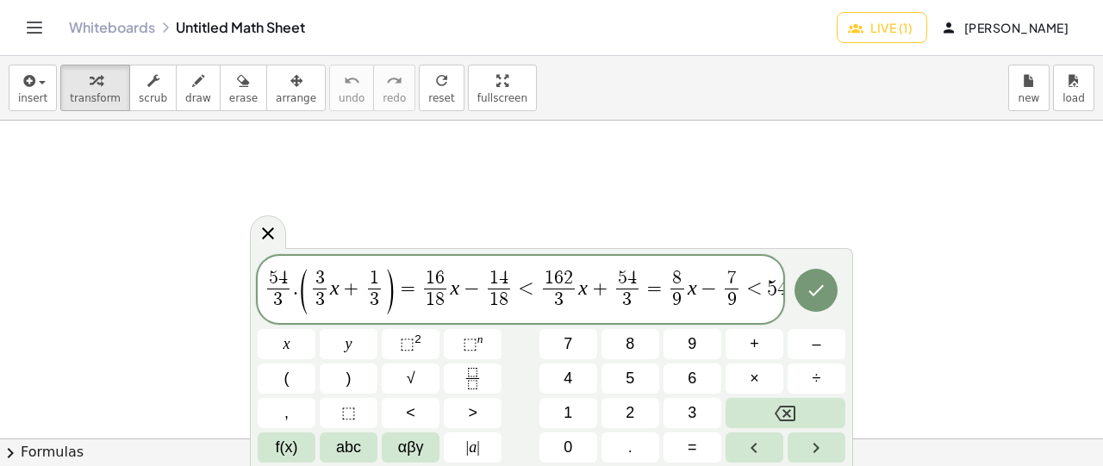
click at [781, 289] on span "5 x − 3 6 ​ + 1 x − 5 1 8 ​ < 1 8 1 ​ ( 1 1 ​ x + 1 3 ​ ) = 1 5 x − 9 + 1 x − 5…" at bounding box center [521, 290] width 526 height 49
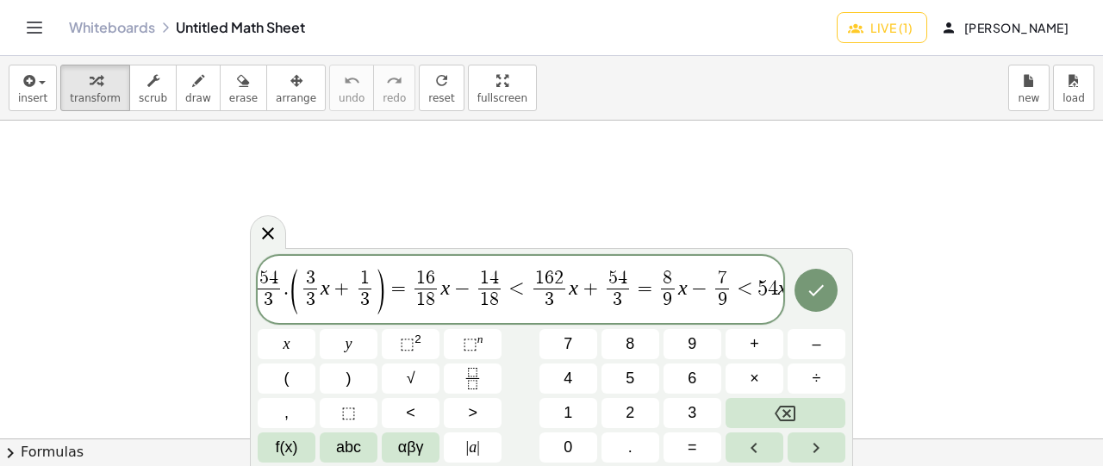
scroll to position [0, 518]
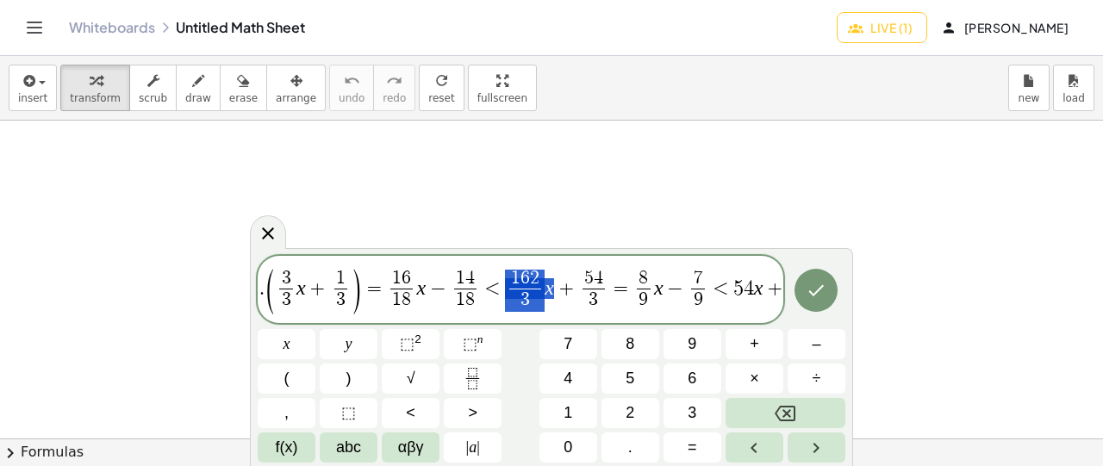
drag, startPoint x: 520, startPoint y: 280, endPoint x: 547, endPoint y: 299, distance: 32.8
drag, startPoint x: 750, startPoint y: 293, endPoint x: 760, endPoint y: 293, distance: 9.5
drag, startPoint x: 575, startPoint y: 272, endPoint x: 597, endPoint y: 300, distance: 35.7
click at [776, 290] on span "+" at bounding box center [775, 288] width 25 height 21
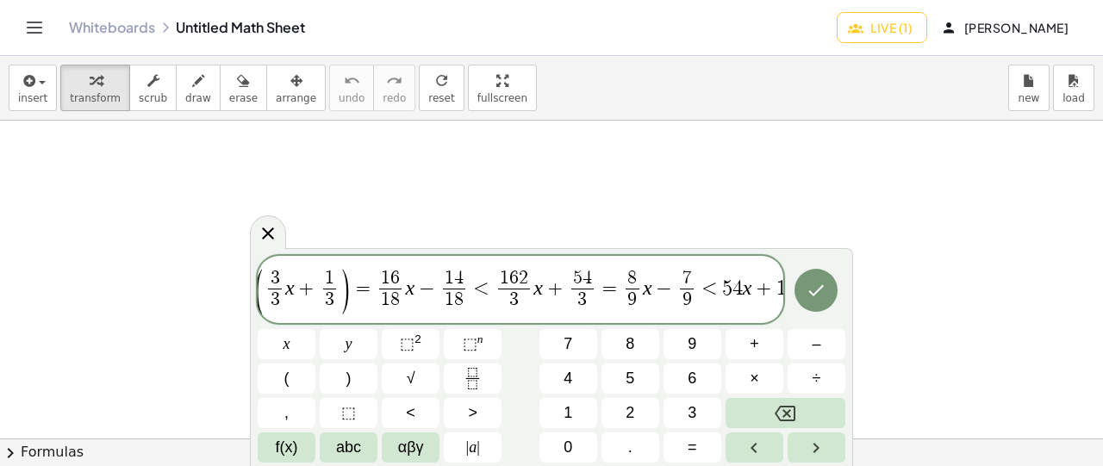
scroll to position [0, 540]
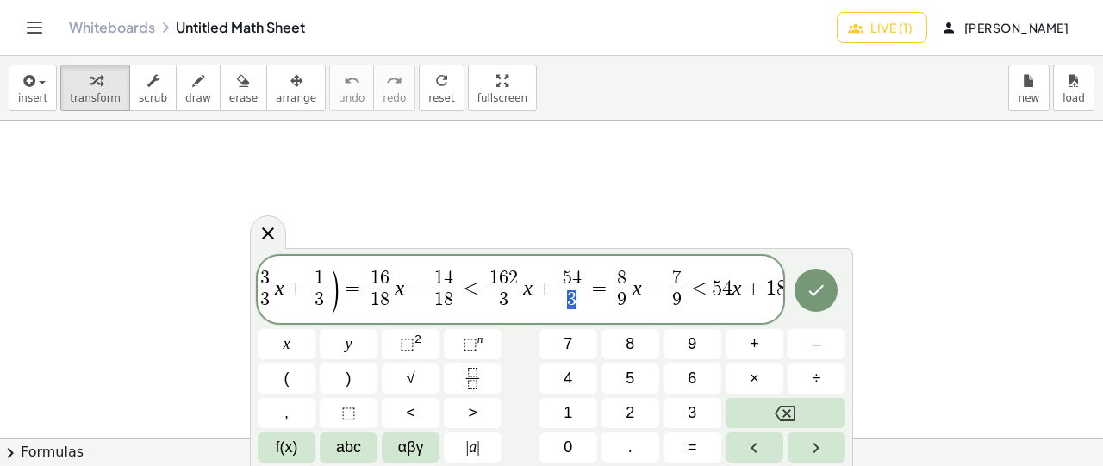
drag, startPoint x: 559, startPoint y: 298, endPoint x: 568, endPoint y: 298, distance: 9.5
click at [568, 298] on span "3" at bounding box center [572, 300] width 22 height 23
click at [766, 296] on span "1" at bounding box center [771, 288] width 10 height 21
drag, startPoint x: 709, startPoint y: 283, endPoint x: 798, endPoint y: 296, distance: 90.6
drag, startPoint x: 609, startPoint y: 286, endPoint x: 688, endPoint y: 281, distance: 79.5
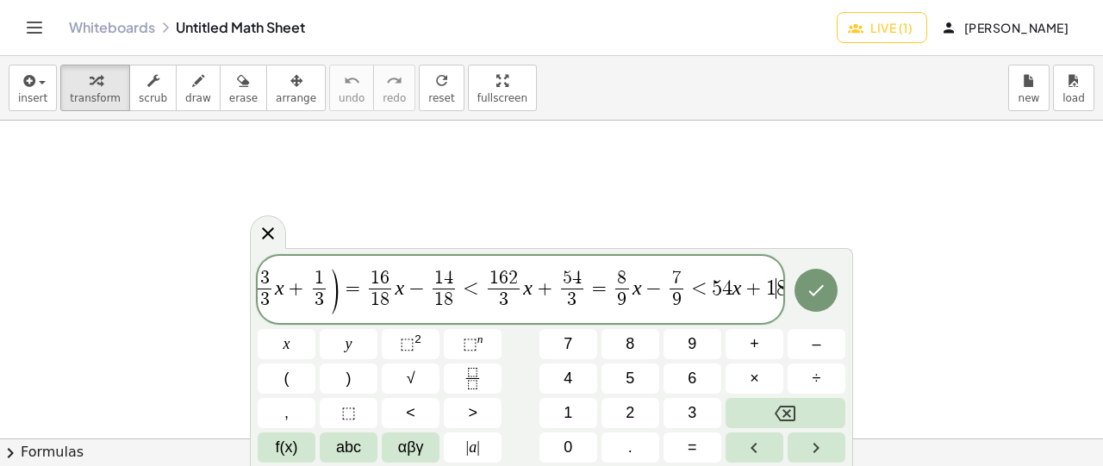
click at [770, 290] on span "1" at bounding box center [771, 288] width 10 height 21
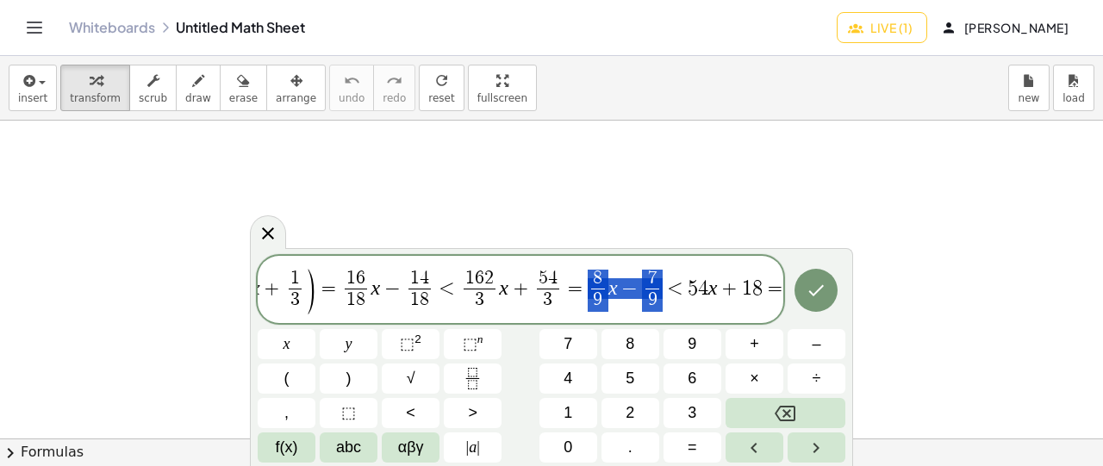
drag, startPoint x: 590, startPoint y: 272, endPoint x: 652, endPoint y: 303, distance: 69.4
click at [652, 303] on span "5 x − 3 6 ​ + 1 x − 5 1 8 ​ < 1 8 1 ​ ( 1 1 ​ x + 1 3 ​ ) = 1 5 x − 9 + 1 x − 5…" at bounding box center [521, 290] width 526 height 49
click at [773, 288] on span "=" at bounding box center [775, 288] width 25 height 21
drag, startPoint x: 683, startPoint y: 285, endPoint x: 710, endPoint y: 289, distance: 27.8
click at [776, 291] on span "=" at bounding box center [775, 288] width 25 height 21
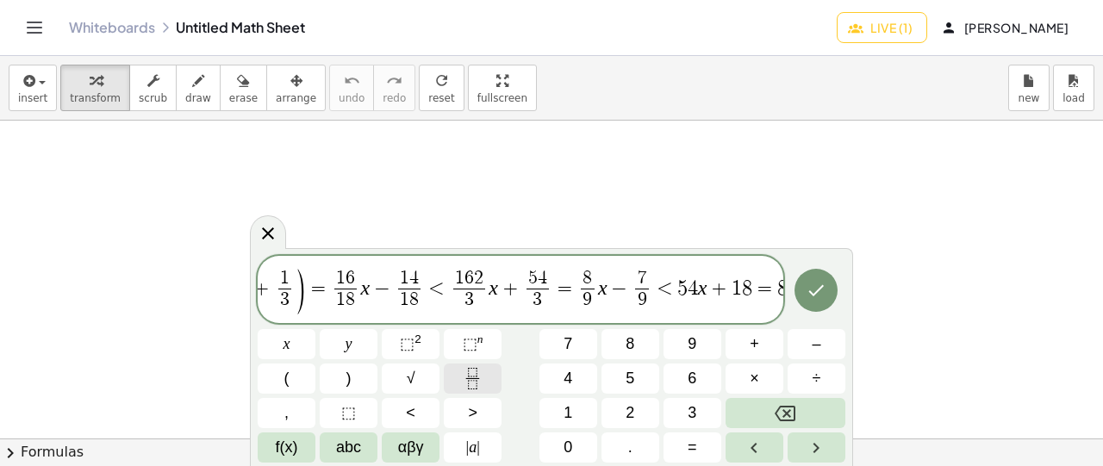
click at [484, 377] on button "Fraction" at bounding box center [473, 379] width 58 height 30
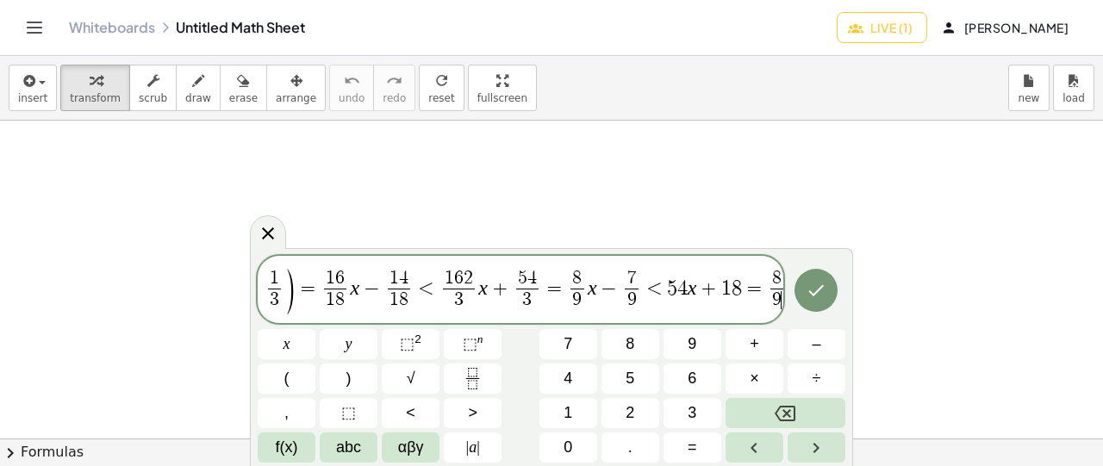
scroll to position [0, 584]
drag, startPoint x: 664, startPoint y: 291, endPoint x: 693, endPoint y: 291, distance: 29.3
drag, startPoint x: 679, startPoint y: 292, endPoint x: 657, endPoint y: 289, distance: 22.7
drag, startPoint x: 662, startPoint y: 292, endPoint x: 695, endPoint y: 292, distance: 32.8
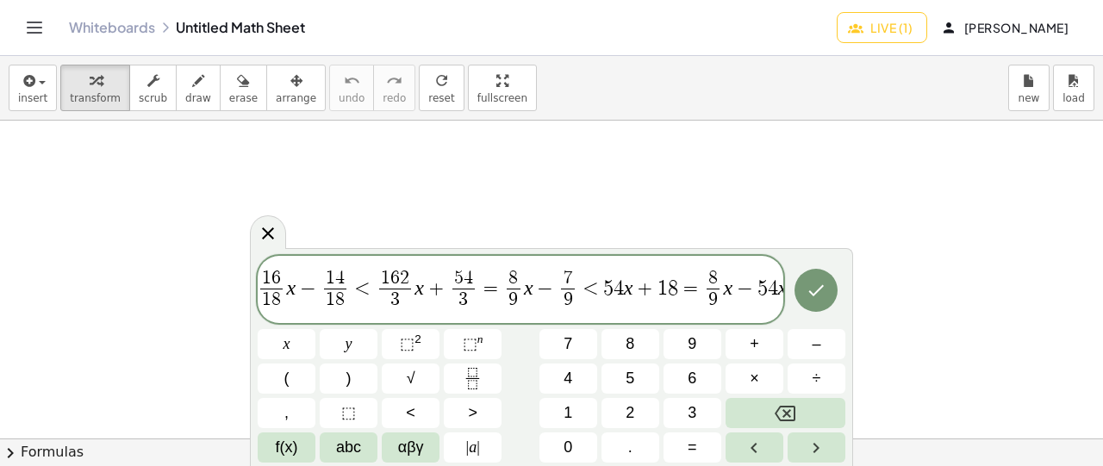
scroll to position [0, 672]
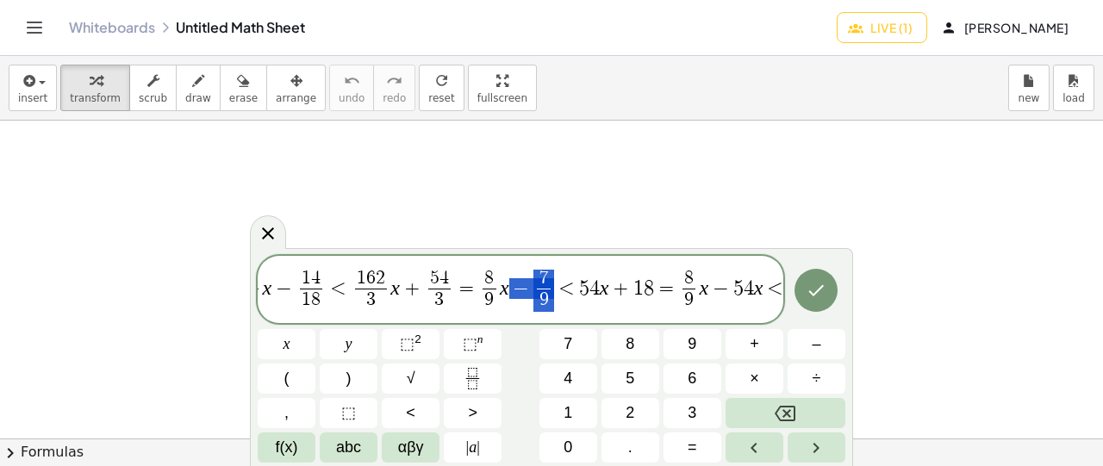
drag, startPoint x: 549, startPoint y: 291, endPoint x: 514, endPoint y: 291, distance: 35.3
click at [514, 291] on span "5 x − 3 6 ​ + 1 x − 5 1 8 ​ < 1 8 1 ​ ( 1 1 ​ x + 1 3 ​ ) = 1 5 x − 9 + 1 x − 5…" at bounding box center [521, 290] width 526 height 49
click at [779, 288] on span "<" at bounding box center [775, 288] width 25 height 21
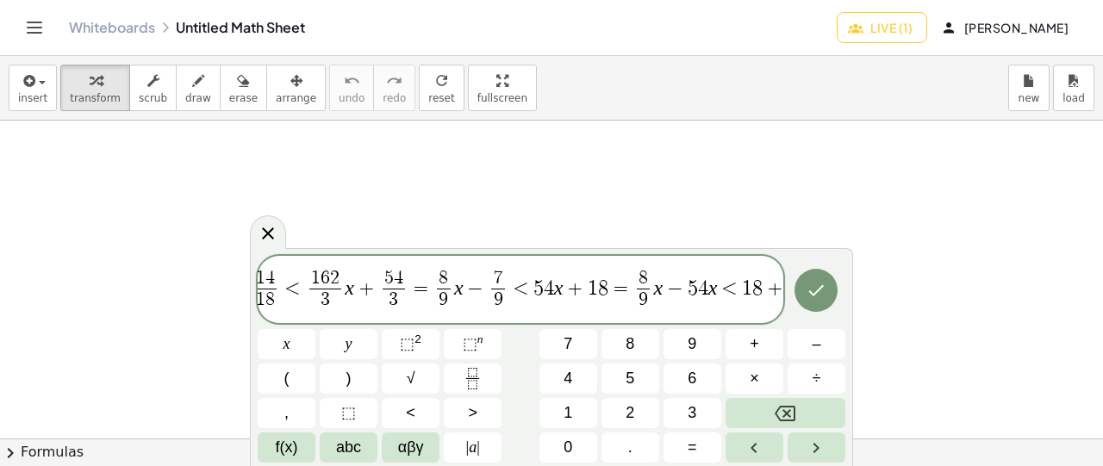
scroll to position [0, 728]
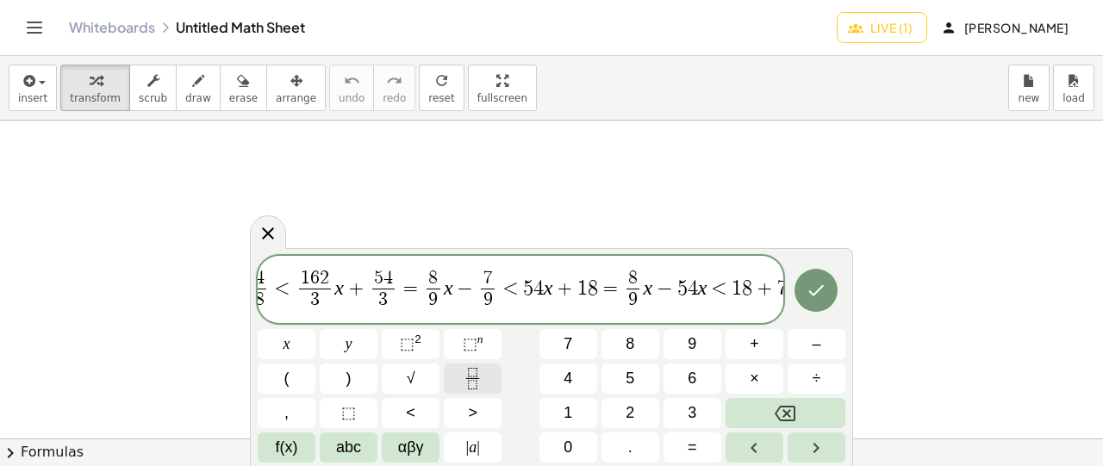
click at [452, 377] on button "Fraction" at bounding box center [473, 379] width 58 height 30
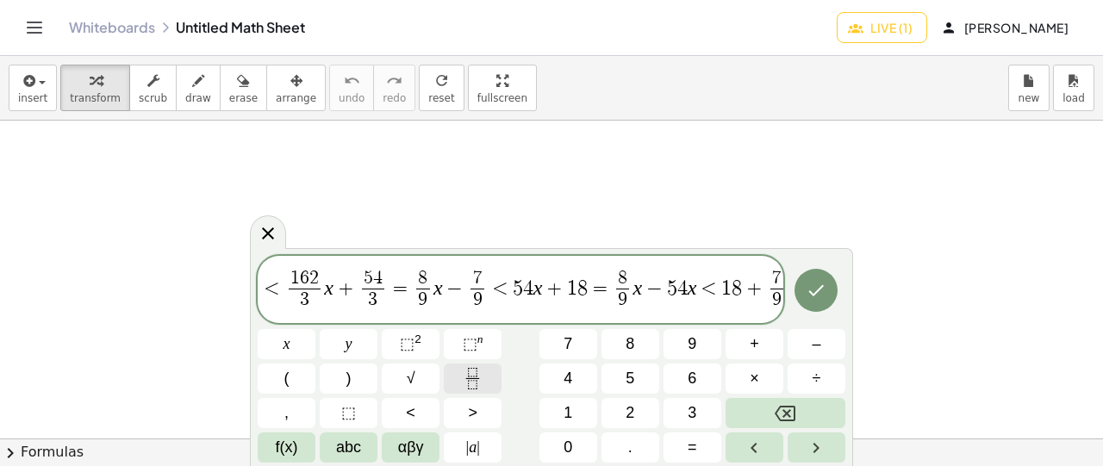
scroll to position [0, 763]
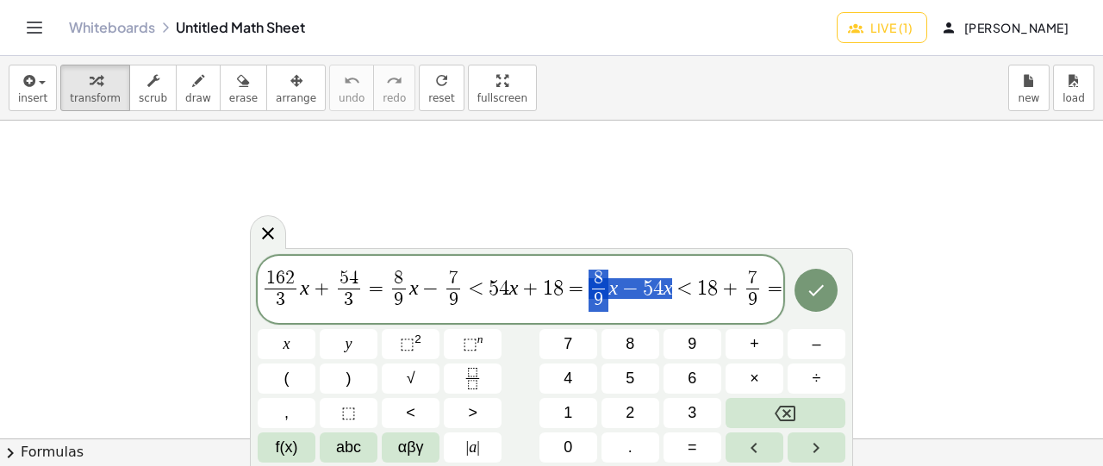
drag, startPoint x: 578, startPoint y: 282, endPoint x: 666, endPoint y: 284, distance: 87.1
click at [666, 284] on span "5 x − 3 6 ​ + 1 x − 5 1 8 ​ < 1 8 1 ​ ( 1 1 ​ x + 1 3 ​ ) = 1 5 x − 9 + 1 x − 5…" at bounding box center [521, 290] width 526 height 49
click at [486, 381] on button "Fraction" at bounding box center [473, 379] width 58 height 30
drag, startPoint x: 584, startPoint y: 300, endPoint x: 671, endPoint y: 291, distance: 86.7
click at [682, 289] on span "<" at bounding box center [694, 288] width 25 height 21
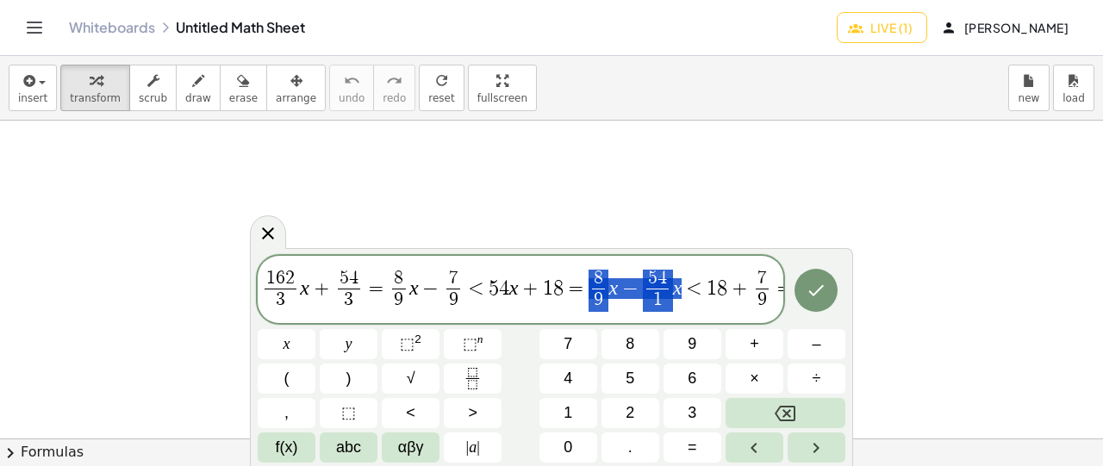
drag, startPoint x: 590, startPoint y: 282, endPoint x: 659, endPoint y: 299, distance: 71.1
click at [777, 289] on span "=" at bounding box center [784, 288] width 25 height 21
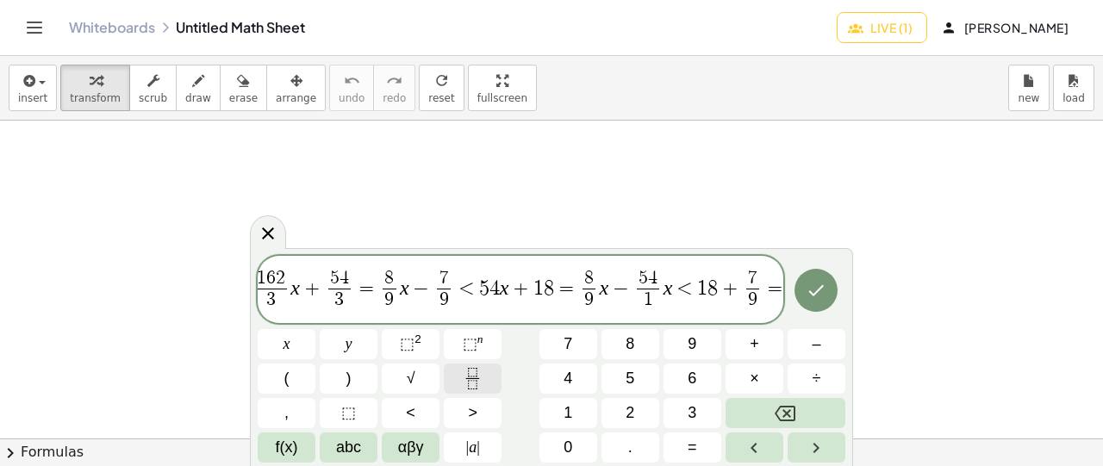
click at [454, 378] on button "Fraction" at bounding box center [473, 379] width 58 height 30
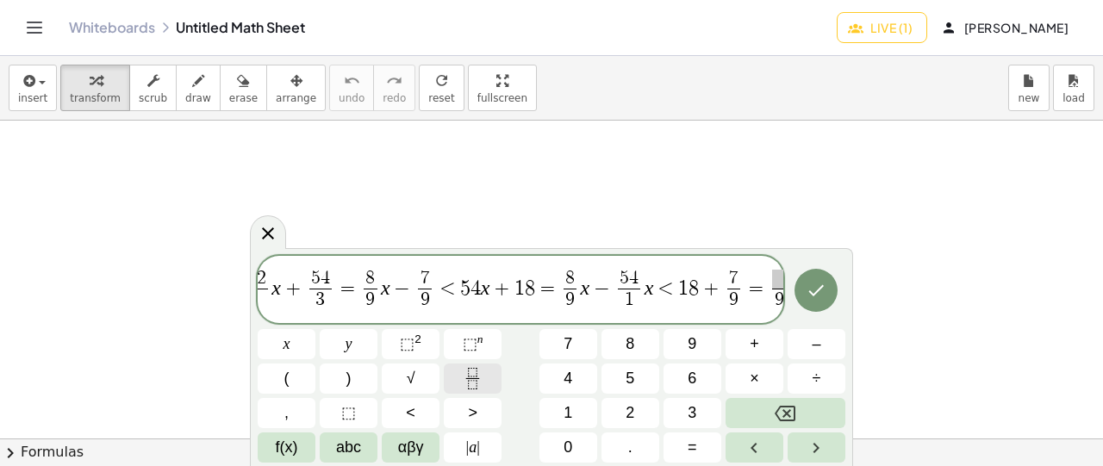
scroll to position [0, 793]
click at [564, 304] on span "9" at bounding box center [568, 300] width 9 height 19
click at [772, 280] on span "​" at bounding box center [777, 279] width 13 height 19
drag, startPoint x: 559, startPoint y: 278, endPoint x: 569, endPoint y: 277, distance: 10.5
click at [774, 275] on span "​" at bounding box center [777, 279] width 13 height 19
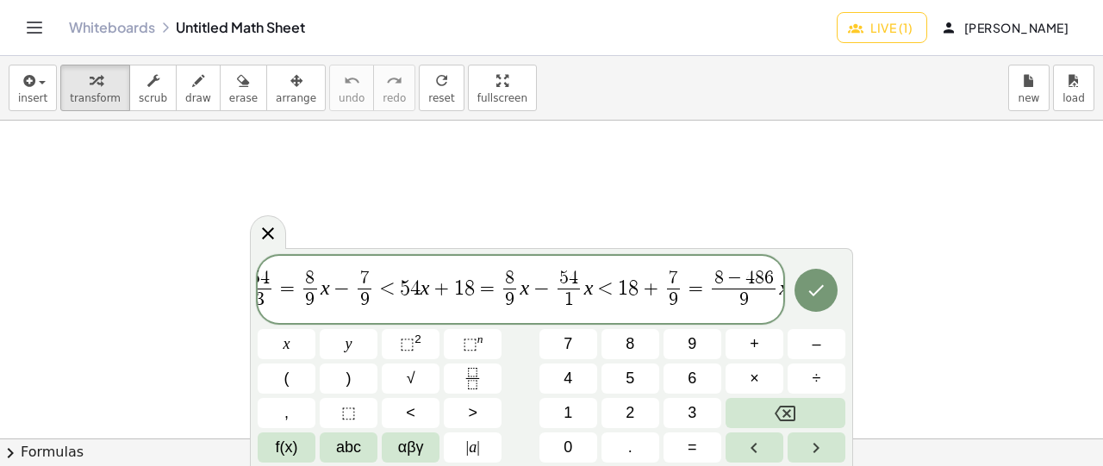
scroll to position [0, 877]
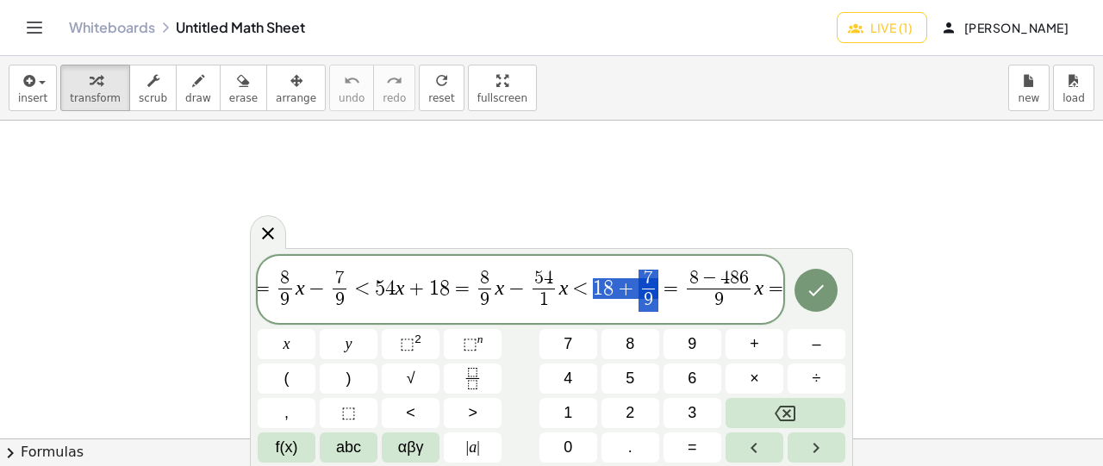
drag, startPoint x: 584, startPoint y: 284, endPoint x: 647, endPoint y: 283, distance: 62.1
click at [647, 283] on span "5 x − 3 6 ​ + 1 x − 5 1 8 ​ < 1 8 1 ​ ( 1 1 ​ x + 1 3 ​ ) = 1 5 x − 9 + 1 x − 5…" at bounding box center [521, 290] width 526 height 49
drag, startPoint x: 591, startPoint y: 285, endPoint x: 647, endPoint y: 279, distance: 55.5
click at [777, 289] on span "=" at bounding box center [776, 288] width 25 height 21
drag, startPoint x: 609, startPoint y: 290, endPoint x: 593, endPoint y: 289, distance: 16.4
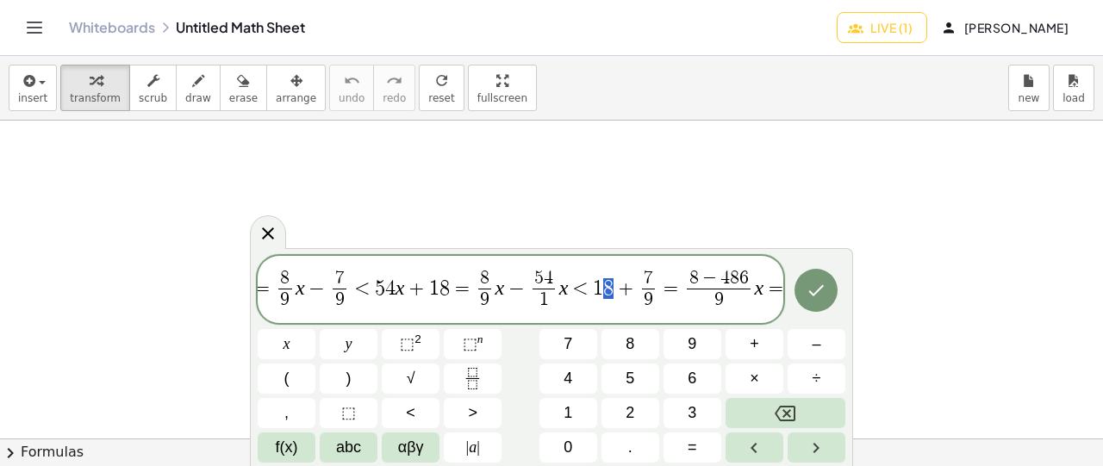
click at [593, 289] on span "5 x − 3 6 ​ + 1 x − 5 1 8 ​ < 1 8 1 ​ ( 1 1 ​ x + 1 3 ​ ) = 1 5 x − 9 + 1 x − 5…" at bounding box center [521, 290] width 526 height 49
drag, startPoint x: 591, startPoint y: 289, endPoint x: 607, endPoint y: 289, distance: 15.5
click at [469, 378] on rect "Fraction" at bounding box center [472, 378] width 13 height 1
drag, startPoint x: 656, startPoint y: 291, endPoint x: 601, endPoint y: 296, distance: 55.4
click at [775, 289] on span "=" at bounding box center [785, 288] width 25 height 21
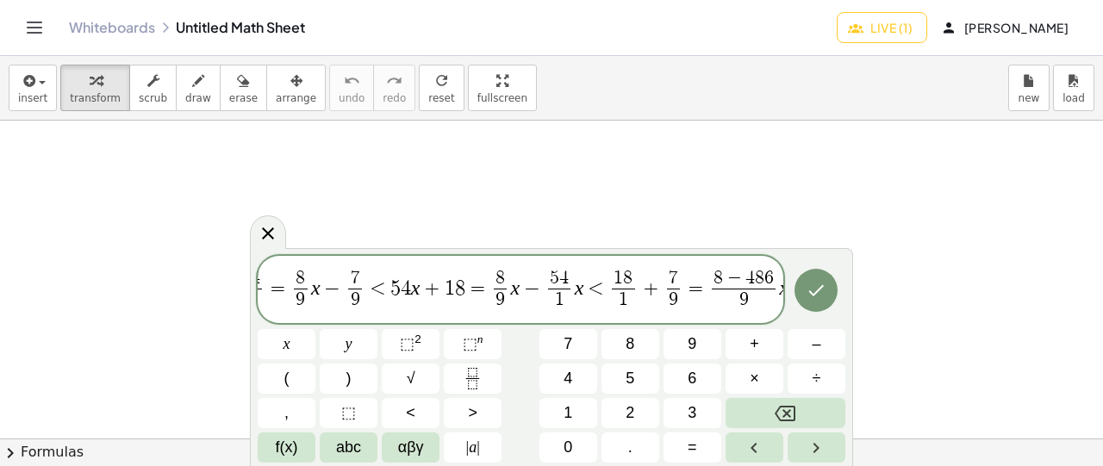
scroll to position [0, 885]
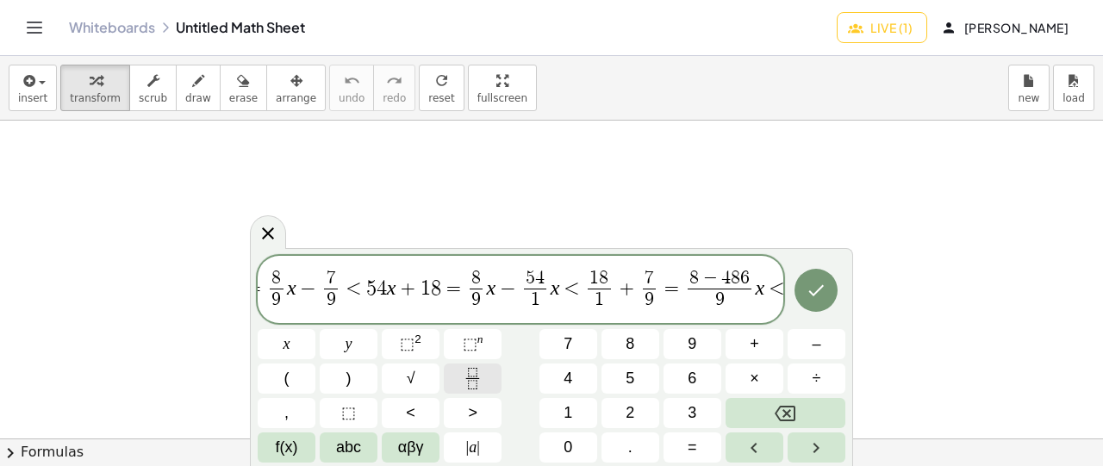
click at [466, 382] on icon "Fraction" at bounding box center [473, 379] width 22 height 22
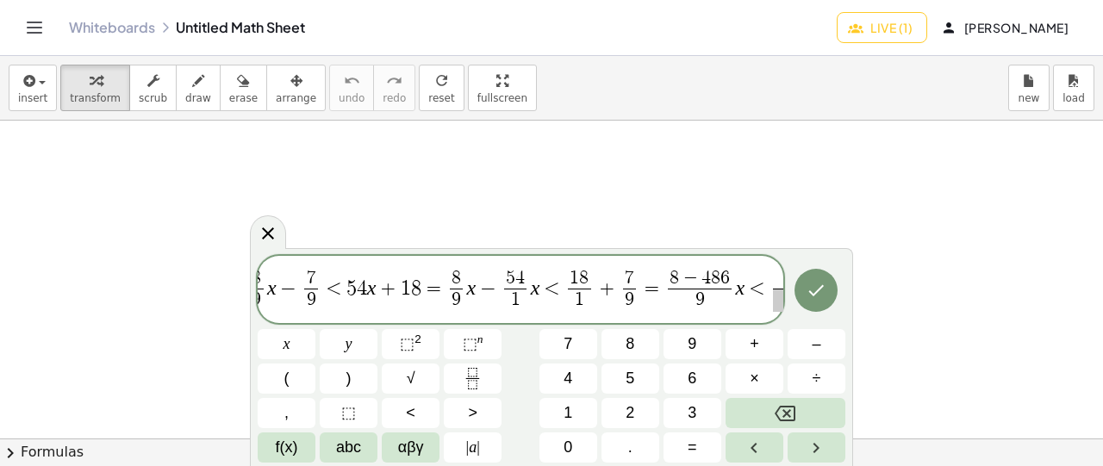
scroll to position [0, 905]
drag, startPoint x: 566, startPoint y: 285, endPoint x: 638, endPoint y: 284, distance: 72.4
click at [774, 302] on span "​" at bounding box center [779, 300] width 12 height 23
drag, startPoint x: 572, startPoint y: 298, endPoint x: 583, endPoint y: 301, distance: 11.5
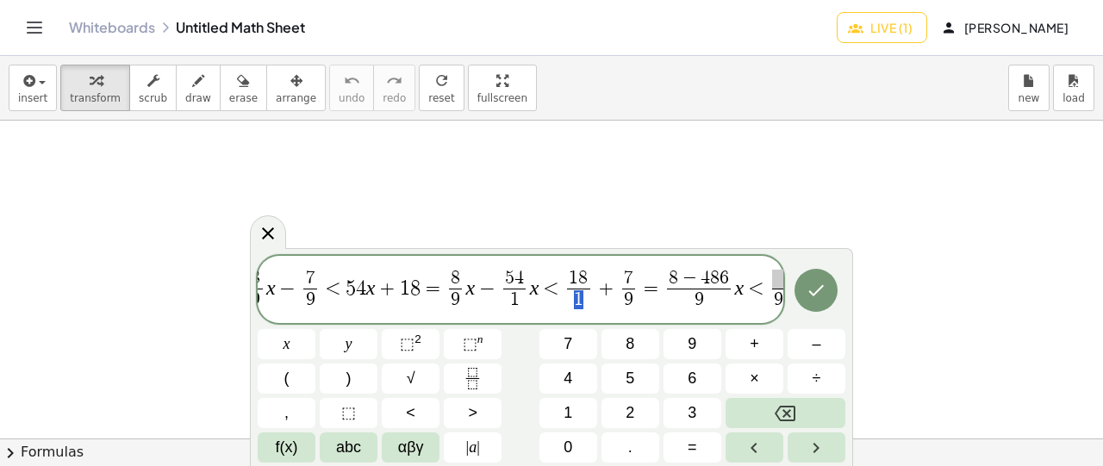
scroll to position [0, 907]
click at [772, 283] on span at bounding box center [778, 279] width 13 height 19
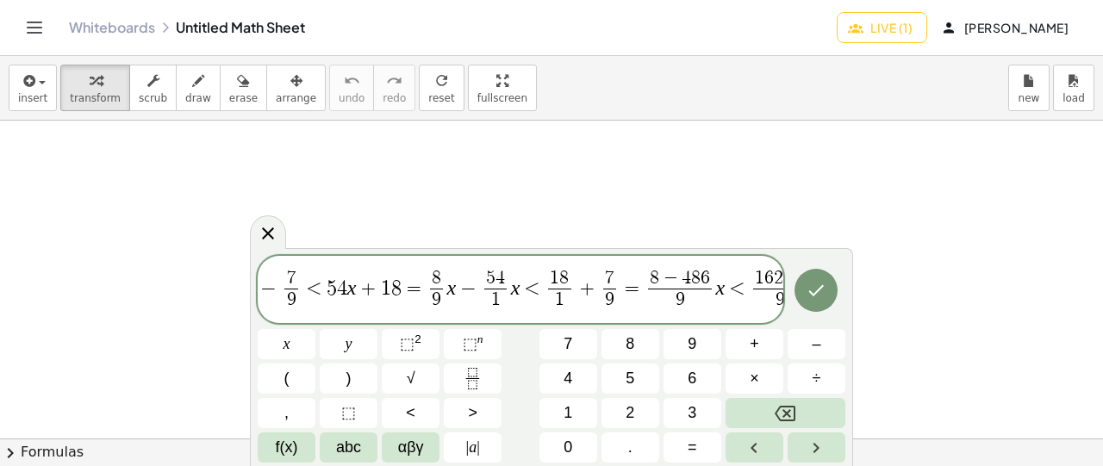
scroll to position [0, 947]
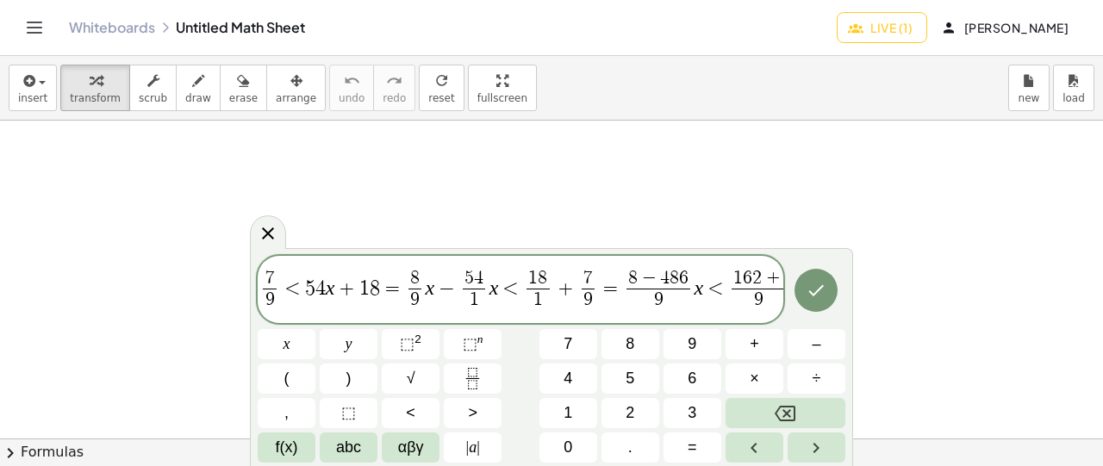
click at [770, 278] on span "+" at bounding box center [773, 279] width 22 height 19
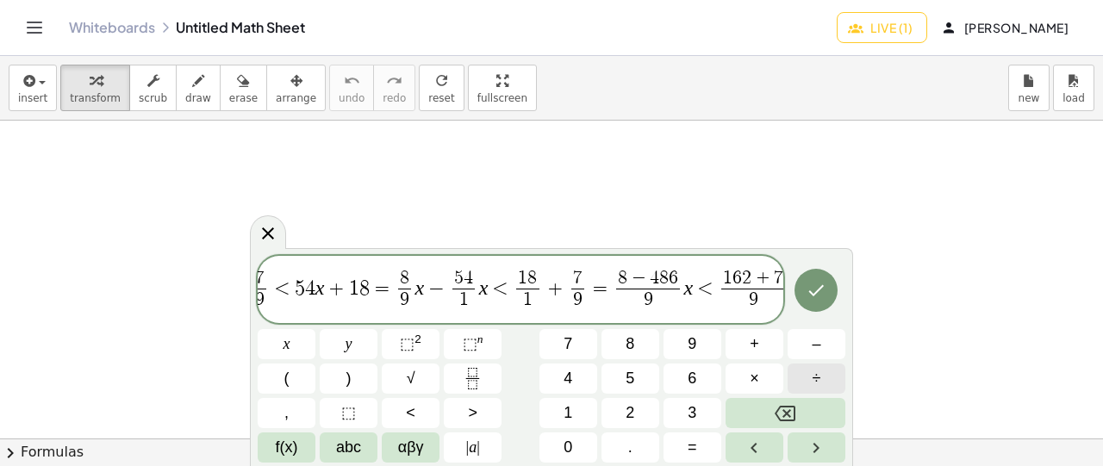
scroll to position [0, 981]
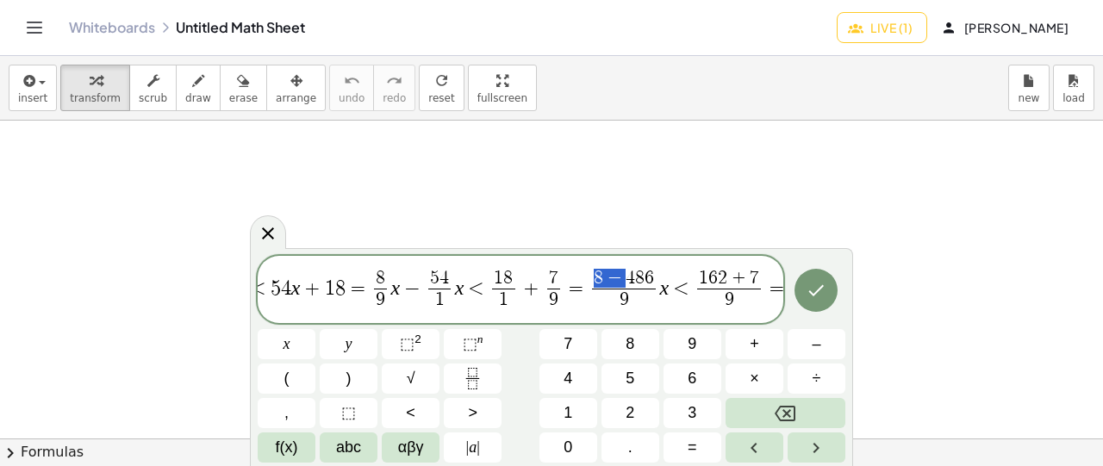
drag, startPoint x: 586, startPoint y: 275, endPoint x: 614, endPoint y: 270, distance: 28.1
click at [614, 270] on span "8 − 4 8 6" at bounding box center [624, 279] width 64 height 19
click at [776, 285] on span "=" at bounding box center [777, 288] width 25 height 21
drag, startPoint x: 584, startPoint y: 275, endPoint x: 594, endPoint y: 273, distance: 9.6
drag, startPoint x: 588, startPoint y: 279, endPoint x: 643, endPoint y: 278, distance: 55.2
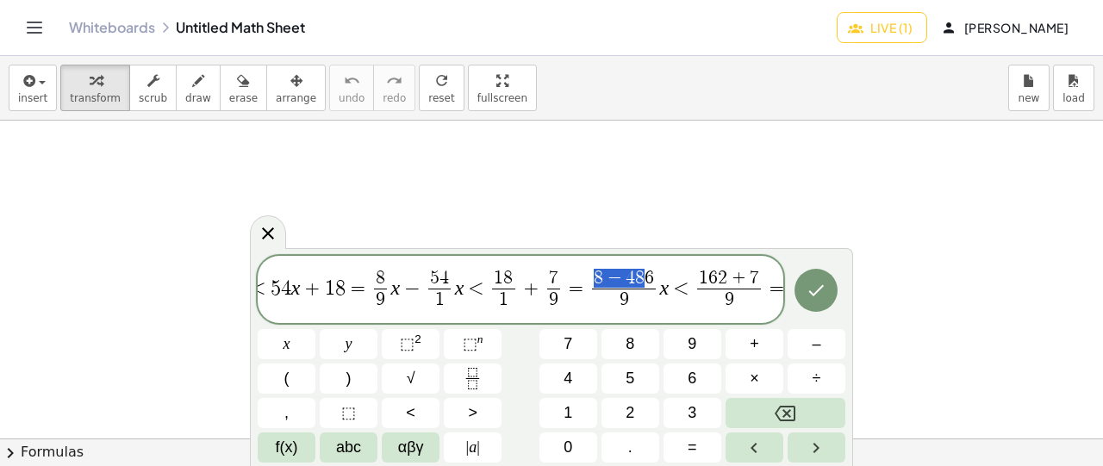
click at [778, 285] on span "=" at bounding box center [777, 288] width 25 height 21
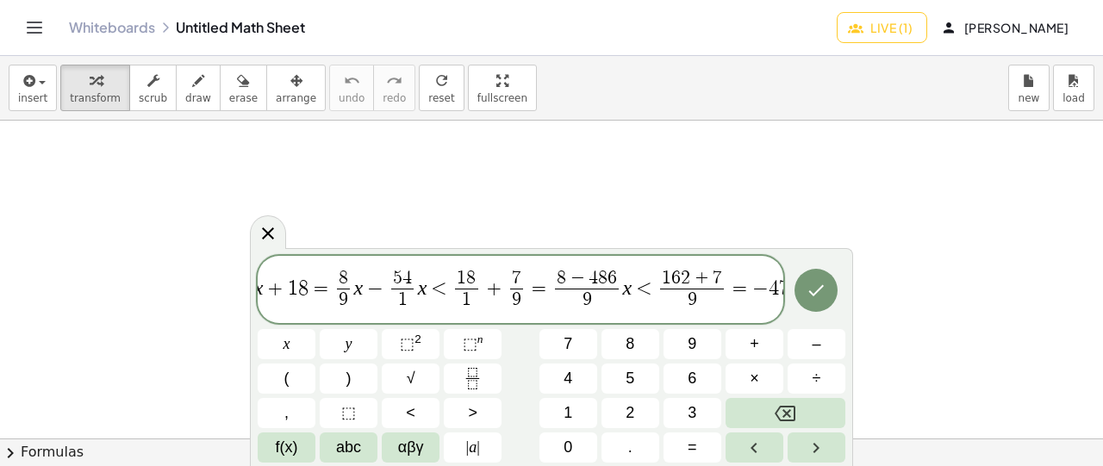
scroll to position [0, 1028]
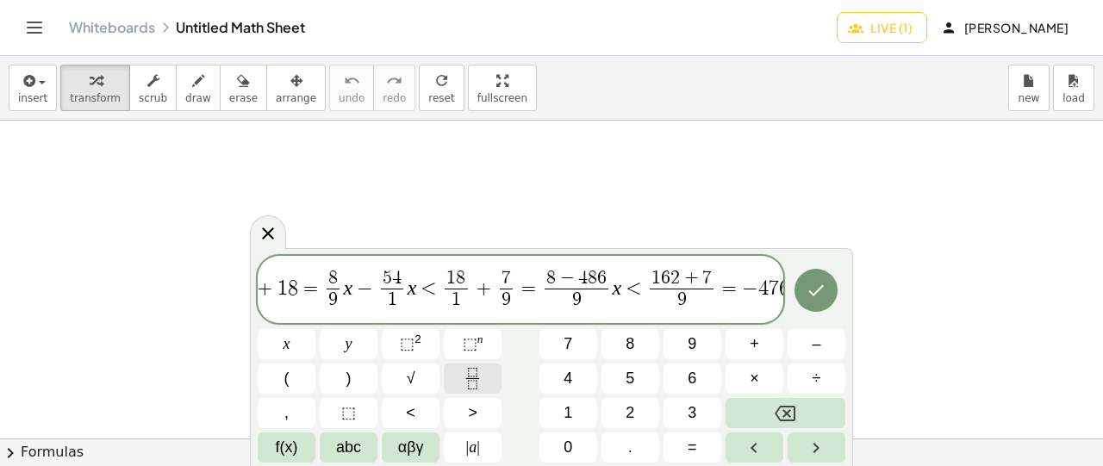
click at [478, 380] on icon "Fraction" at bounding box center [473, 379] width 22 height 22
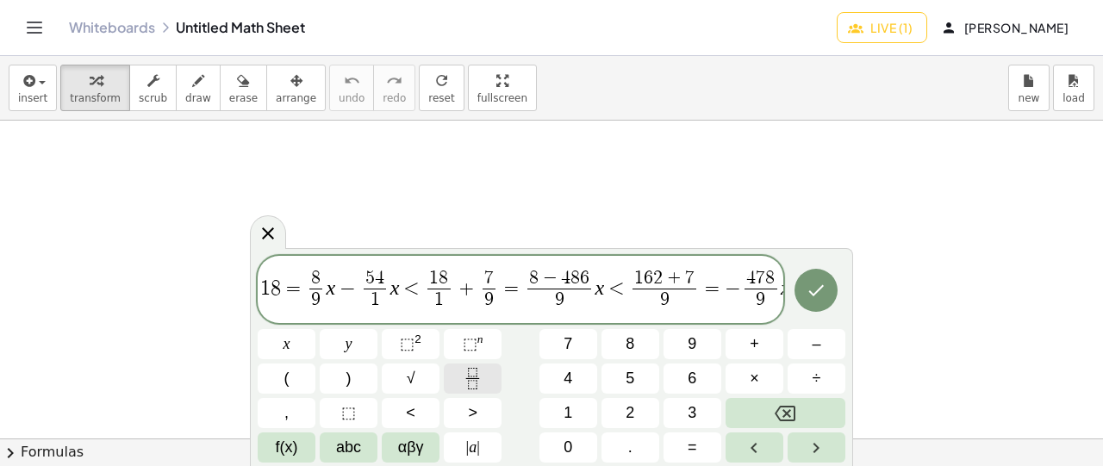
scroll to position [0, 1070]
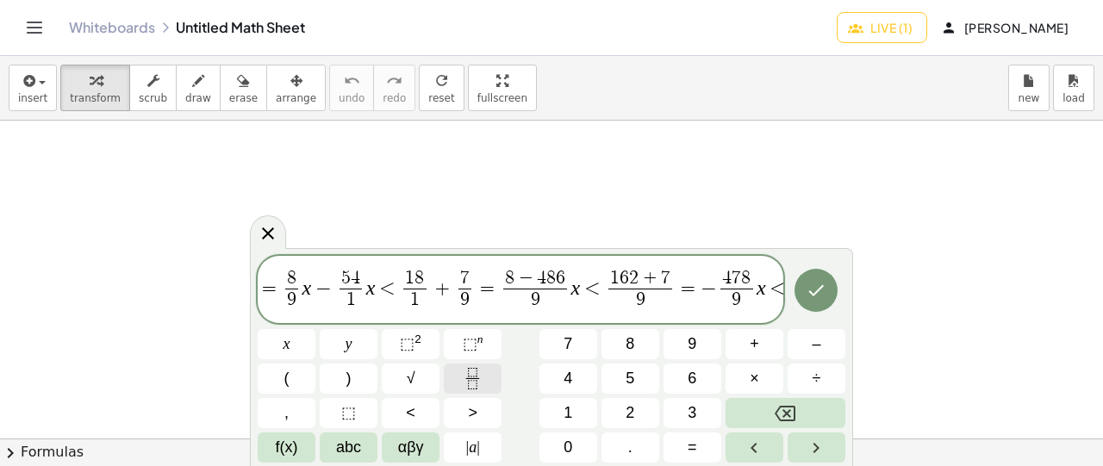
click at [476, 377] on icon "Fraction" at bounding box center [472, 372] width 9 height 9
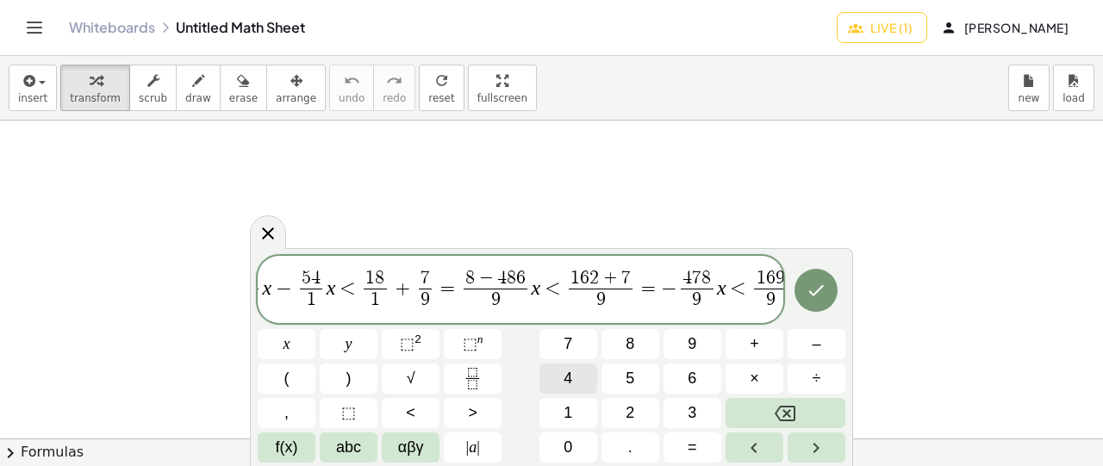
scroll to position [0, 1135]
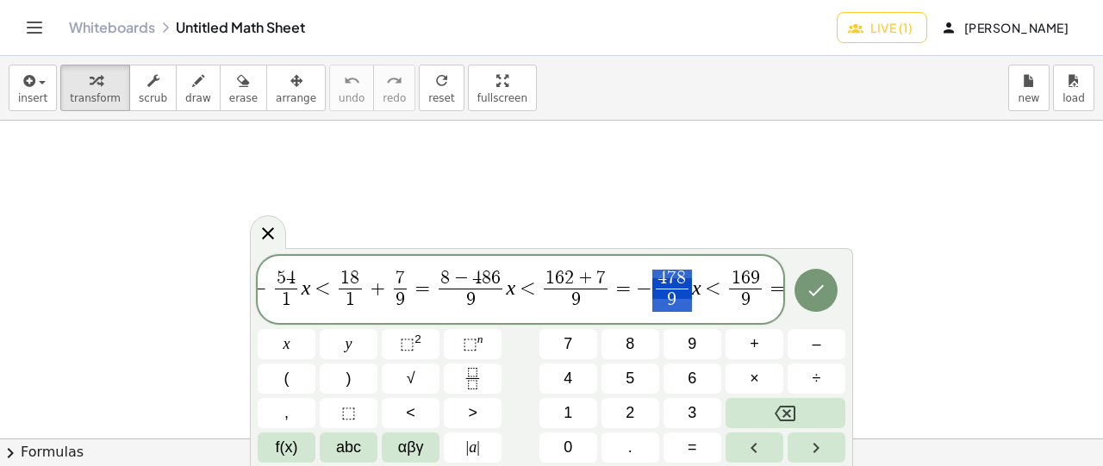
drag, startPoint x: 685, startPoint y: 282, endPoint x: 659, endPoint y: 284, distance: 26.8
click at [659, 284] on span "5 x − 3 6 ​ + 1 x − 5 1 8 ​ < 1 8 1 ​ ( 1 1 ​ x + 1 3 ​ ) = 1 5 x − 9 + 1 x − 5…" at bounding box center [521, 290] width 526 height 49
drag, startPoint x: 684, startPoint y: 294, endPoint x: 697, endPoint y: 296, distance: 13.9
drag, startPoint x: 685, startPoint y: 293, endPoint x: 695, endPoint y: 294, distance: 9.5
drag, startPoint x: 657, startPoint y: 278, endPoint x: 672, endPoint y: 297, distance: 25.2
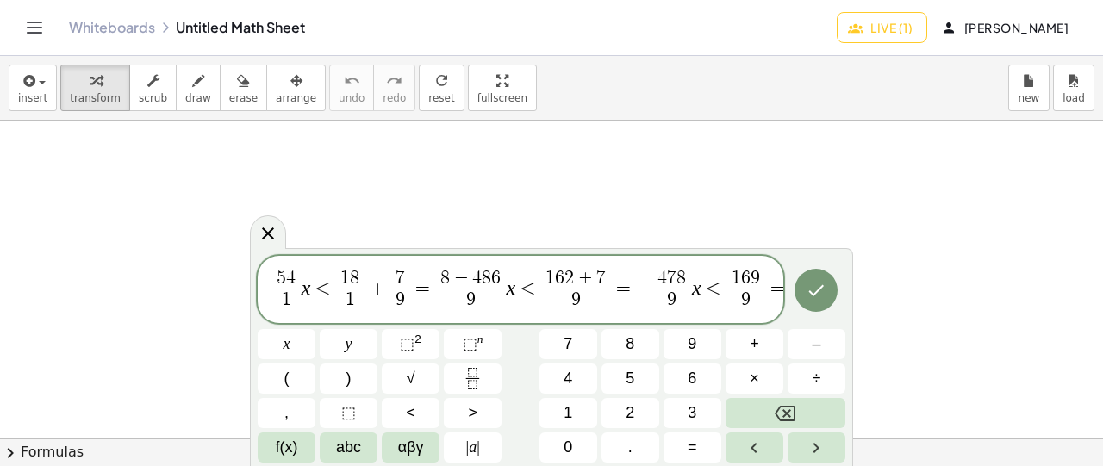
click at [775, 289] on span "=" at bounding box center [778, 288] width 25 height 21
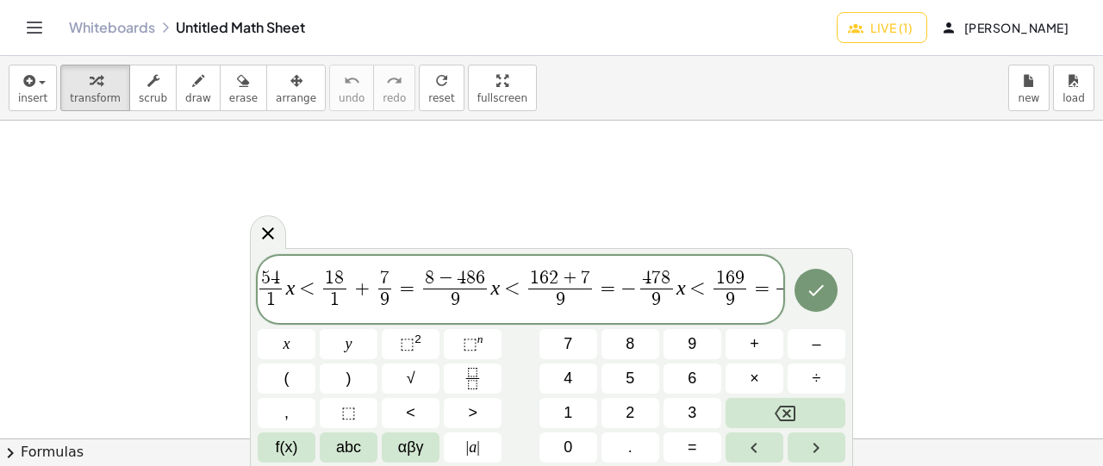
scroll to position [0, 1160]
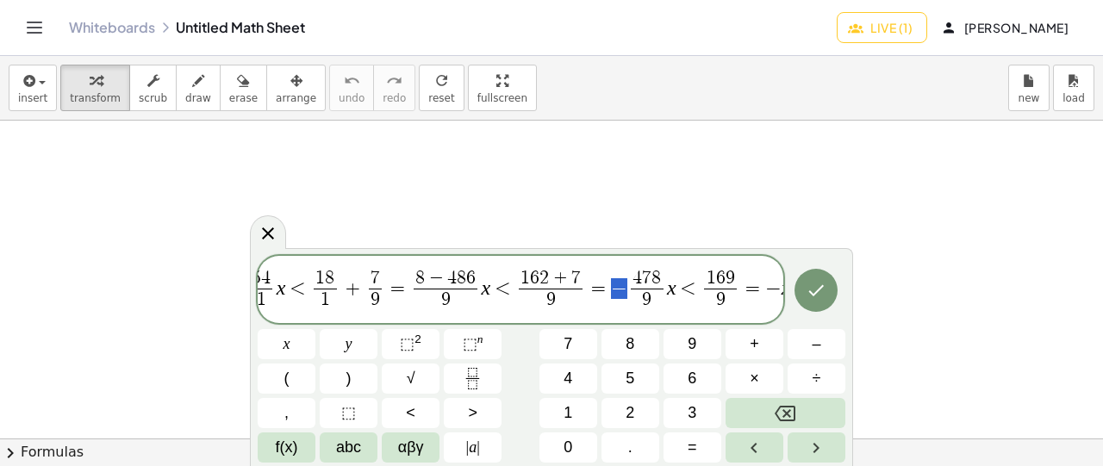
drag, startPoint x: 621, startPoint y: 286, endPoint x: 606, endPoint y: 288, distance: 14.8
click at [606, 288] on span "5 x − 3 6 ​ + 1 x − 5 1 8 ​ < 1 8 1 ​ ( 1 1 ​ x + 1 3 ​ ) = 1 5 x − 9 + 1 x − 5…" at bounding box center [521, 290] width 526 height 49
click at [653, 286] on span "4 7 8 ​" at bounding box center [647, 279] width 32 height 19
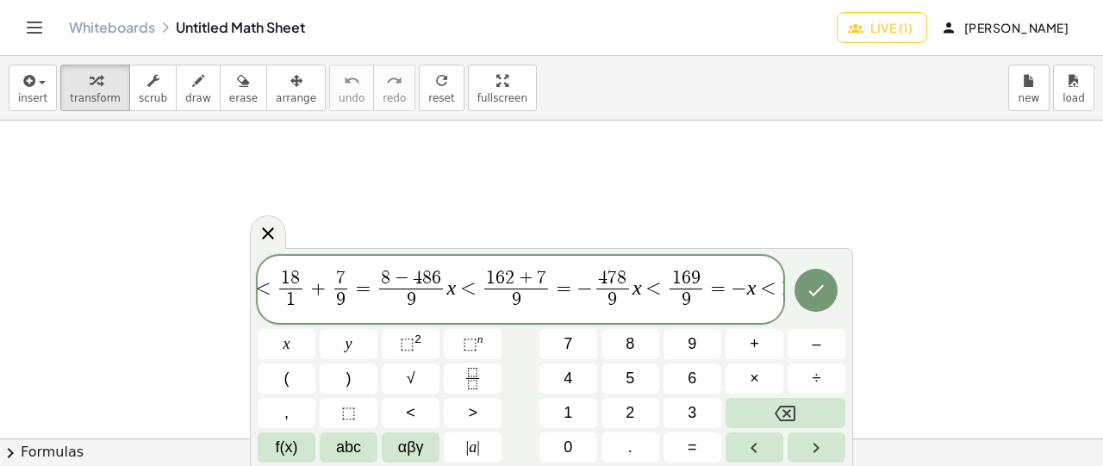
scroll to position [0, 1216]
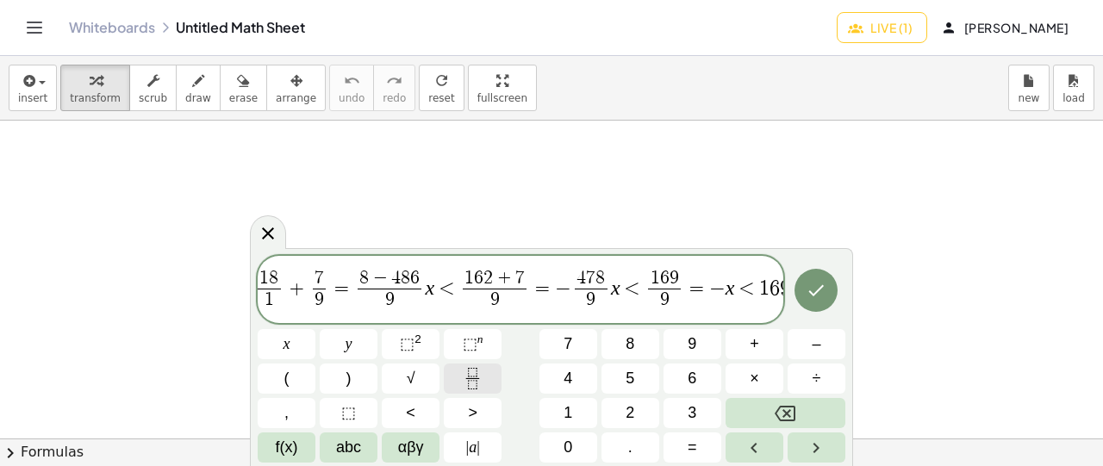
click at [471, 371] on icon "Fraction" at bounding box center [473, 379] width 22 height 22
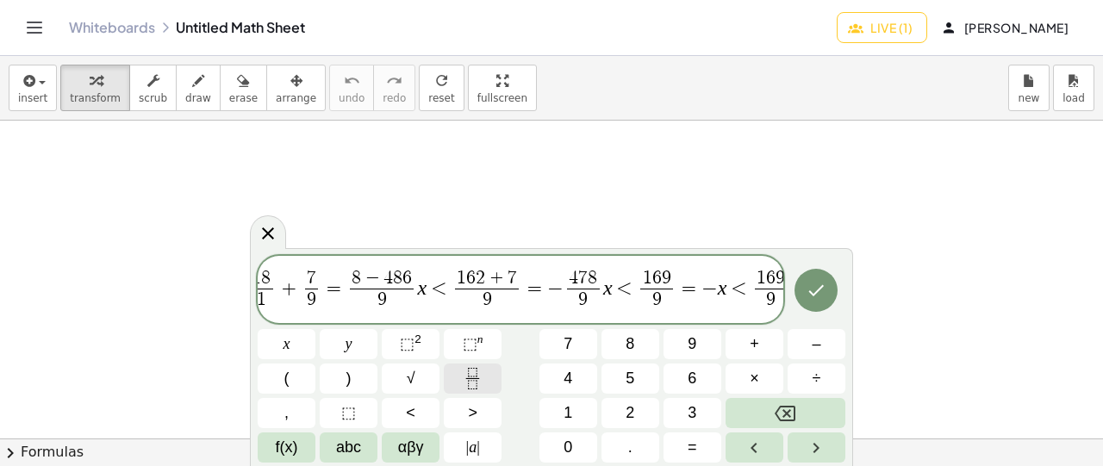
scroll to position [0, 1229]
click at [481, 384] on icon "Fraction" at bounding box center [473, 379] width 22 height 22
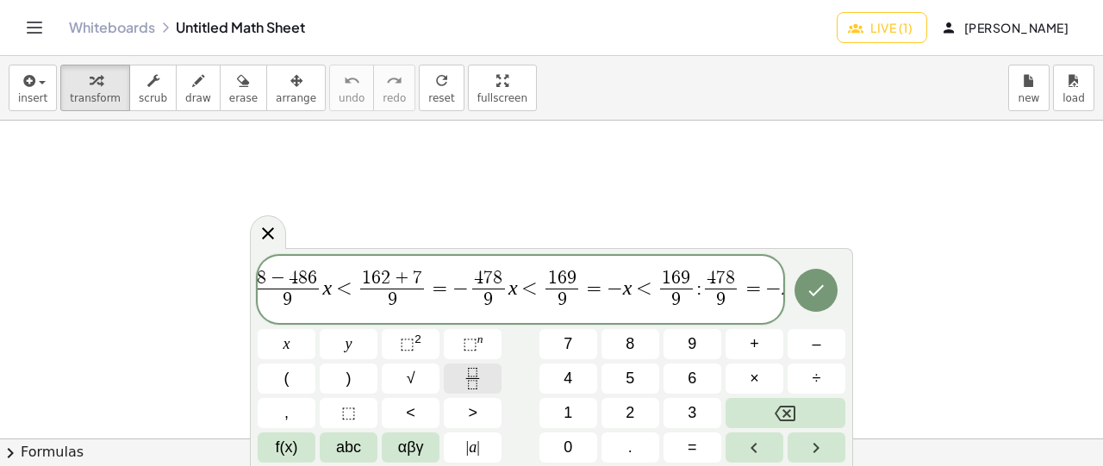
scroll to position [0, 1342]
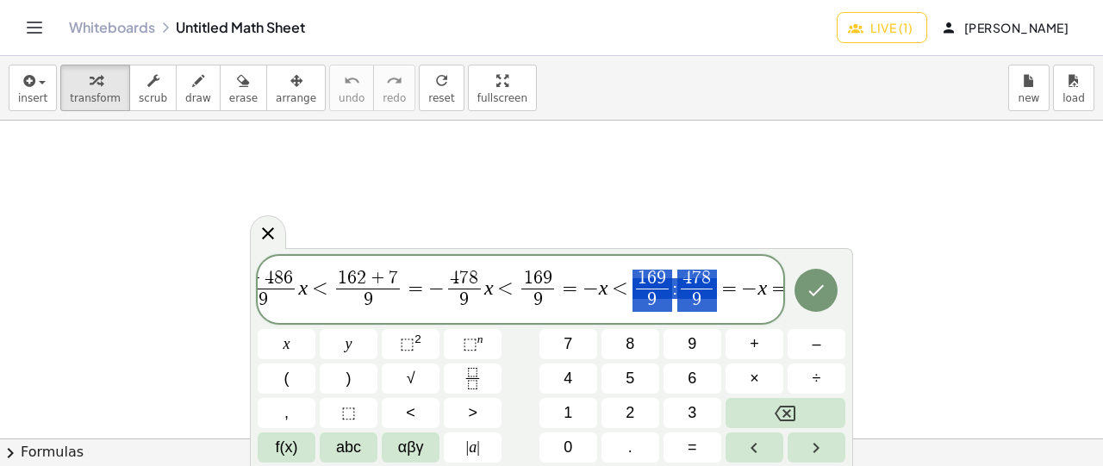
drag, startPoint x: 628, startPoint y: 277, endPoint x: 700, endPoint y: 275, distance: 71.6
click at [780, 293] on span "=" at bounding box center [779, 288] width 25 height 21
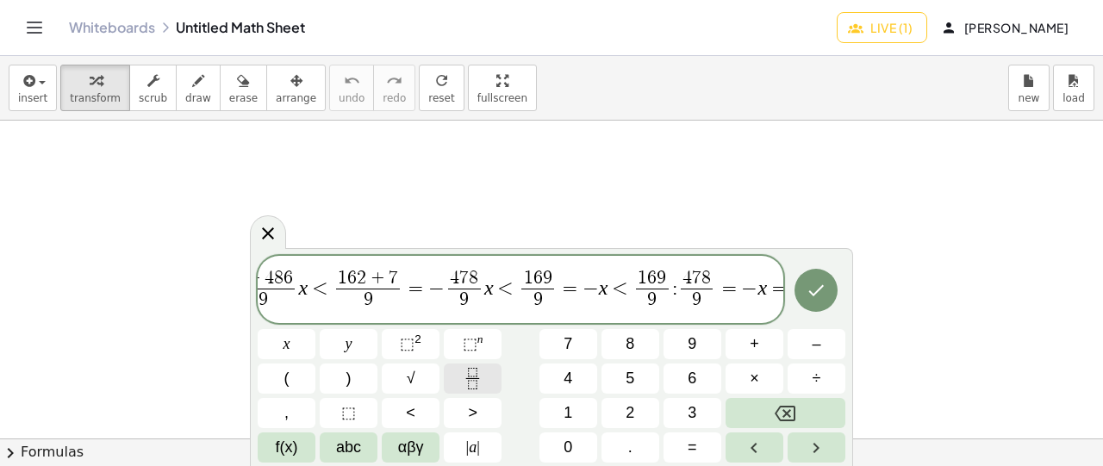
click at [486, 379] on button "Fraction" at bounding box center [473, 379] width 58 height 30
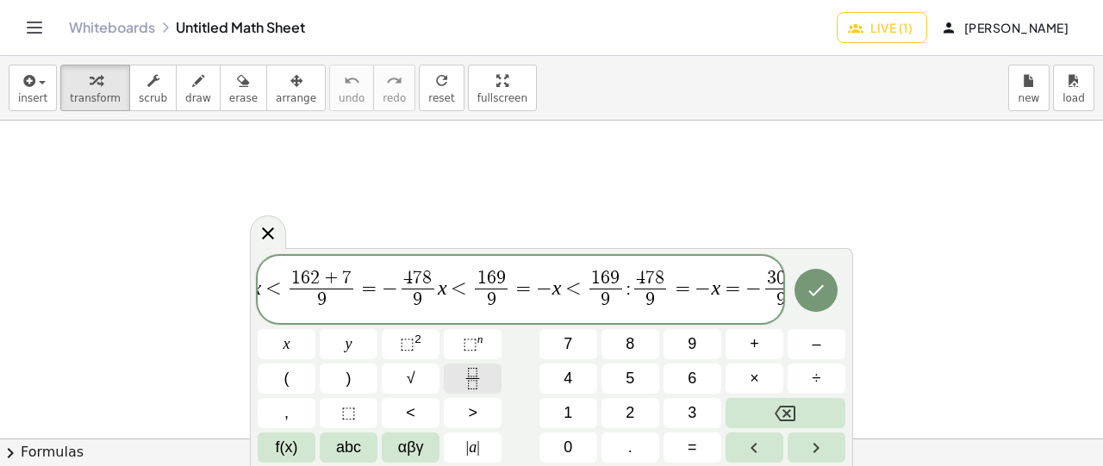
scroll to position [0, 1398]
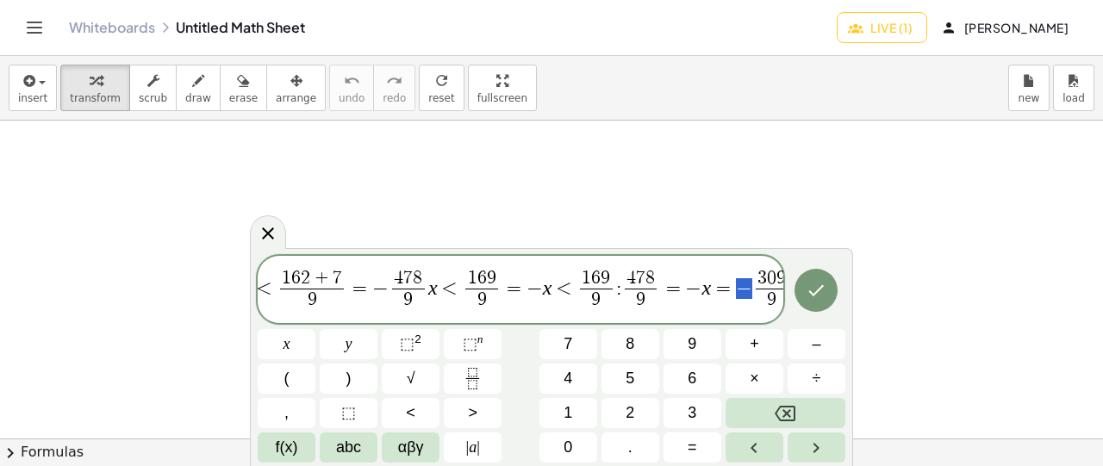
drag, startPoint x: 729, startPoint y: 285, endPoint x: 739, endPoint y: 285, distance: 9.5
click at [767, 276] on span "0" at bounding box center [771, 278] width 9 height 19
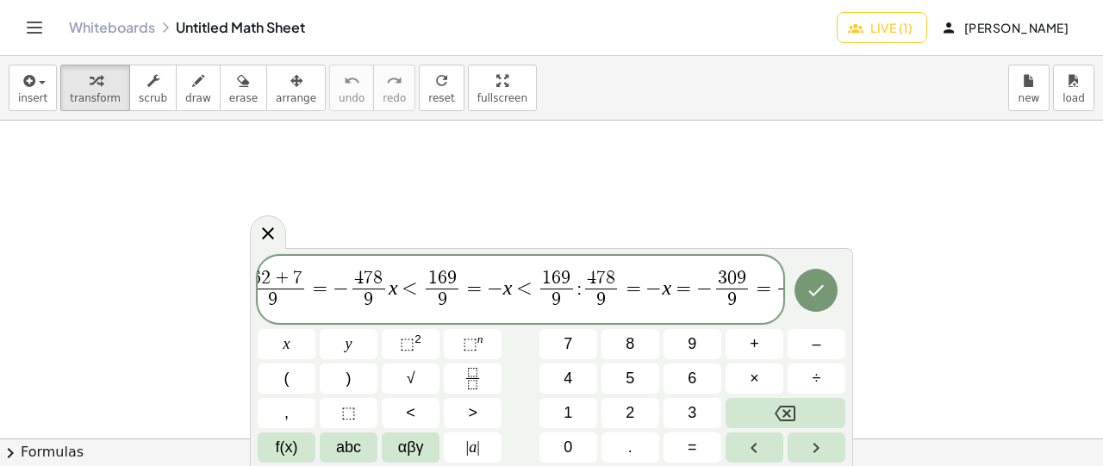
scroll to position [0, 1447]
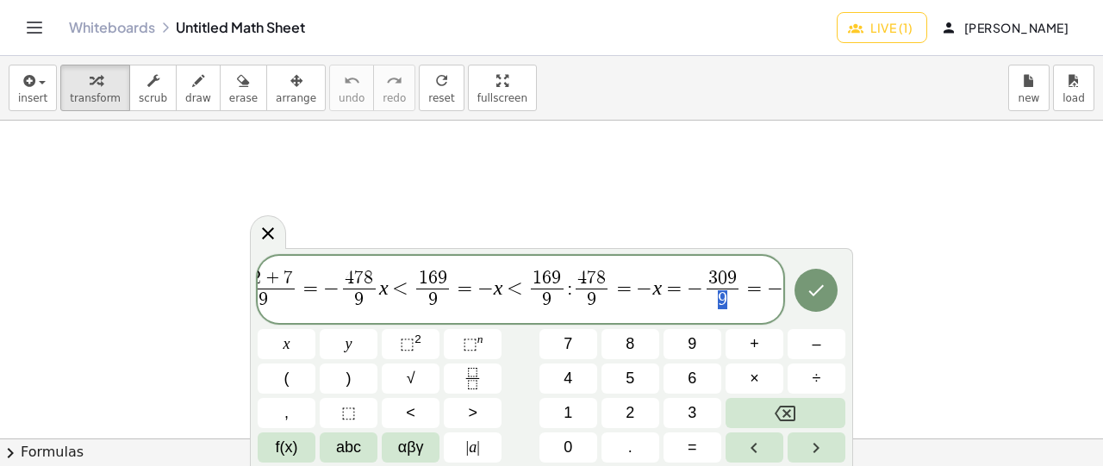
click at [722, 302] on span "9" at bounding box center [723, 300] width 32 height 23
drag, startPoint x: 716, startPoint y: 299, endPoint x: 707, endPoint y: 299, distance: 9.5
click at [784, 291] on var "x" at bounding box center [788, 288] width 9 height 22
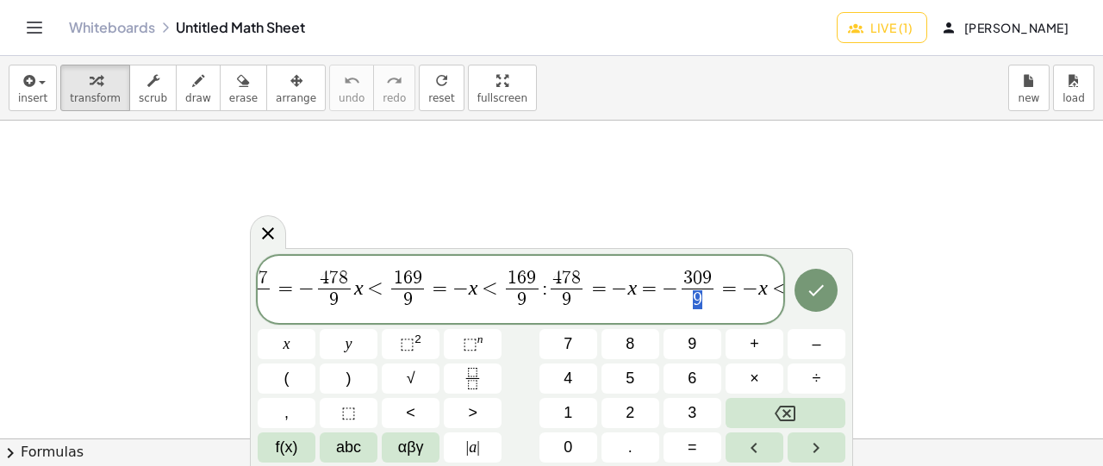
drag, startPoint x: 698, startPoint y: 298, endPoint x: 685, endPoint y: 299, distance: 13.8
click at [685, 299] on span "9" at bounding box center [698, 300] width 32 height 23
click at [695, 298] on span "9" at bounding box center [698, 300] width 32 height 23
drag, startPoint x: 685, startPoint y: 297, endPoint x: 697, endPoint y: 298, distance: 12.1
click at [697, 298] on span "9" at bounding box center [698, 300] width 32 height 23
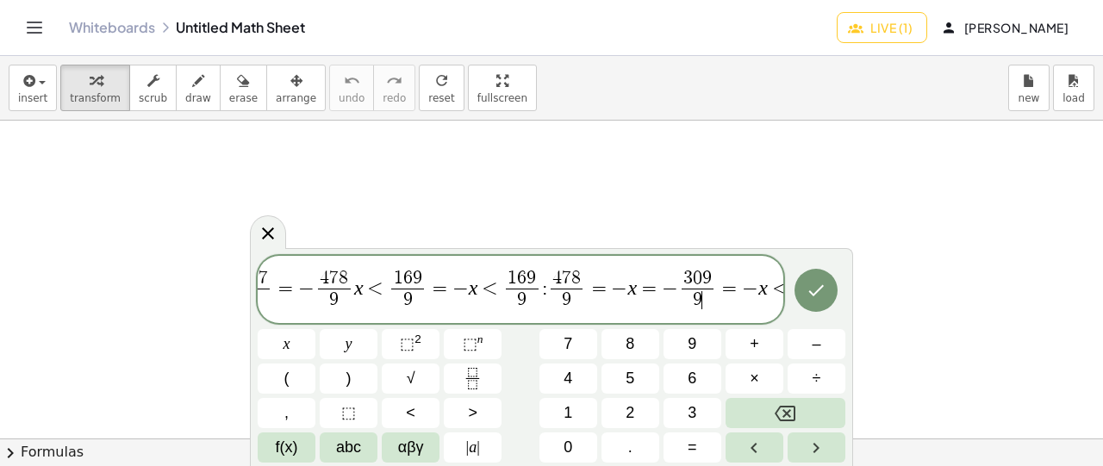
click at [777, 291] on span "<" at bounding box center [780, 288] width 25 height 21
click at [491, 382] on button "Fraction" at bounding box center [473, 379] width 58 height 30
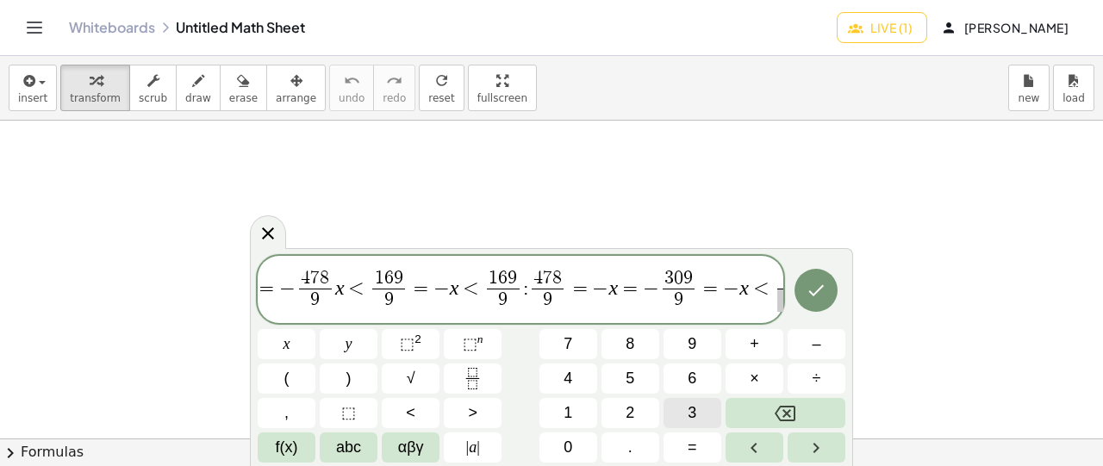
click at [698, 413] on button "3" at bounding box center [693, 413] width 58 height 30
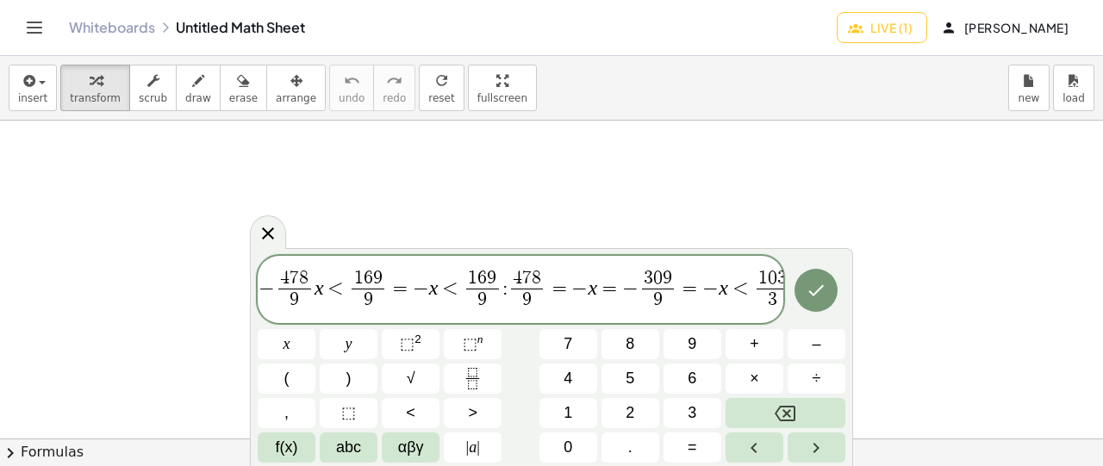
scroll to position [0, 1536]
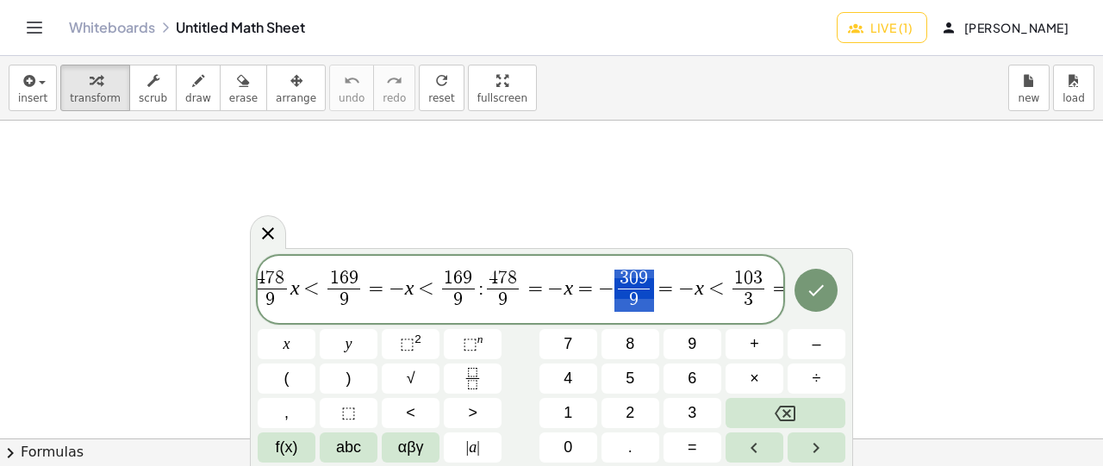
drag, startPoint x: 615, startPoint y: 273, endPoint x: 621, endPoint y: 290, distance: 17.5
click at [717, 285] on span "5 x − 3 6 ​ + 1 x − 5 1 8 ​ < 1 8 1 ​ ( 1 1 ​ x + 1 3 ​ ) = 1 5 x − 9 + 1 x − 5…" at bounding box center [521, 290] width 526 height 49
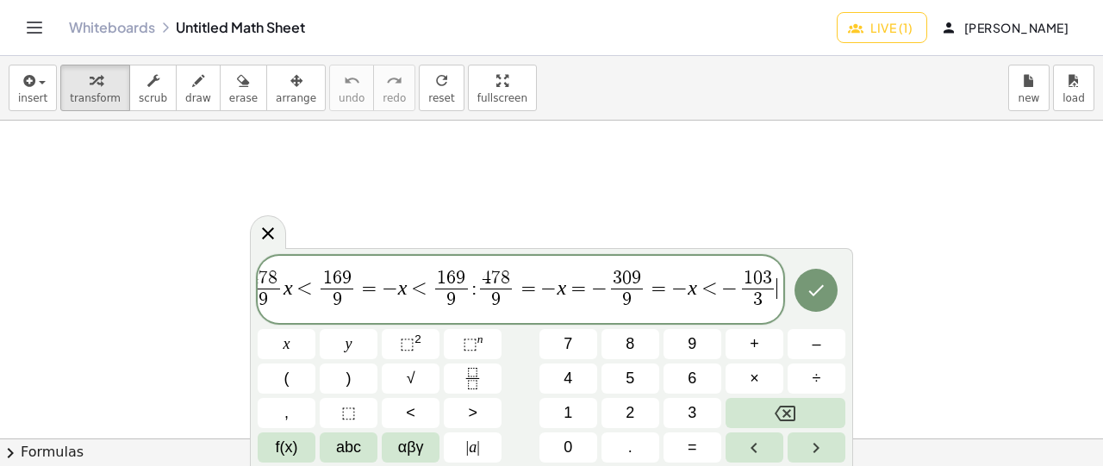
scroll to position [0, 1552]
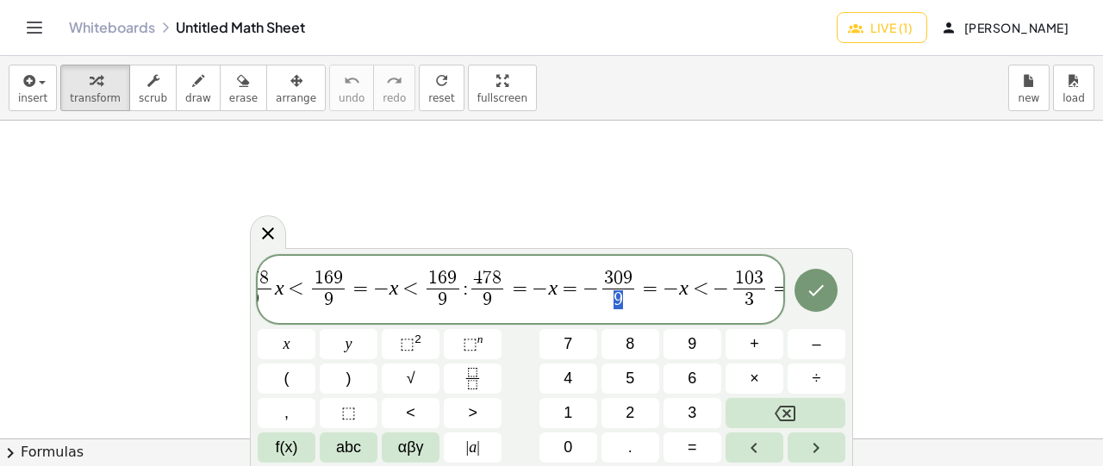
drag, startPoint x: 603, startPoint y: 302, endPoint x: 613, endPoint y: 297, distance: 11.2
click at [616, 299] on span "9" at bounding box center [619, 300] width 32 height 23
drag, startPoint x: 612, startPoint y: 284, endPoint x: 629, endPoint y: 282, distance: 17.3
drag, startPoint x: 608, startPoint y: 297, endPoint x: 622, endPoint y: 294, distance: 15.1
drag, startPoint x: 616, startPoint y: 279, endPoint x: 629, endPoint y: 279, distance: 13.8
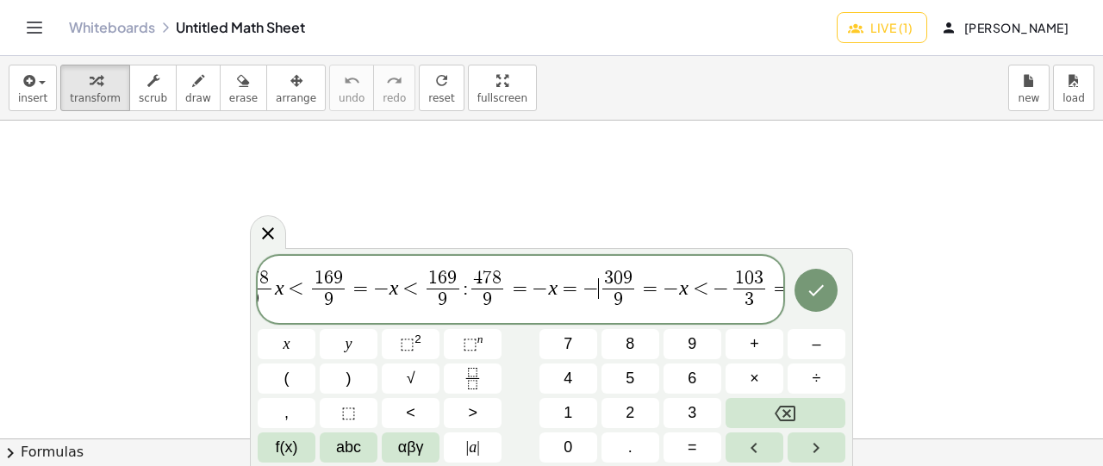
drag, startPoint x: 591, startPoint y: 279, endPoint x: 600, endPoint y: 284, distance: 10.4
drag, startPoint x: 598, startPoint y: 275, endPoint x: 624, endPoint y: 277, distance: 25.9
drag, startPoint x: 600, startPoint y: 297, endPoint x: 614, endPoint y: 301, distance: 14.5
click at [614, 301] on span "9" at bounding box center [619, 300] width 32 height 23
drag, startPoint x: 595, startPoint y: 282, endPoint x: 621, endPoint y: 280, distance: 25.9
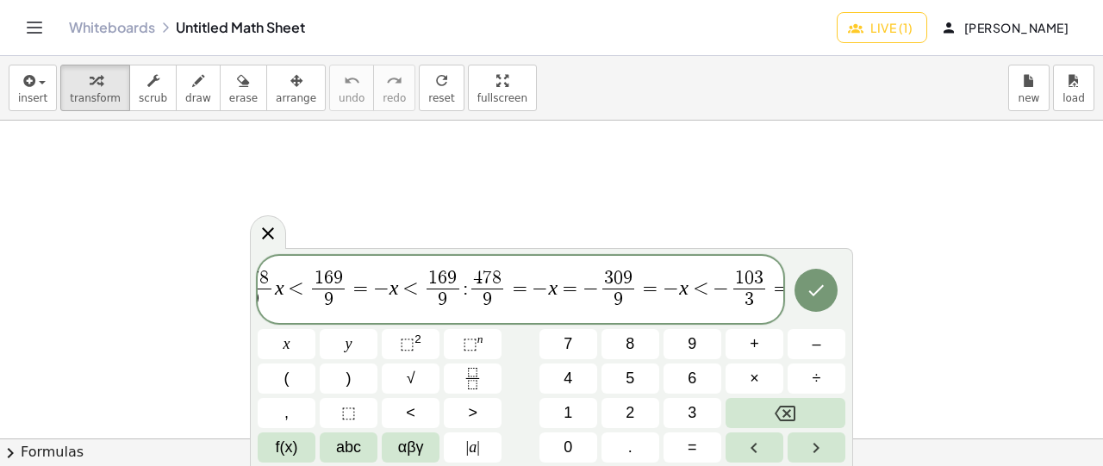
click at [776, 289] on span "=" at bounding box center [781, 288] width 25 height 21
drag, startPoint x: 651, startPoint y: 289, endPoint x: 669, endPoint y: 291, distance: 18.2
click at [669, 291] on span "5 x − 3 6 ​ + 1 x − 5 1 8 ​ < 1 8 1 ​ ( 1 1 ​ x + 1 3 ​ ) = 1 5 x − 9 + 1 x − 5…" at bounding box center [521, 290] width 526 height 49
drag, startPoint x: 657, startPoint y: 284, endPoint x: 669, endPoint y: 303, distance: 22.5
drag, startPoint x: 705, startPoint y: 291, endPoint x: 716, endPoint y: 300, distance: 14.0
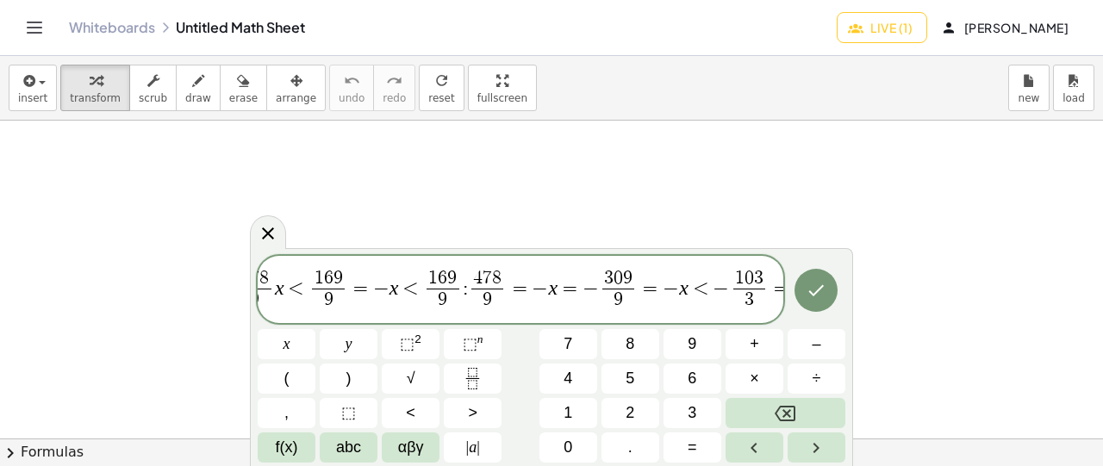
click at [777, 287] on span "=" at bounding box center [781, 288] width 25 height 21
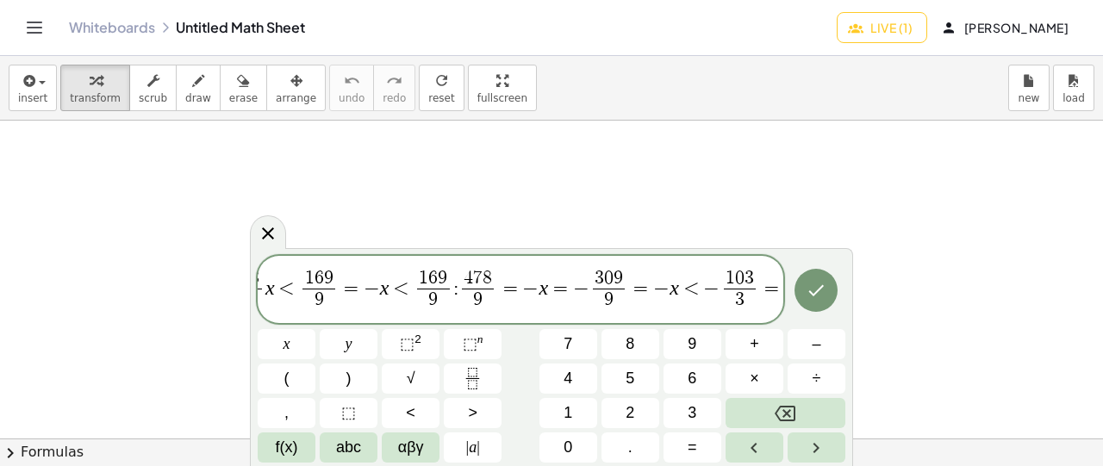
scroll to position [0, 1585]
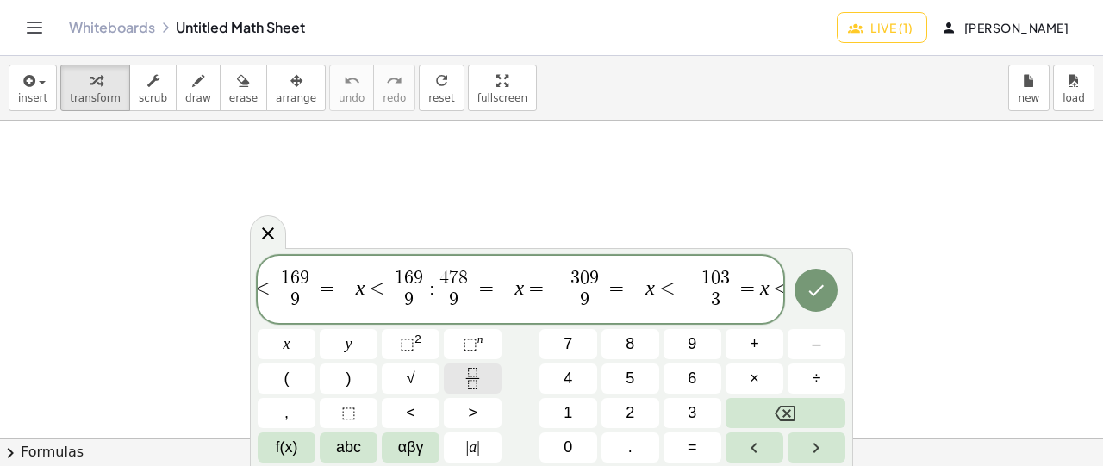
click at [472, 377] on icon "Fraction" at bounding box center [473, 379] width 22 height 22
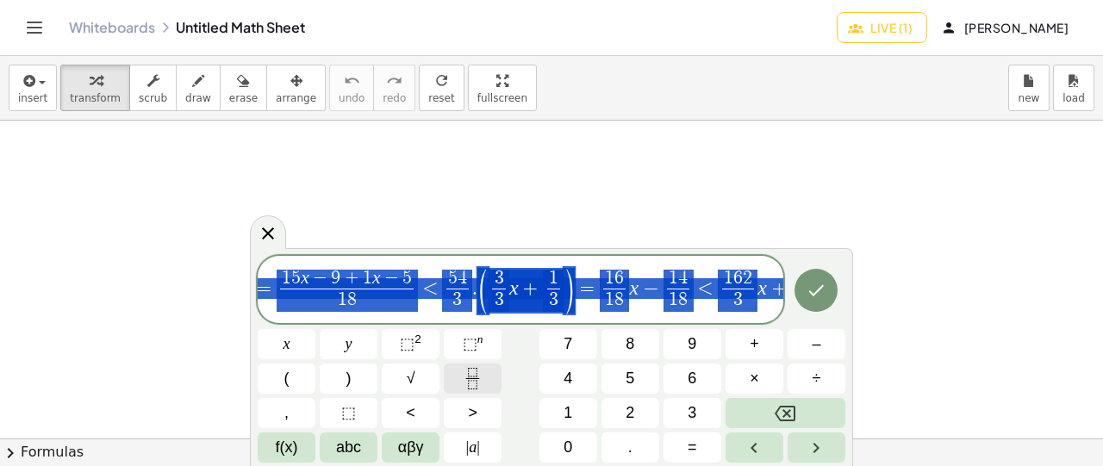
scroll to position [0, 0]
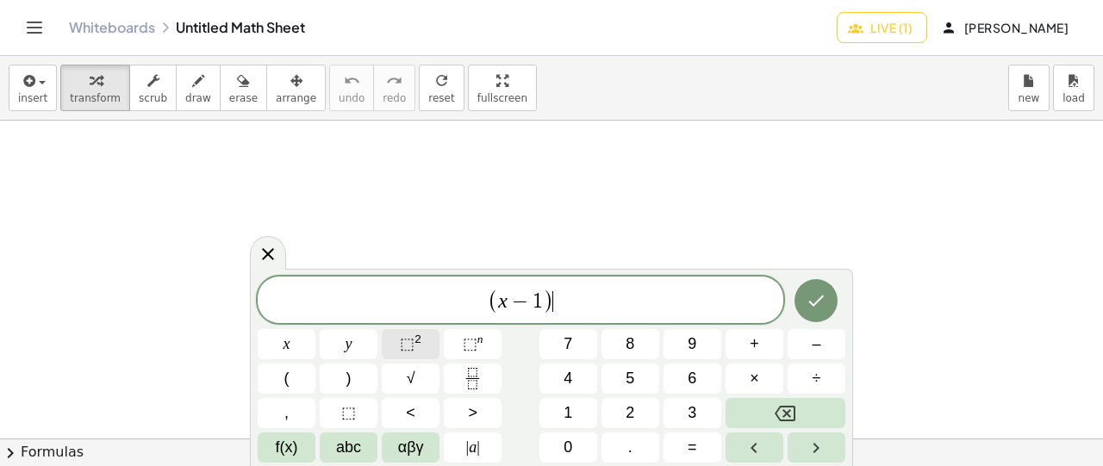
click at [411, 342] on span "⬚" at bounding box center [407, 343] width 15 height 17
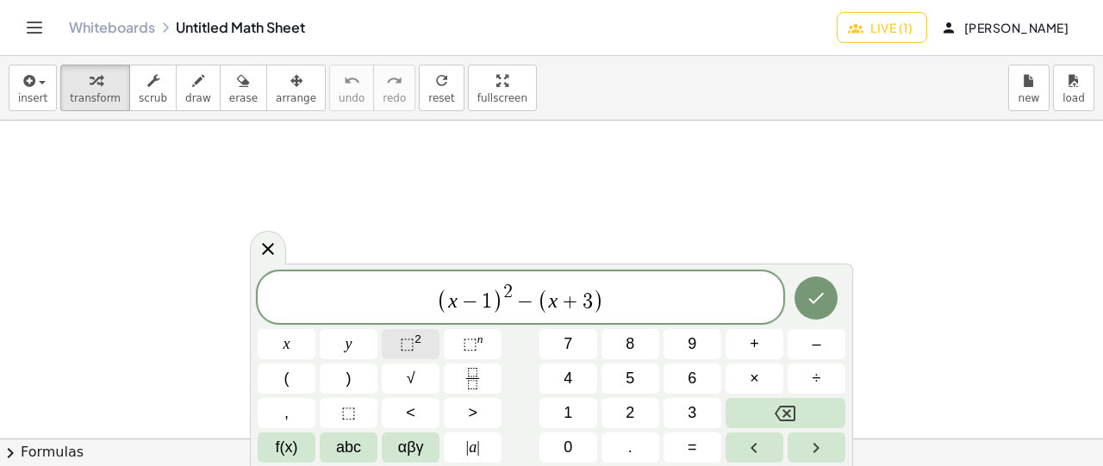
click at [408, 347] on span "⬚" at bounding box center [407, 343] width 15 height 17
click at [414, 342] on span "⬚" at bounding box center [407, 343] width 15 height 17
click at [447, 289] on span ")" at bounding box center [441, 301] width 11 height 25
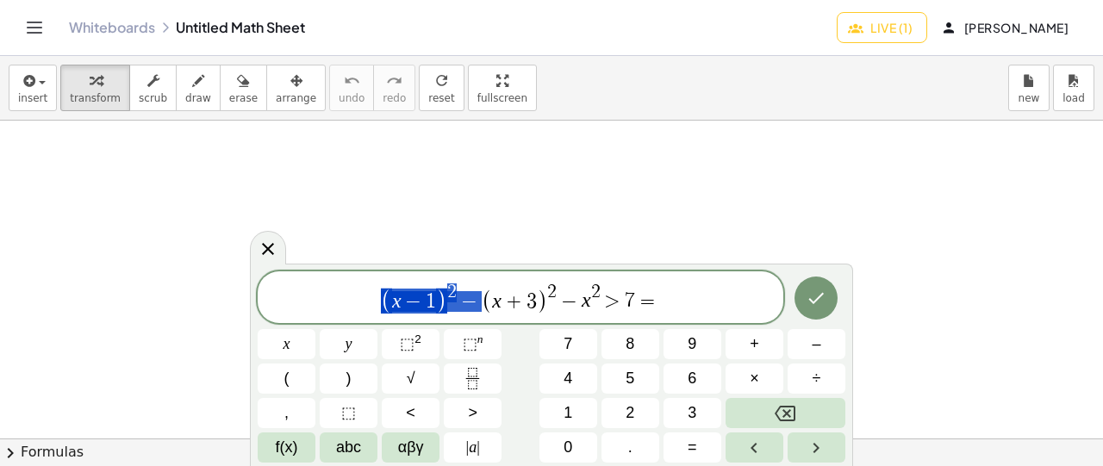
drag, startPoint x: 380, startPoint y: 303, endPoint x: 475, endPoint y: 301, distance: 94.8
click at [475, 301] on span "( x − 1 ) 2 − ( x + 3 ) 2 − x 2 > 7 =" at bounding box center [521, 299] width 526 height 34
drag, startPoint x: 447, startPoint y: 291, endPoint x: 456, endPoint y: 293, distance: 9.6
click at [456, 293] on span "( x − 1 ) 2 − ( x + 3 ) 2 − x 2 > 7 =" at bounding box center [521, 299] width 526 height 34
click at [671, 291] on span "( x − 1 ) 2 − ( x + 3 ) 2 − x 2 > 7 = ​" at bounding box center [521, 299] width 526 height 34
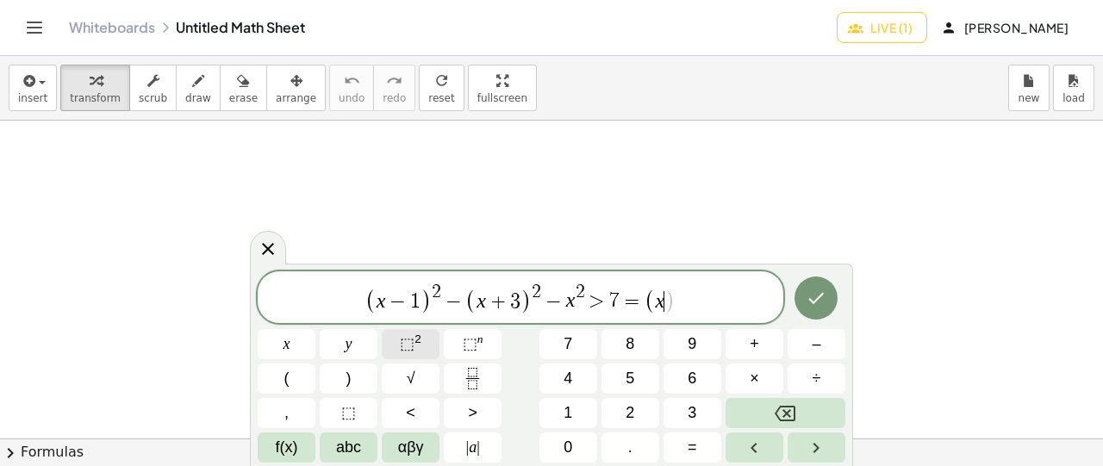
click at [415, 347] on span "⬚ 2" at bounding box center [411, 344] width 22 height 23
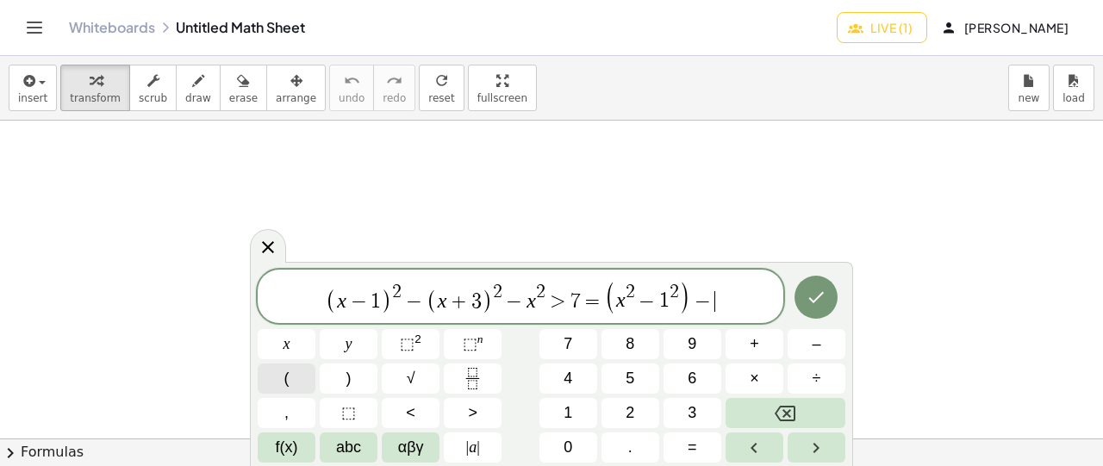
click at [296, 380] on button "(" at bounding box center [287, 379] width 58 height 30
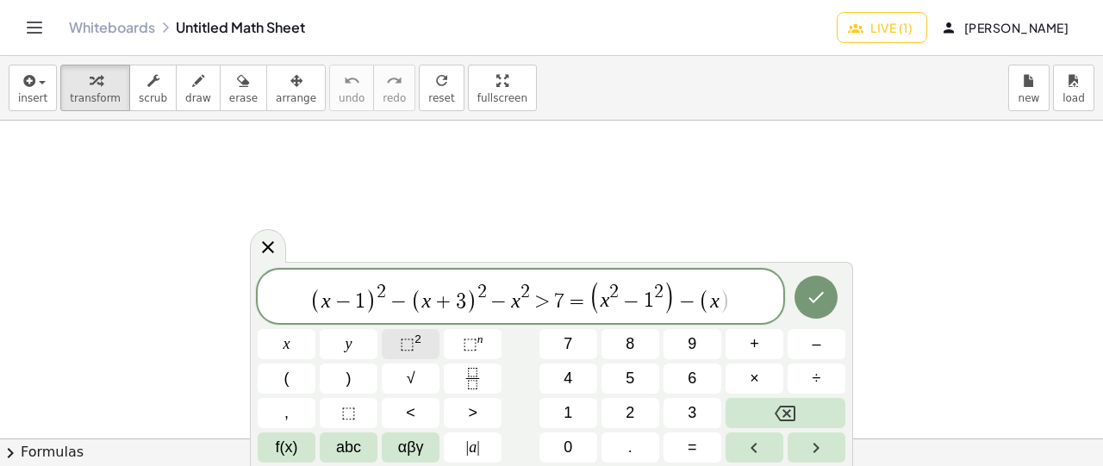
click at [410, 345] on span "⬚" at bounding box center [407, 343] width 15 height 17
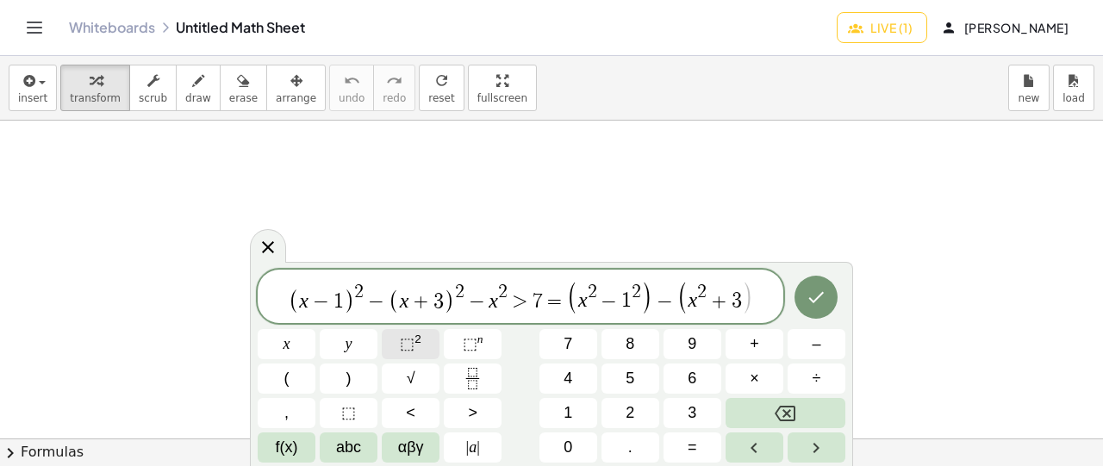
click at [410, 345] on span "⬚" at bounding box center [407, 343] width 15 height 17
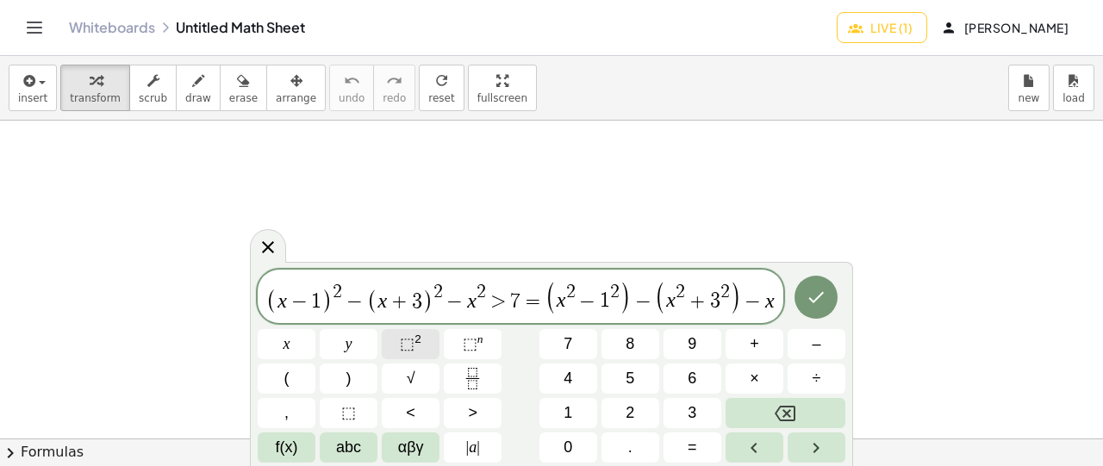
click at [410, 345] on span "⬚" at bounding box center [407, 343] width 15 height 17
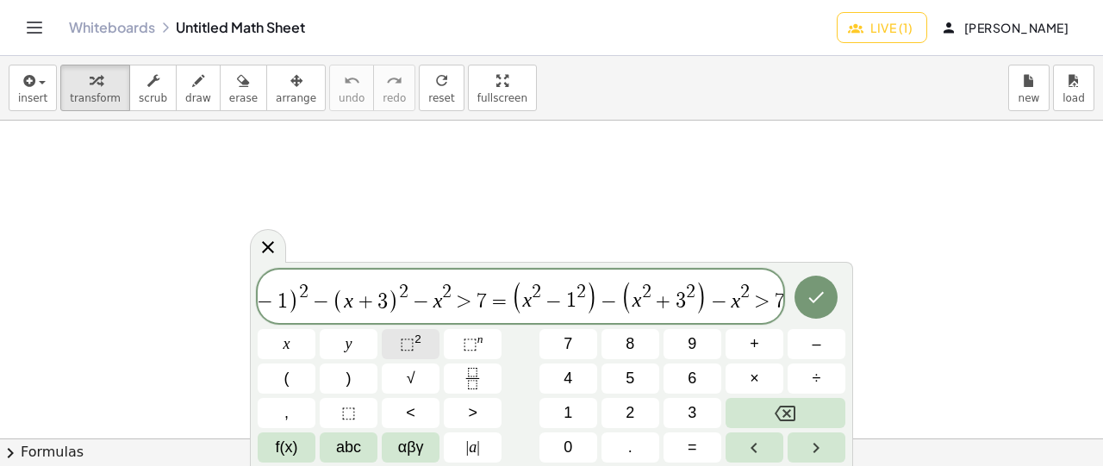
scroll to position [0, 51]
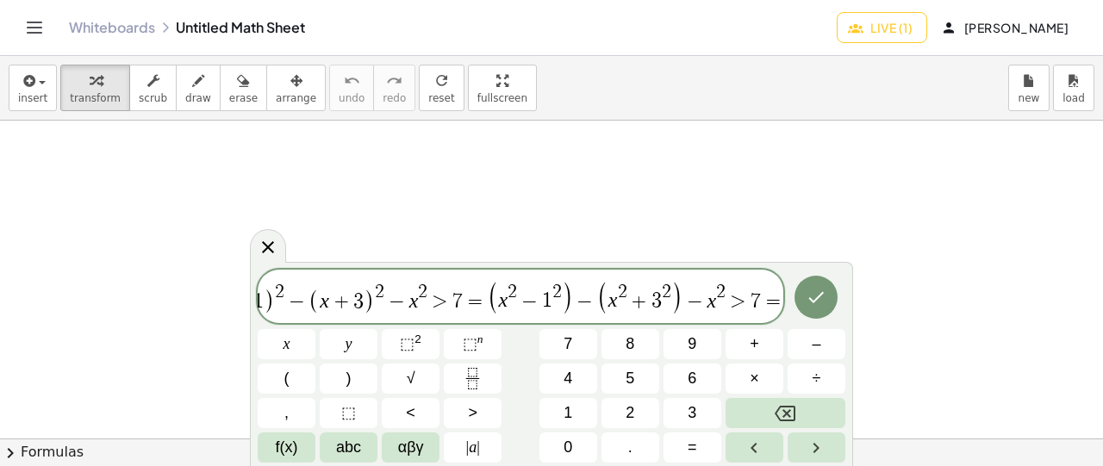
click at [498, 299] on var "x" at bounding box center [502, 301] width 9 height 22
click at [779, 299] on span "=" at bounding box center [773, 301] width 25 height 21
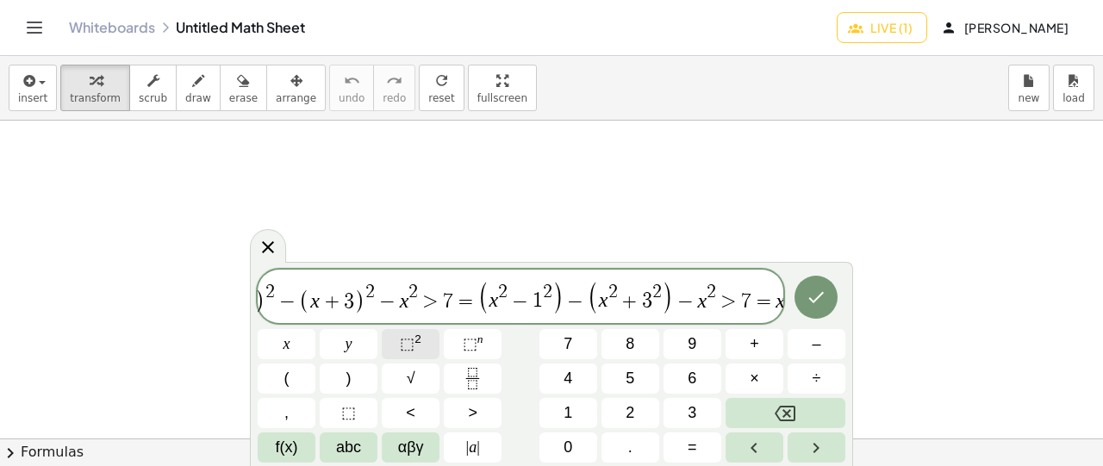
click at [426, 345] on button "⬚ 2" at bounding box center [411, 344] width 58 height 30
click at [403, 336] on span "⬚" at bounding box center [407, 343] width 15 height 17
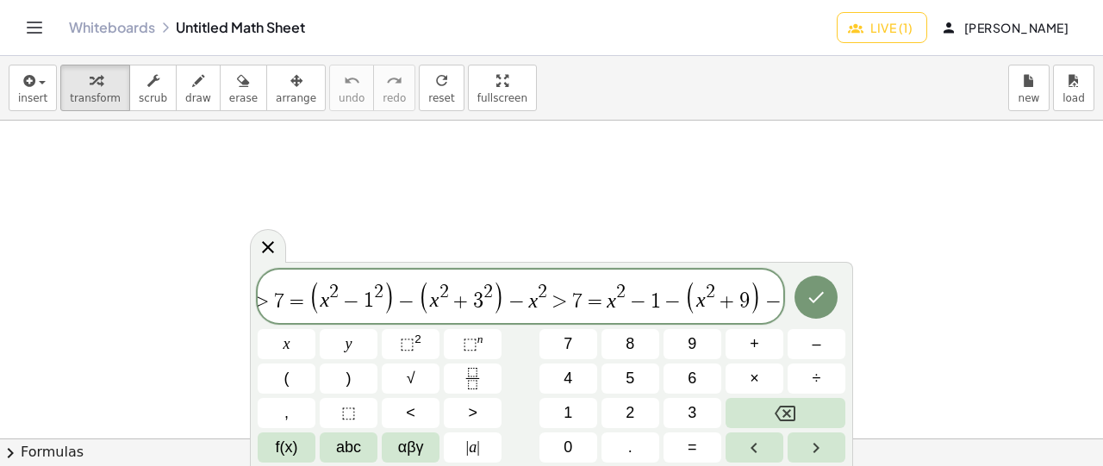
scroll to position [0, 238]
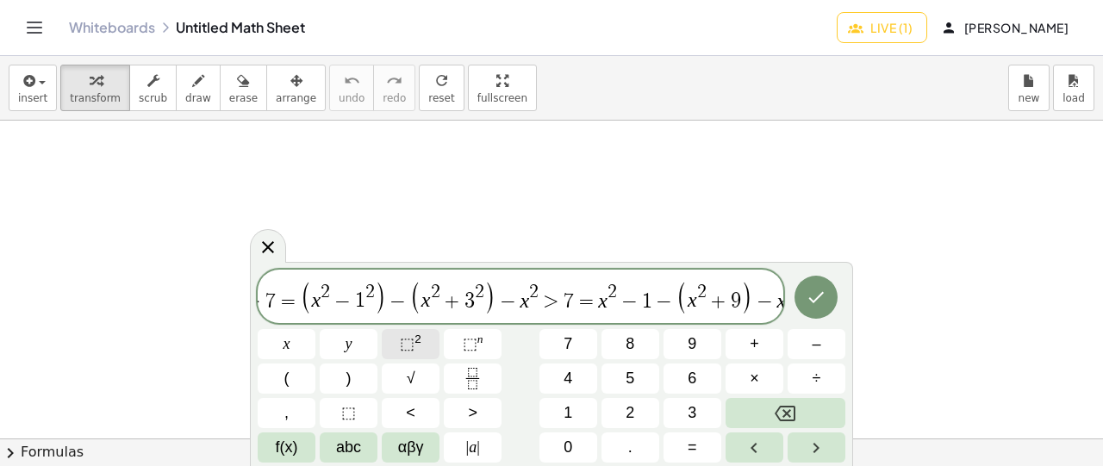
click at [409, 349] on span "⬚" at bounding box center [407, 343] width 15 height 17
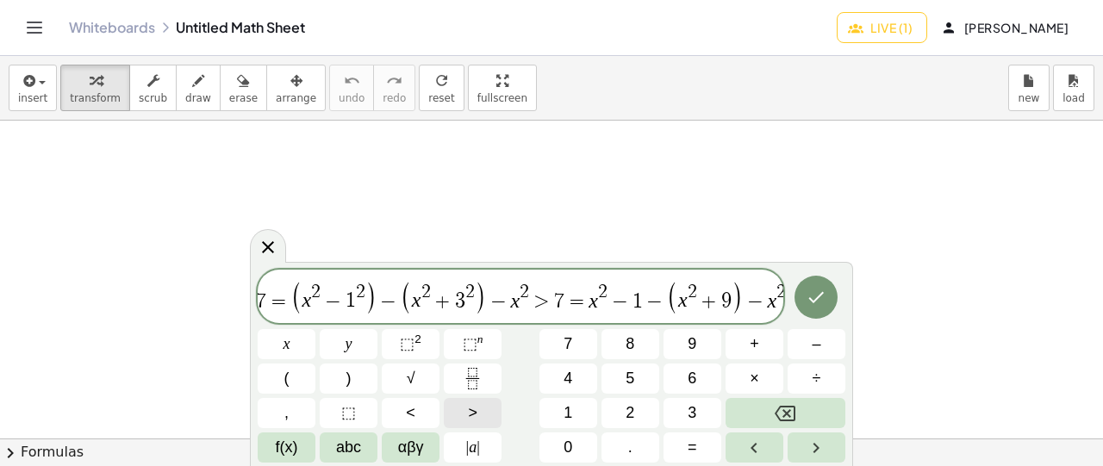
click at [463, 411] on button ">" at bounding box center [473, 413] width 58 height 30
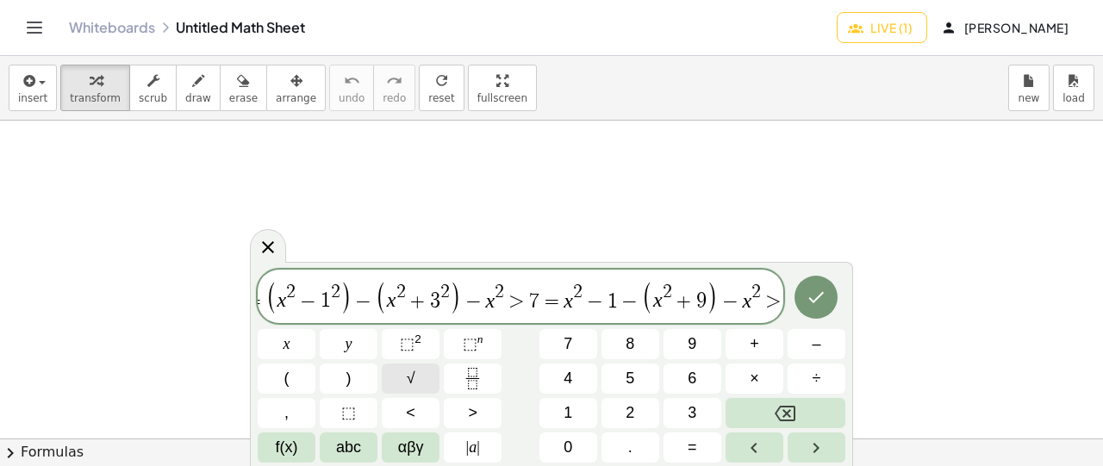
scroll to position [0, 283]
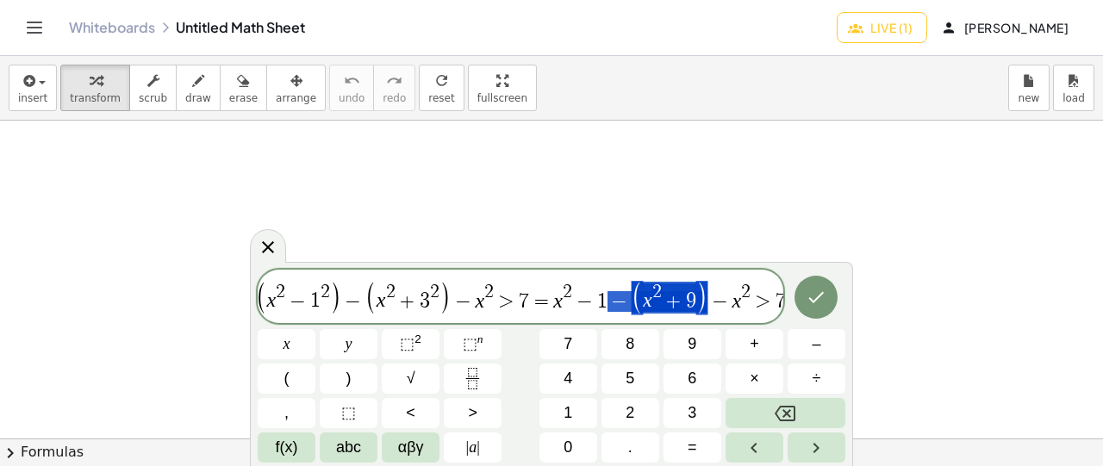
drag, startPoint x: 605, startPoint y: 303, endPoint x: 679, endPoint y: 292, distance: 74.9
drag, startPoint x: 781, startPoint y: 300, endPoint x: 776, endPoint y: 316, distance: 17.2
click at [778, 302] on span "7" at bounding box center [781, 301] width 10 height 21
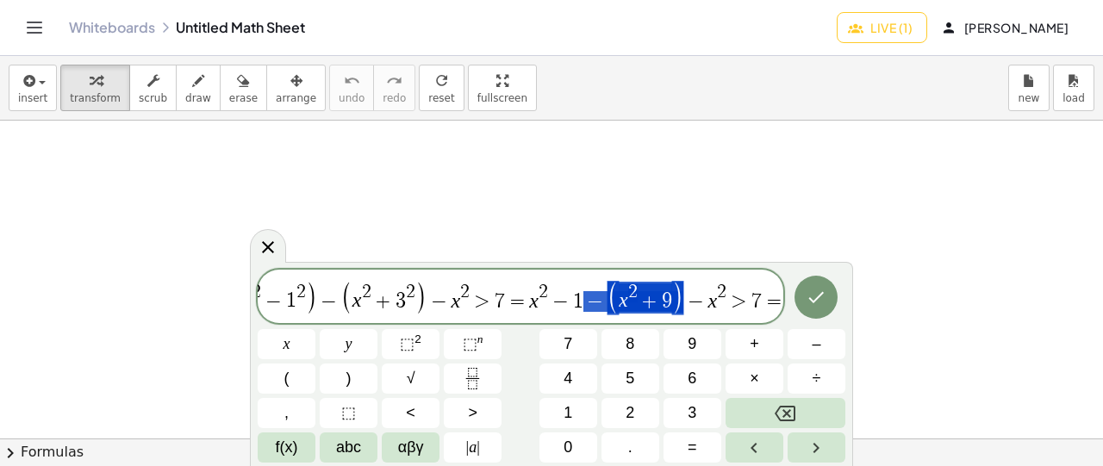
drag, startPoint x: 581, startPoint y: 301, endPoint x: 623, endPoint y: 291, distance: 43.5
click at [623, 291] on span "( x − 1 ) 2 − ( x + 3 ) 2 − x 2 > 7 = ( x 2 − 1 2 ) − ( x 2 + 3 2 ) − x 2 > 7 =…" at bounding box center [521, 297] width 526 height 35
drag, startPoint x: 583, startPoint y: 301, endPoint x: 595, endPoint y: 299, distance: 12.2
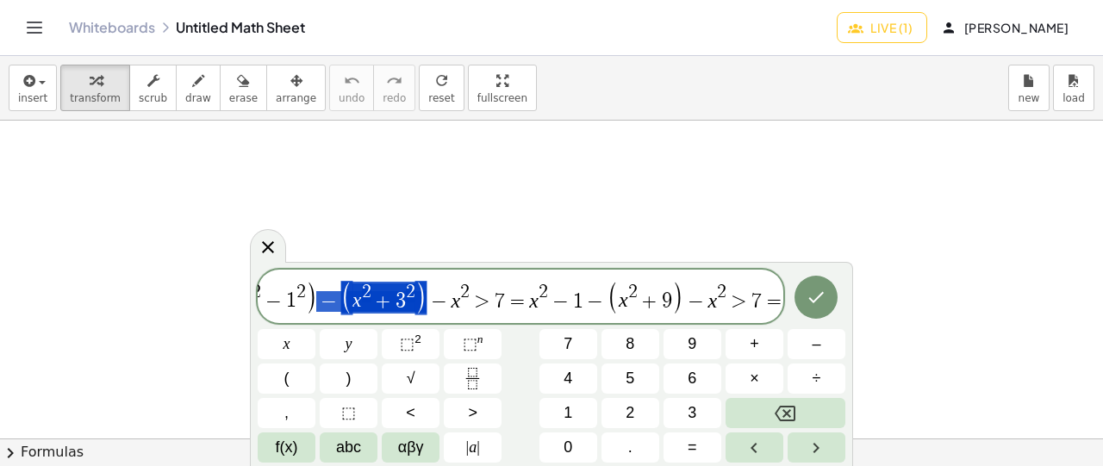
drag, startPoint x: 322, startPoint y: 301, endPoint x: 396, endPoint y: 292, distance: 73.8
click at [429, 289] on span "( x − 1 ) 2 − ( x + 3 ) 2 − x 2 > 7 = ( x 2 − 1 2 ) − ( x 2 ​ + 3 2 ) − x 2 > 7…" at bounding box center [521, 297] width 526 height 35
drag, startPoint x: 324, startPoint y: 300, endPoint x: 335, endPoint y: 300, distance: 11.2
drag, startPoint x: 347, startPoint y: 296, endPoint x: 416, endPoint y: 291, distance: 69.2
click at [416, 291] on span "( x 2 + 3 2 )" at bounding box center [383, 298] width 85 height 32
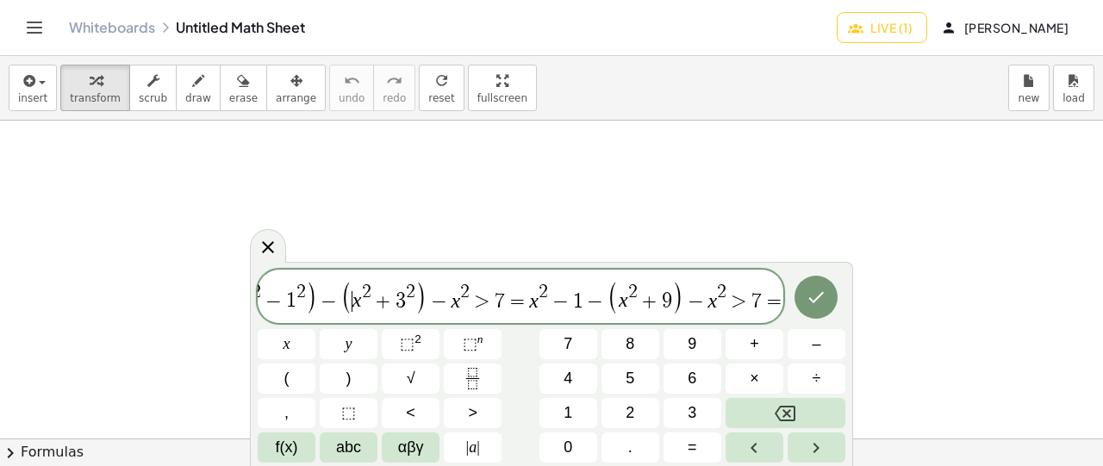
drag, startPoint x: 347, startPoint y: 303, endPoint x: 360, endPoint y: 303, distance: 13.8
click at [356, 303] on span "( ​ x 2 + 3 2 )" at bounding box center [383, 298] width 85 height 32
click at [778, 295] on span "=" at bounding box center [774, 301] width 25 height 21
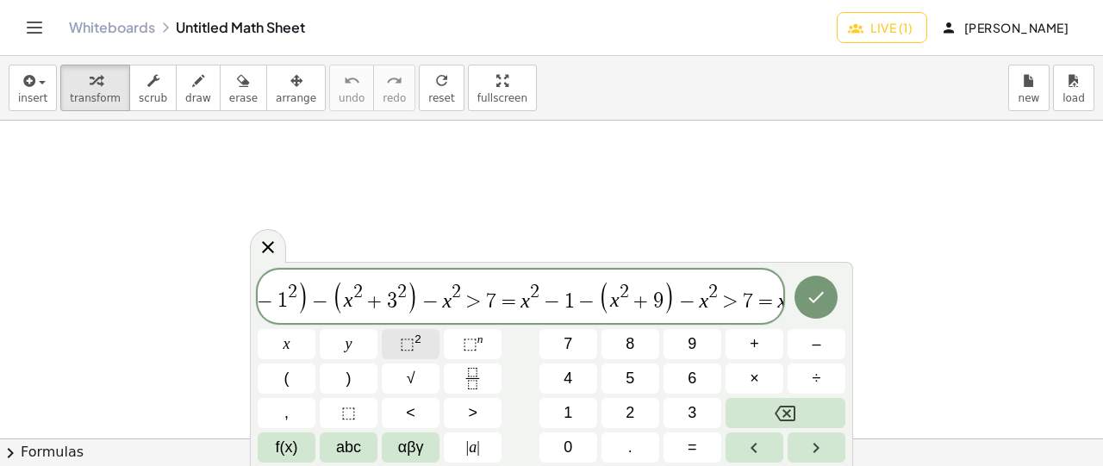
click at [422, 342] on button "⬚ 2" at bounding box center [411, 344] width 58 height 30
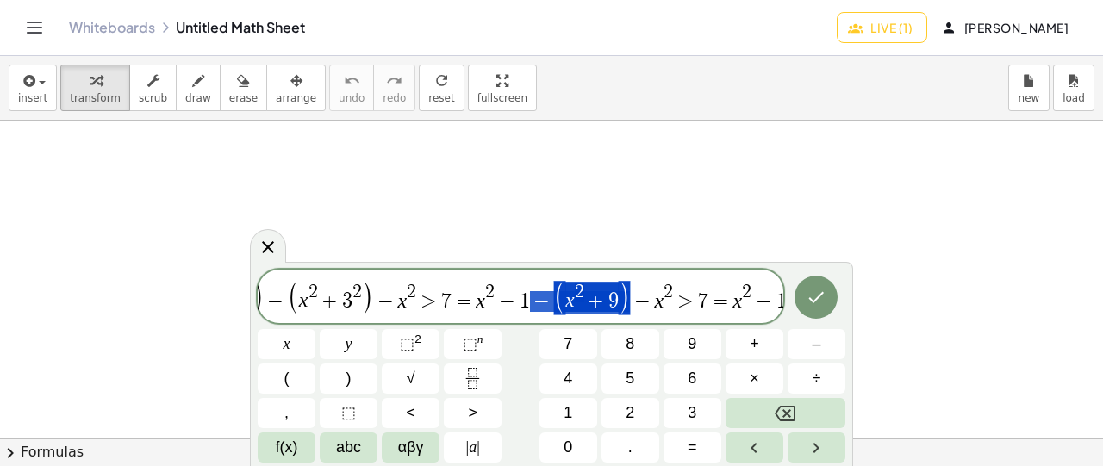
drag, startPoint x: 529, startPoint y: 303, endPoint x: 575, endPoint y: 294, distance: 46.7
click at [778, 301] on span "1" at bounding box center [782, 301] width 10 height 21
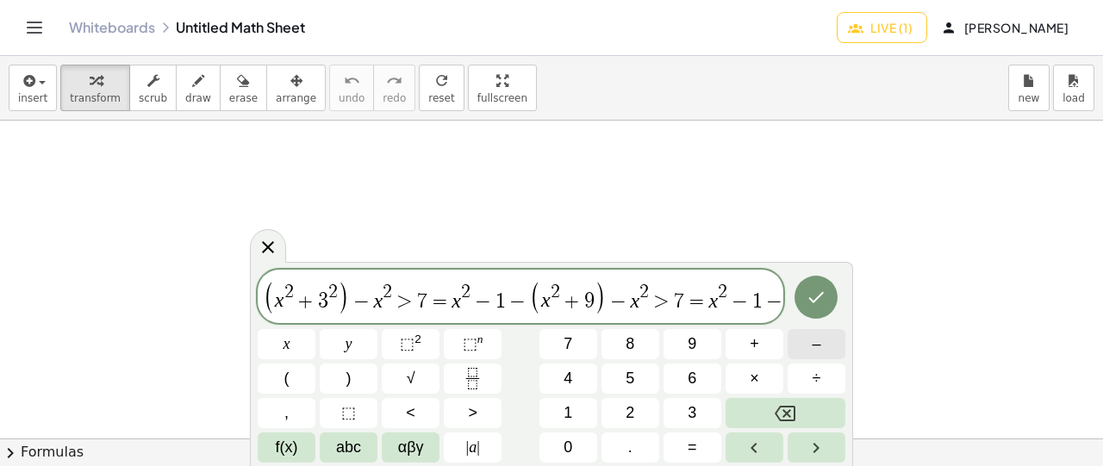
scroll to position [0, 394]
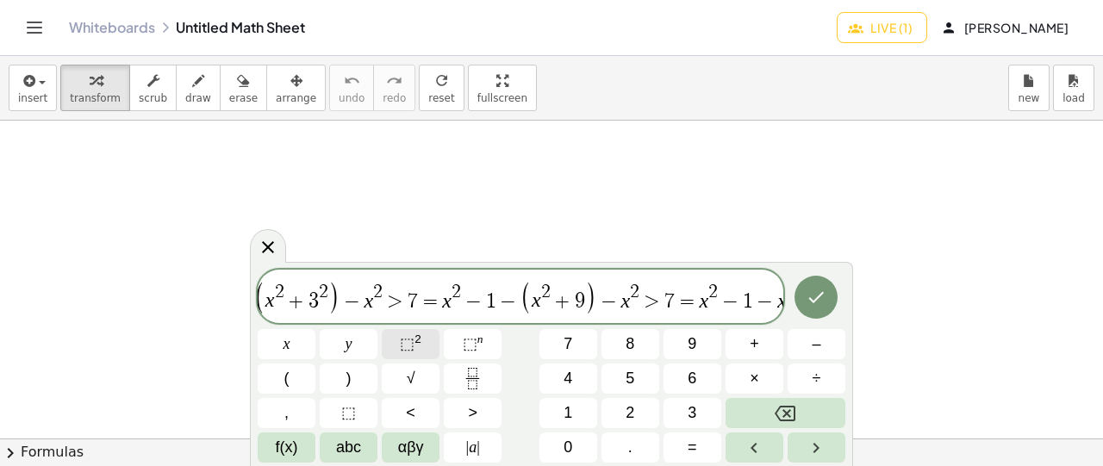
click at [417, 346] on sup "2" at bounding box center [418, 339] width 7 height 13
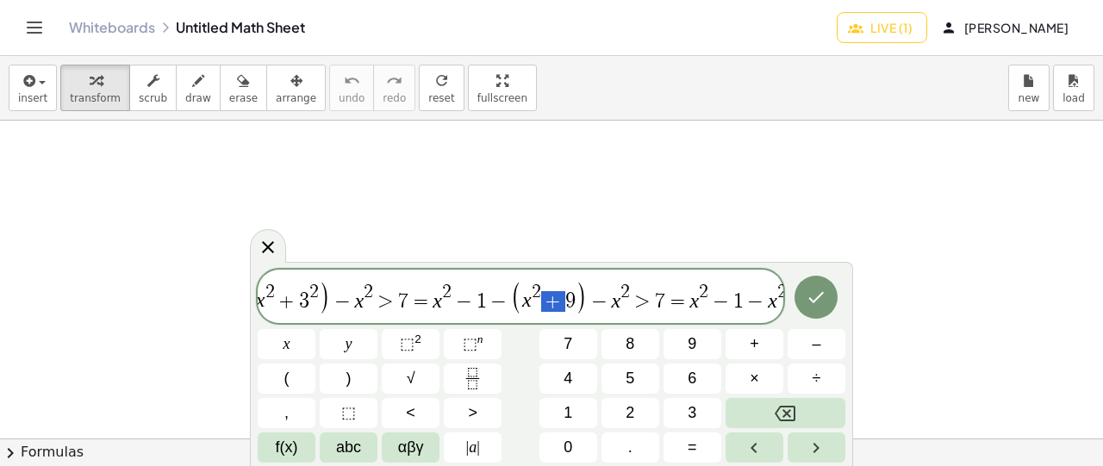
drag, startPoint x: 546, startPoint y: 296, endPoint x: 557, endPoint y: 298, distance: 11.5
click at [519, 302] on span "(" at bounding box center [517, 298] width 12 height 34
click at [779, 303] on span "( x − 1 ) 2 − ( x + 3 ) 2 − x 2 > 7 = ( x 2 − 1 2 ) − ( x 2 + 3 2 ) − x 2 > 7 =…" at bounding box center [521, 297] width 526 height 35
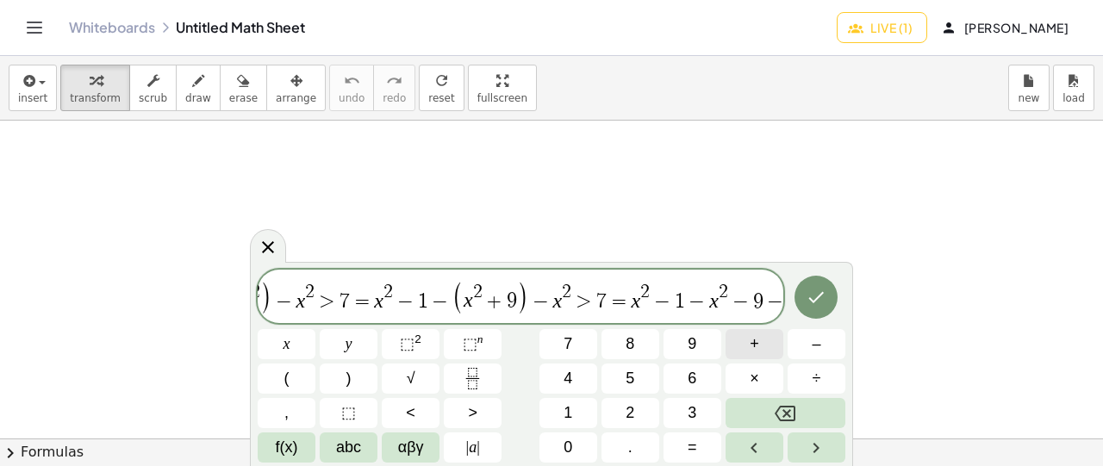
scroll to position [0, 472]
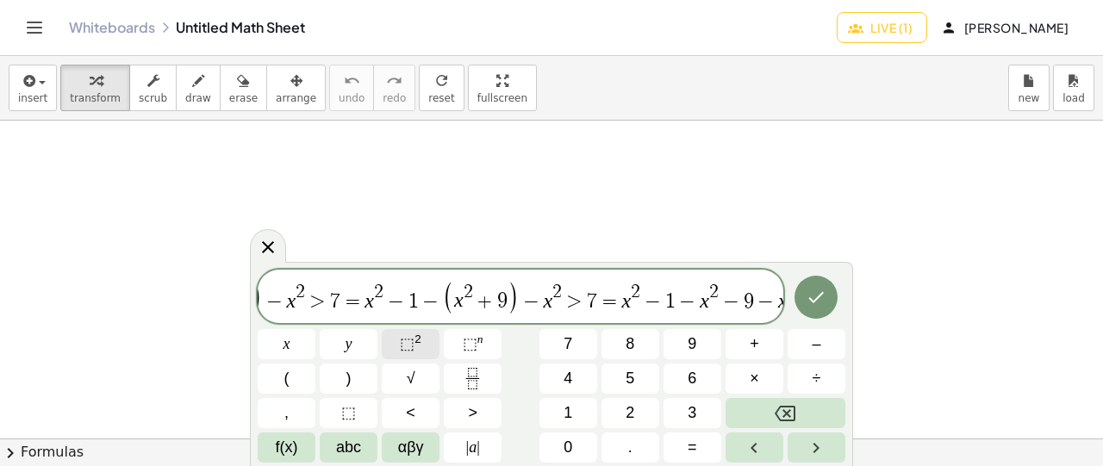
click at [403, 346] on span "⬚" at bounding box center [407, 343] width 15 height 17
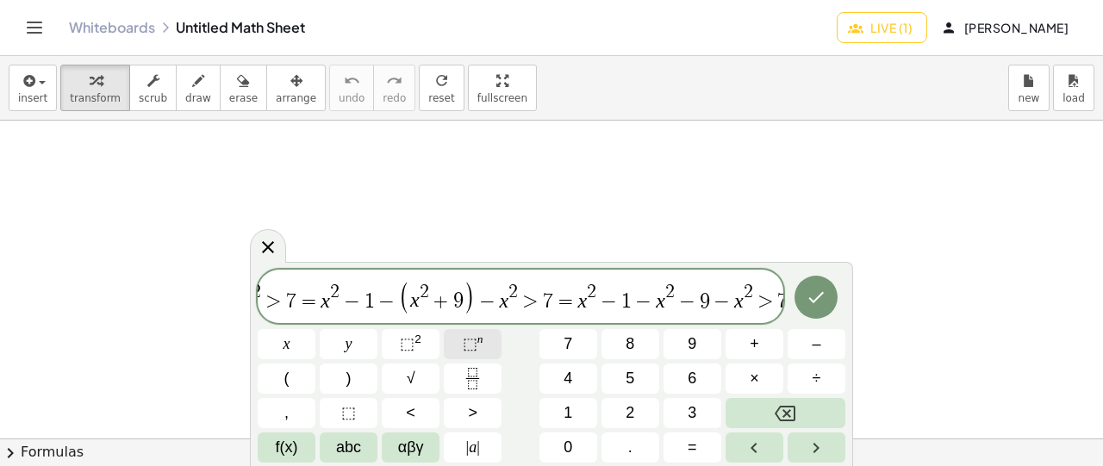
scroll to position [0, 541]
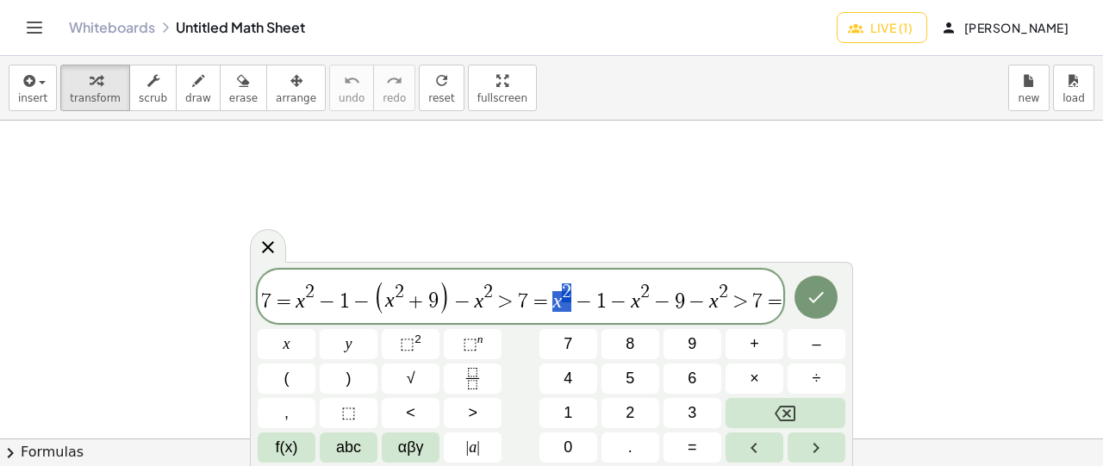
drag, startPoint x: 547, startPoint y: 299, endPoint x: 560, endPoint y: 297, distance: 13.9
click at [560, 297] on span "( x − 1 ) 2 − ( x + 3 ) 2 − x 2 > 7 = ( x 2 − 1 2 ) − ( x 2 + 3 2 ) − x 2 > 7 =…" at bounding box center [521, 297] width 526 height 35
drag, startPoint x: 624, startPoint y: 299, endPoint x: 641, endPoint y: 297, distance: 17.3
click at [641, 297] on span "( x − 1 ) 2 − ( x + 3 ) 2 − x 2 > 7 = ( x 2 − 1 2 ) − ( x 2 + 3 2 ) − x 2 > 7 =…" at bounding box center [521, 297] width 526 height 35
drag, startPoint x: 699, startPoint y: 299, endPoint x: 722, endPoint y: 300, distance: 23.3
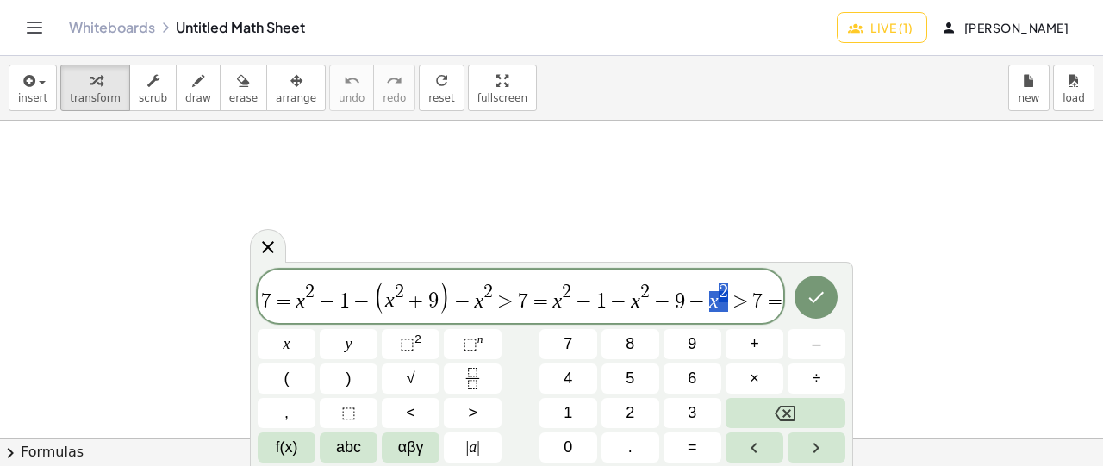
click at [722, 300] on span "( x − 1 ) 2 − ( x + 3 ) 2 − x 2 > 7 = ( x 2 − 1 2 ) − ( x 2 + 3 2 ) − x 2 > 7 =…" at bounding box center [521, 297] width 526 height 35
drag, startPoint x: 548, startPoint y: 294, endPoint x: 568, endPoint y: 294, distance: 19.8
drag, startPoint x: 626, startPoint y: 297, endPoint x: 638, endPoint y: 298, distance: 12.1
click at [638, 298] on span "( x − 1 ) 2 − ( x + 3 ) 2 − x 2 > 7 = ( x 2 − 1 2 ) − ( x 2 + 3 2 ) − x 2 > 7 =…" at bounding box center [521, 297] width 526 height 35
drag, startPoint x: 547, startPoint y: 294, endPoint x: 560, endPoint y: 296, distance: 13.9
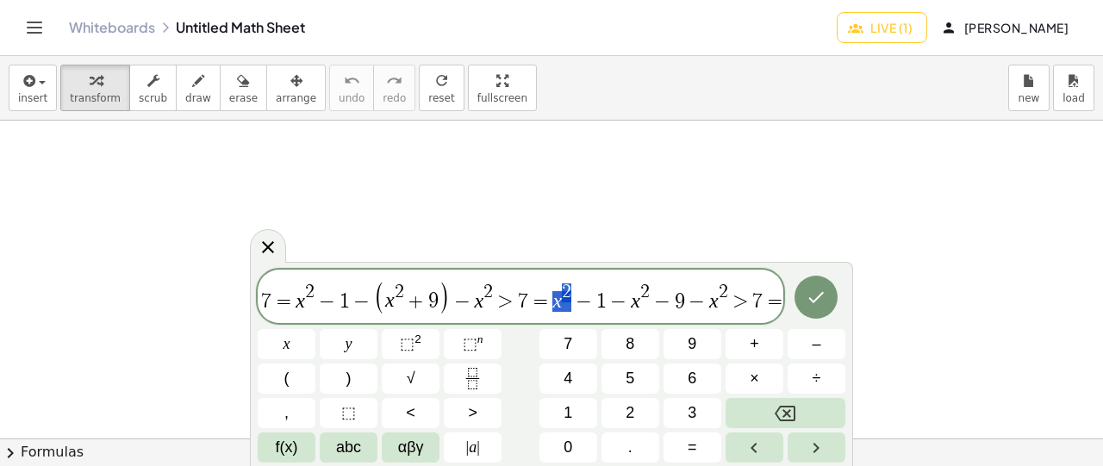
click at [560, 296] on span "( x − 1 ) 2 − ( x + 3 ) 2 − x 2 > 7 = ( x 2 − 1 2 ) − ( x 2 + 3 2 ) − x 2 > 7 =…" at bounding box center [521, 297] width 526 height 35
drag, startPoint x: 607, startPoint y: 297, endPoint x: 643, endPoint y: 298, distance: 36.2
drag, startPoint x: 689, startPoint y: 303, endPoint x: 715, endPoint y: 300, distance: 26.0
click at [774, 297] on span "=" at bounding box center [775, 301] width 25 height 21
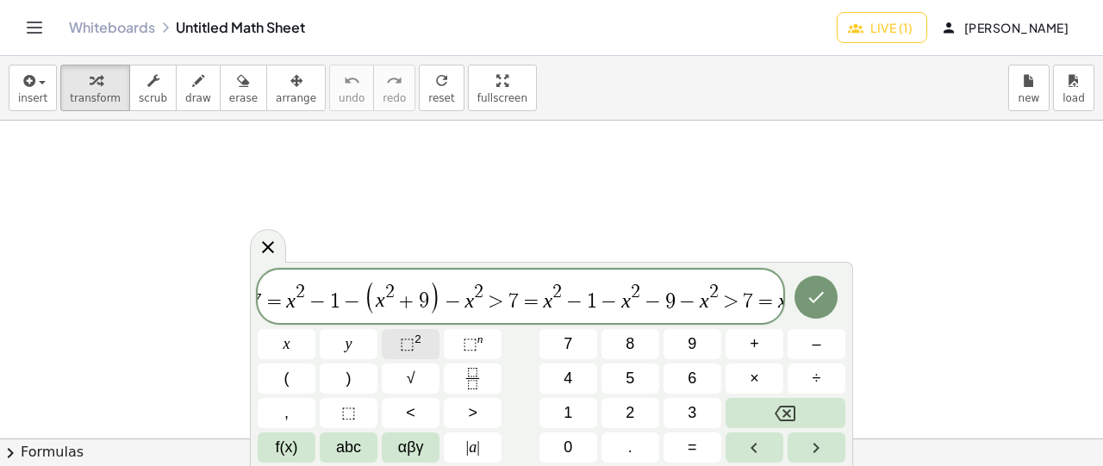
click at [409, 341] on span "⬚" at bounding box center [407, 343] width 15 height 17
click at [613, 303] on var "x" at bounding box center [617, 301] width 9 height 22
click at [685, 299] on span "( x − 1 ) 2 − ( x + 3 ) 2 − x 2 > 7 = ( x 2 − 1 2 ) − ( x 2 + 3 2 ) − x 2 > 7 =…" at bounding box center [521, 297] width 526 height 35
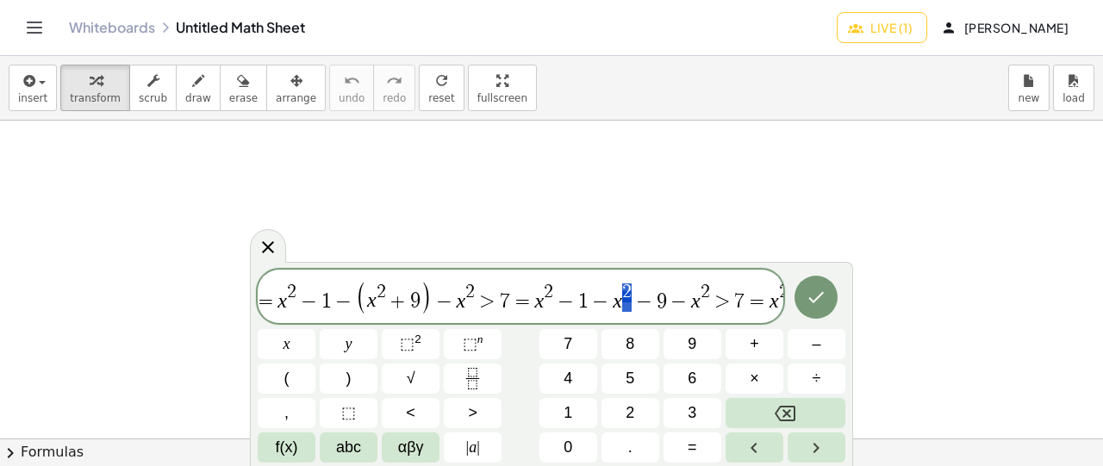
drag, startPoint x: 618, startPoint y: 291, endPoint x: 628, endPoint y: 294, distance: 9.8
click at [607, 296] on span "( x − 1 ) 2 − ( x + 3 ) 2 − x 2 > 7 = ( x 2 − 1 2 ) − ( x 2 + 3 2 ) − x 2 > 7 =…" at bounding box center [521, 297] width 526 height 35
drag, startPoint x: 588, startPoint y: 299, endPoint x: 609, endPoint y: 303, distance: 21.8
drag, startPoint x: 590, startPoint y: 299, endPoint x: 616, endPoint y: 306, distance: 26.8
drag, startPoint x: 671, startPoint y: 303, endPoint x: 693, endPoint y: 303, distance: 22.4
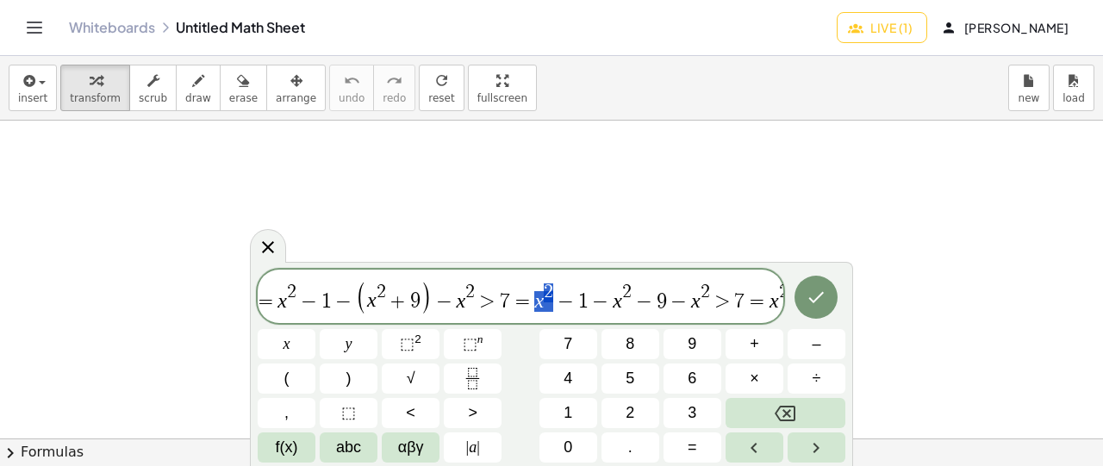
drag, startPoint x: 529, startPoint y: 297, endPoint x: 541, endPoint y: 297, distance: 11.2
click at [541, 297] on span "( x − 1 ) 2 − ( x + 3 ) 2 − x 2 > 7 = ( x 2 − 1 2 ) − ( x 2 + 3 2 ) − x 2 > 7 =…" at bounding box center [521, 297] width 526 height 35
drag, startPoint x: 764, startPoint y: 304, endPoint x: 780, endPoint y: 294, distance: 19.4
drag, startPoint x: 772, startPoint y: 294, endPoint x: 784, endPoint y: 292, distance: 11.3
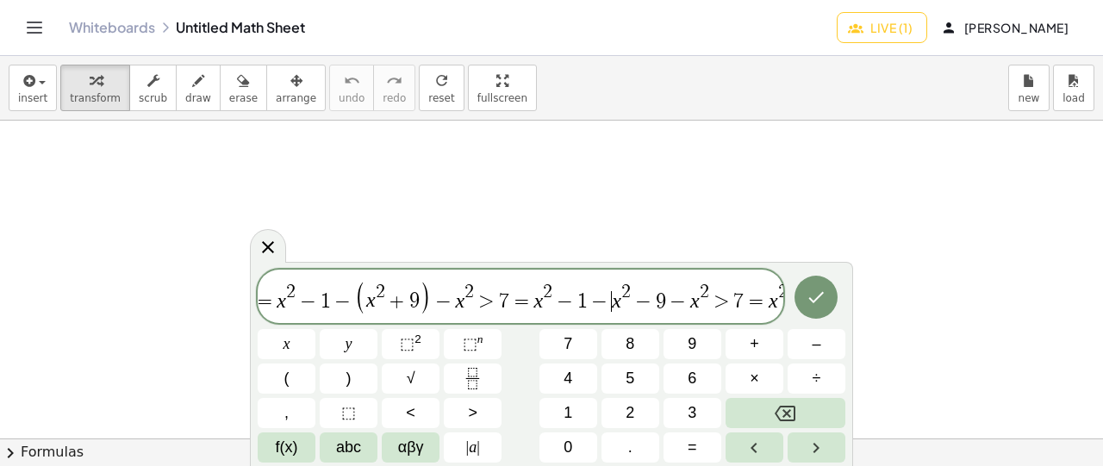
scroll to position [0, 559]
click at [613, 304] on var "x" at bounding box center [617, 301] width 9 height 22
click at [619, 300] on span "( x − 1 ) 2 − ( x + 3 ) 2 − x 2 > 7 = ( x 2 − 1 2 ) − ( x 2 + 3 2 ) − x 2 > 7 =…" at bounding box center [521, 297] width 526 height 35
drag, startPoint x: 609, startPoint y: 301, endPoint x: 618, endPoint y: 303, distance: 8.8
click at [779, 295] on span "2" at bounding box center [783, 292] width 9 height 19
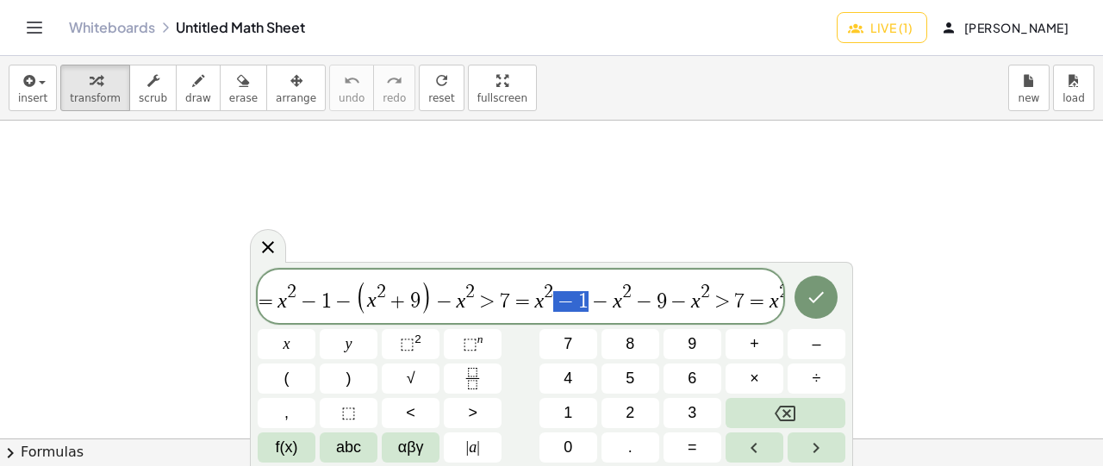
drag, startPoint x: 553, startPoint y: 302, endPoint x: 579, endPoint y: 303, distance: 26.7
click at [783, 300] on span "( x − 1 ) 2 − ( x + 3 ) 2 − x 2 > 7 = ( x 2 − 1 2 ) − ( x 2 + 3 2 ) − x 2 > 7 =…" at bounding box center [521, 297] width 526 height 35
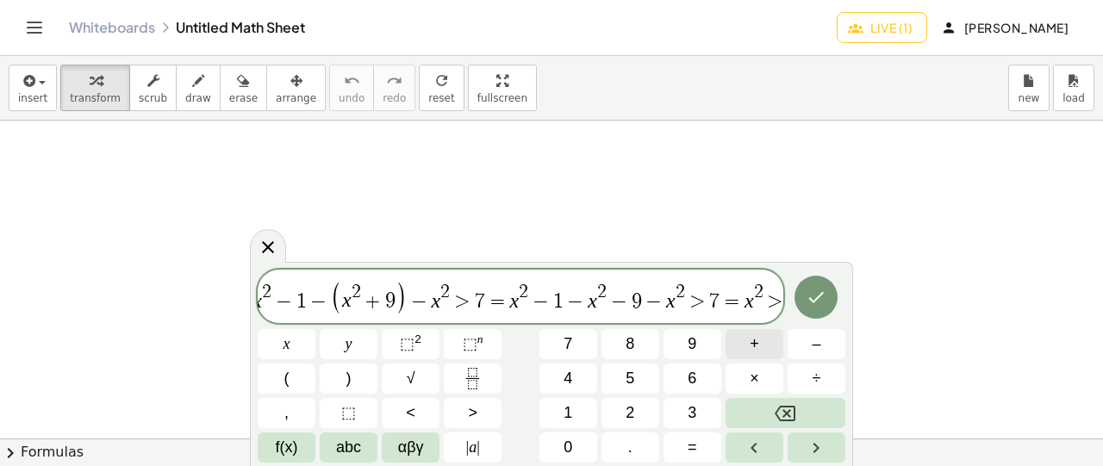
scroll to position [0, 594]
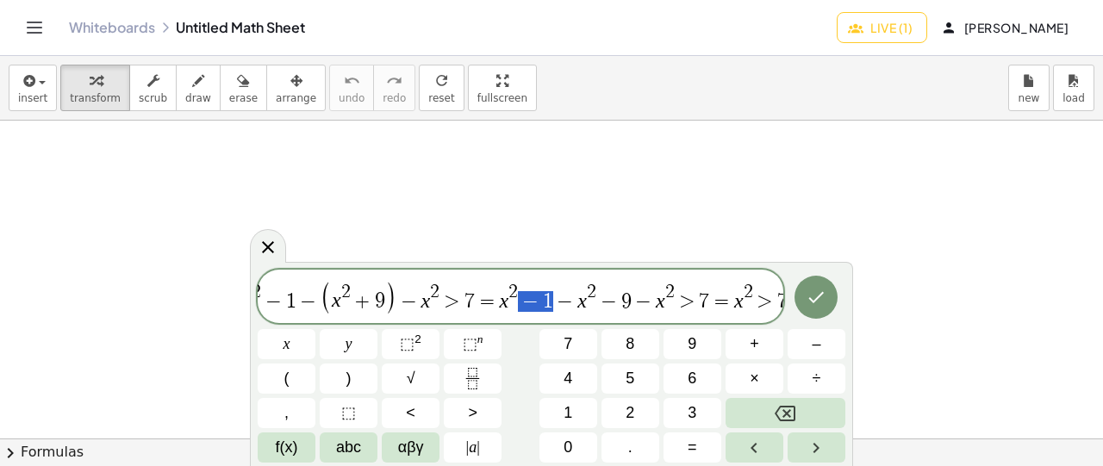
drag, startPoint x: 516, startPoint y: 298, endPoint x: 544, endPoint y: 299, distance: 28.5
click at [779, 302] on span "7" at bounding box center [783, 301] width 10 height 21
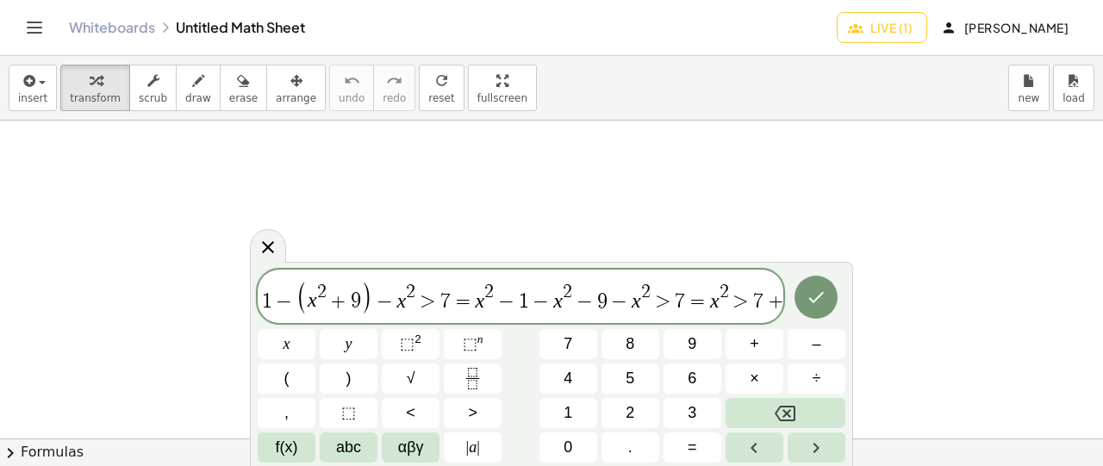
scroll to position [0, 629]
drag, startPoint x: 562, startPoint y: 301, endPoint x: 591, endPoint y: 302, distance: 28.5
click at [778, 300] on span "1" at bounding box center [783, 301] width 10 height 21
click at [415, 346] on sup "2" at bounding box center [418, 339] width 7 height 13
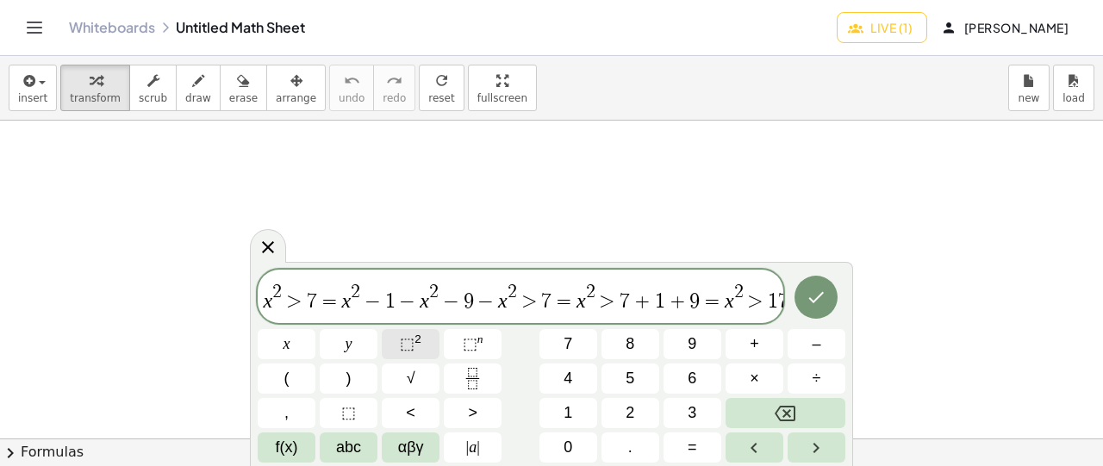
scroll to position [0, 777]
click at [779, 301] on span "=" at bounding box center [776, 301] width 25 height 21
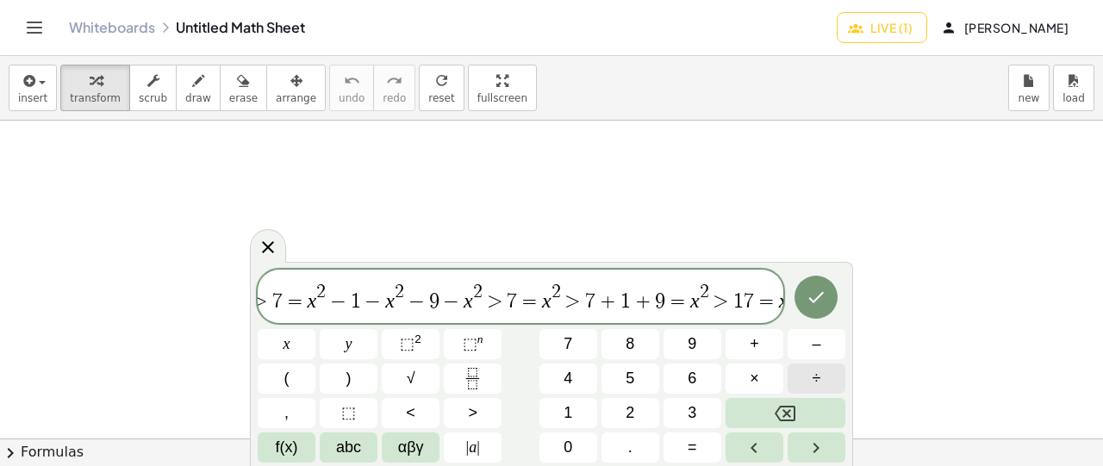
scroll to position [0, 810]
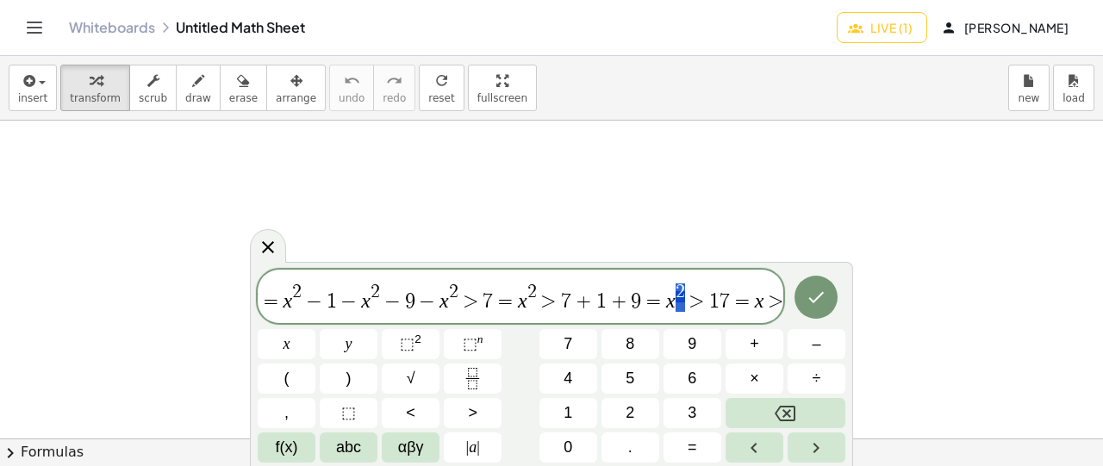
drag, startPoint x: 670, startPoint y: 294, endPoint x: 683, endPoint y: 293, distance: 13.0
click at [776, 299] on span ">" at bounding box center [776, 301] width 25 height 21
click at [419, 368] on button "√" at bounding box center [411, 379] width 58 height 30
drag, startPoint x: 622, startPoint y: 297, endPoint x: 633, endPoint y: 295, distance: 11.5
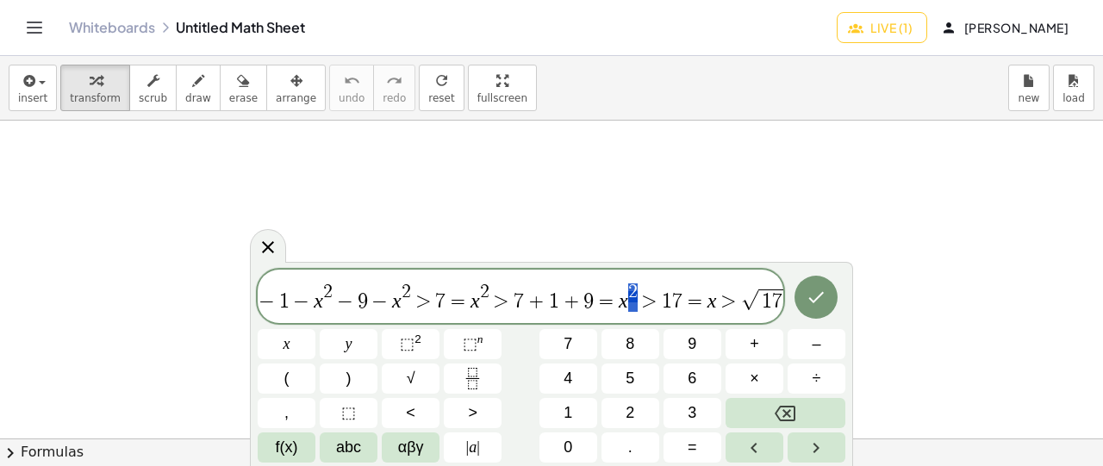
drag, startPoint x: 622, startPoint y: 291, endPoint x: 631, endPoint y: 292, distance: 8.8
drag, startPoint x: 622, startPoint y: 293, endPoint x: 637, endPoint y: 293, distance: 14.7
click at [774, 297] on span "1 7" at bounding box center [773, 301] width 28 height 22
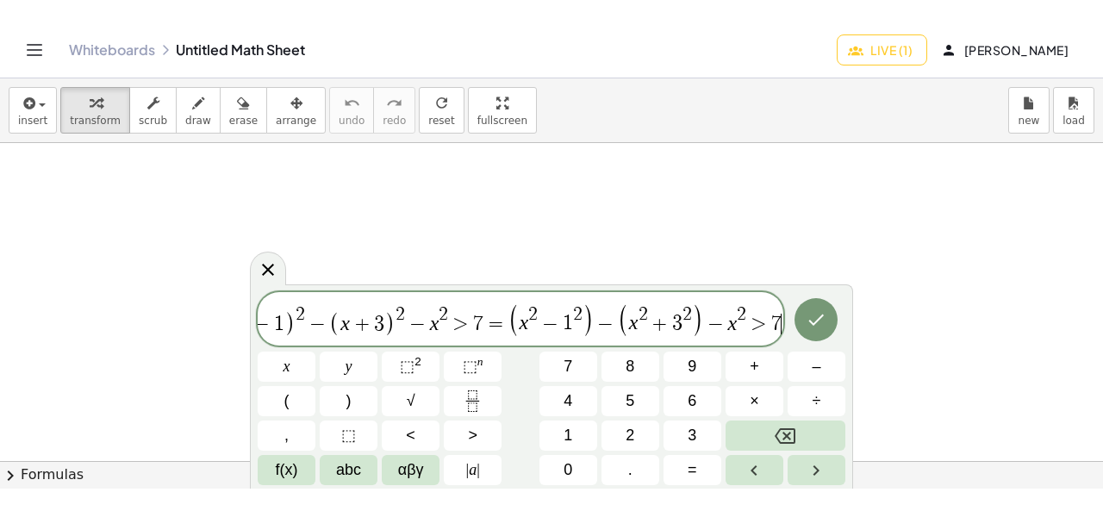
scroll to position [0, 0]
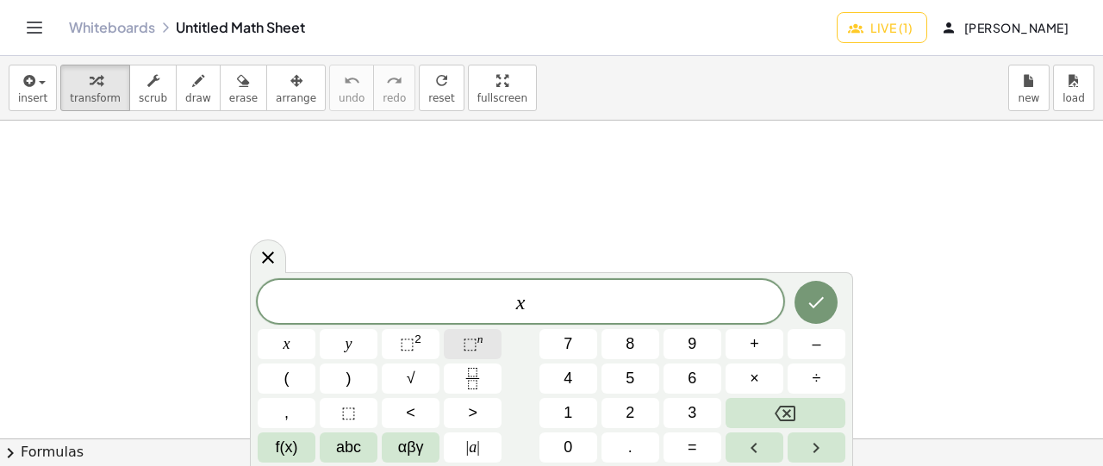
click at [476, 339] on span "⬚" at bounding box center [470, 343] width 15 height 17
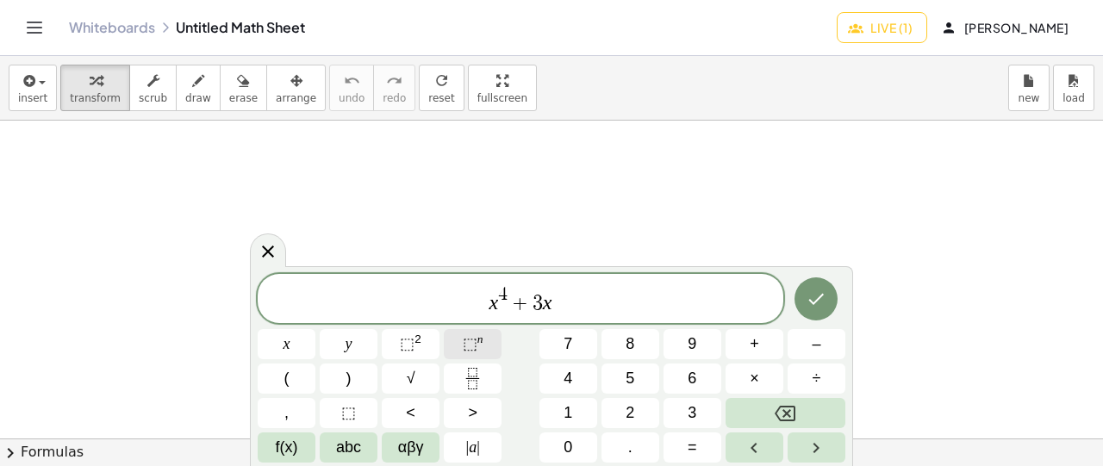
click at [478, 339] on sup "n" at bounding box center [481, 339] width 6 height 13
click at [435, 342] on button "⬚ 2" at bounding box center [411, 344] width 58 height 30
drag, startPoint x: 407, startPoint y: 292, endPoint x: 422, endPoint y: 294, distance: 15.6
click at [422, 294] on span "x 4 + 3 x 3 − 3 x 2 < 1 1 x + 6 =" at bounding box center [521, 299] width 526 height 31
drag, startPoint x: 466, startPoint y: 293, endPoint x: 479, endPoint y: 294, distance: 13.8
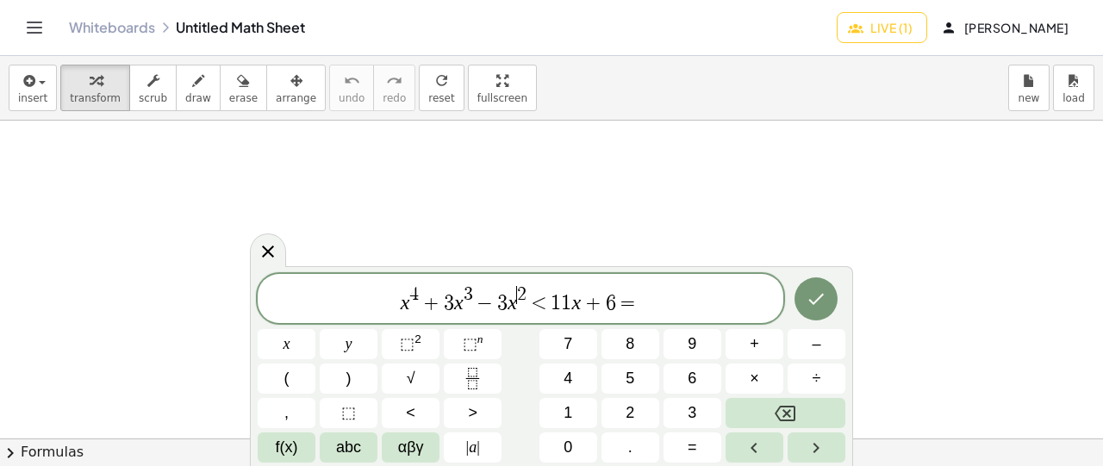
drag, startPoint x: 519, startPoint y: 292, endPoint x: 541, endPoint y: 292, distance: 21.6
click at [583, 301] on span "x 4 + 3 x 3 − 3 x 2 < 1 1 x ​ + 6 =" at bounding box center [521, 299] width 526 height 31
drag, startPoint x: 578, startPoint y: 292, endPoint x: 587, endPoint y: 292, distance: 9.5
click at [587, 292] on span "x 4 + 3 x 3 − 3 x 2 < 1 1 x ​ + 6 =" at bounding box center [521, 299] width 526 height 31
click at [645, 297] on span "x 4 + 3 x 3 − 3 x 2 < 1 1 x + 6 = ​" at bounding box center [521, 299] width 526 height 31
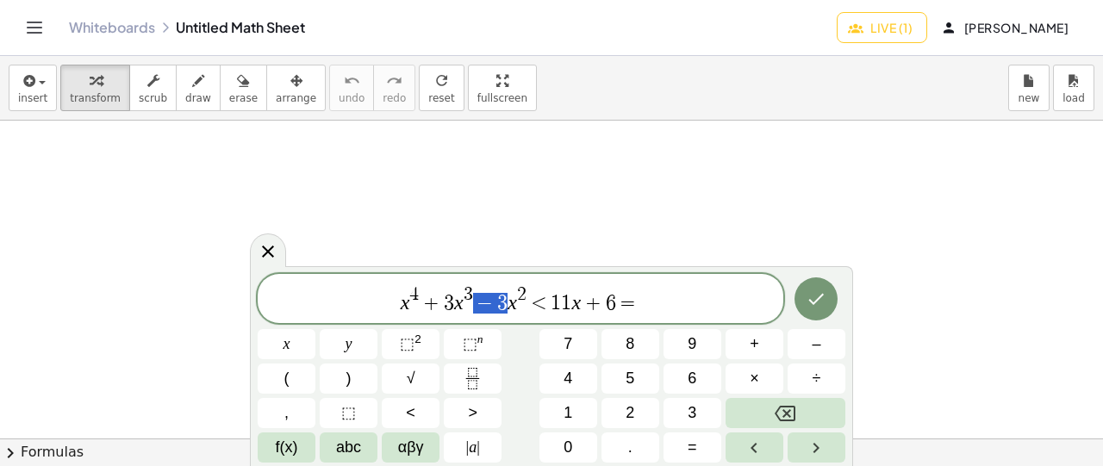
drag, startPoint x: 507, startPoint y: 304, endPoint x: 478, endPoint y: 303, distance: 28.5
drag, startPoint x: 410, startPoint y: 291, endPoint x: 521, endPoint y: 287, distance: 110.4
drag, startPoint x: 409, startPoint y: 292, endPoint x: 455, endPoint y: 293, distance: 45.7
drag, startPoint x: 462, startPoint y: 292, endPoint x: 522, endPoint y: 292, distance: 60.3
click at [522, 292] on span "x 4 + 3 x 3 − 3 x 2 < 1 1 x + 6 =" at bounding box center [521, 299] width 526 height 31
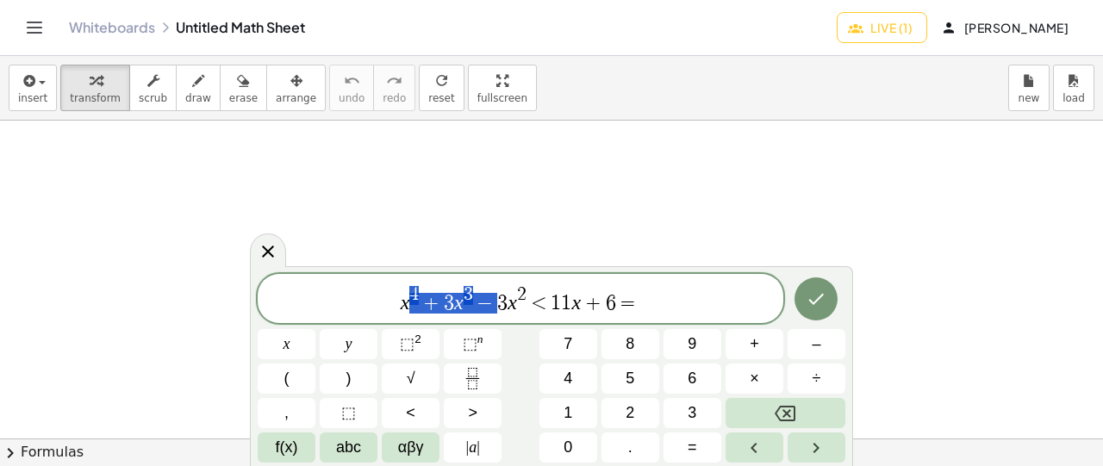
drag, startPoint x: 410, startPoint y: 290, endPoint x: 490, endPoint y: 291, distance: 79.3
click at [513, 290] on span "x 4 + 3 x 3 − 3 x ​ 2 < 1 1 x + 6 =" at bounding box center [521, 299] width 526 height 31
drag, startPoint x: 416, startPoint y: 291, endPoint x: 453, endPoint y: 296, distance: 37.3
drag, startPoint x: 460, startPoint y: 292, endPoint x: 491, endPoint y: 294, distance: 31.1
click at [490, 294] on span "x 4 + 3 x 3 − 3 x 2 < 1 1 x + 6 =" at bounding box center [521, 299] width 526 height 31
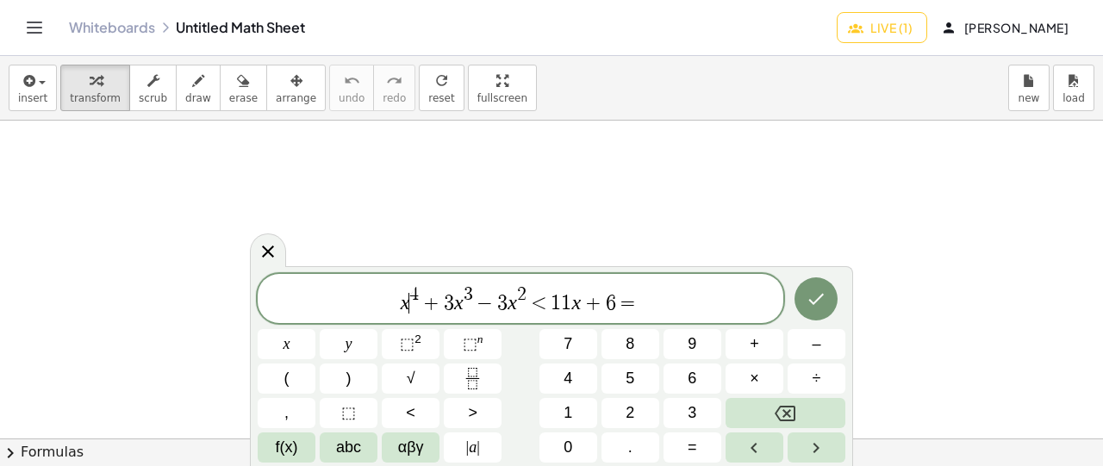
drag, startPoint x: 407, startPoint y: 296, endPoint x: 459, endPoint y: 292, distance: 51.8
click at [459, 292] on span "x ​ 4 + 3 x 3 − 3 x 2 < 1 1 x + 6 =" at bounding box center [521, 299] width 526 height 31
click at [467, 292] on span "3" at bounding box center [468, 294] width 9 height 19
click at [640, 294] on span "x 4 + 3 x ​ 3 − 3 x 2 < 1 1 x + 6 =" at bounding box center [521, 299] width 526 height 31
drag, startPoint x: 466, startPoint y: 294, endPoint x: 477, endPoint y: 296, distance: 11.3
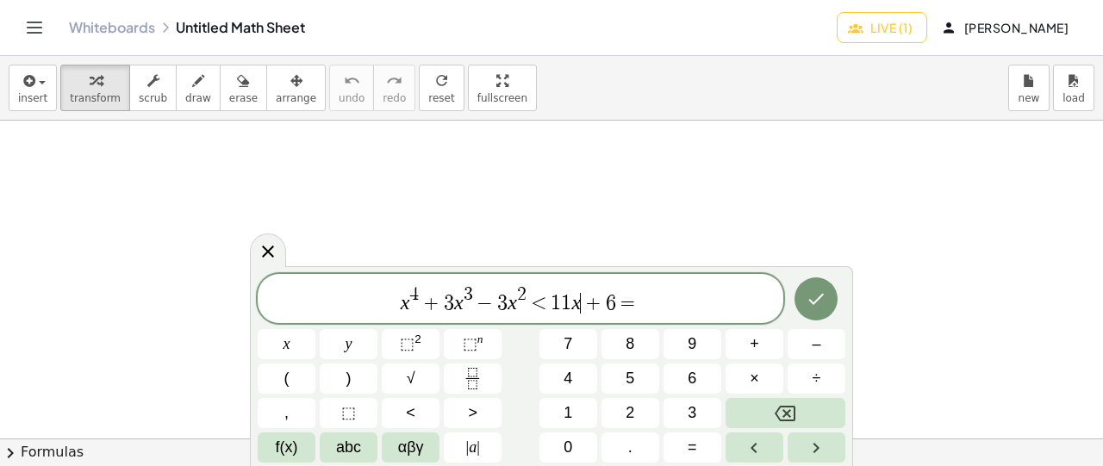
click at [589, 292] on span "x 4 + 3 x 3 − 3 x 2 < 1 1 x ​ + 6 =" at bounding box center [521, 299] width 526 height 31
click at [654, 301] on span "x 4 + 3 x 3 − 3 x 2 < 1 1 x + 6 = ​" at bounding box center [521, 299] width 526 height 31
click at [653, 292] on span "x 4 + 3 x 3 − 3 x 2 < 1 1 x + 6 = x 1 ​" at bounding box center [521, 299] width 526 height 31
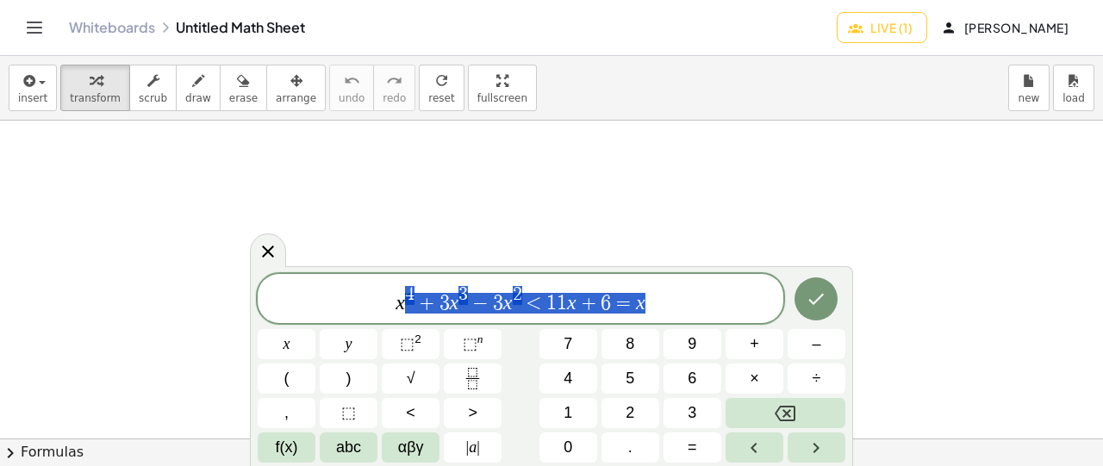
drag, startPoint x: 647, startPoint y: 300, endPoint x: 402, endPoint y: 301, distance: 245.7
click at [402, 301] on span "x 4 + 3 x 3 − 3 x 2 < 1 1 x + 6 = x" at bounding box center [521, 299] width 526 height 31
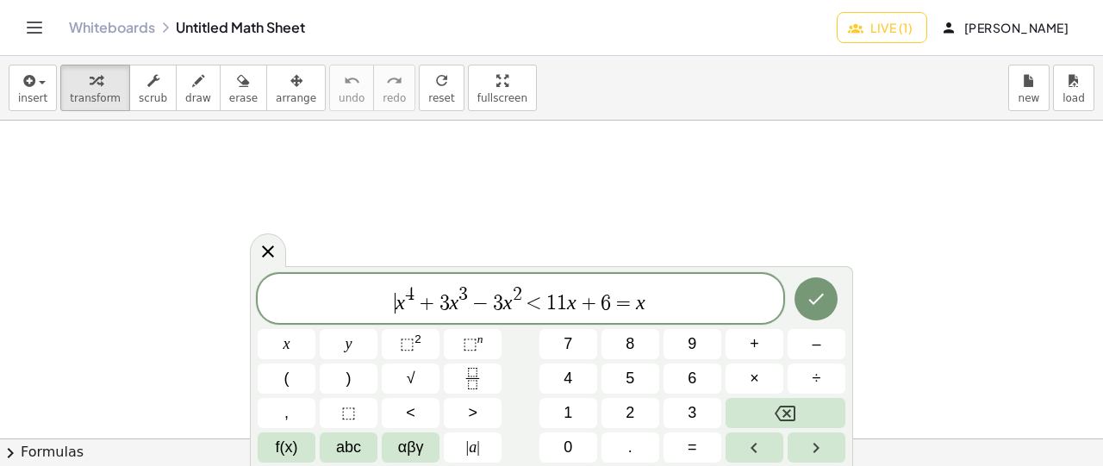
click at [395, 303] on span "​ x 4 + 3 x 3 − 3 x 2 < 1 1 x + 6 = x" at bounding box center [521, 299] width 526 height 31
click at [646, 296] on span "x 4 + 3 x 3 − 3 x 2 < 1 1 x + 6 = x ​" at bounding box center [521, 299] width 526 height 31
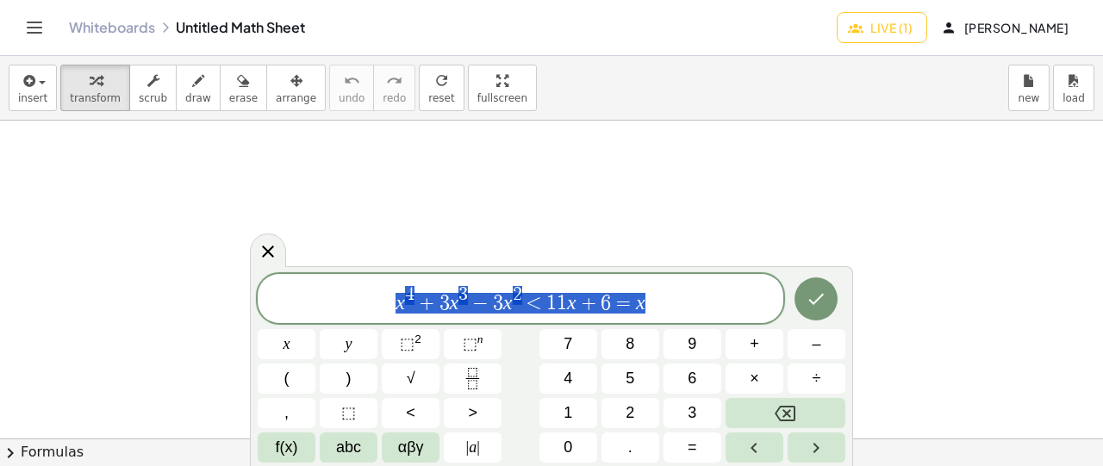
drag, startPoint x: 656, startPoint y: 298, endPoint x: 397, endPoint y: 309, distance: 259.7
click at [397, 309] on span "x 4 + 3 x 3 − 3 x 2 < 1 1 x + 6 = x" at bounding box center [521, 299] width 526 height 31
